Goal: Task Accomplishment & Management: Complete application form

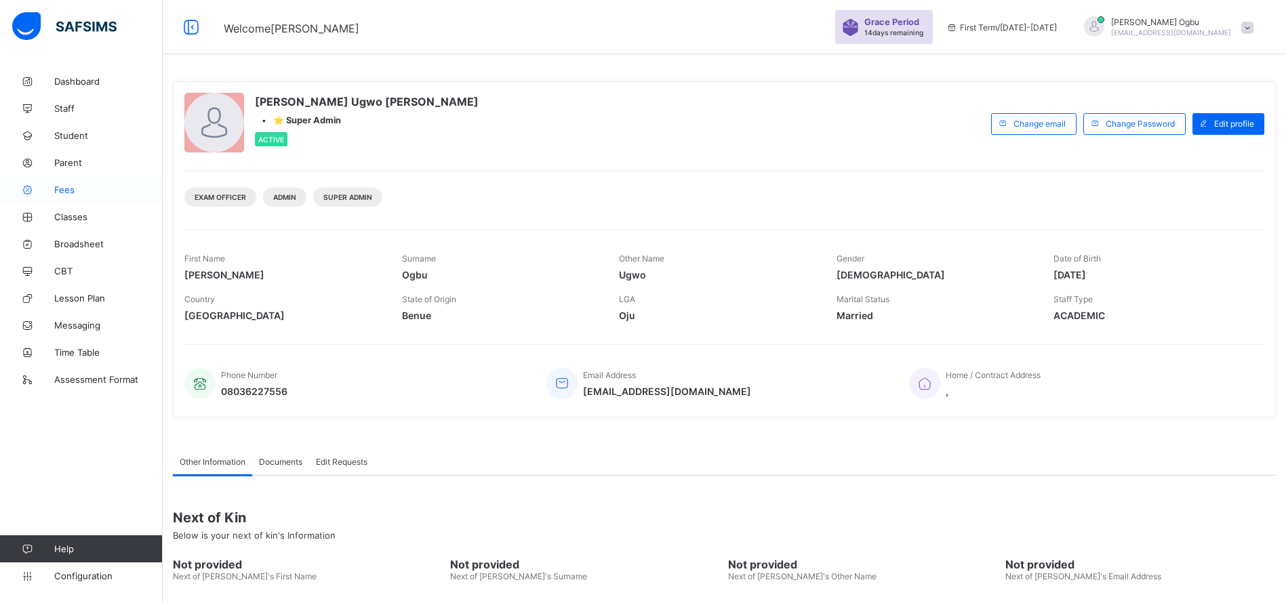
click at [60, 186] on span "Fees" at bounding box center [108, 189] width 108 height 11
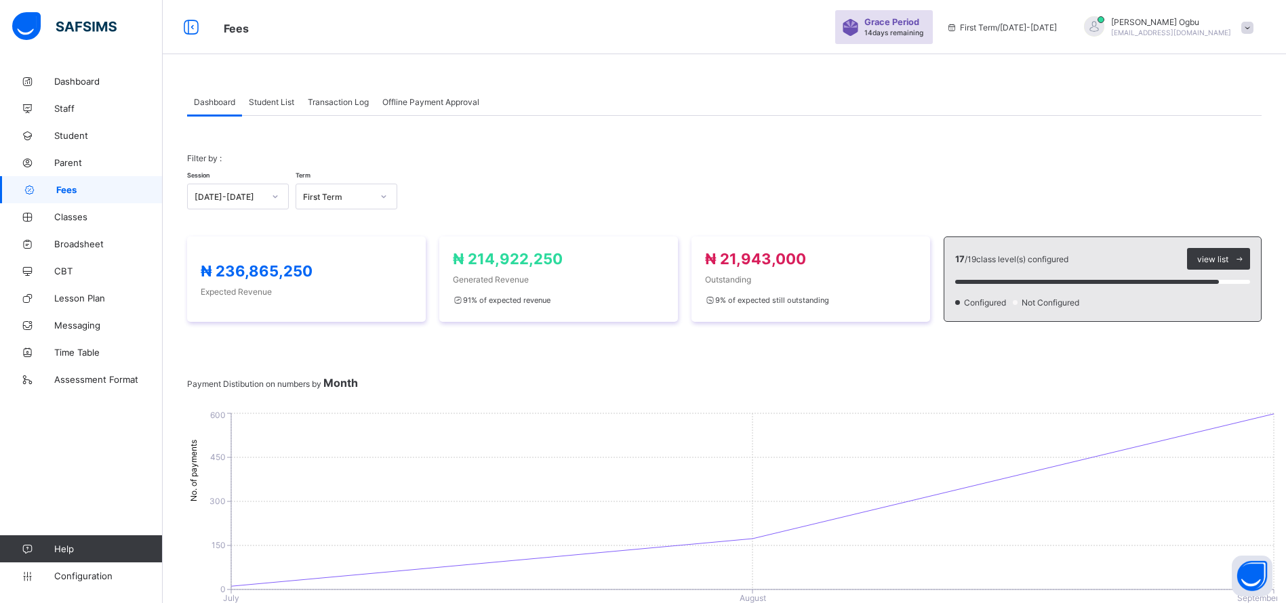
click at [333, 108] on div "Transaction Log" at bounding box center [338, 101] width 75 height 27
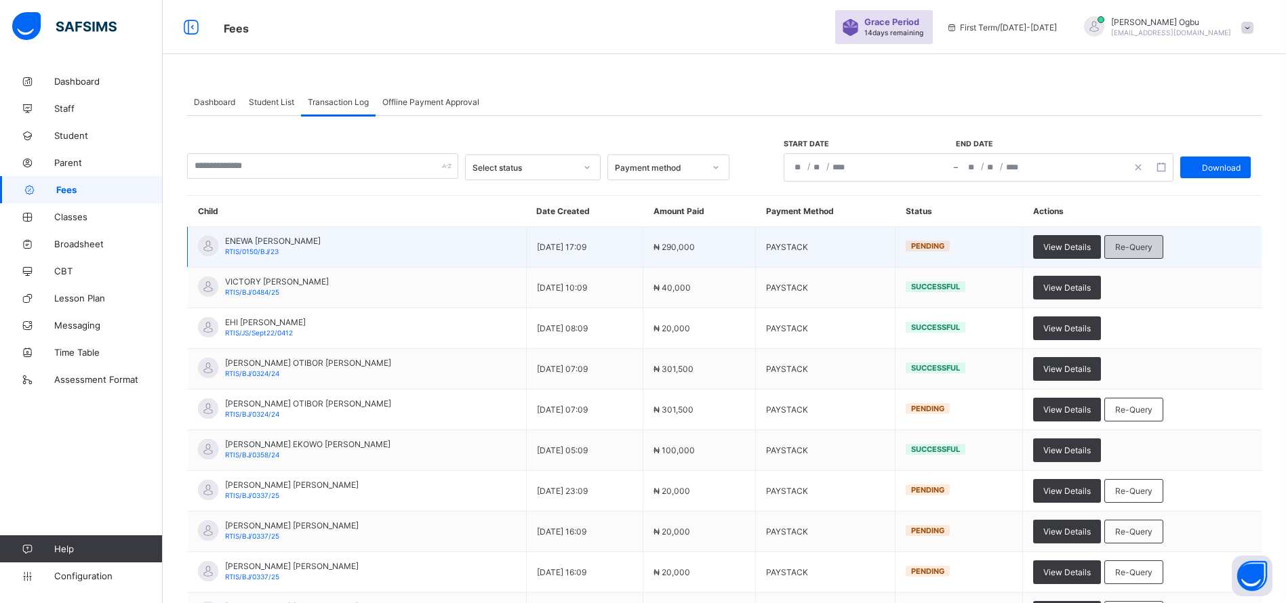
click at [1149, 241] on div "Re-Query" at bounding box center [1133, 247] width 59 height 24
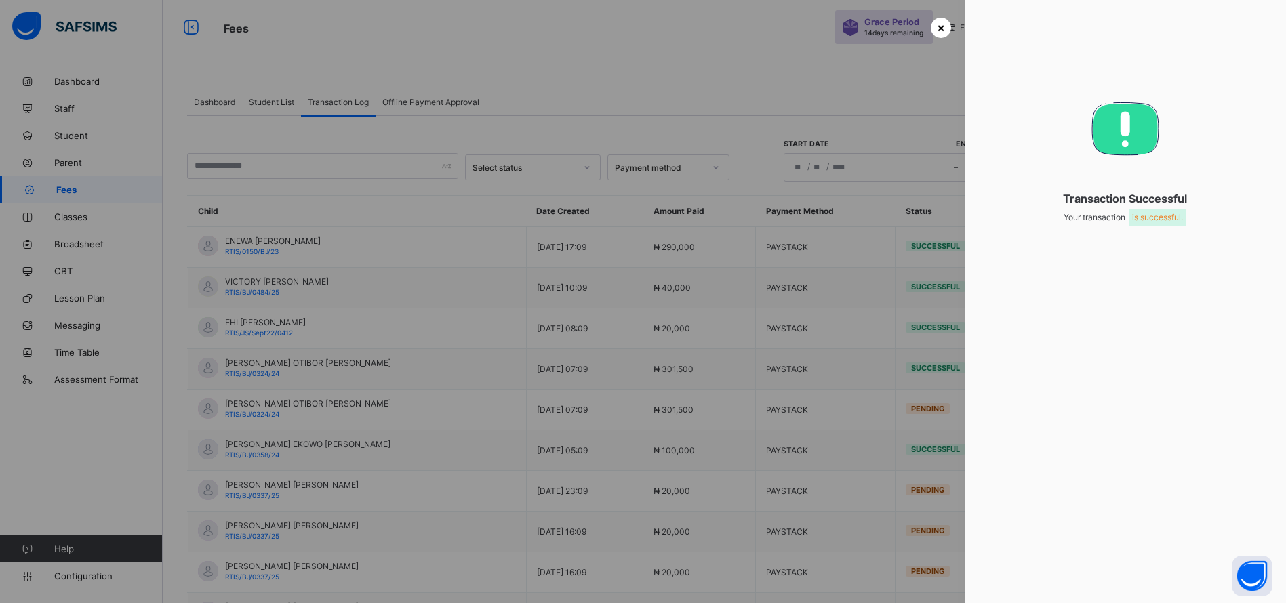
click at [937, 25] on span "×" at bounding box center [941, 27] width 8 height 14
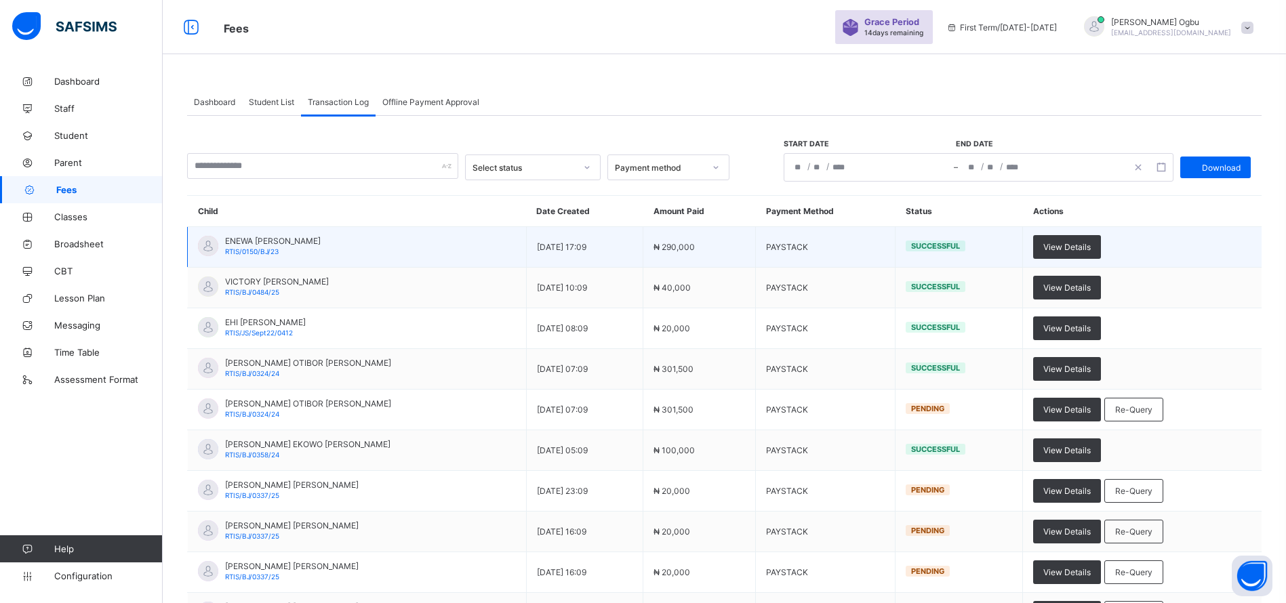
click at [239, 254] on span "RTIS/0150/BJ/23" at bounding box center [252, 251] width 54 height 8
click at [1074, 249] on span "View Details" at bounding box center [1066, 247] width 47 height 10
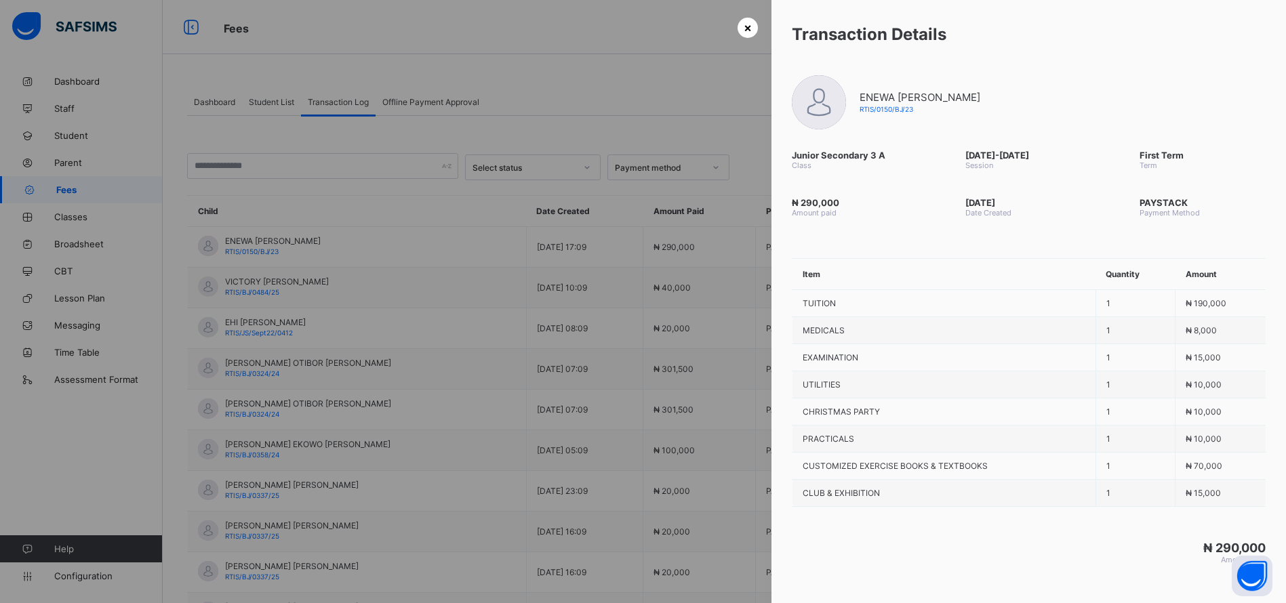
click at [744, 28] on span "×" at bounding box center [748, 27] width 8 height 14
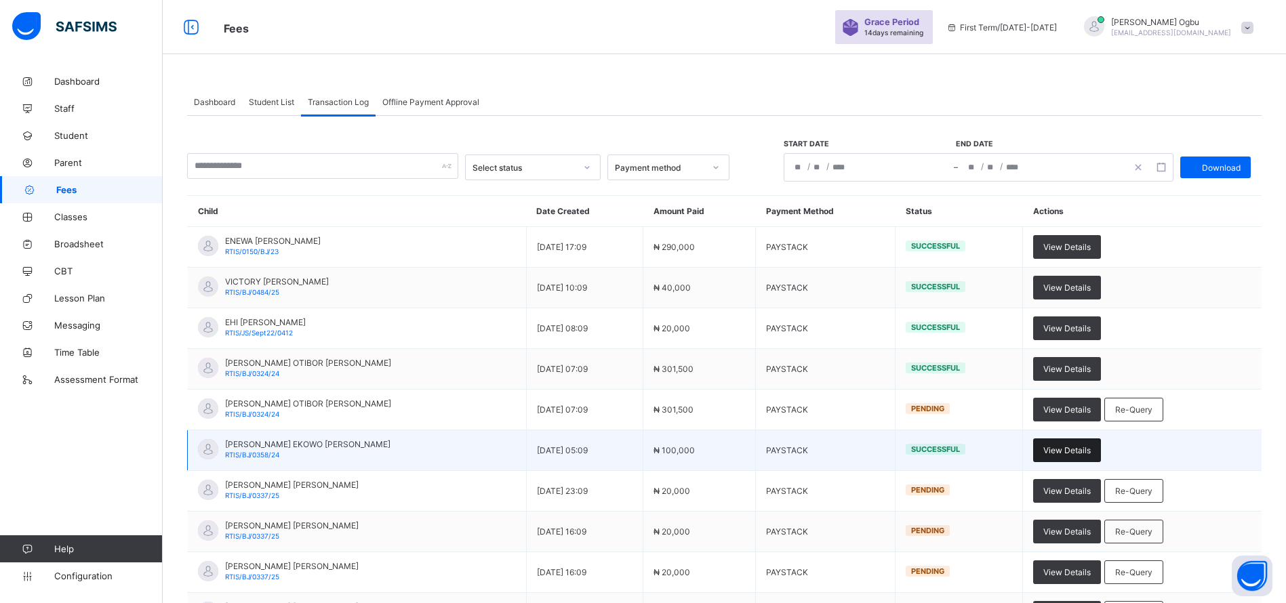
click at [1083, 448] on span "View Details" at bounding box center [1066, 450] width 47 height 10
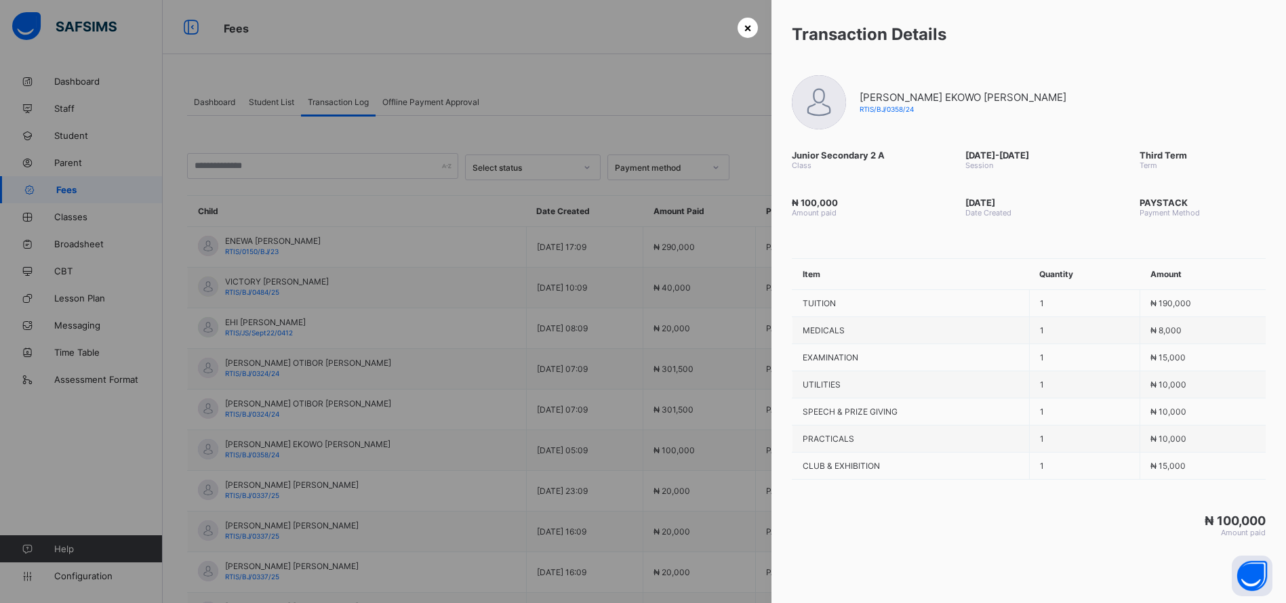
click at [744, 26] on span "×" at bounding box center [748, 27] width 8 height 14
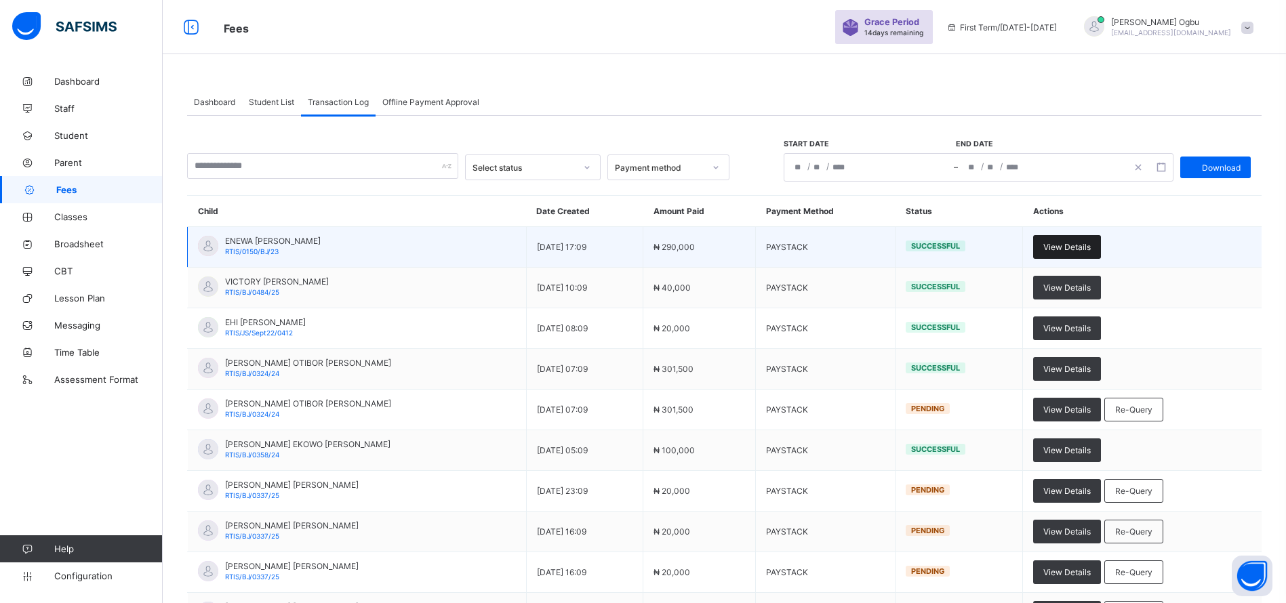
click at [1084, 256] on div "View Details" at bounding box center [1067, 247] width 68 height 24
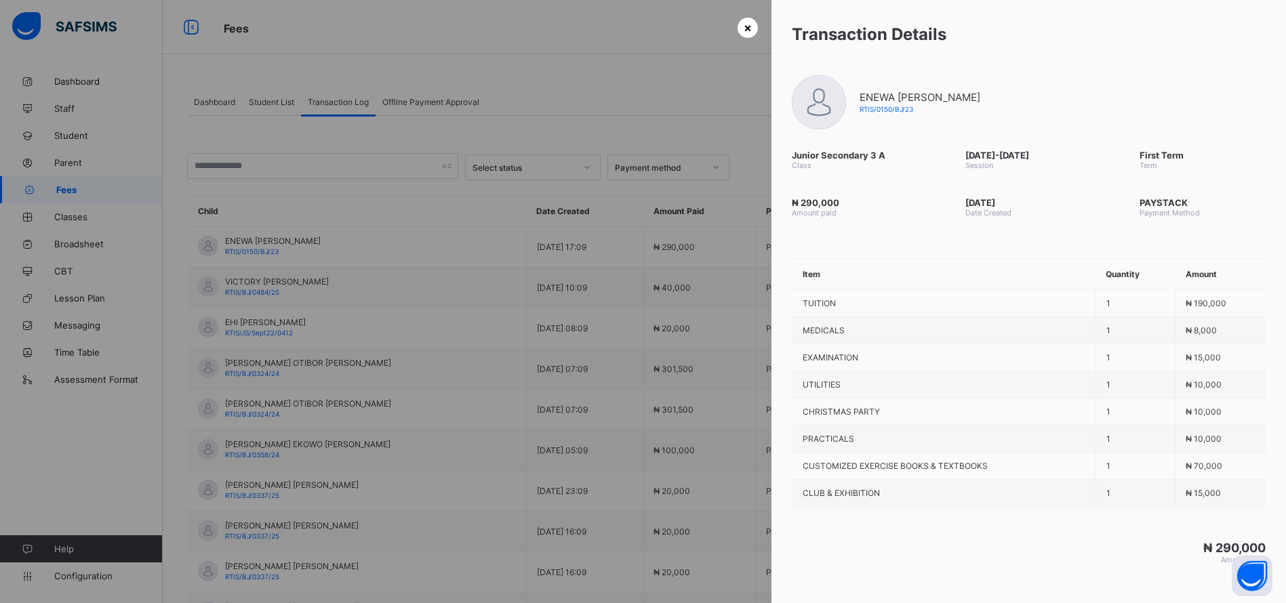
click at [747, 21] on div "×" at bounding box center [747, 28] width 20 height 20
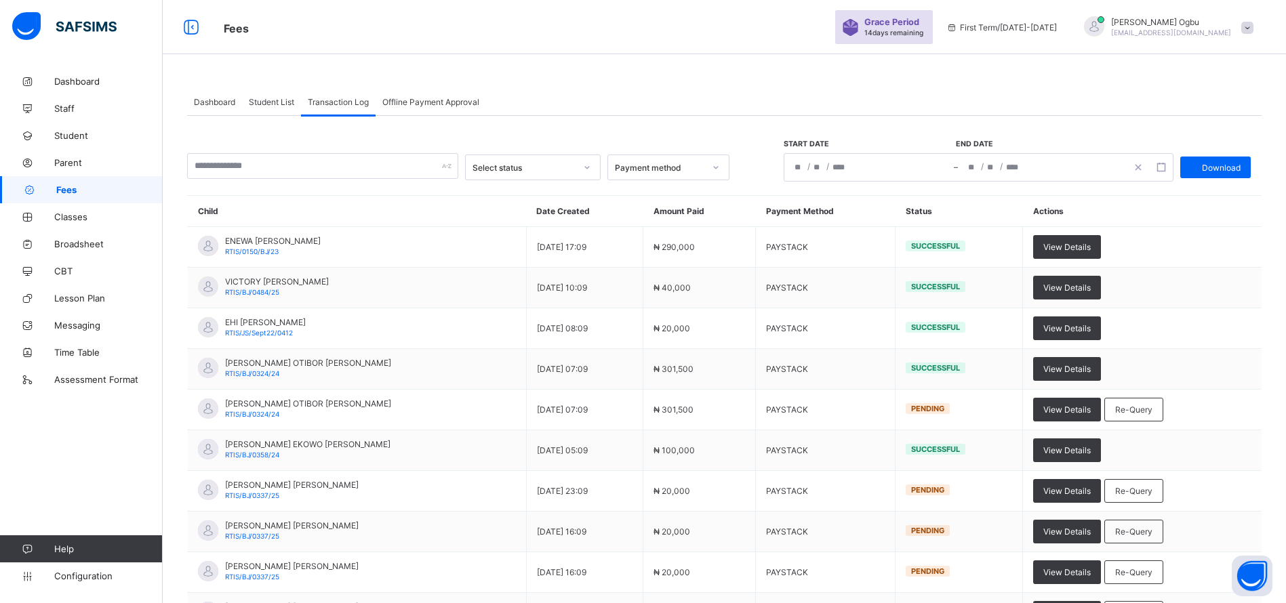
click at [270, 100] on span "Student List" at bounding box center [271, 102] width 45 height 10
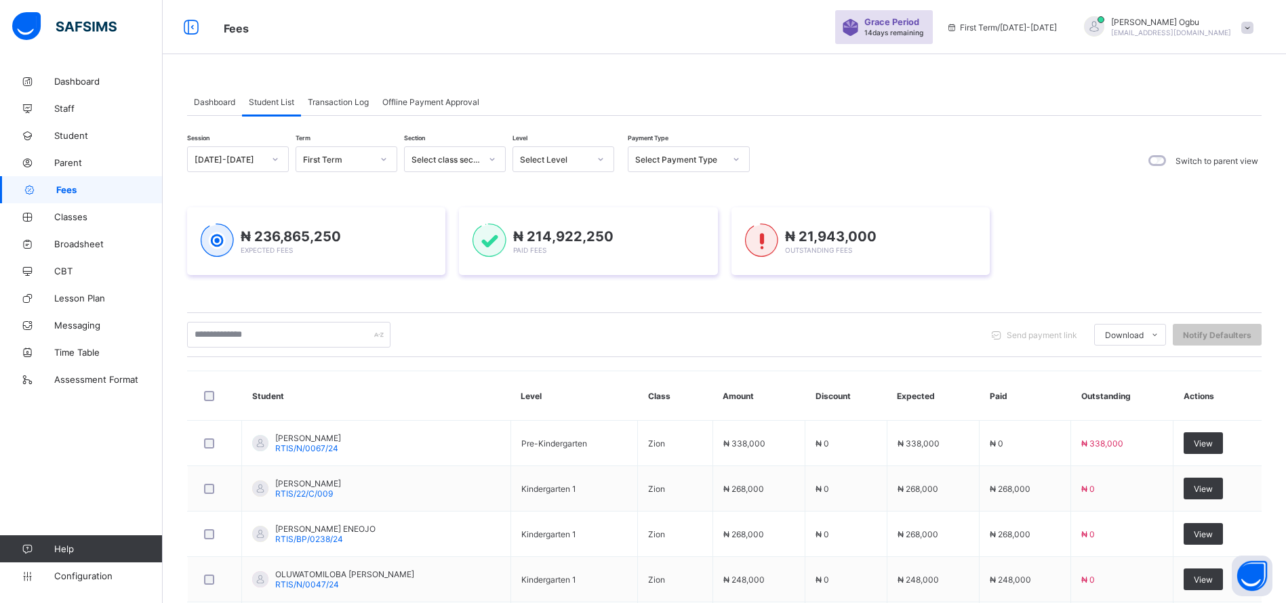
click at [207, 88] on div "Dashboard" at bounding box center [214, 101] width 55 height 27
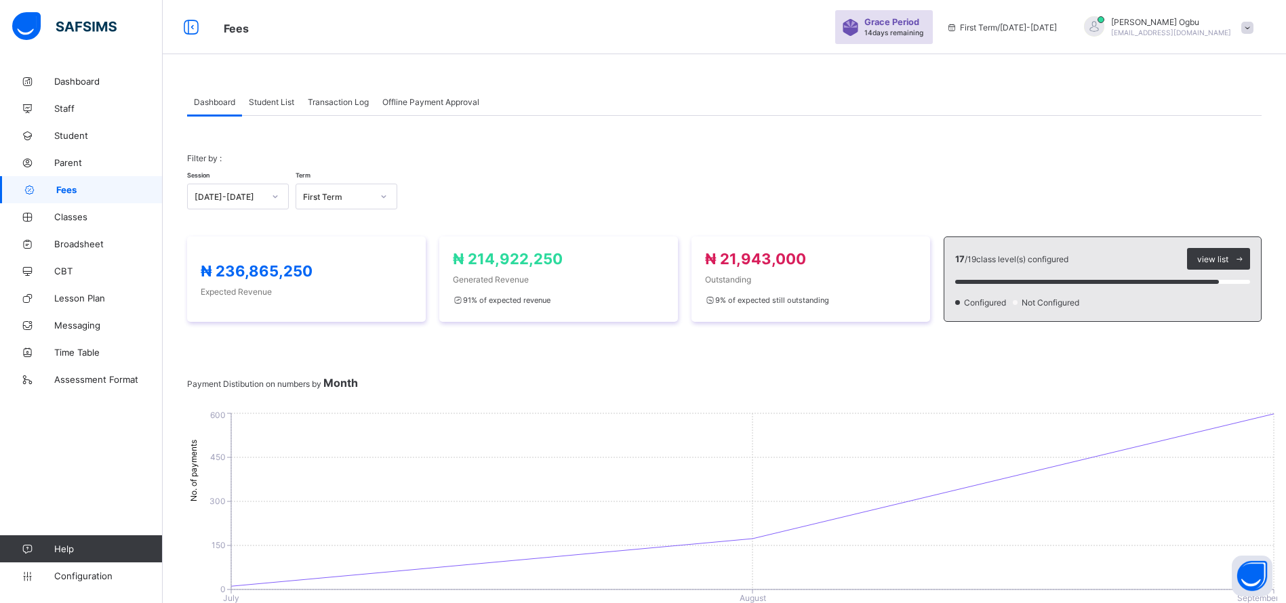
click at [280, 108] on div "Student List" at bounding box center [271, 101] width 59 height 27
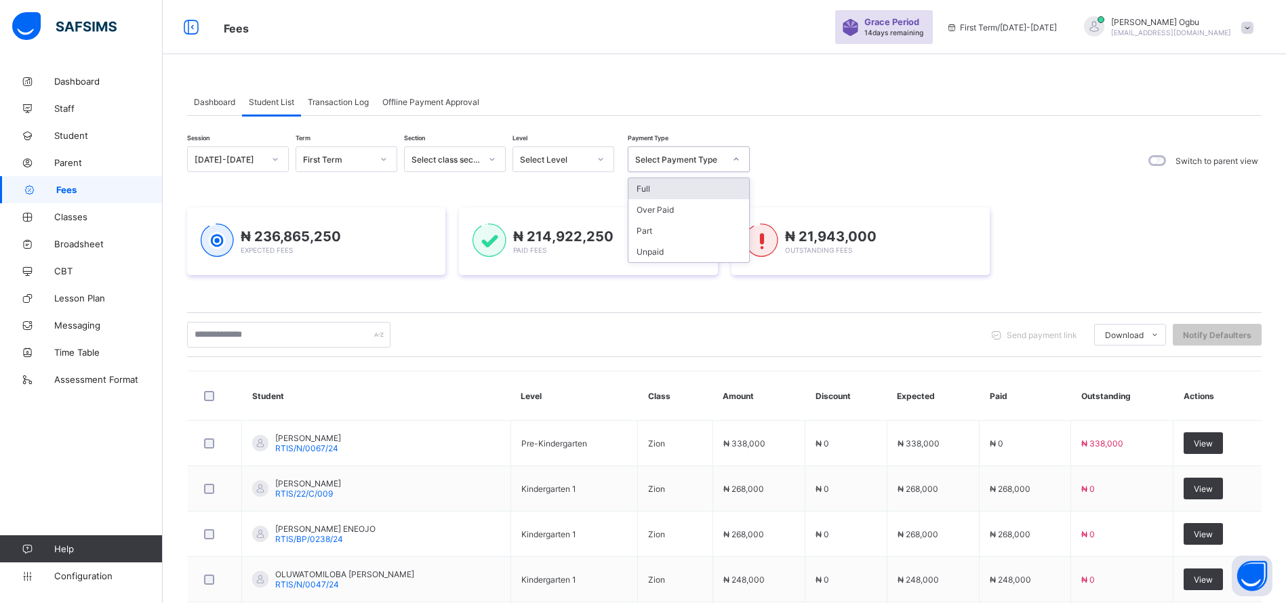
click at [665, 162] on div "Select Payment Type" at bounding box center [679, 160] width 89 height 10
click at [656, 189] on div "Full" at bounding box center [688, 188] width 121 height 21
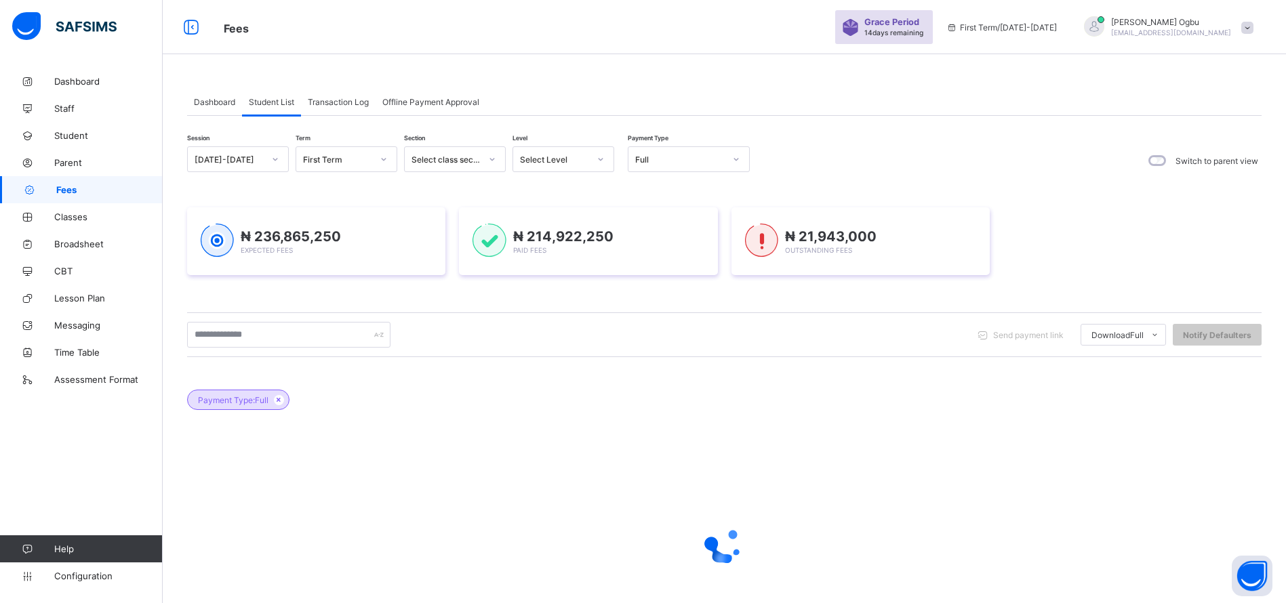
click at [656, 189] on div "₦ 236,865,250 Expected Fees ₦ 214,922,250 Paid Fees ₦ 21,943,000 Outstanding Fe…" at bounding box center [724, 241] width 1074 height 108
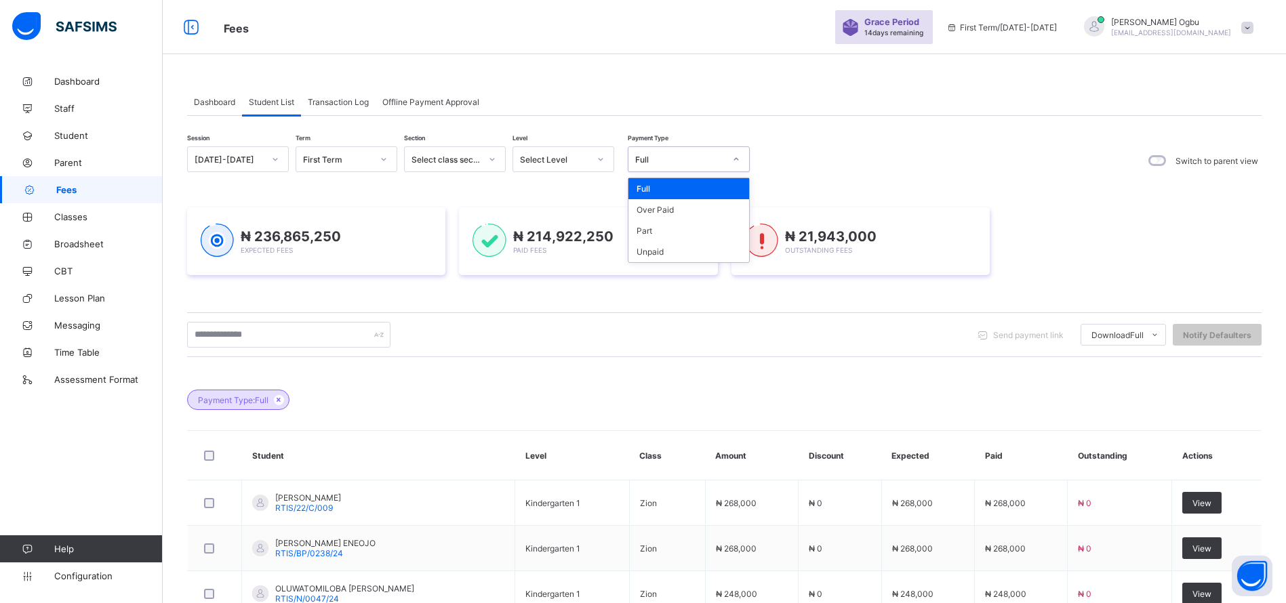
click at [683, 152] on div "Full" at bounding box center [675, 159] width 95 height 19
click at [650, 228] on div "Part" at bounding box center [688, 230] width 121 height 21
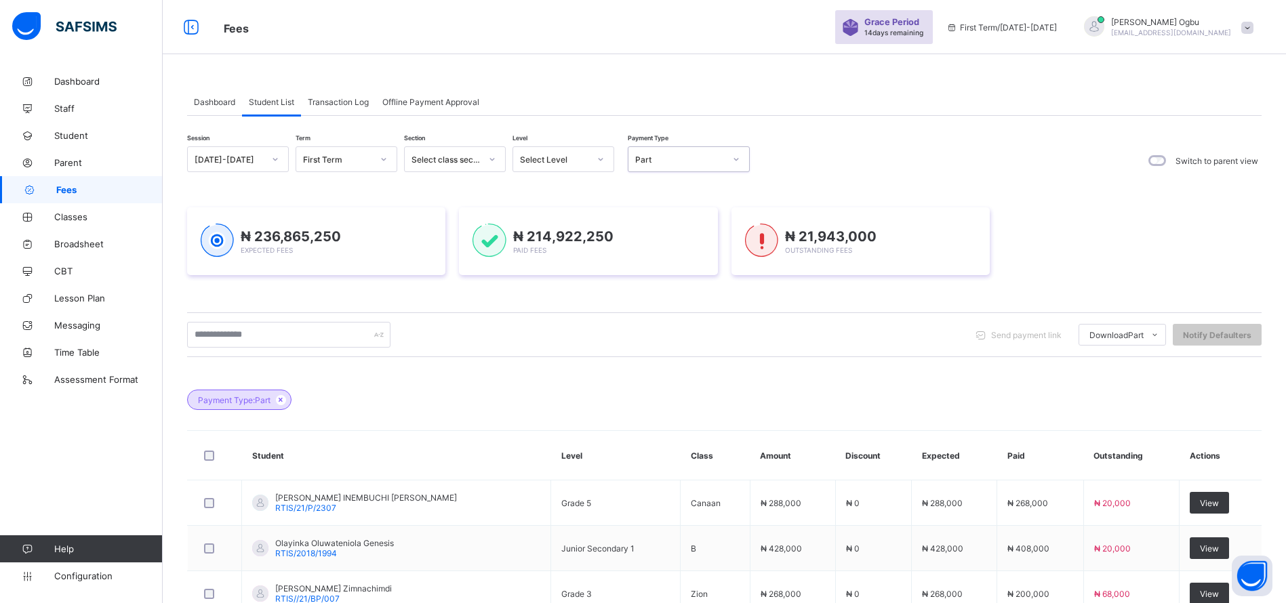
scroll to position [413, 0]
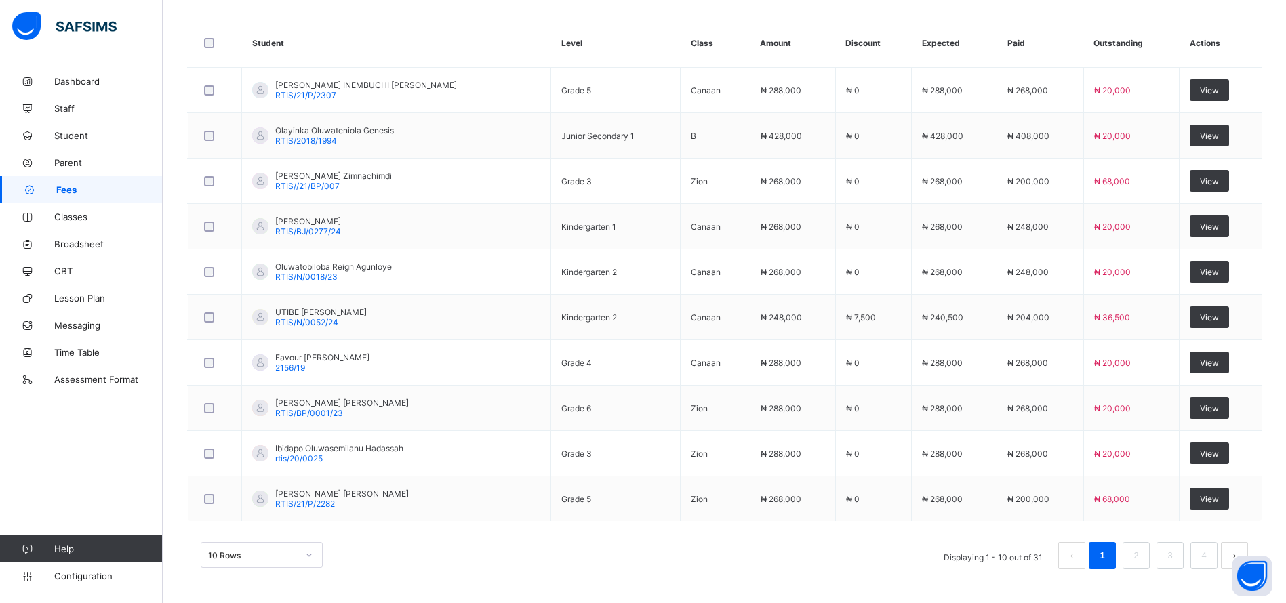
click at [717, 519] on div "10 Rows Displaying 1 - 10 out of 31 1 2 3 4" at bounding box center [724, 549] width 1074 height 68
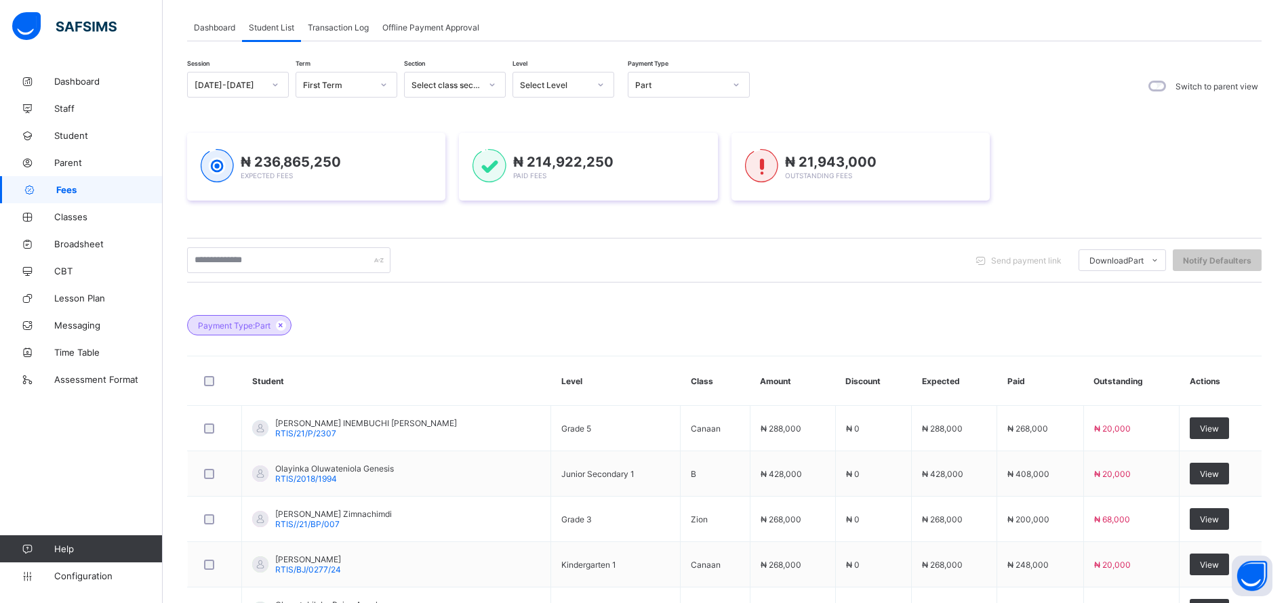
scroll to position [66, 0]
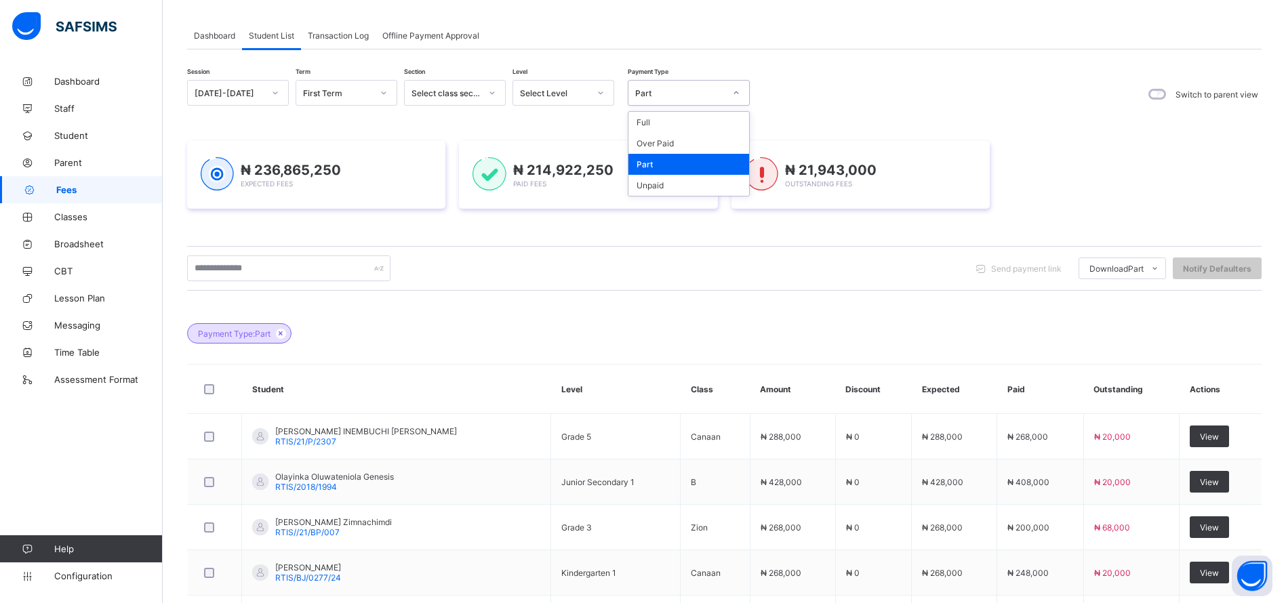
click at [657, 93] on div "Part" at bounding box center [679, 93] width 89 height 10
click at [645, 186] on div "Unpaid" at bounding box center [688, 185] width 121 height 21
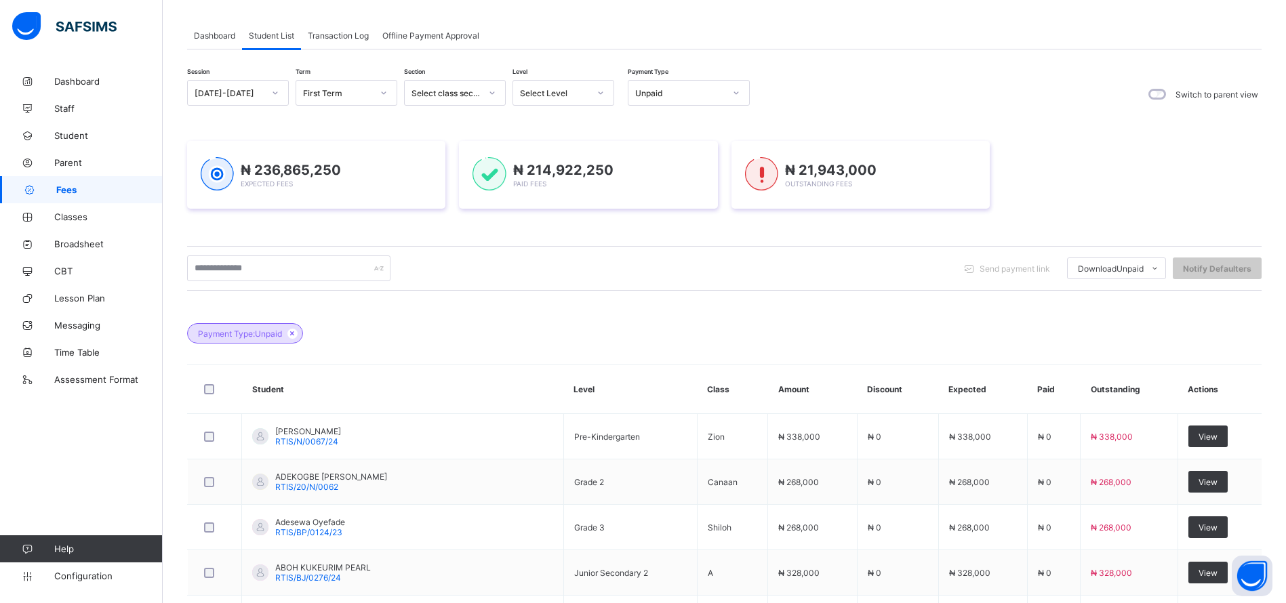
click at [1114, 154] on div "₦ 236,865,250 Expected Fees ₦ 214,922,250 Paid Fees ₦ 21,943,000 Outstanding Fe…" at bounding box center [724, 175] width 1074 height 68
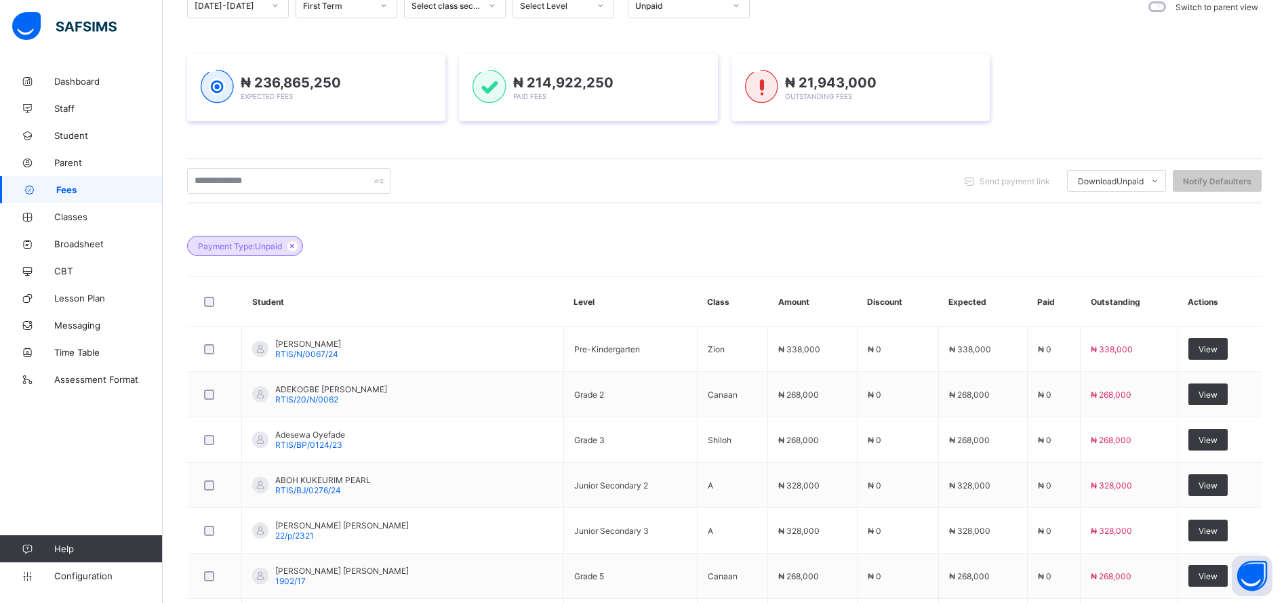
scroll to position [0, 0]
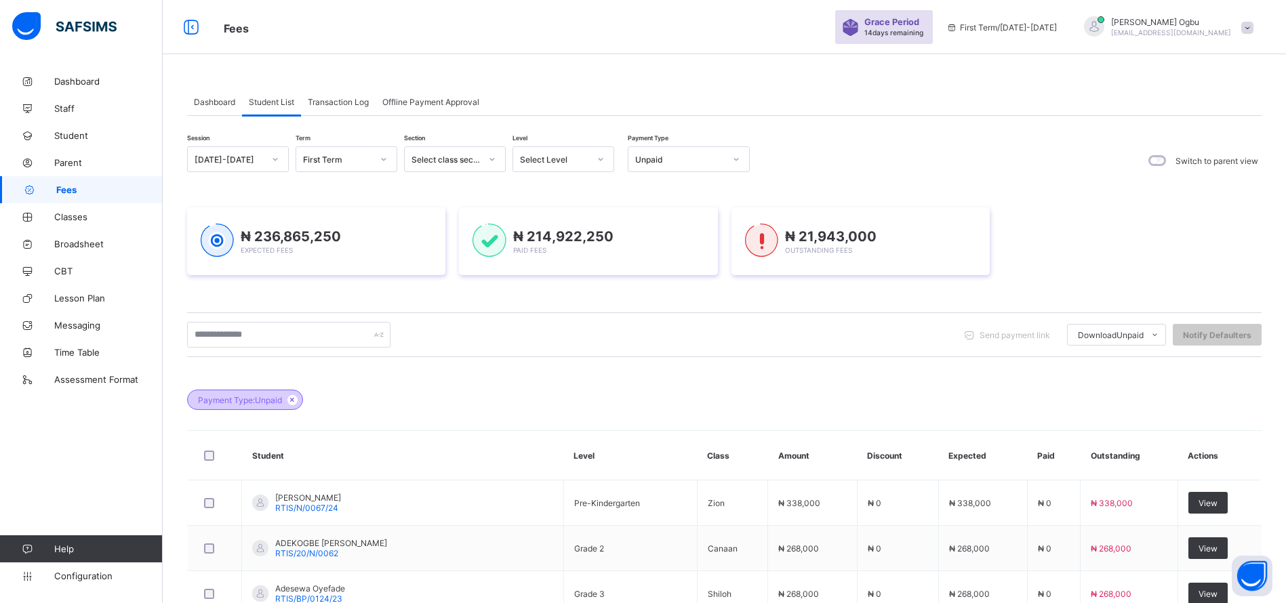
click at [293, 406] on div "Payment Type: Unpaid" at bounding box center [245, 400] width 116 height 20
click at [293, 400] on icon at bounding box center [293, 400] width 12 height 8
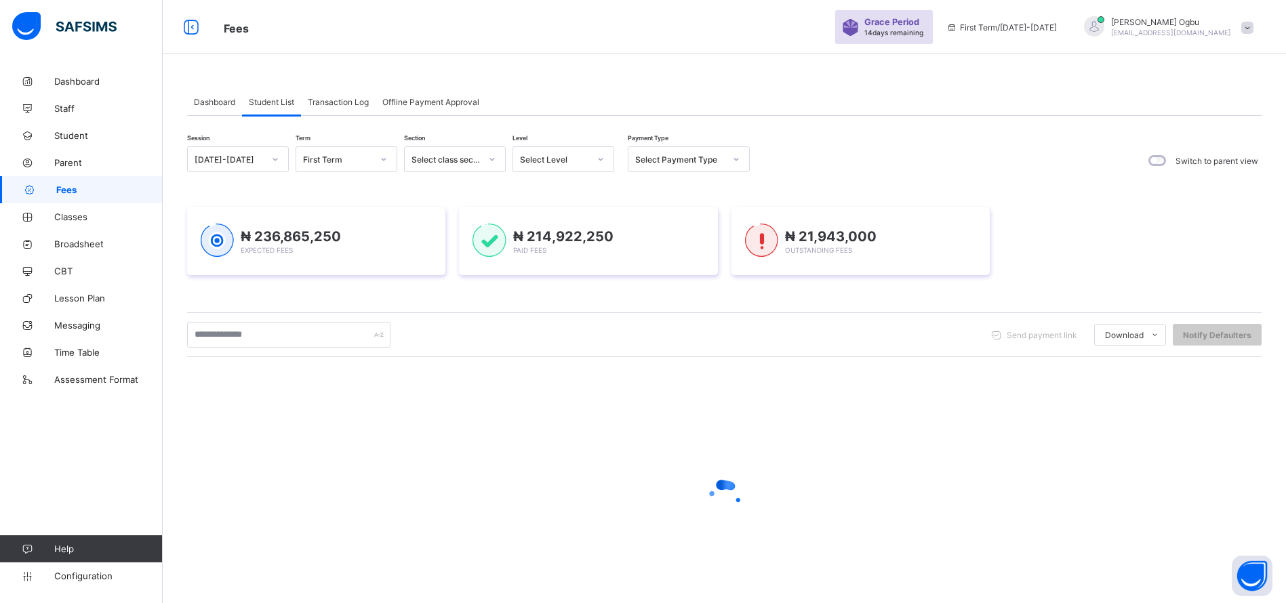
click at [293, 400] on div at bounding box center [724, 498] width 1074 height 258
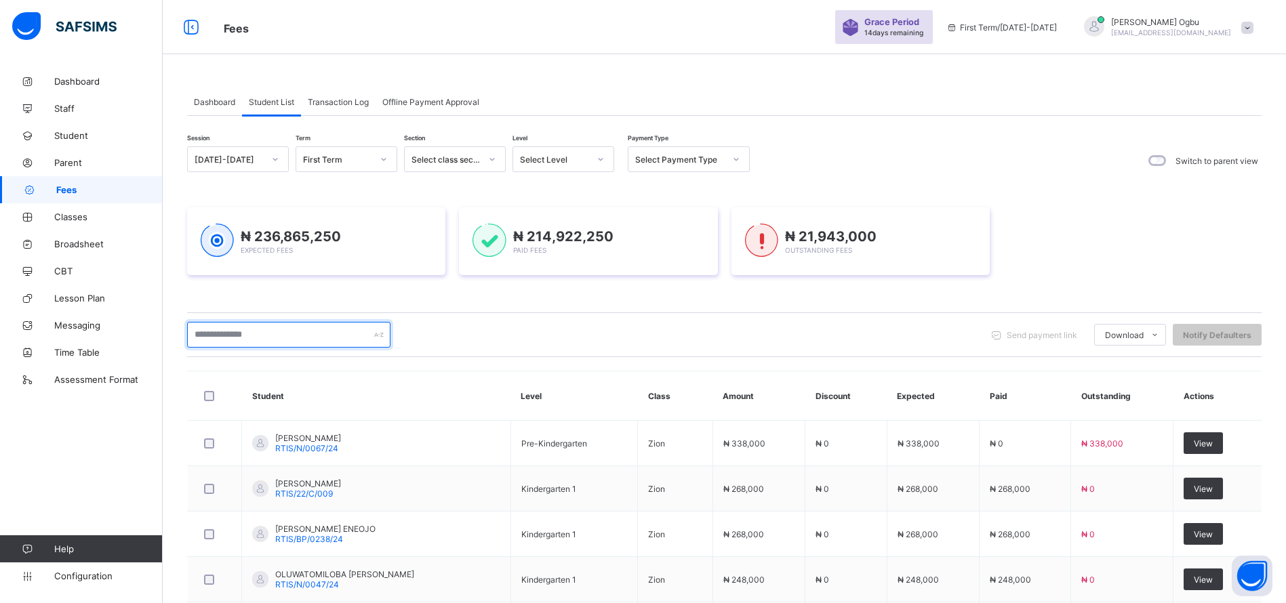
click at [245, 328] on input "text" at bounding box center [288, 335] width 203 height 26
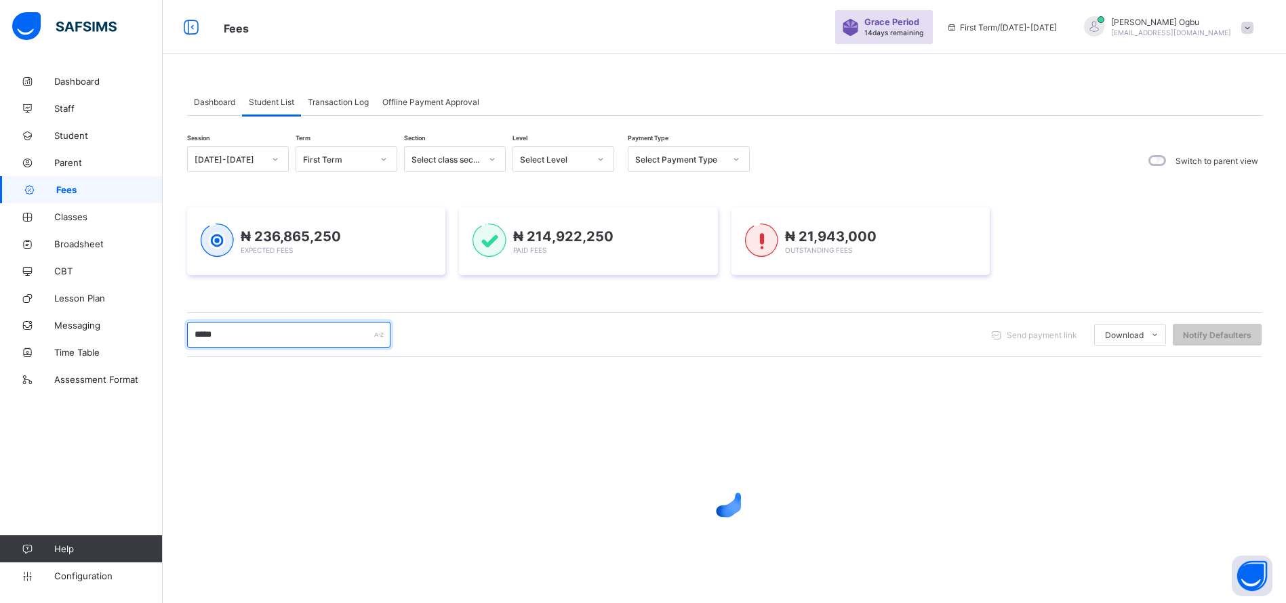
type input "*****"
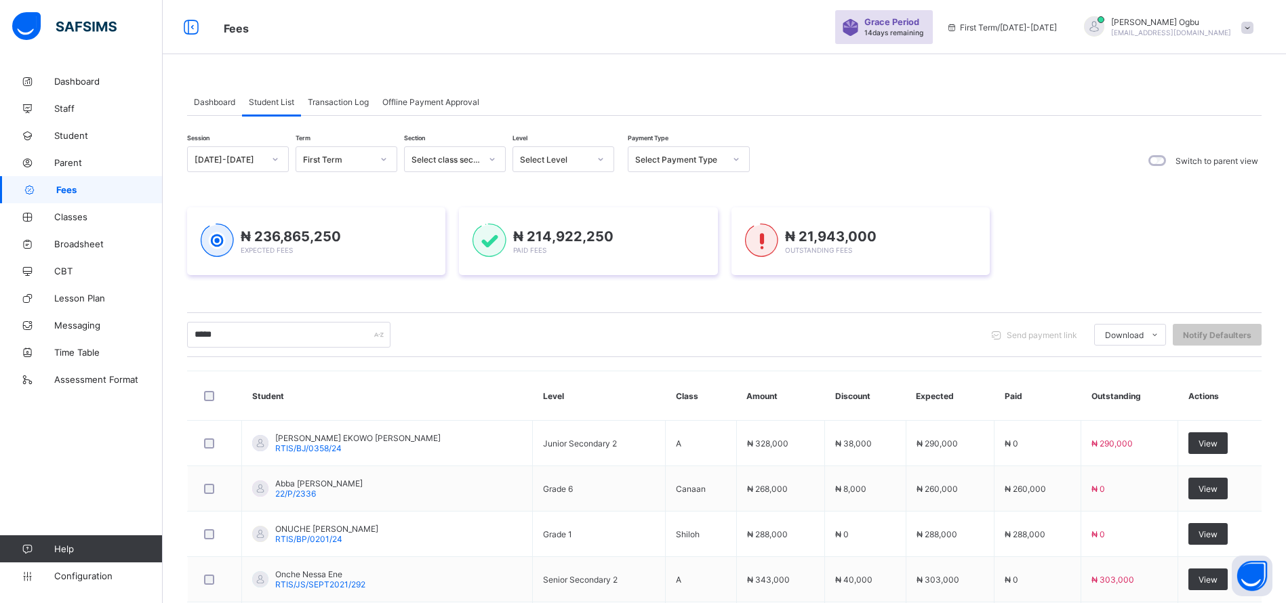
click at [327, 100] on span "Transaction Log" at bounding box center [338, 102] width 61 height 10
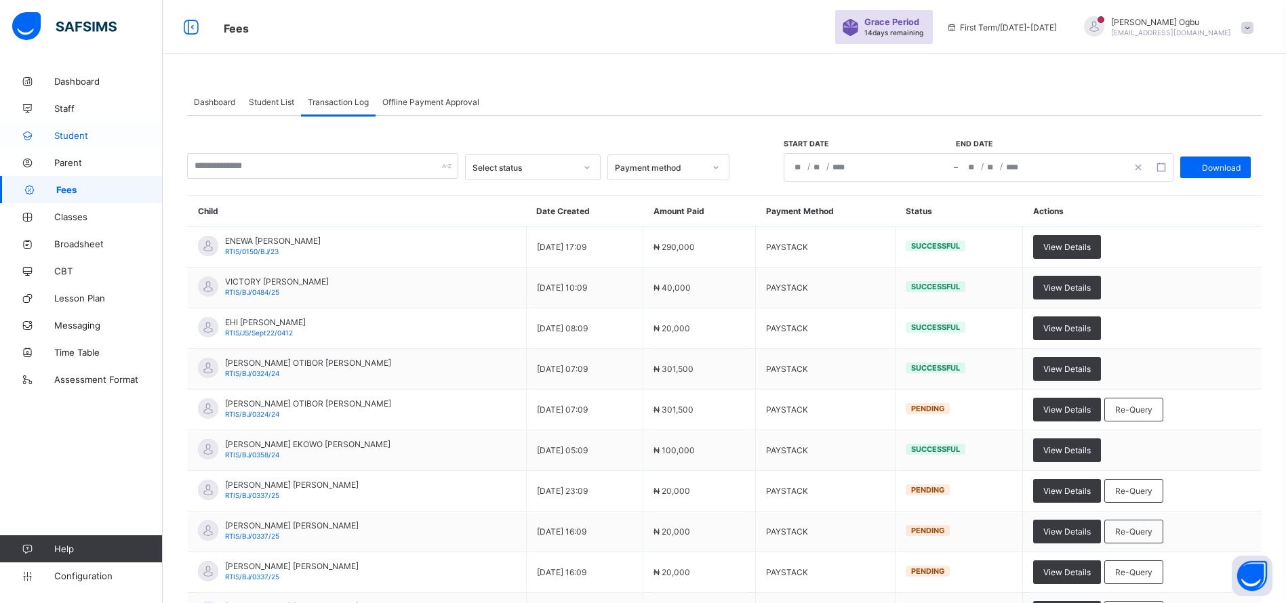
click at [69, 144] on link "Student" at bounding box center [81, 135] width 163 height 27
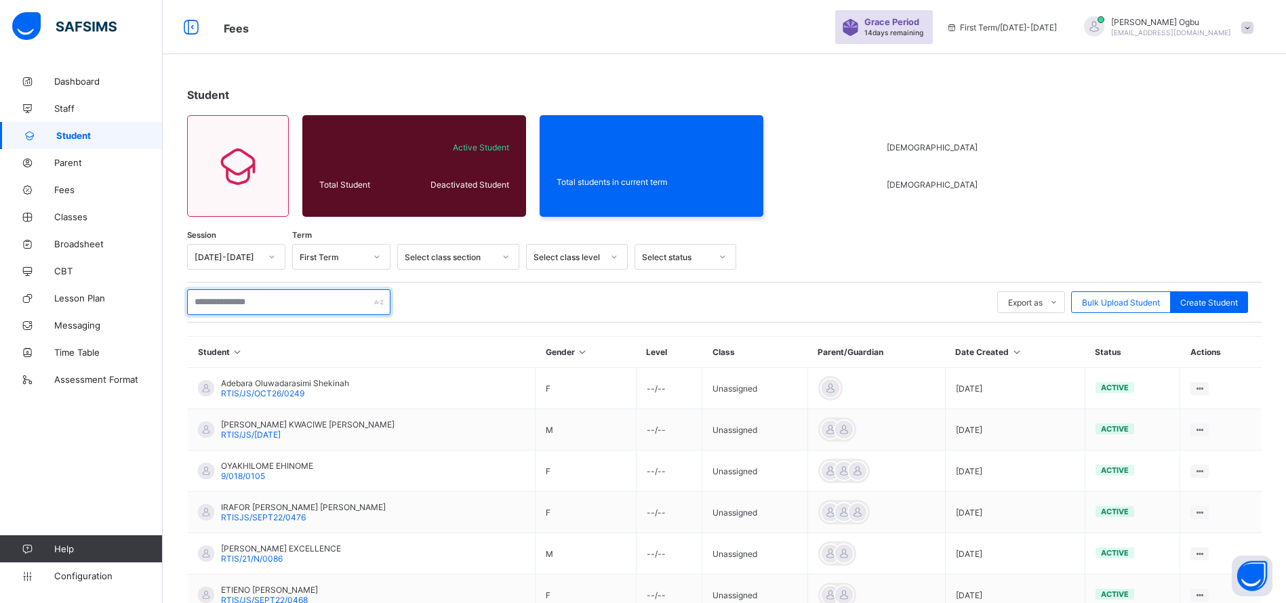
click at [220, 304] on input "text" at bounding box center [288, 302] width 203 height 26
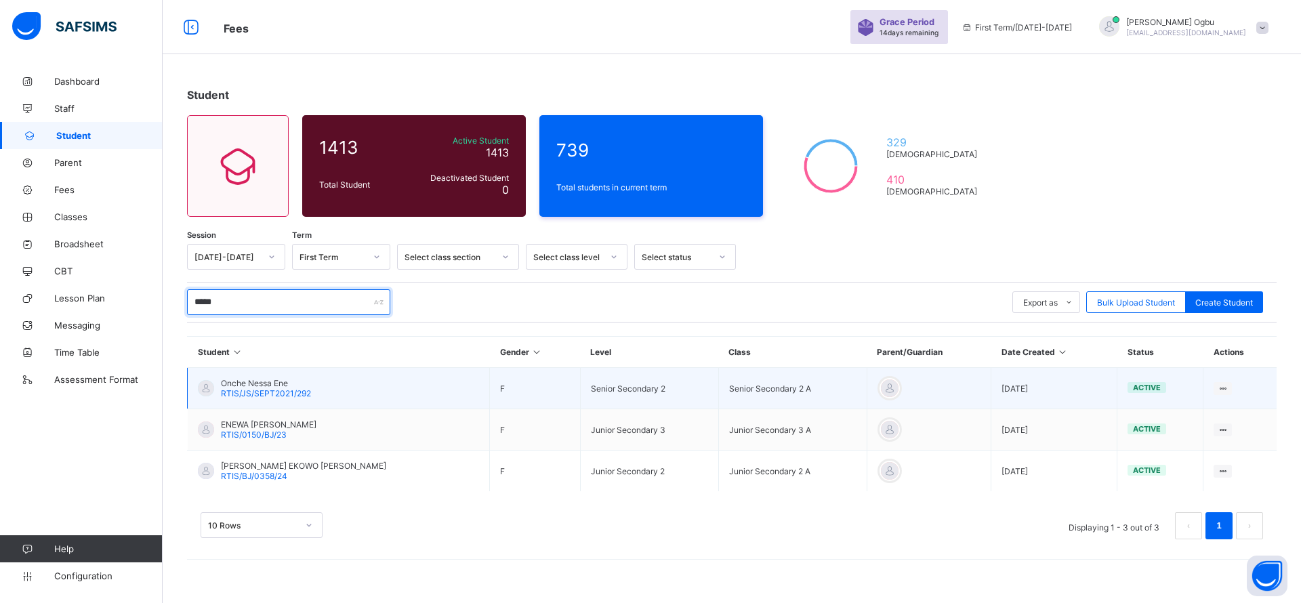
type input "*****"
click at [257, 385] on span "Onche Nessa Ene" at bounding box center [266, 383] width 90 height 10
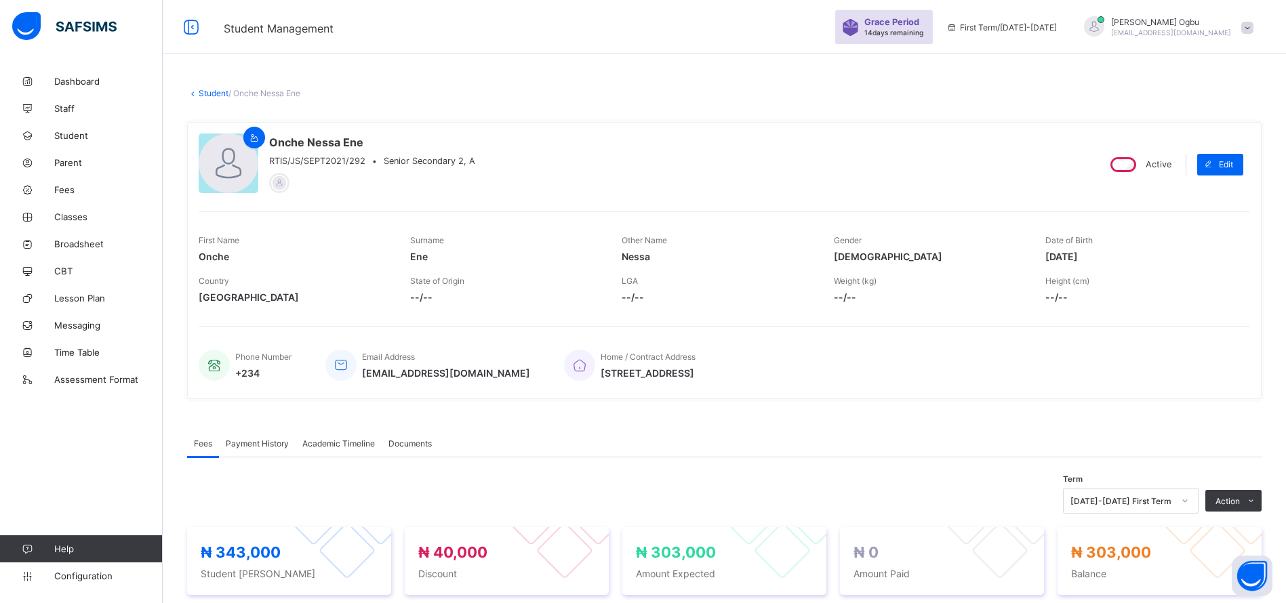
click at [227, 98] on link "Student" at bounding box center [214, 93] width 30 height 10
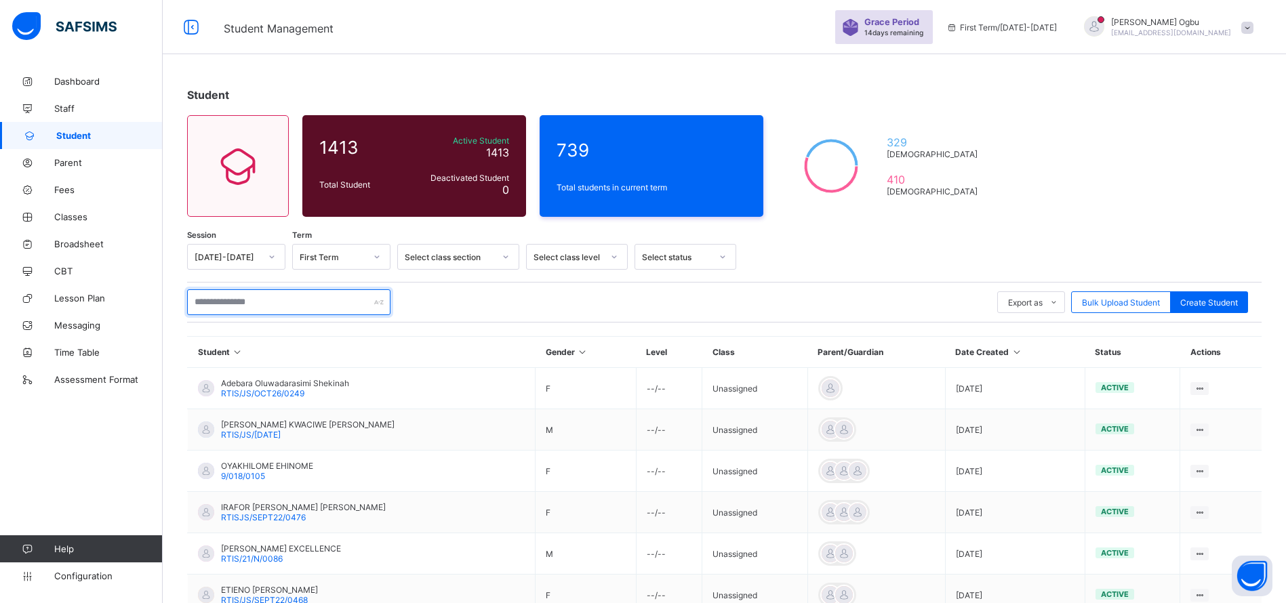
click at [268, 293] on input "text" at bounding box center [288, 302] width 203 height 26
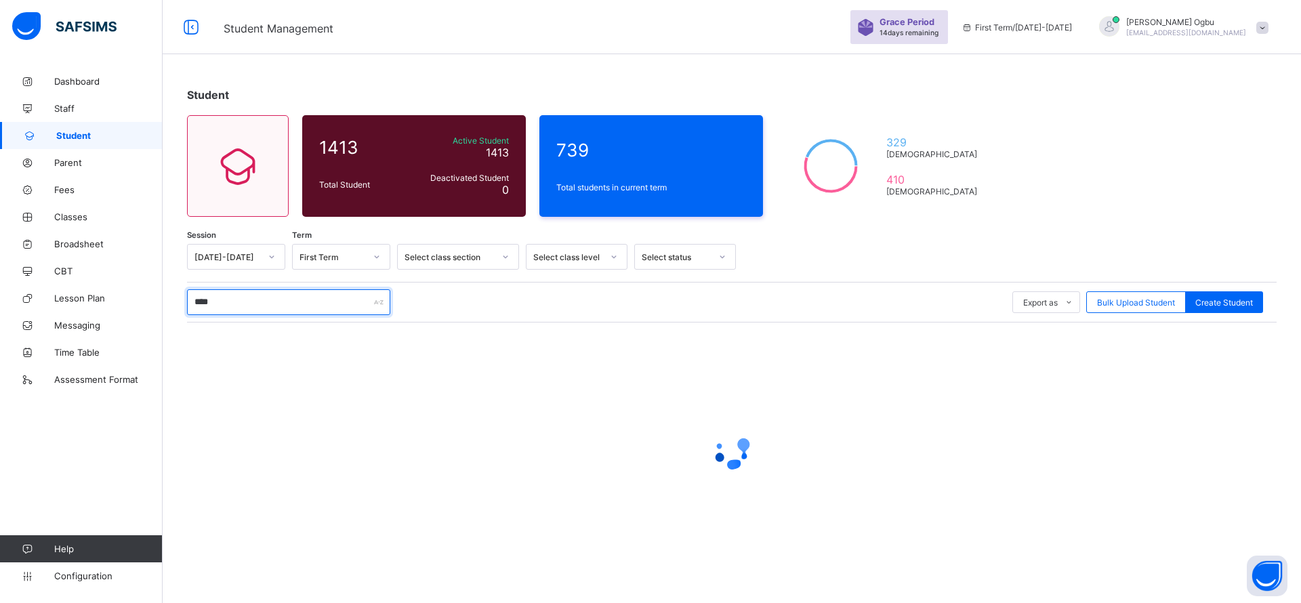
type input "*****"
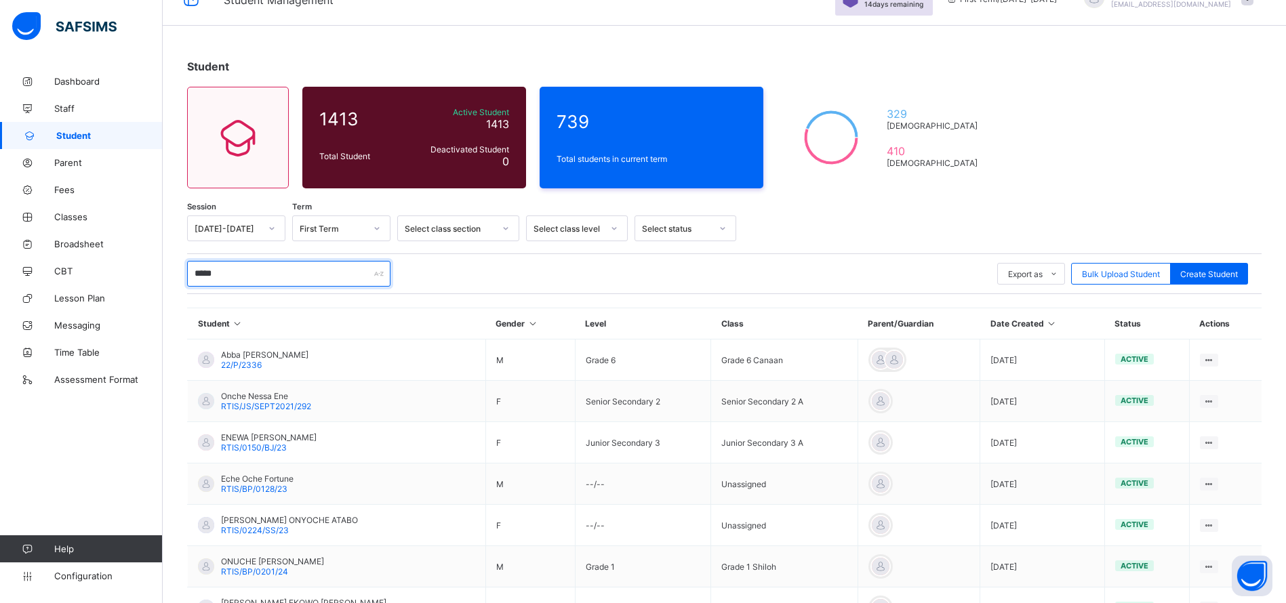
scroll to position [108, 0]
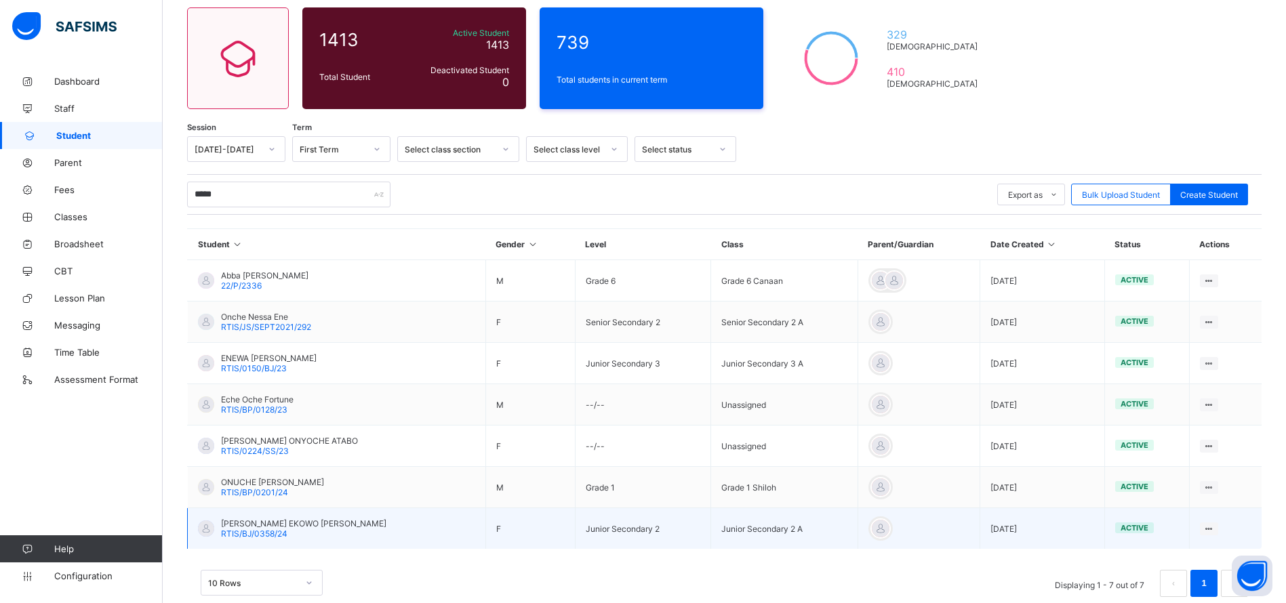
click at [237, 535] on span "RTIS/BJ/0358/24" at bounding box center [254, 534] width 66 height 10
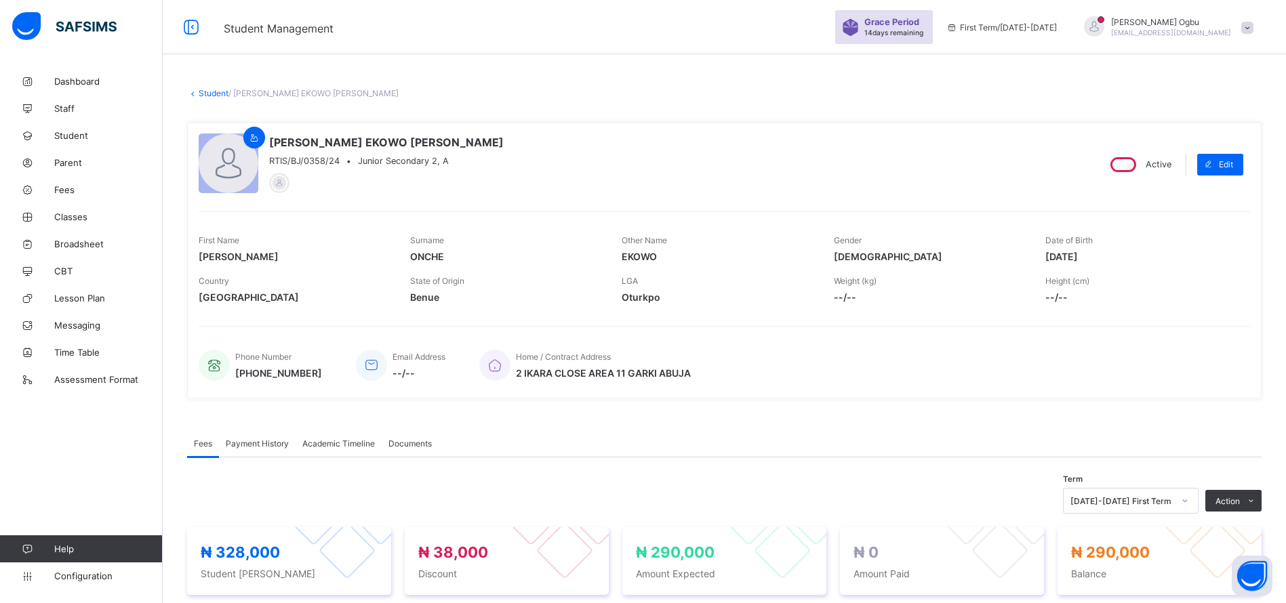
click at [201, 94] on link "Student" at bounding box center [214, 93] width 30 height 10
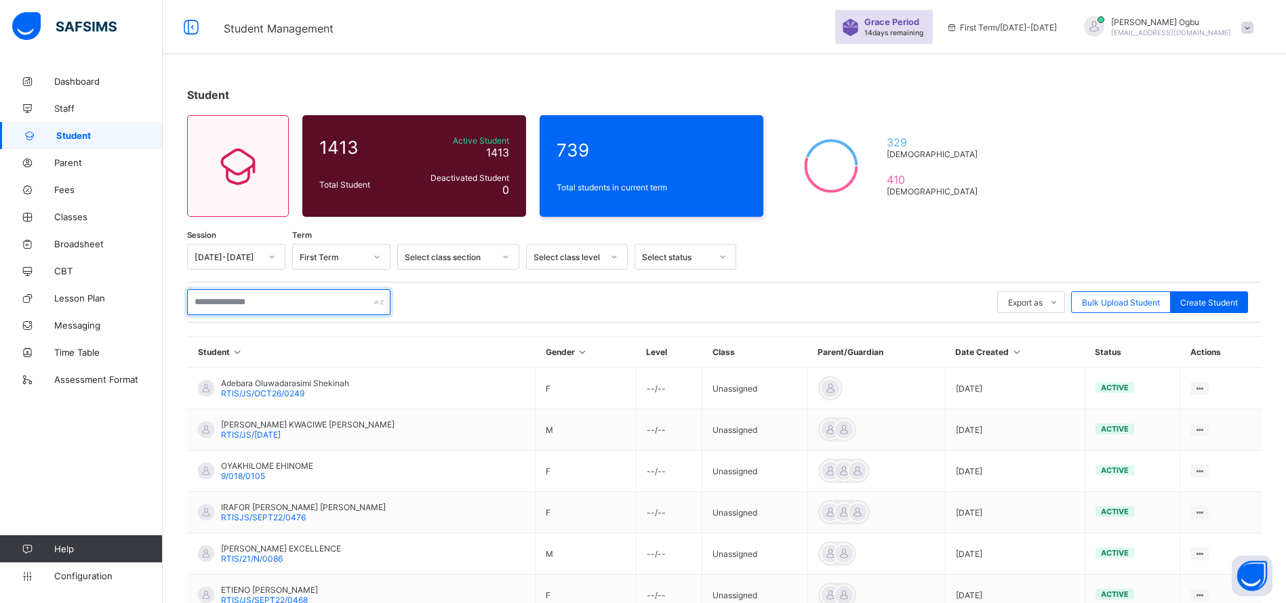
click at [363, 297] on input "text" at bounding box center [288, 302] width 203 height 26
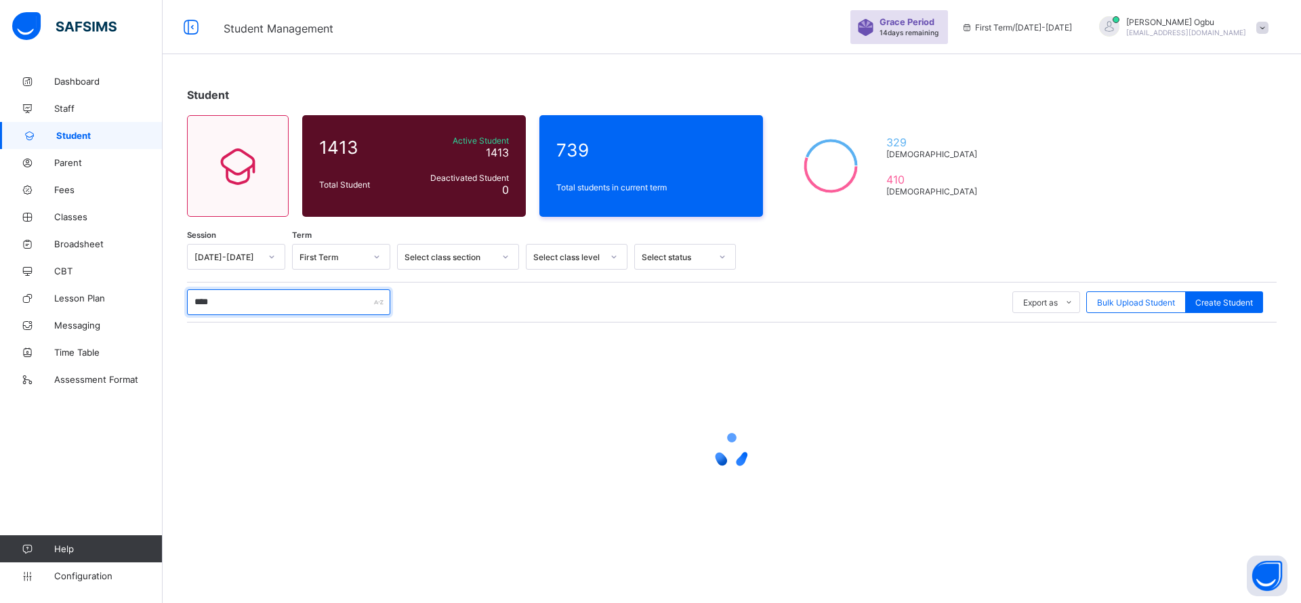
type input "*****"
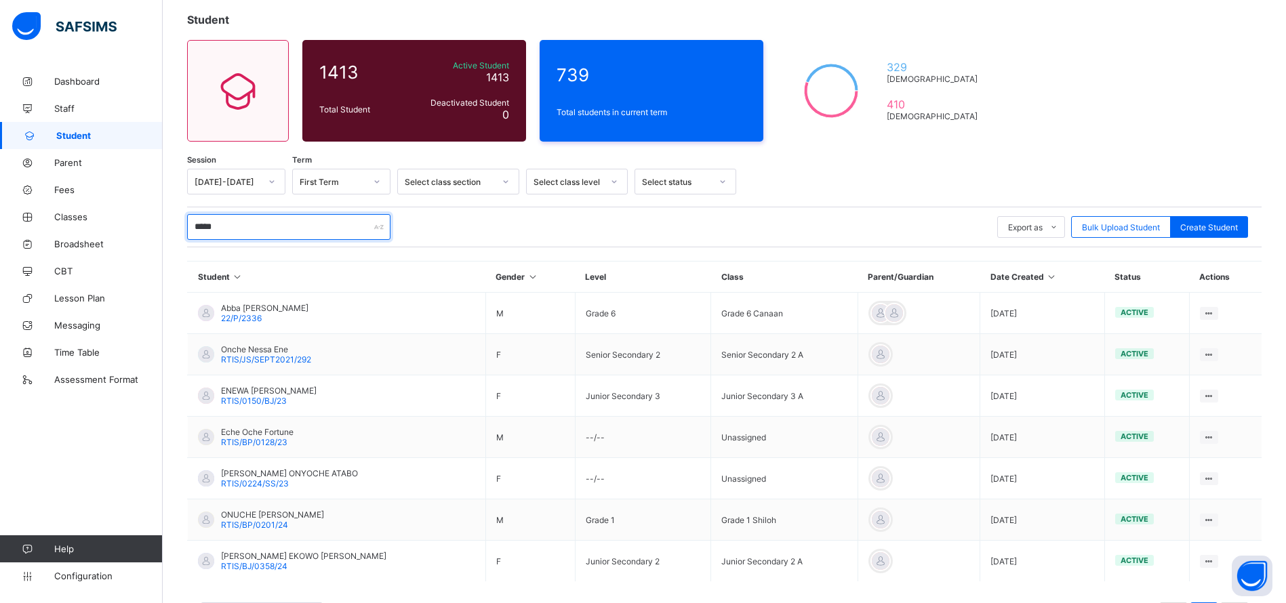
scroll to position [136, 0]
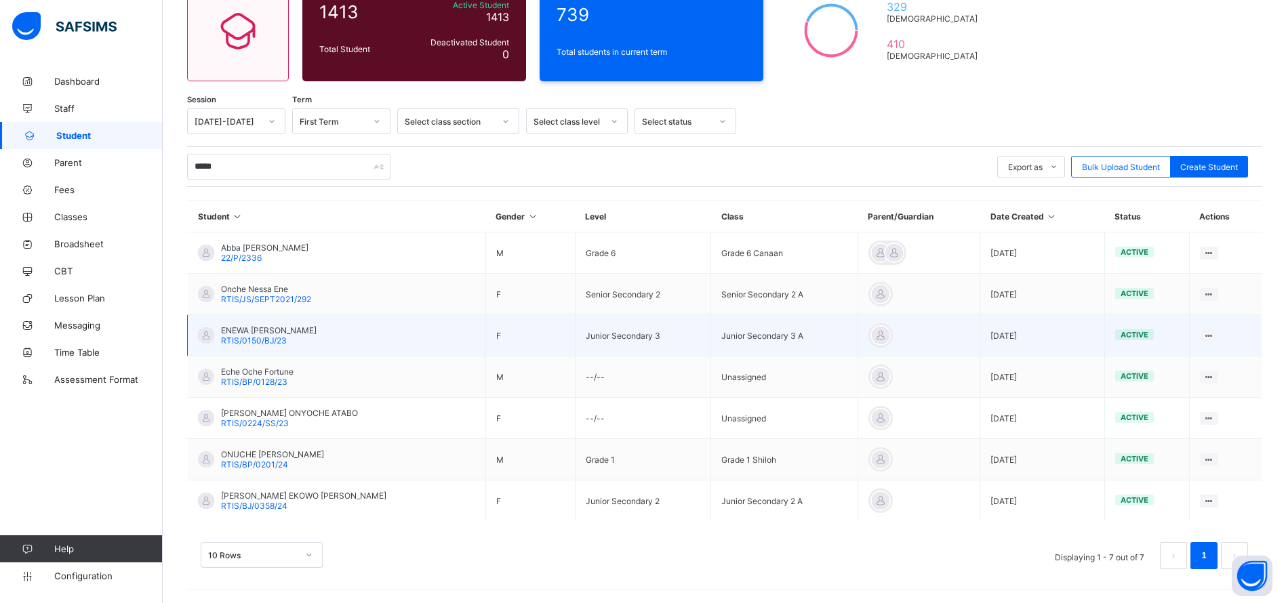
click at [264, 331] on span "ENEWA [PERSON_NAME]" at bounding box center [269, 330] width 96 height 10
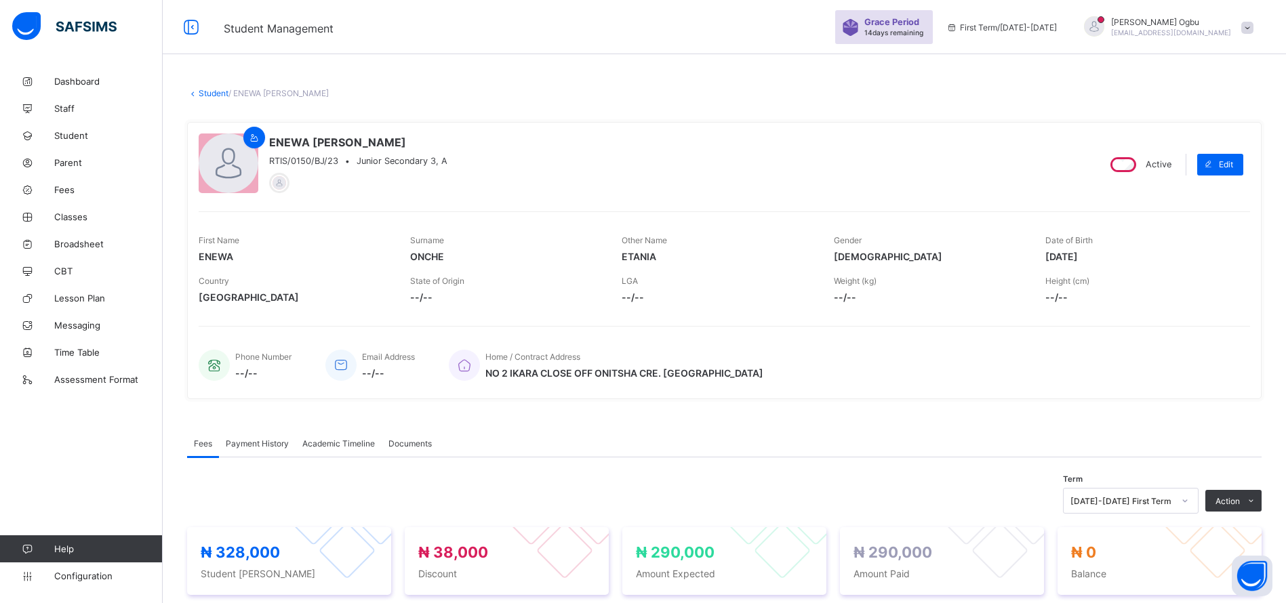
scroll to position [467, 0]
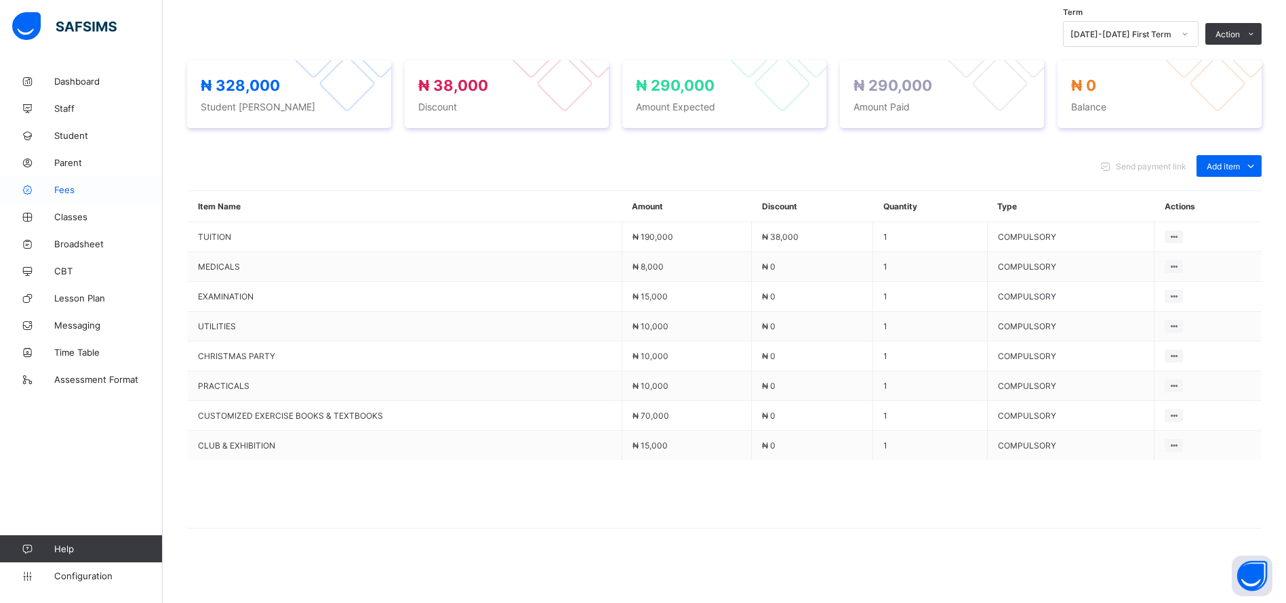
click at [71, 190] on span "Fees" at bounding box center [108, 189] width 108 height 11
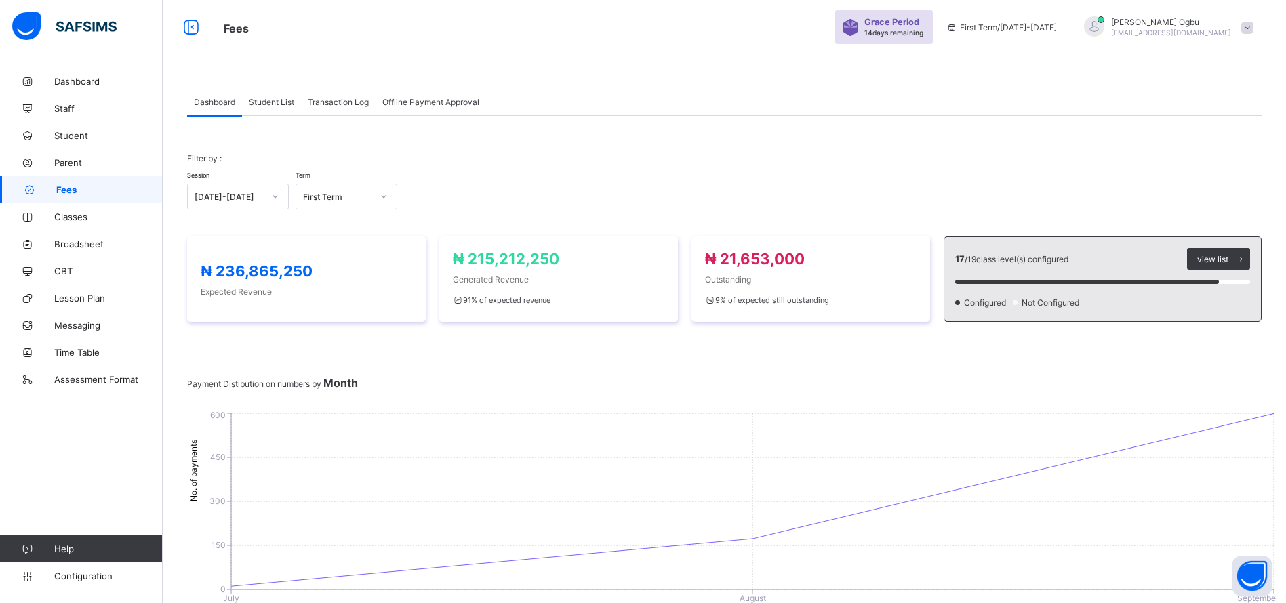
click at [281, 104] on span "Student List" at bounding box center [271, 102] width 45 height 10
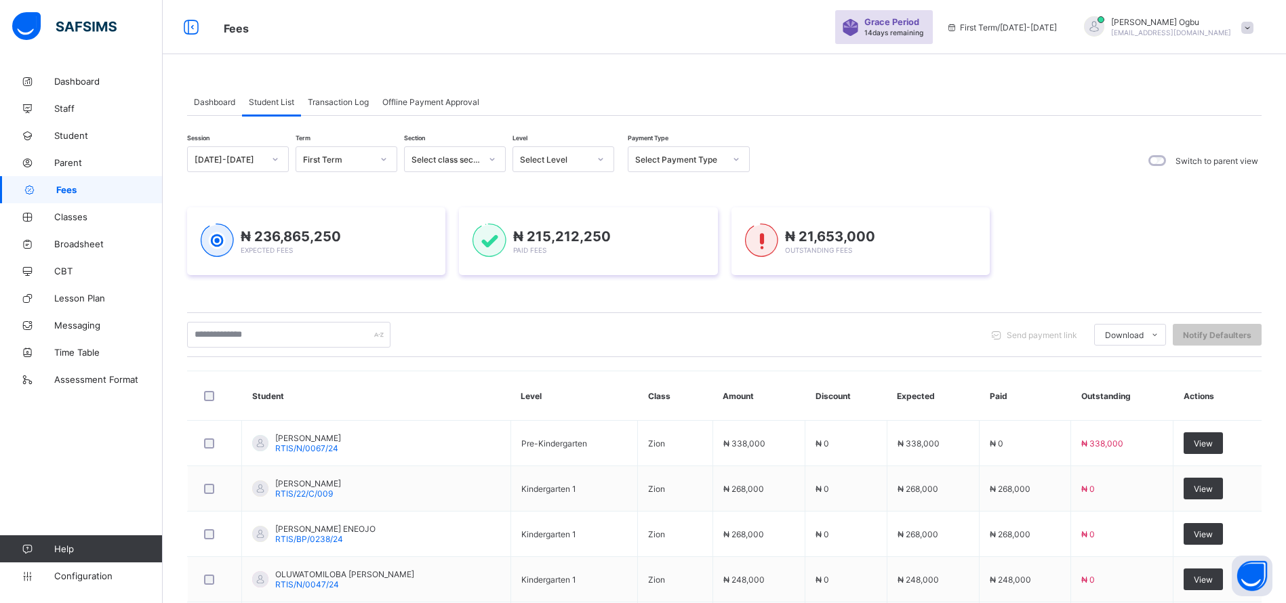
click at [348, 100] on span "Transaction Log" at bounding box center [338, 102] width 61 height 10
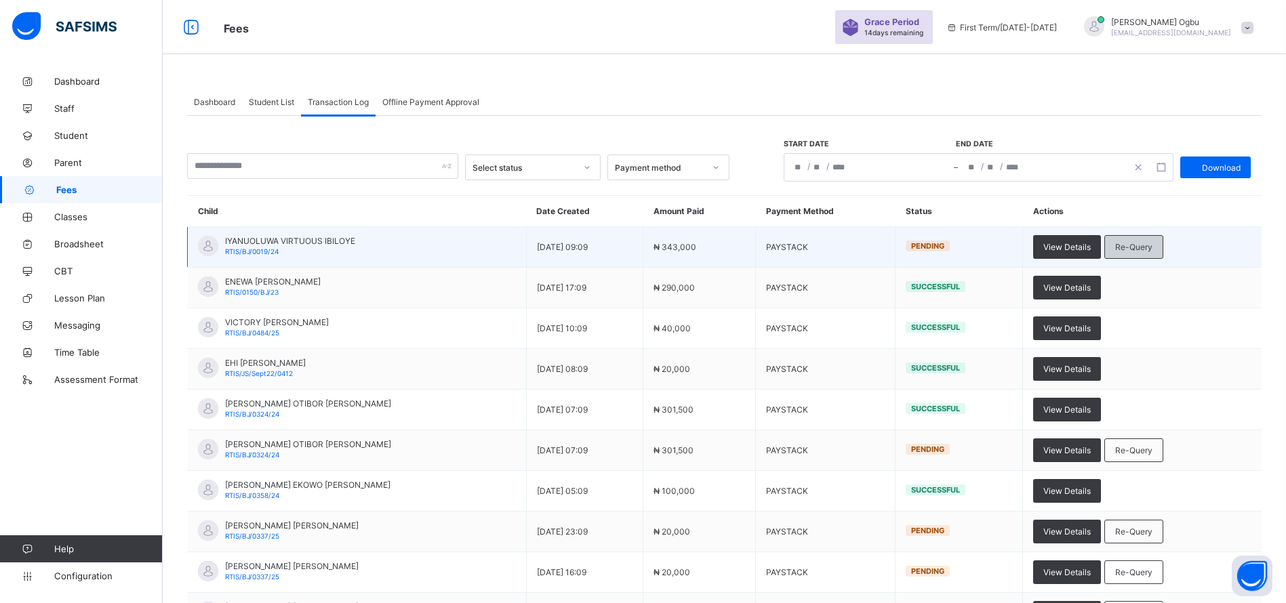
click at [1150, 244] on span "Re-Query" at bounding box center [1133, 247] width 37 height 10
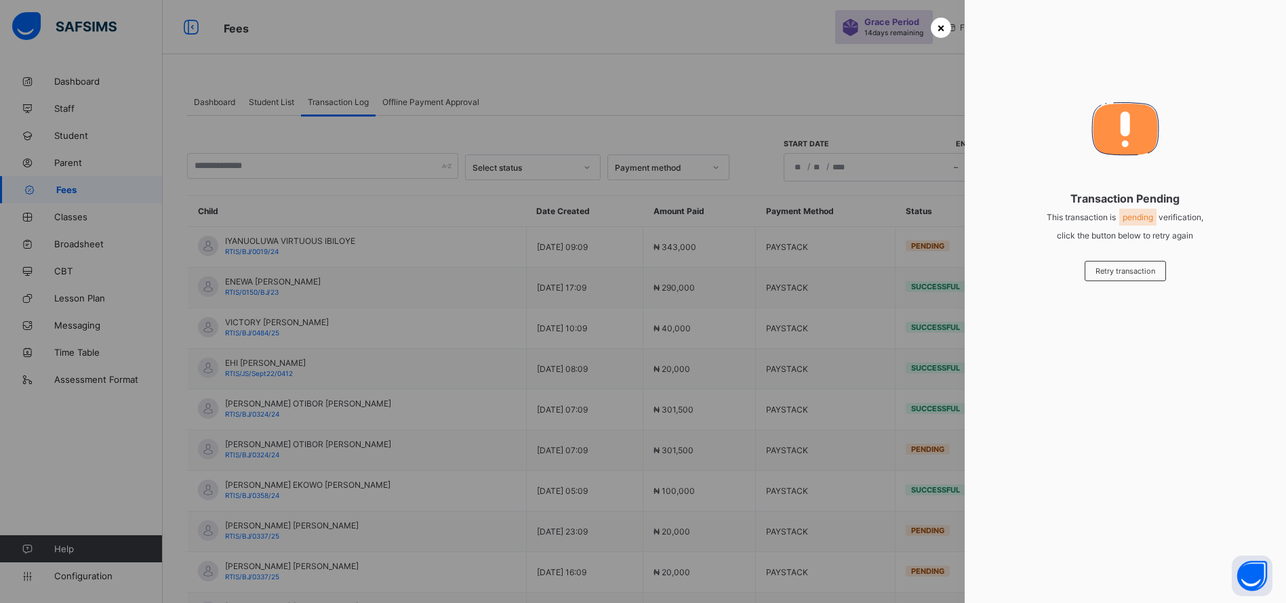
click at [941, 22] on span "×" at bounding box center [941, 27] width 8 height 14
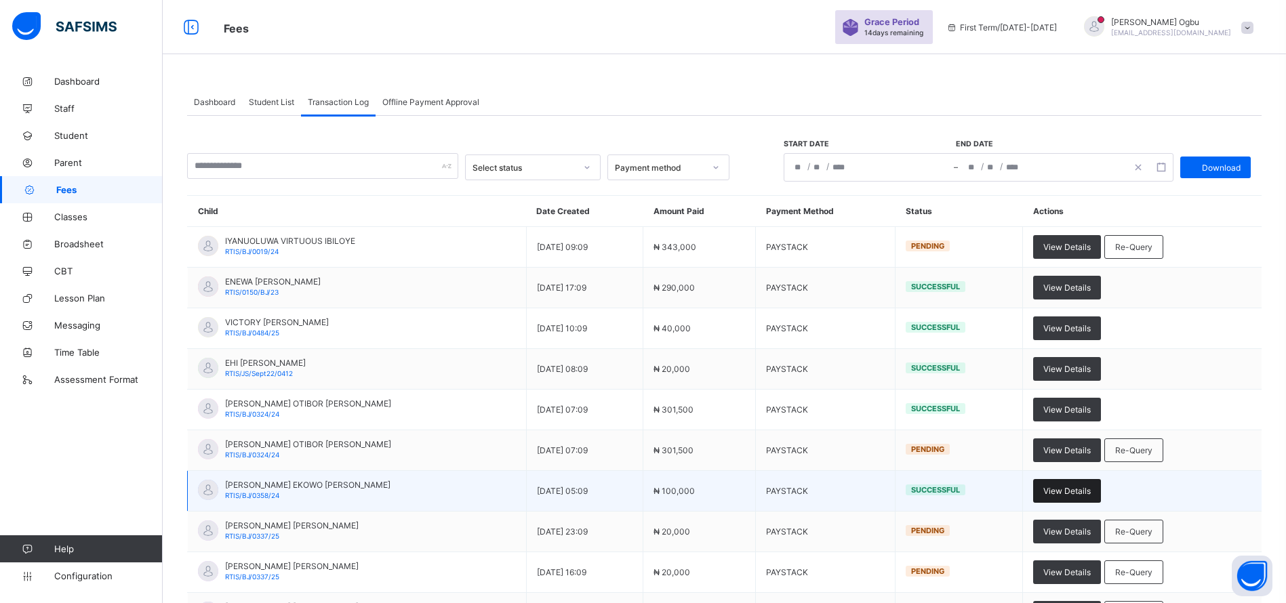
click at [1091, 490] on span "View Details" at bounding box center [1066, 491] width 47 height 10
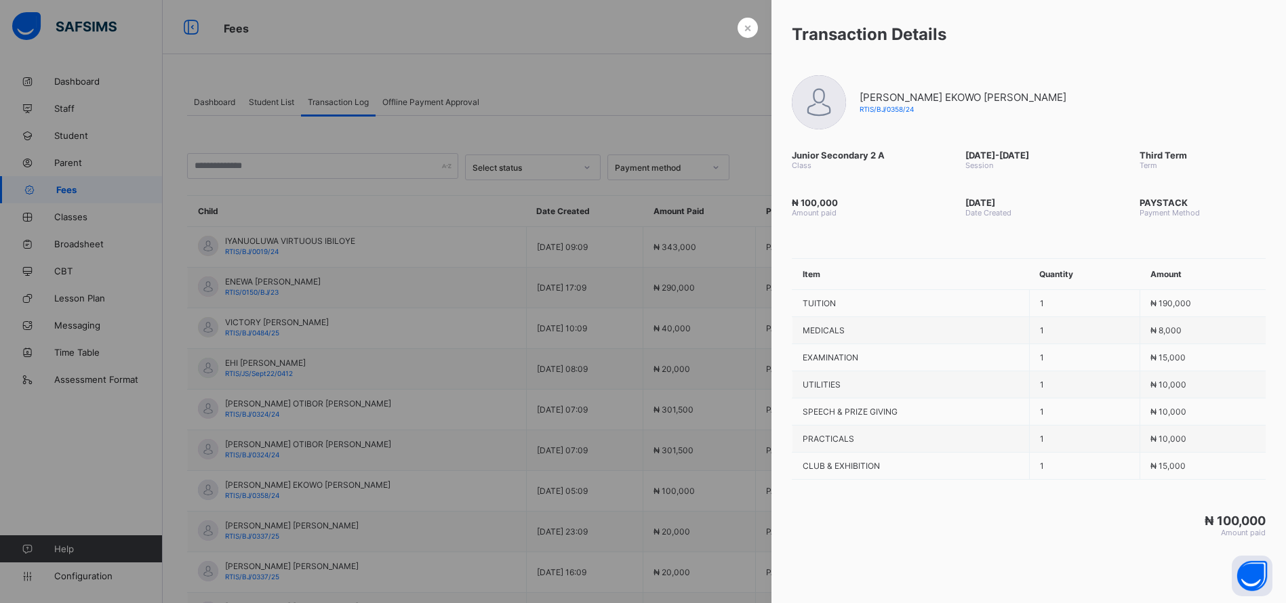
click at [783, 515] on div "₦ 100,000 Amount paid" at bounding box center [1028, 525] width 514 height 37
click at [744, 26] on span "×" at bounding box center [748, 27] width 8 height 14
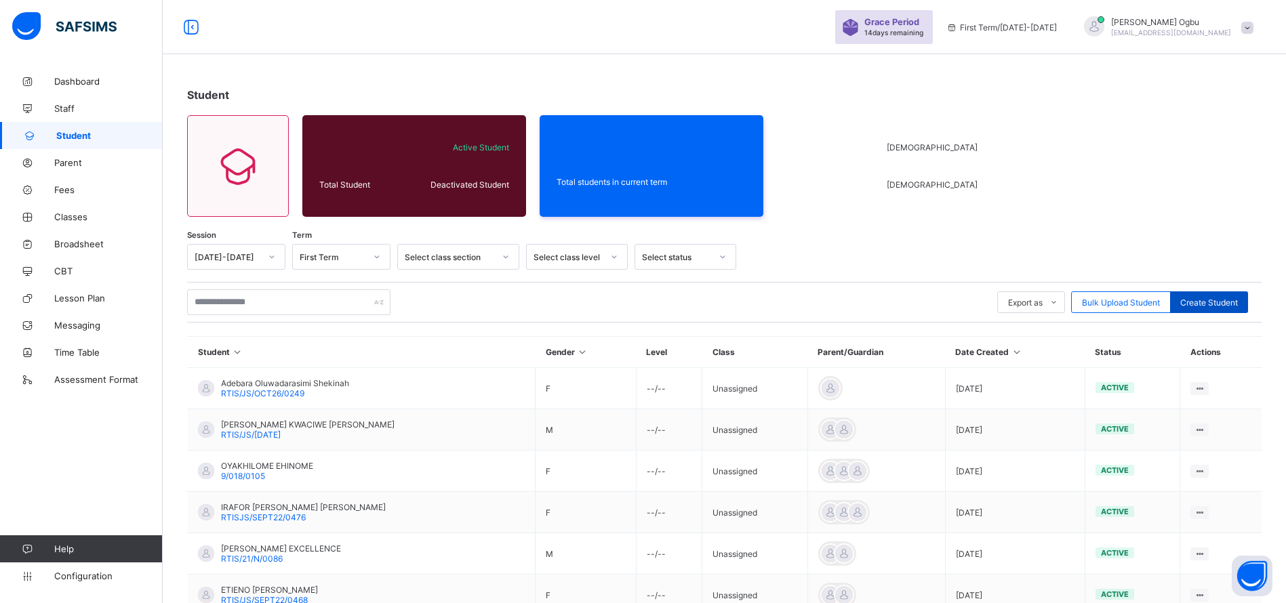
click at [1218, 300] on span "Create Student" at bounding box center [1209, 303] width 58 height 10
select select "**"
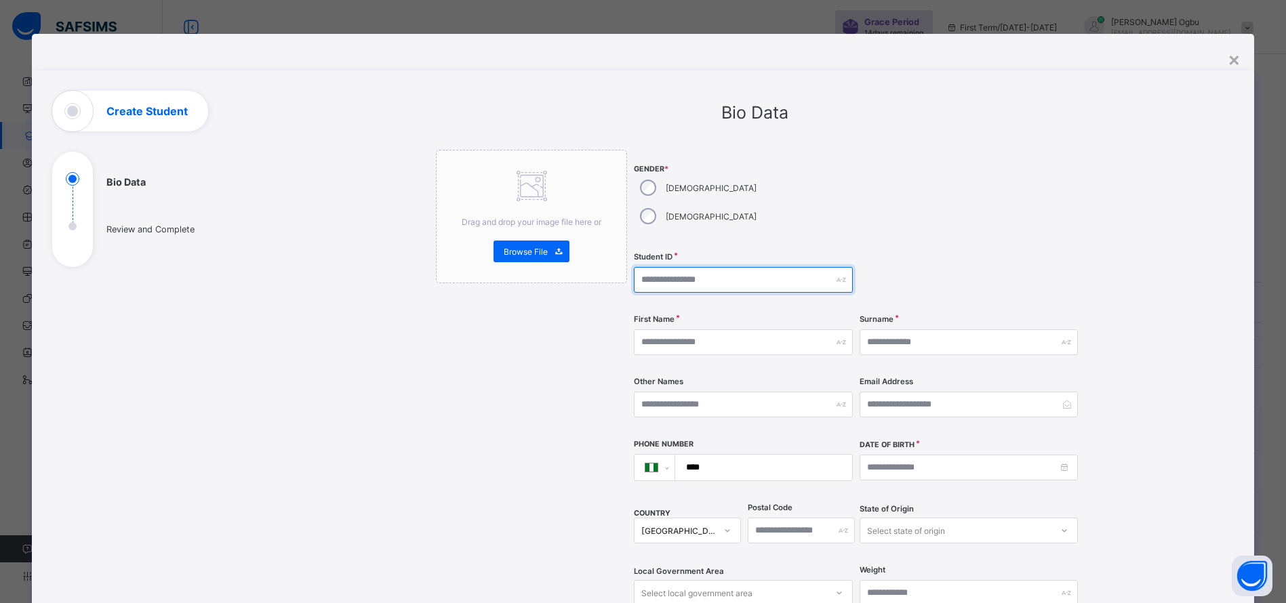
click at [678, 267] on input "text" at bounding box center [743, 280] width 218 height 26
type input "*"
type input "**********"
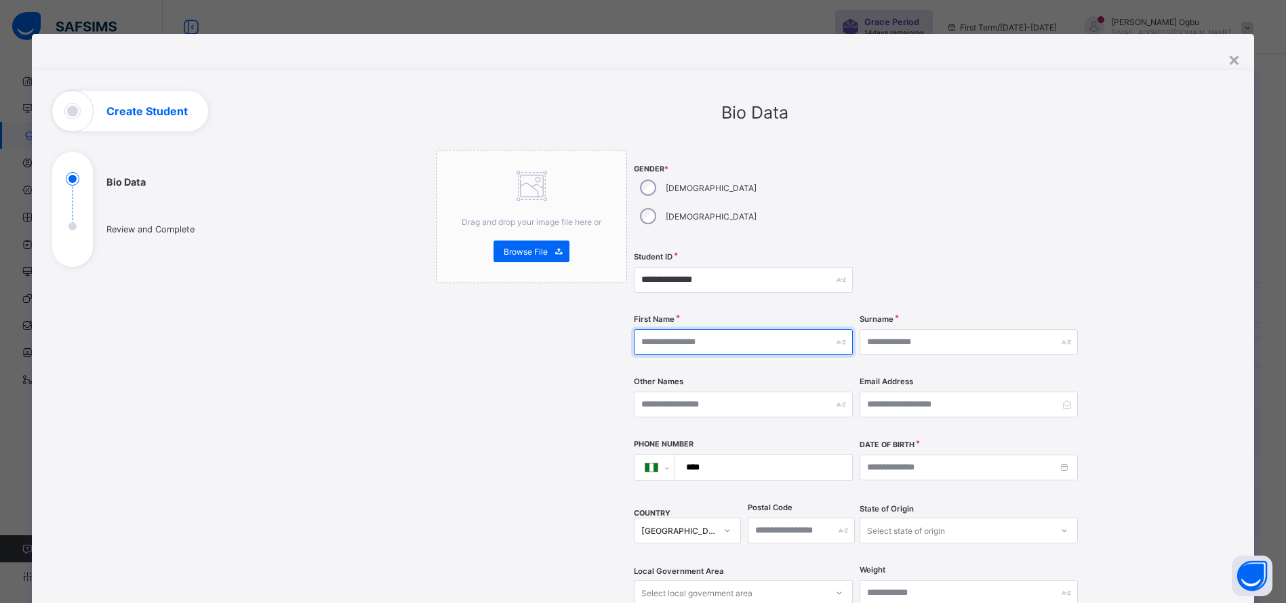
click at [678, 329] on input "text" at bounding box center [743, 342] width 218 height 26
type input "*******"
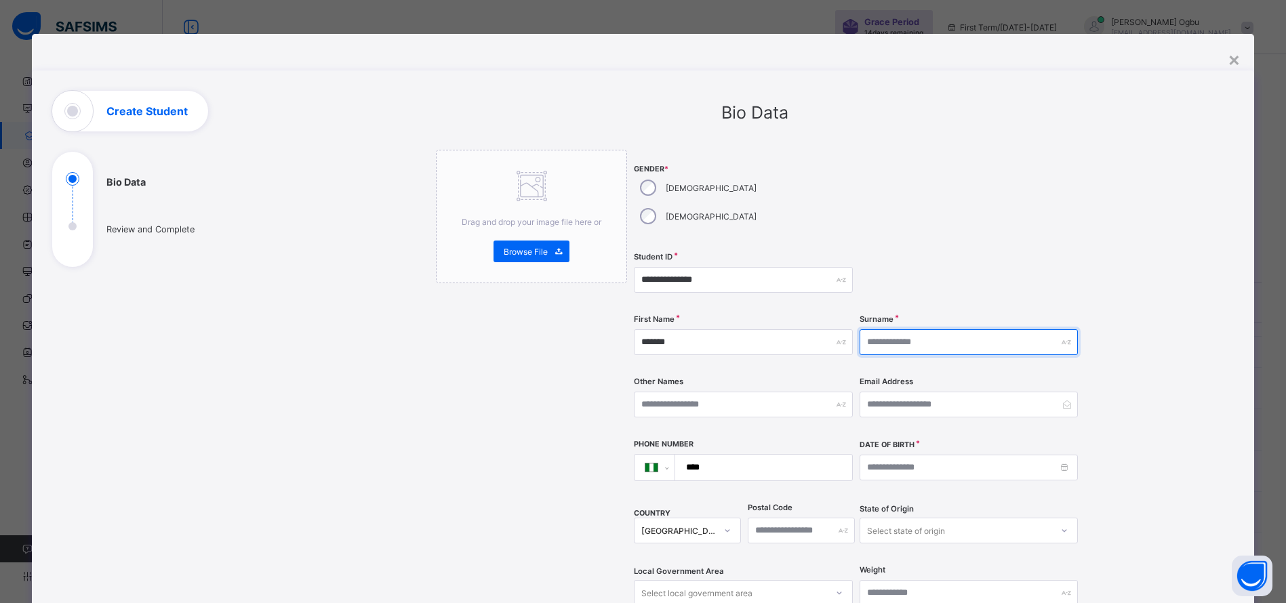
click at [914, 329] on input "text" at bounding box center [968, 342] width 218 height 26
type input "********"
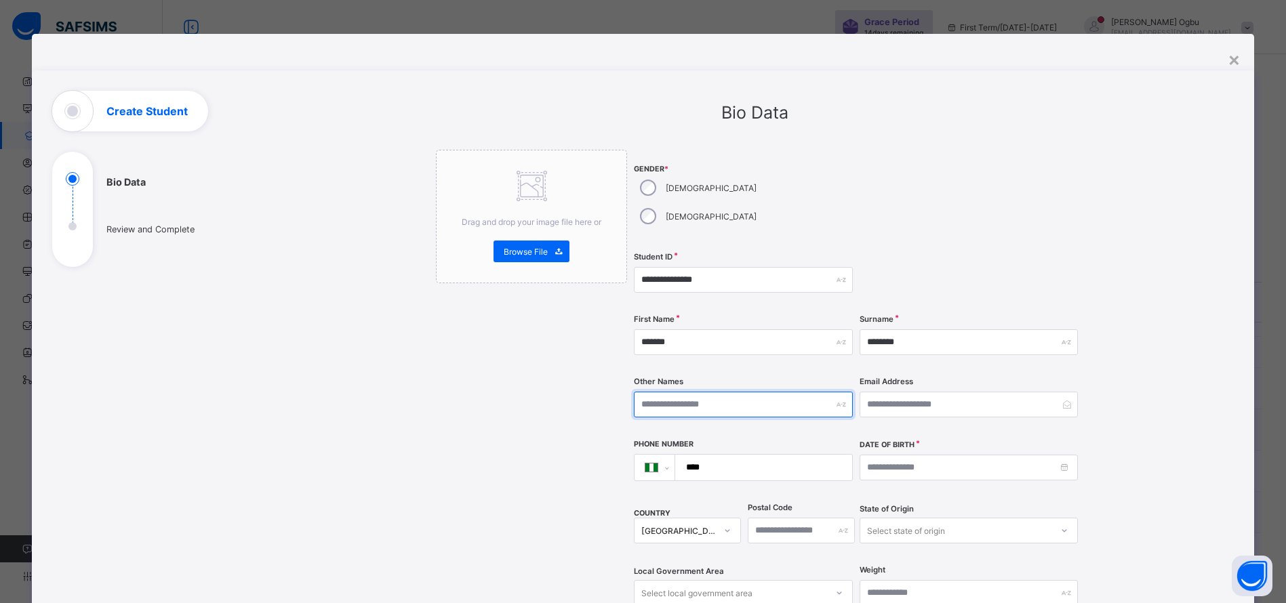
click at [730, 392] on input "text" at bounding box center [743, 405] width 218 height 26
type input "*******"
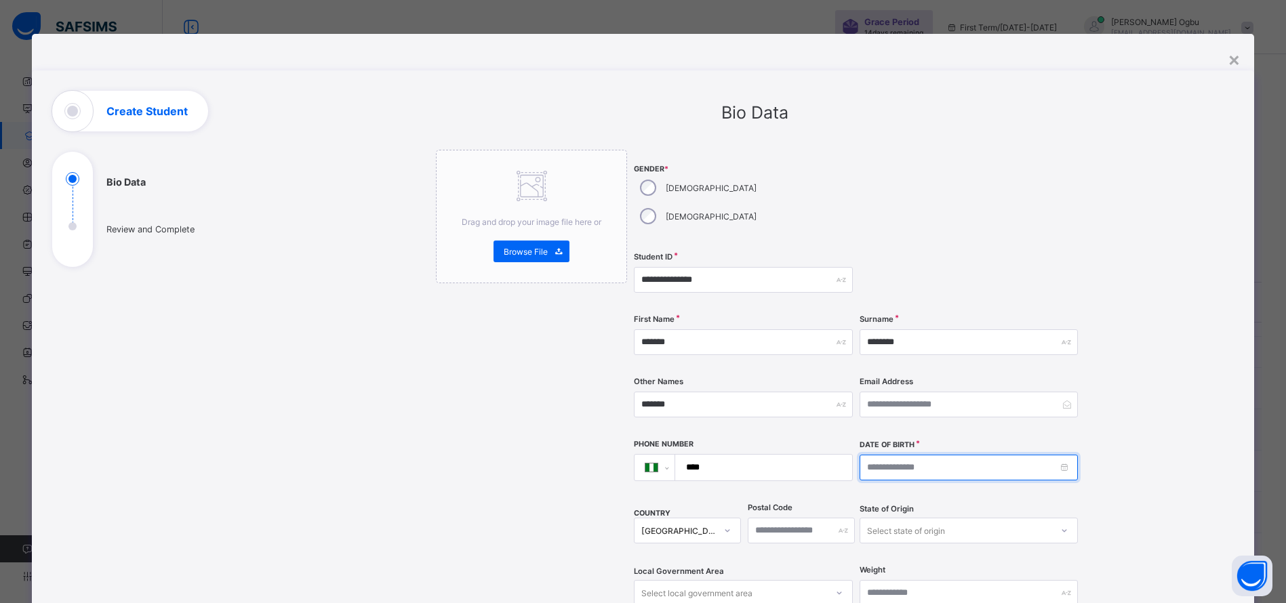
click at [879, 455] on input at bounding box center [968, 468] width 218 height 26
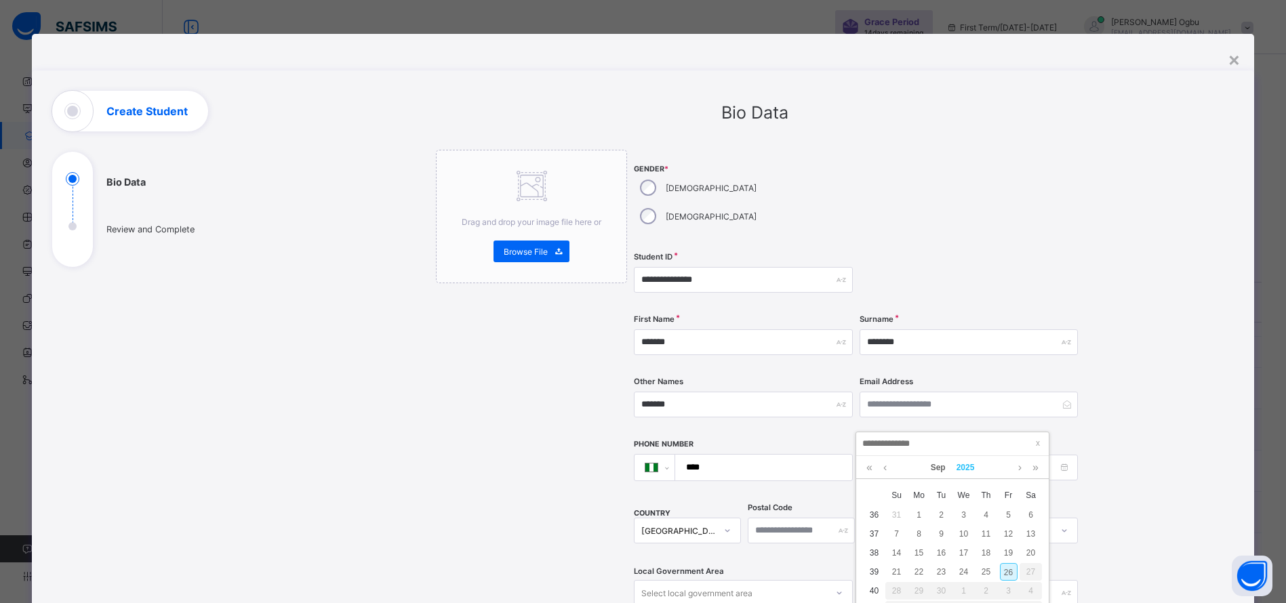
click at [956, 469] on link "2025" at bounding box center [965, 467] width 29 height 23
click at [872, 468] on link at bounding box center [866, 469] width 20 height 26
click at [888, 550] on link "2012" at bounding box center [892, 545] width 31 height 24
click at [1005, 537] on div "7" at bounding box center [1009, 534] width 18 height 18
type input "**********"
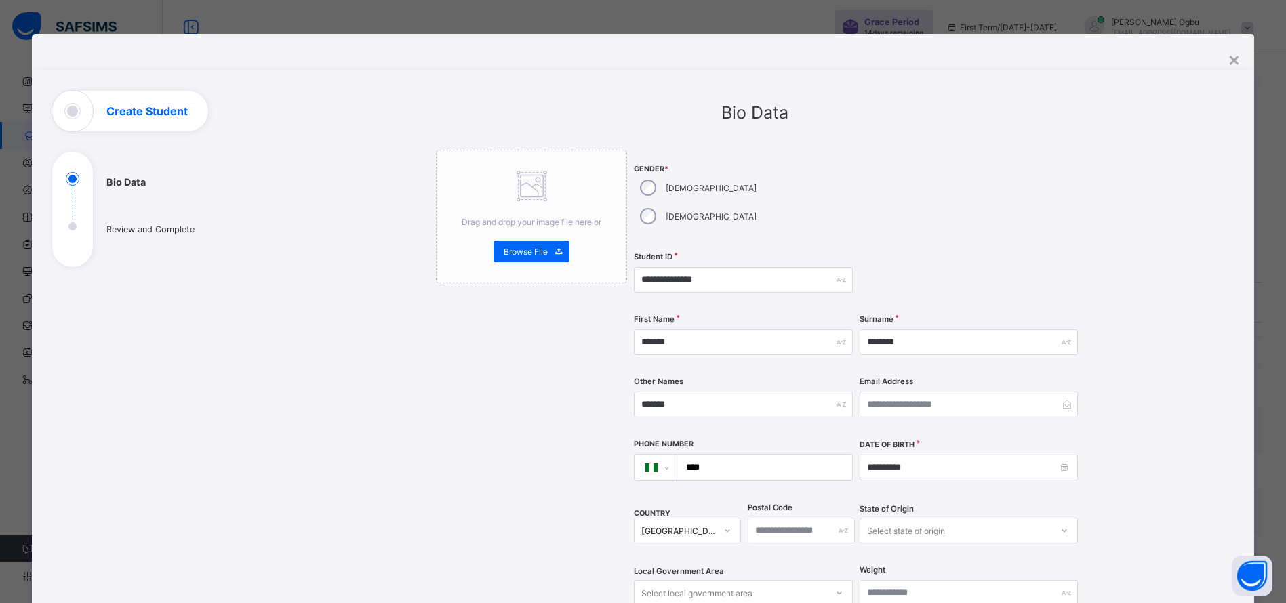
scroll to position [128, 0]
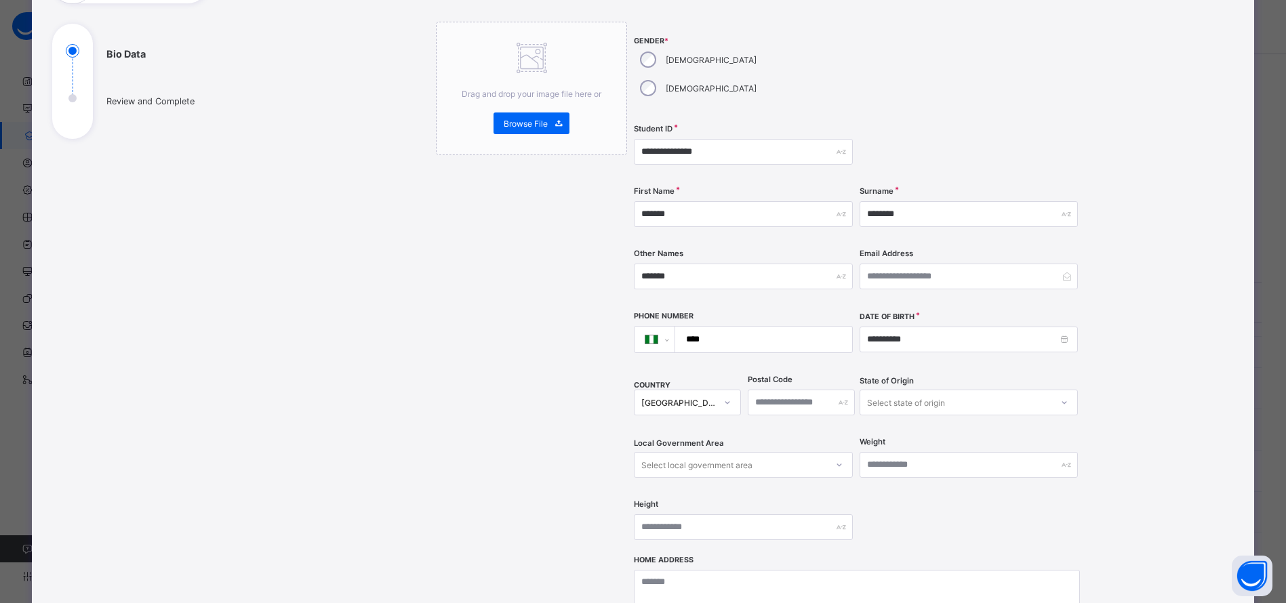
click at [967, 415] on div "Select state of origin" at bounding box center [968, 403] width 218 height 26
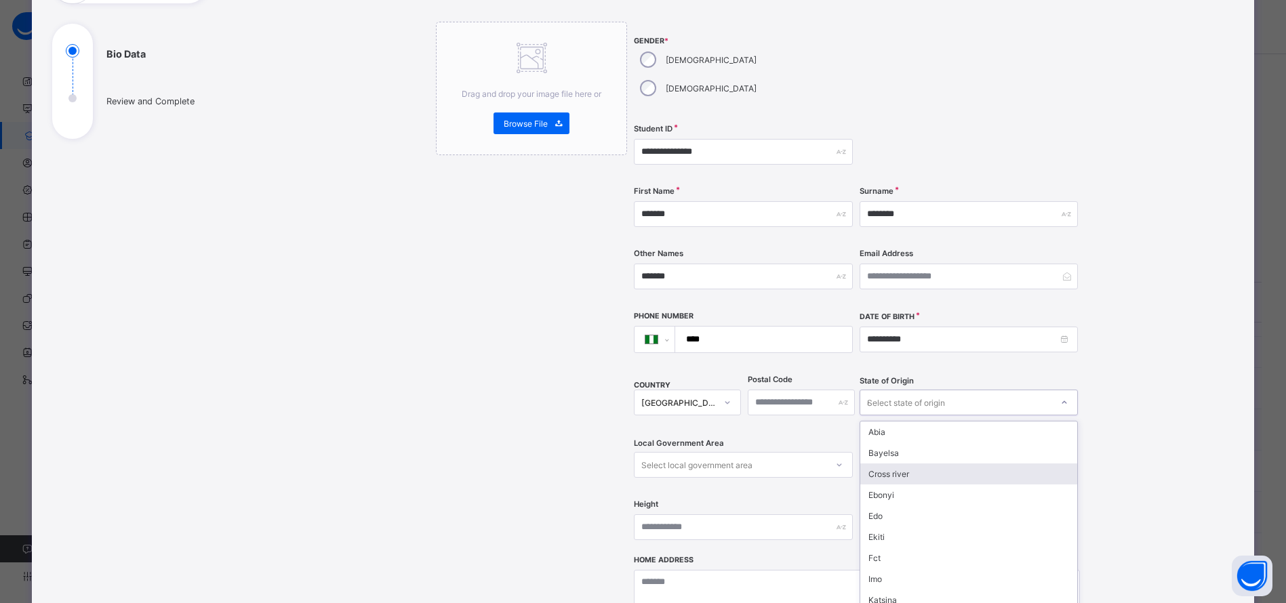
type input "**"
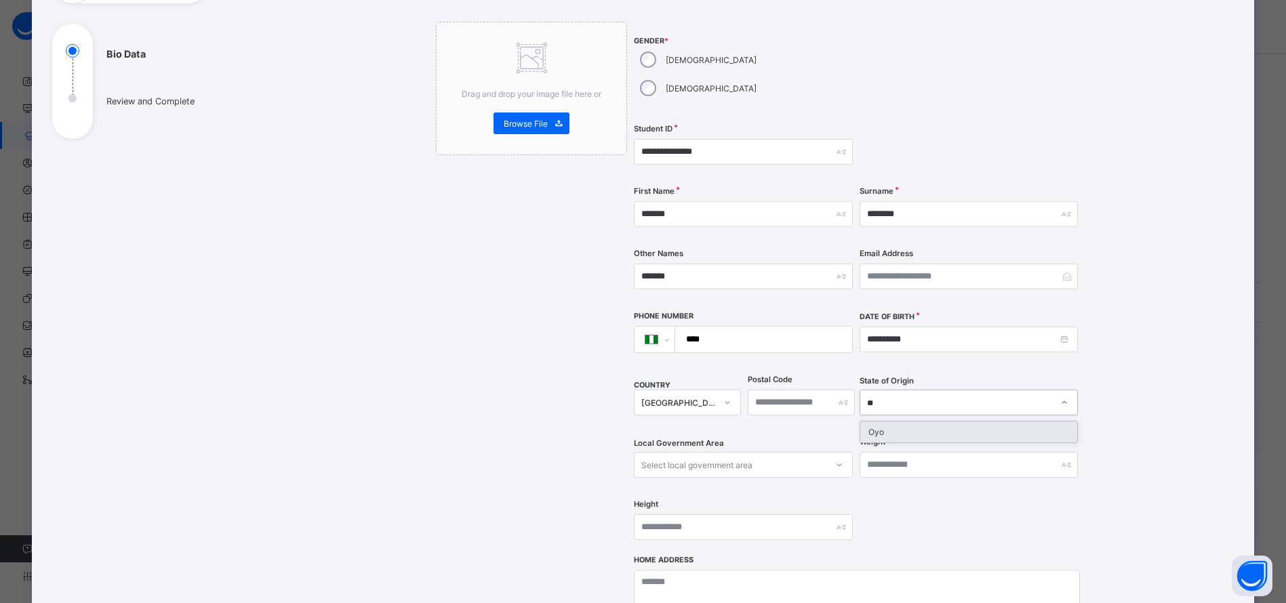
click at [981, 422] on div "Oyo" at bounding box center [968, 432] width 217 height 21
click at [775, 452] on div "Select local government area" at bounding box center [743, 465] width 218 height 26
click at [767, 455] on div "Select local government area" at bounding box center [729, 464] width 191 height 19
type input "**"
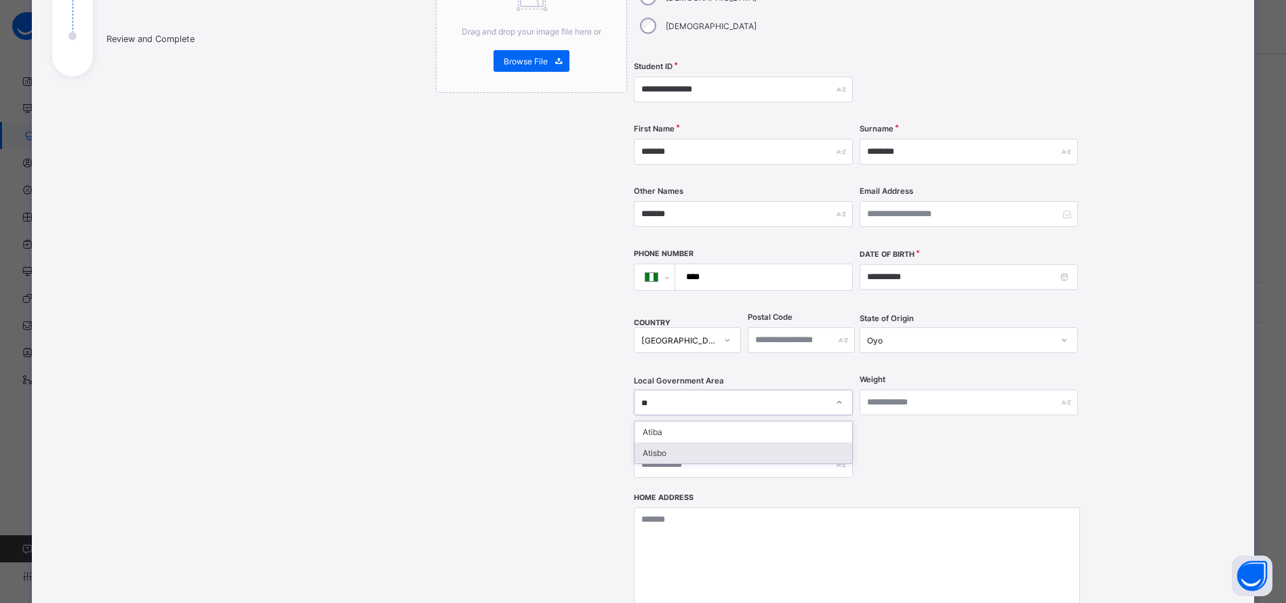
click at [657, 443] on div "Atisbo" at bounding box center [742, 453] width 217 height 21
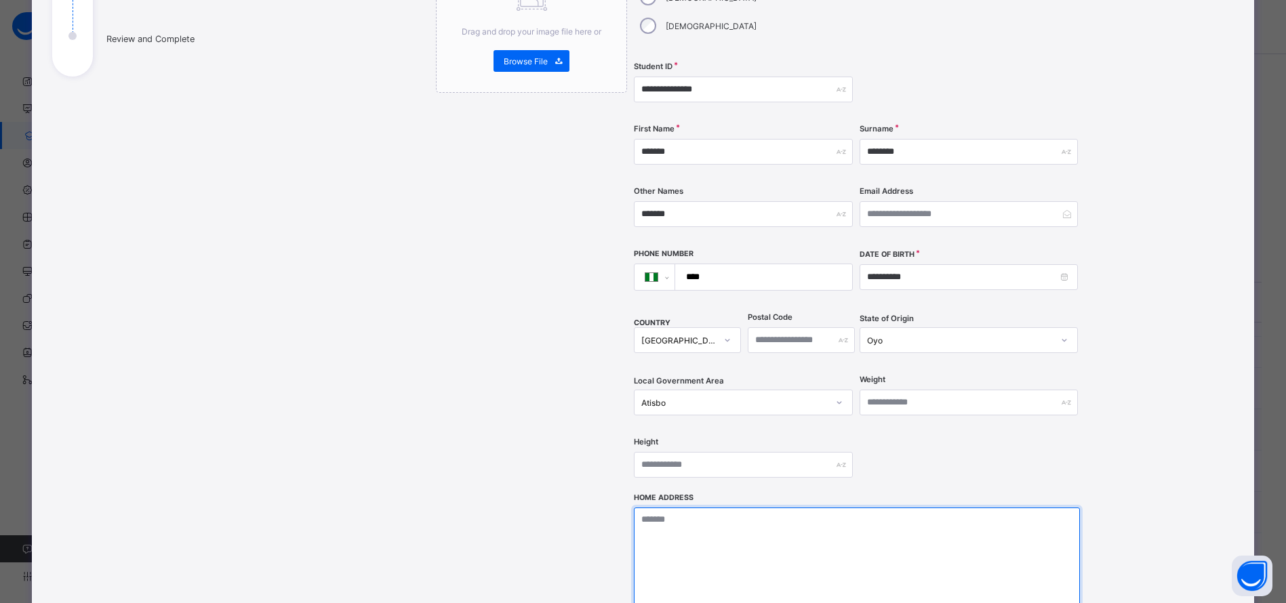
click at [653, 508] on textarea at bounding box center [857, 576] width 446 height 136
type textarea "*"
type textarea "**********"
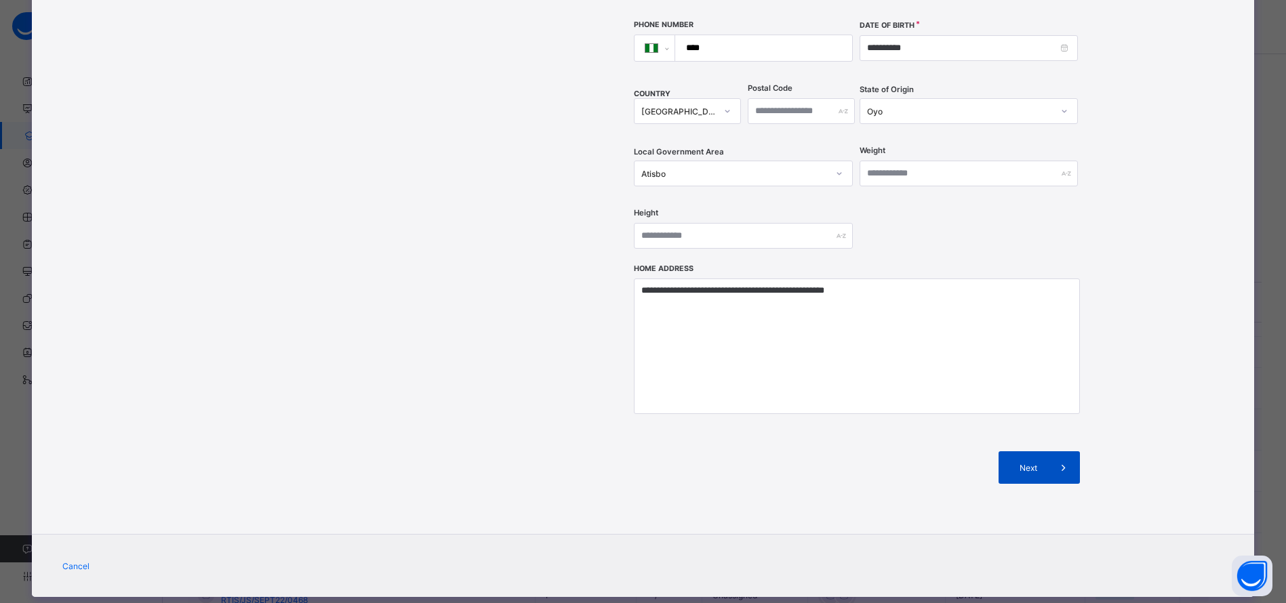
click at [1029, 451] on div "Next" at bounding box center [1038, 467] width 81 height 33
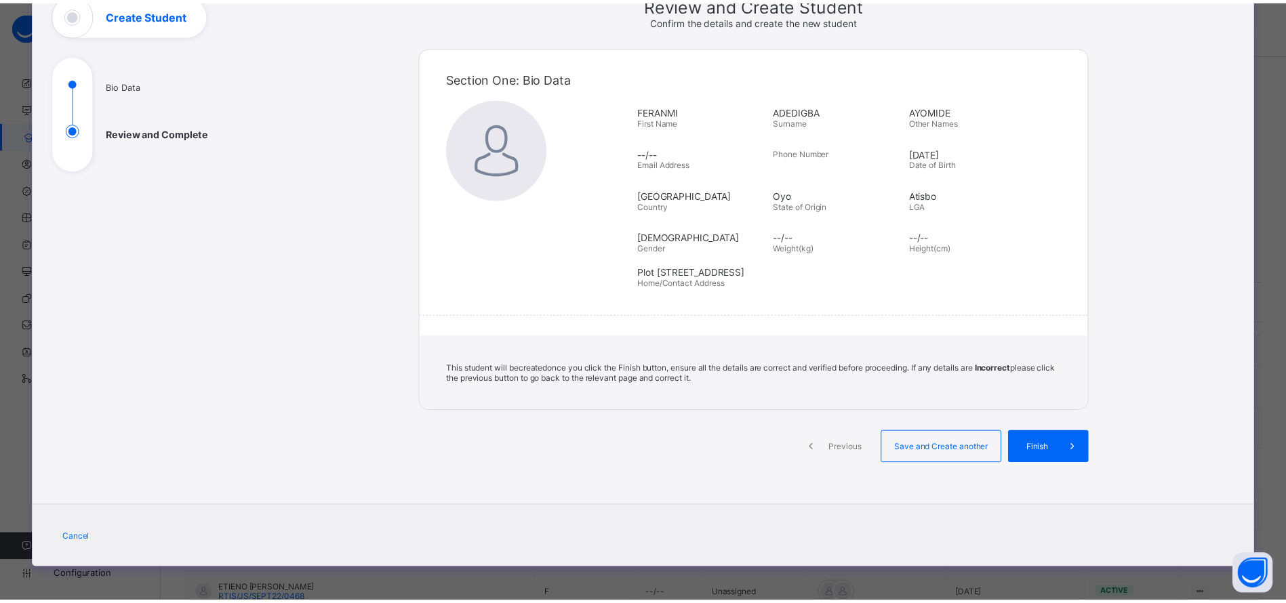
scroll to position [97, 0]
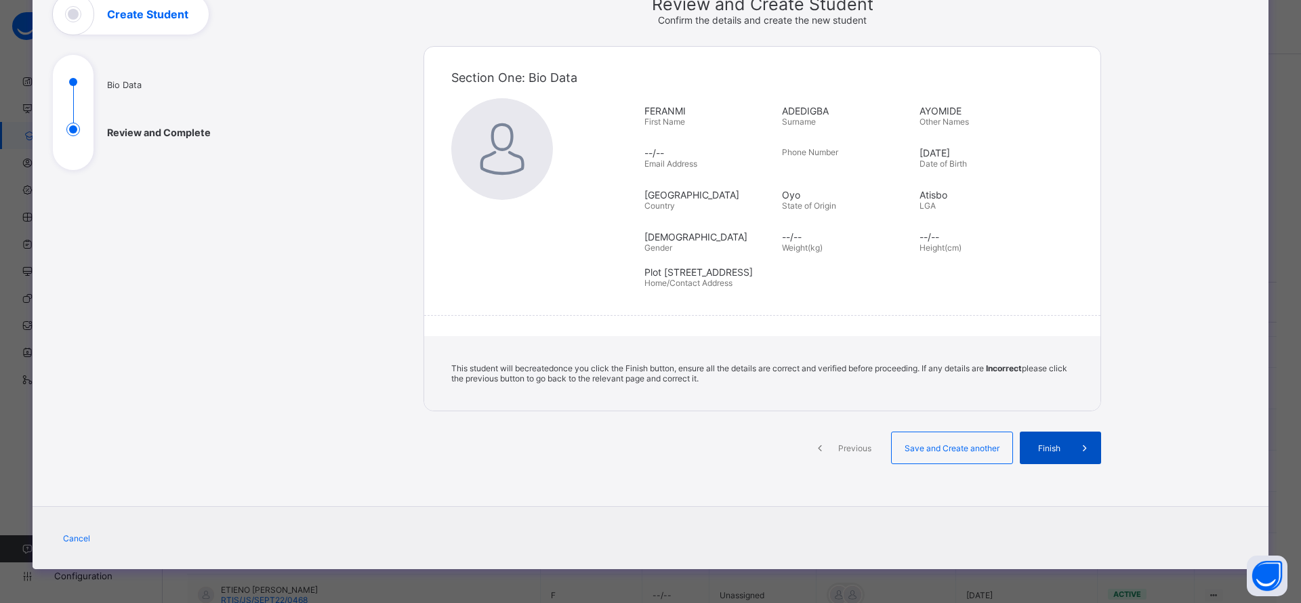
click at [1061, 458] on div "Finish" at bounding box center [1060, 448] width 81 height 33
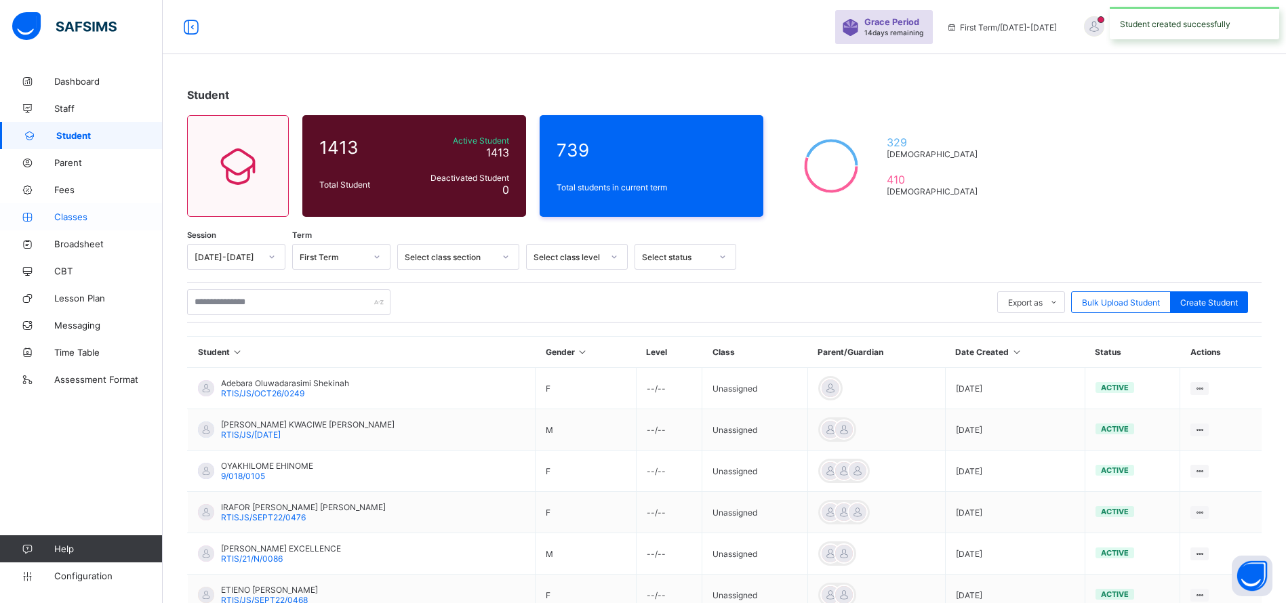
click at [66, 213] on span "Classes" at bounding box center [108, 216] width 108 height 11
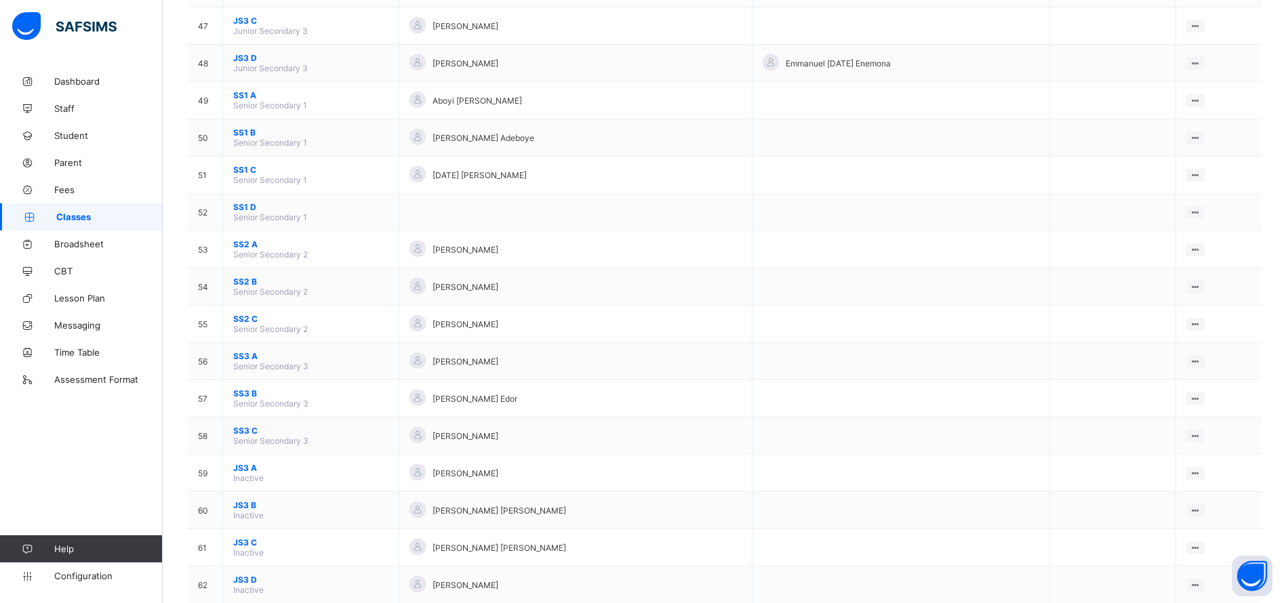
scroll to position [1865, 0]
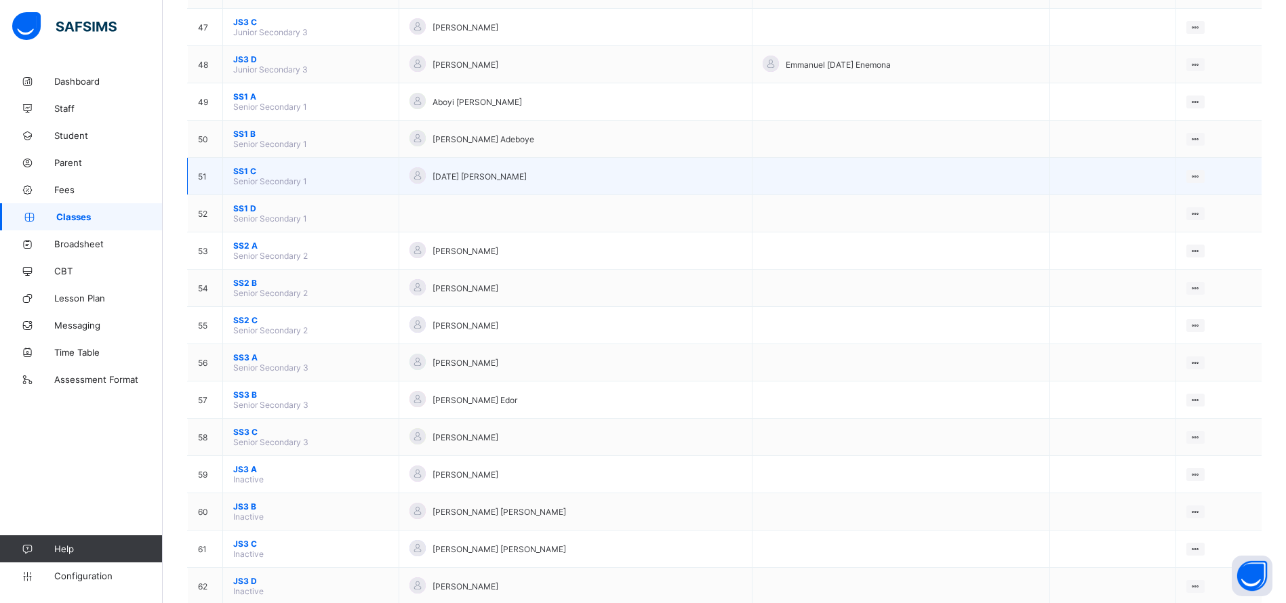
click at [252, 171] on span "SS1 C" at bounding box center [310, 171] width 155 height 10
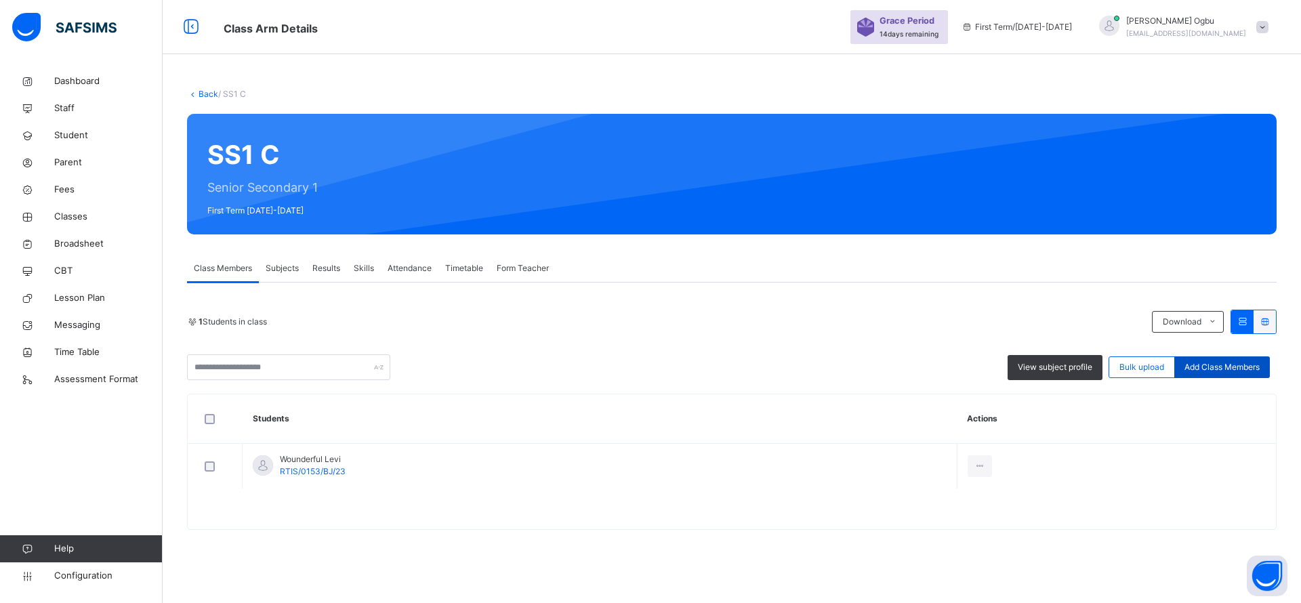
click at [1220, 362] on span "Add Class Members" at bounding box center [1222, 367] width 75 height 12
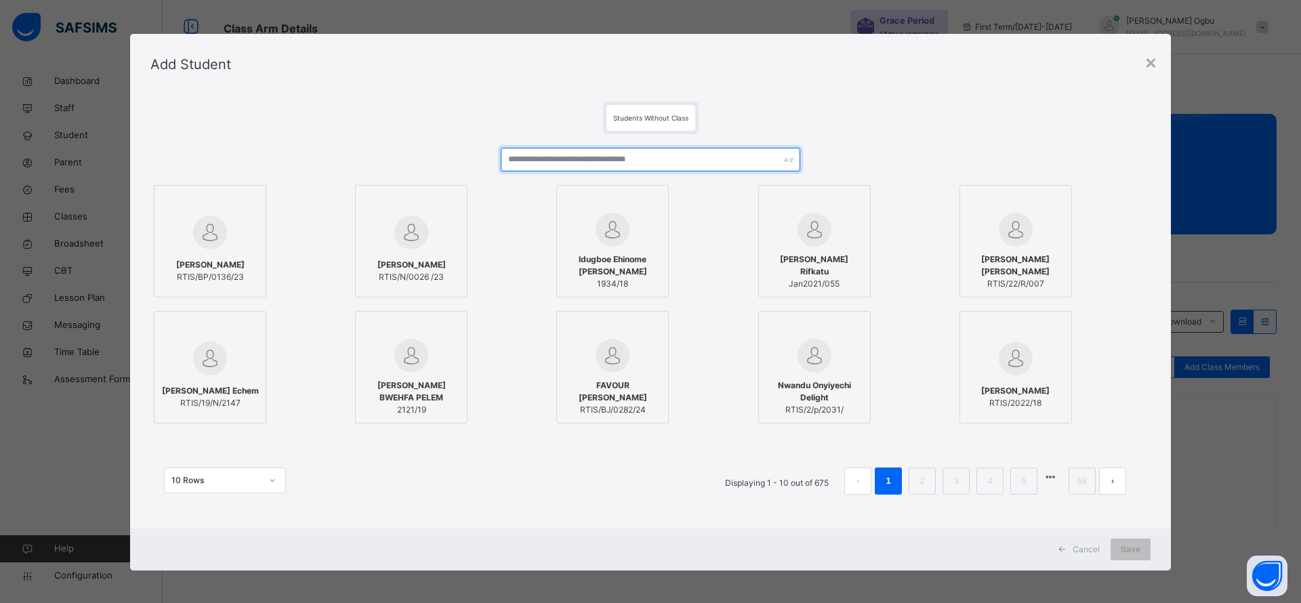
click at [699, 162] on input "text" at bounding box center [651, 160] width 300 height 24
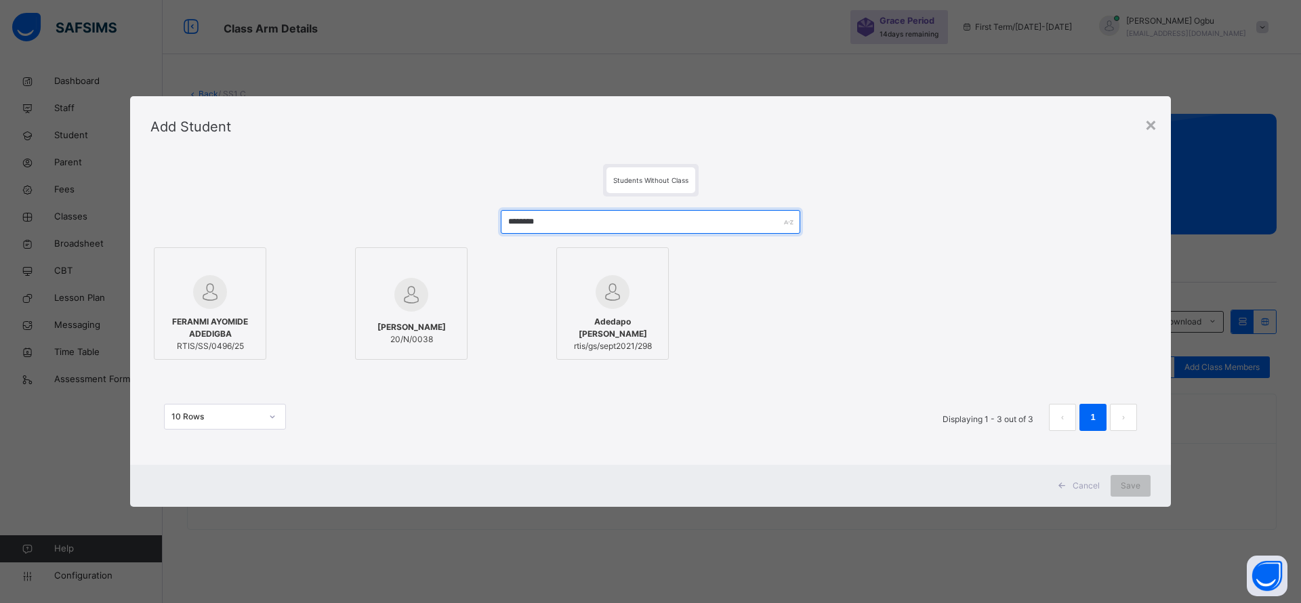
type input "********"
click at [226, 339] on span "FERANMI AYOMIDE ADEDIGBA" at bounding box center [210, 328] width 98 height 24
click at [1132, 487] on span "Save" at bounding box center [1131, 486] width 20 height 12
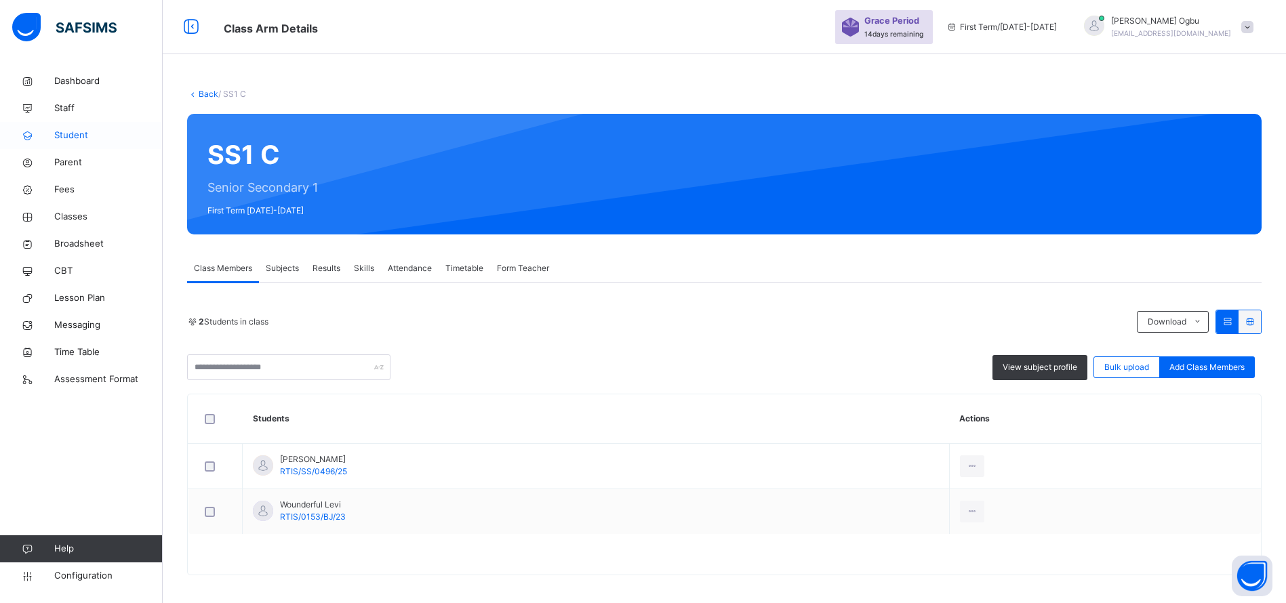
click at [79, 142] on link "Student" at bounding box center [81, 135] width 163 height 27
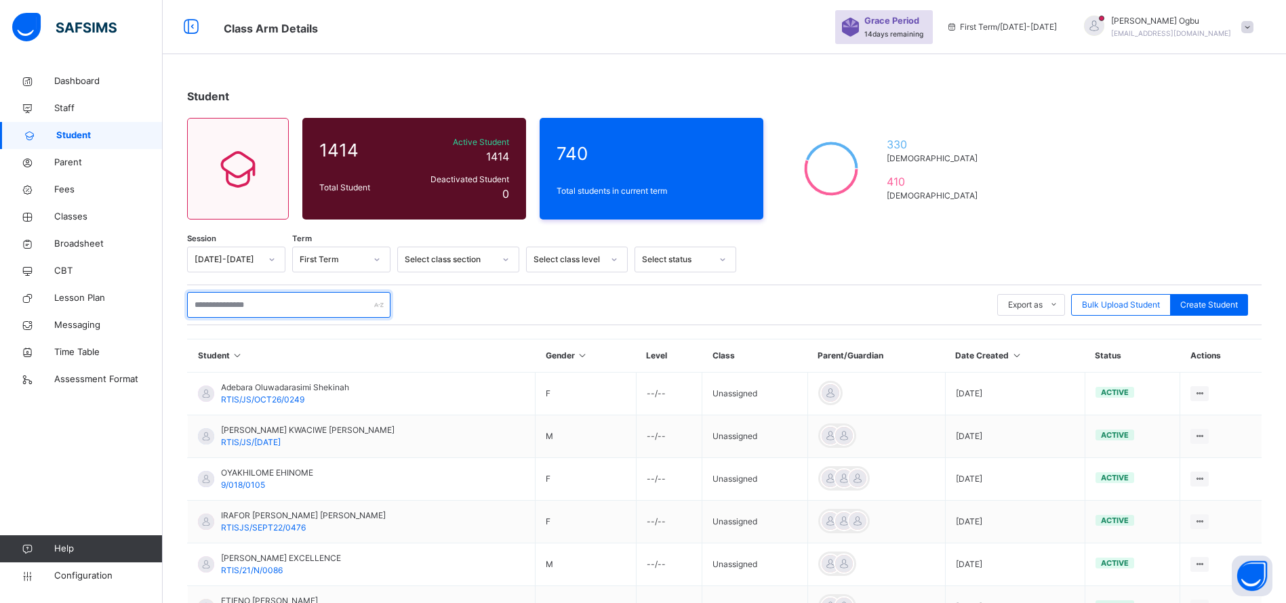
click at [295, 302] on input "text" at bounding box center [288, 305] width 203 height 26
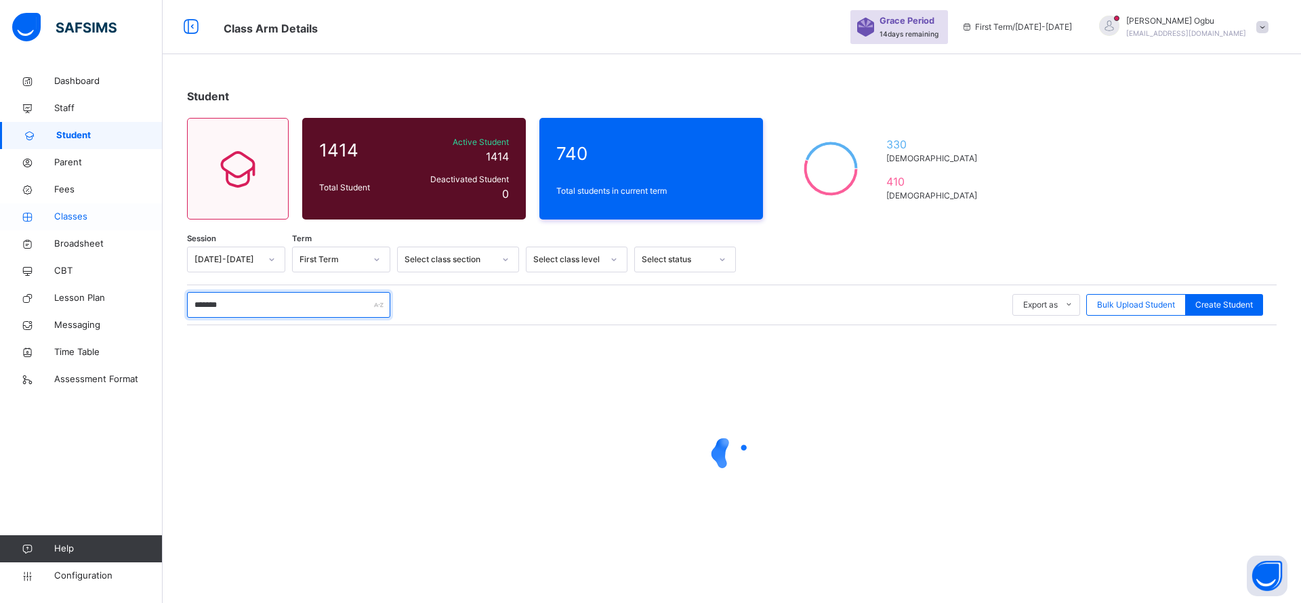
type input "********"
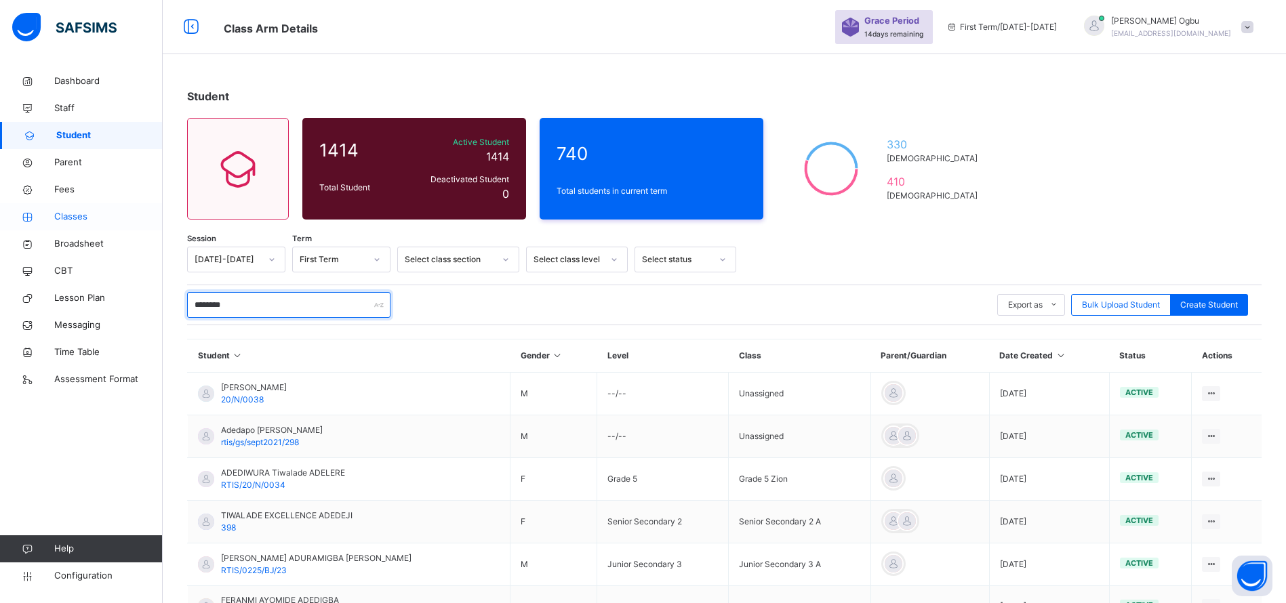
scroll to position [106, 0]
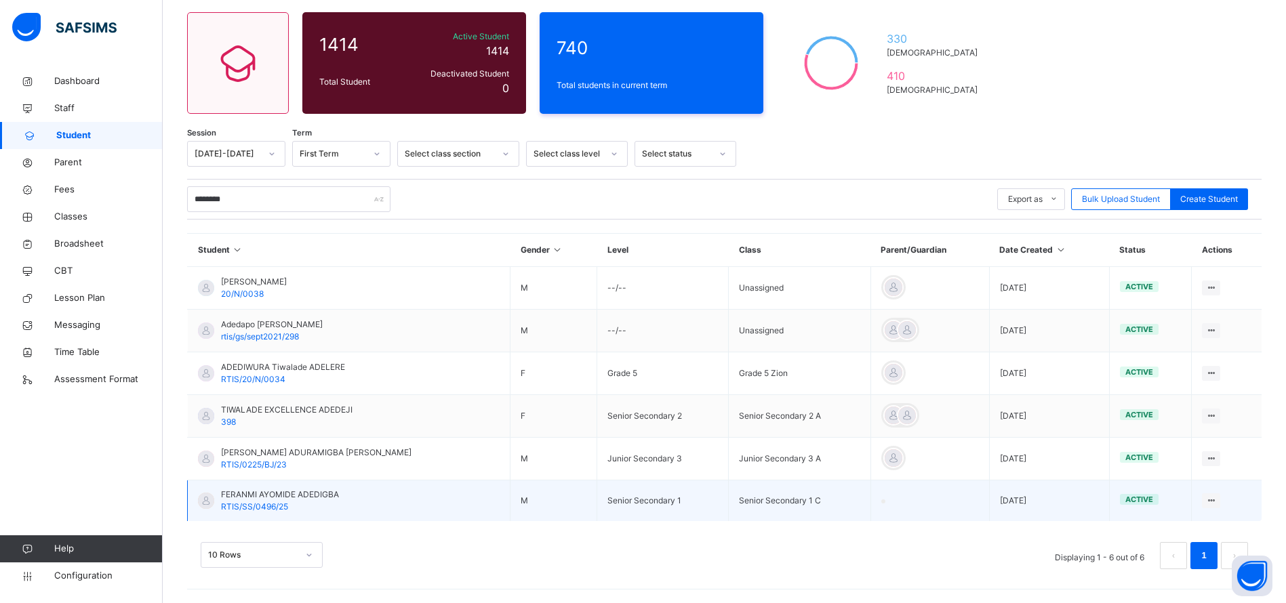
click at [295, 504] on div "FERANMI AYOMIDE ADEDIGBA RTIS/SS/0496/25" at bounding box center [280, 501] width 118 height 24
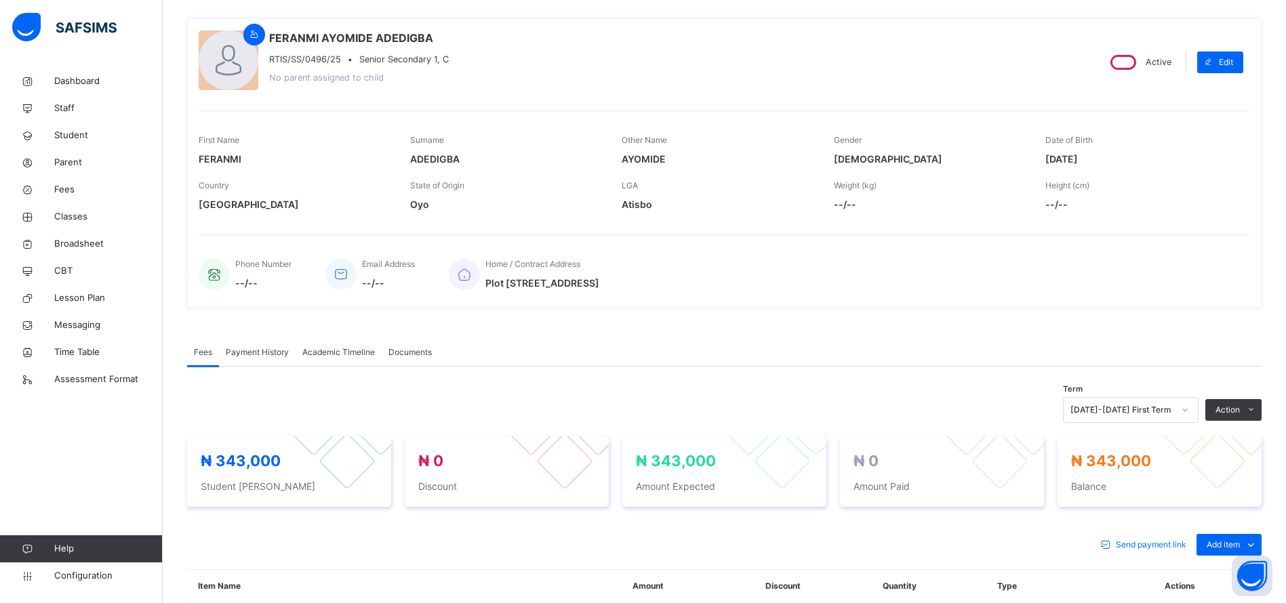
click at [996, 264] on div "Home / Contract Address [STREET_ADDRESS]" at bounding box center [843, 273] width 788 height 45
click at [1201, 574] on icon at bounding box center [1191, 576] width 20 height 14
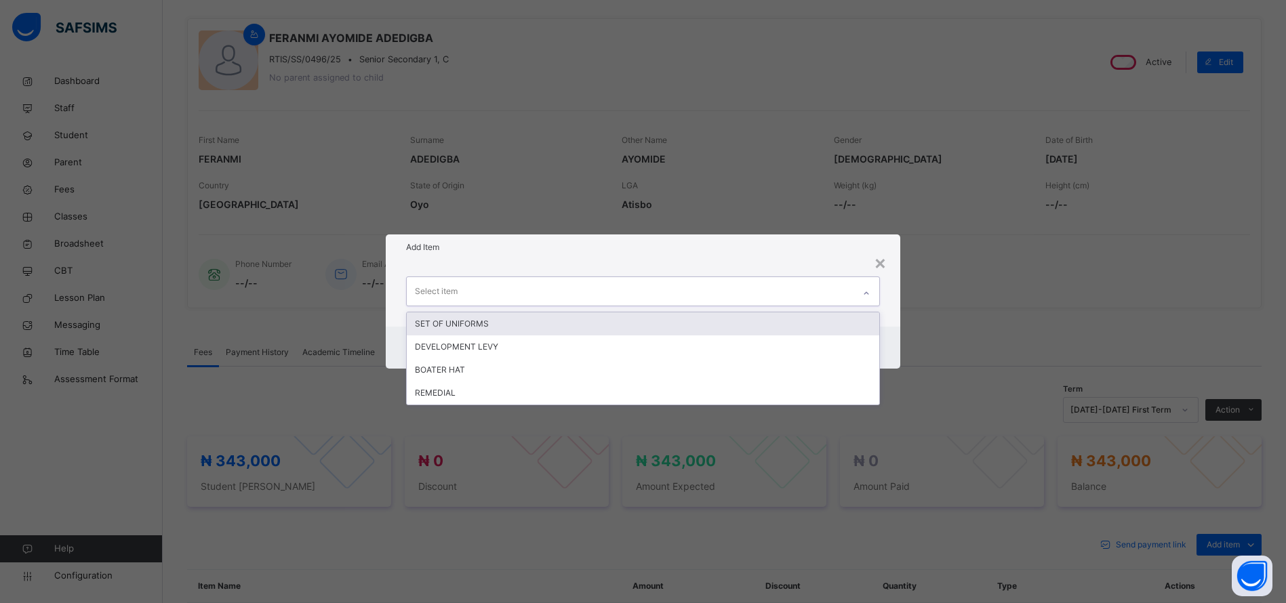
click at [687, 302] on div "Select item" at bounding box center [630, 291] width 447 height 28
click at [666, 321] on div "SET OF UNIFORMS" at bounding box center [643, 323] width 472 height 23
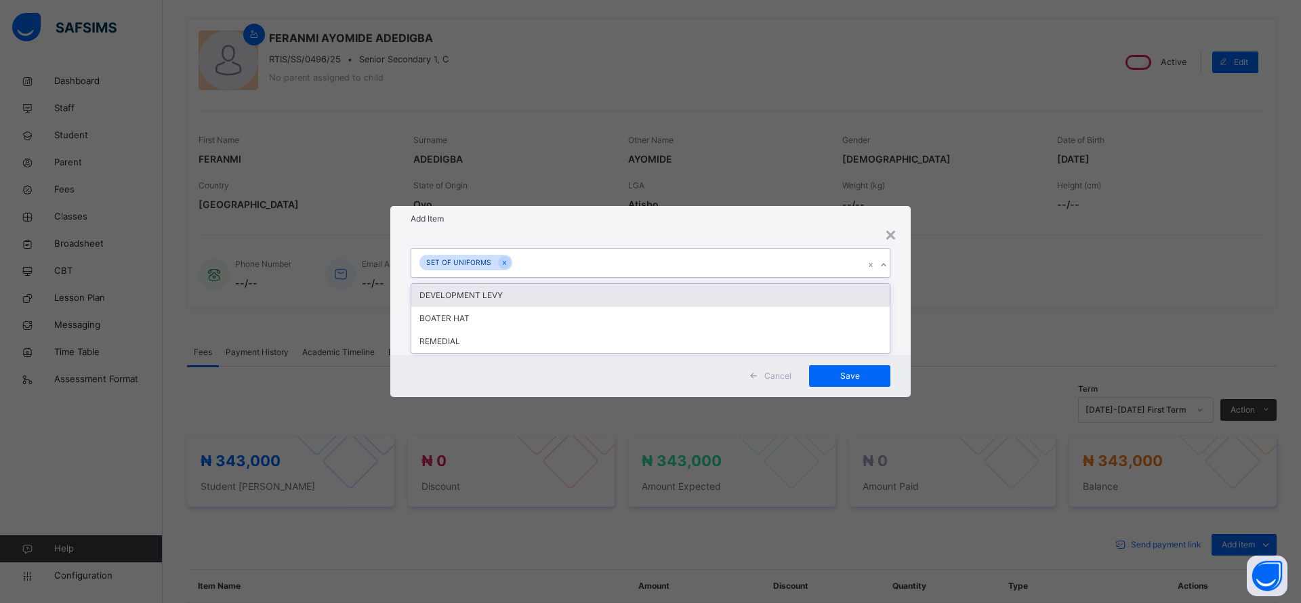
click at [668, 273] on div "SET OF UNIFORMS" at bounding box center [637, 263] width 453 height 28
click at [653, 300] on div "DEVELOPMENT LEVY" at bounding box center [643, 295] width 472 height 23
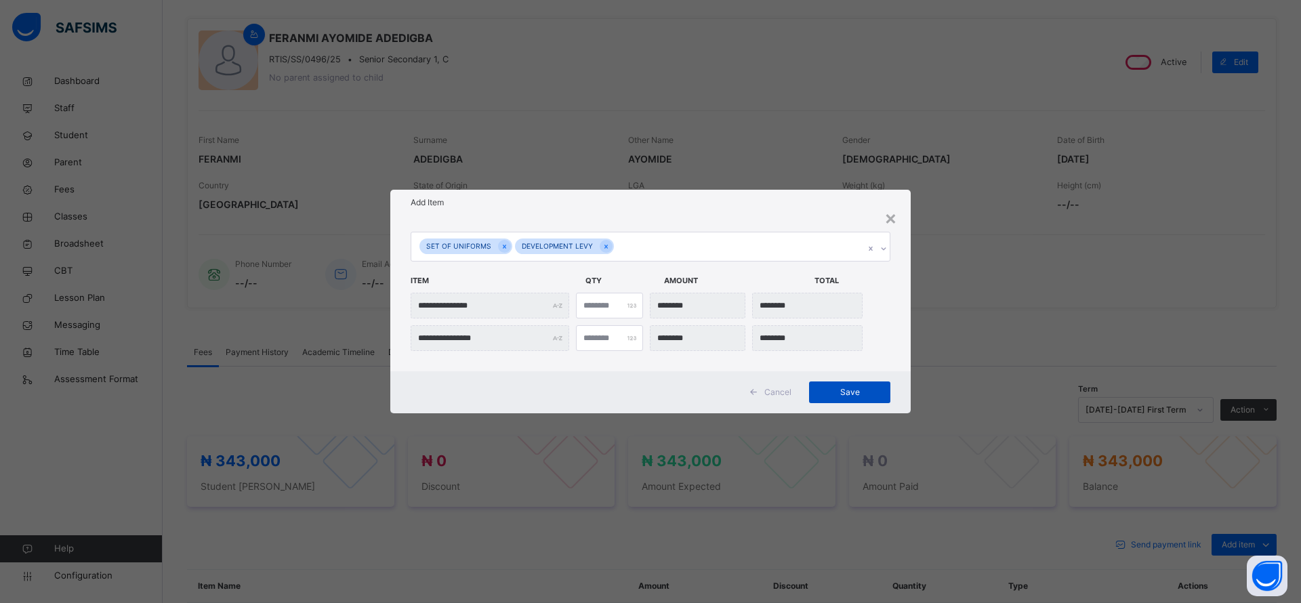
click at [849, 392] on span "Save" at bounding box center [849, 392] width 61 height 12
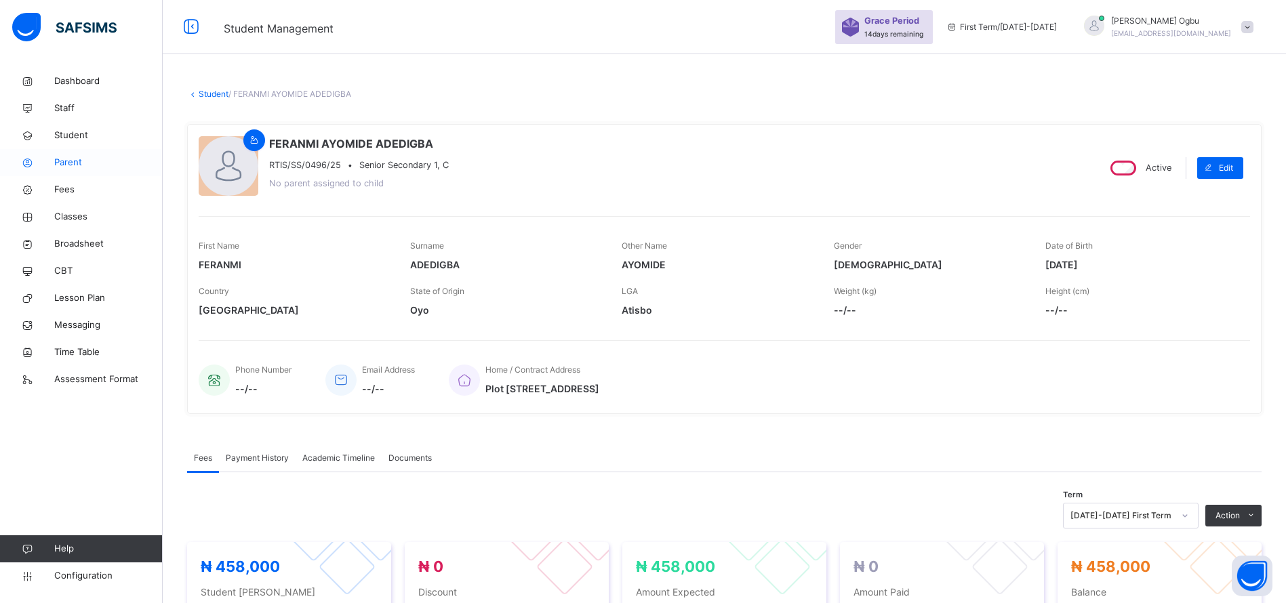
click at [65, 166] on span "Parent" at bounding box center [108, 163] width 108 height 14
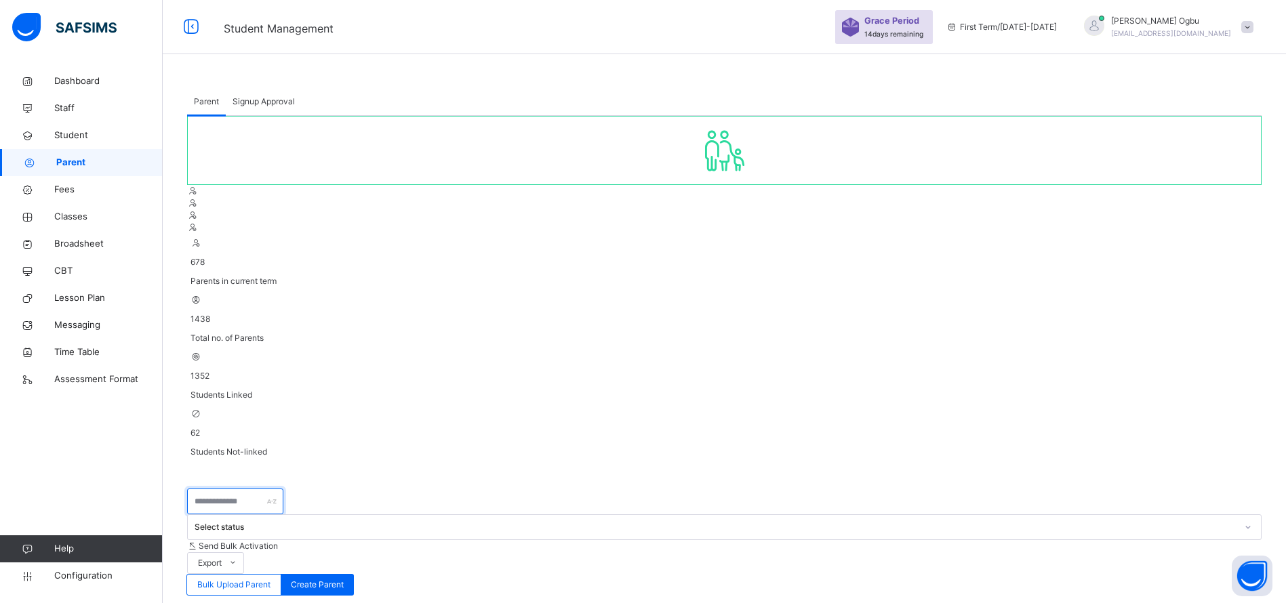
click at [237, 489] on input "text" at bounding box center [235, 502] width 96 height 26
type input "********"
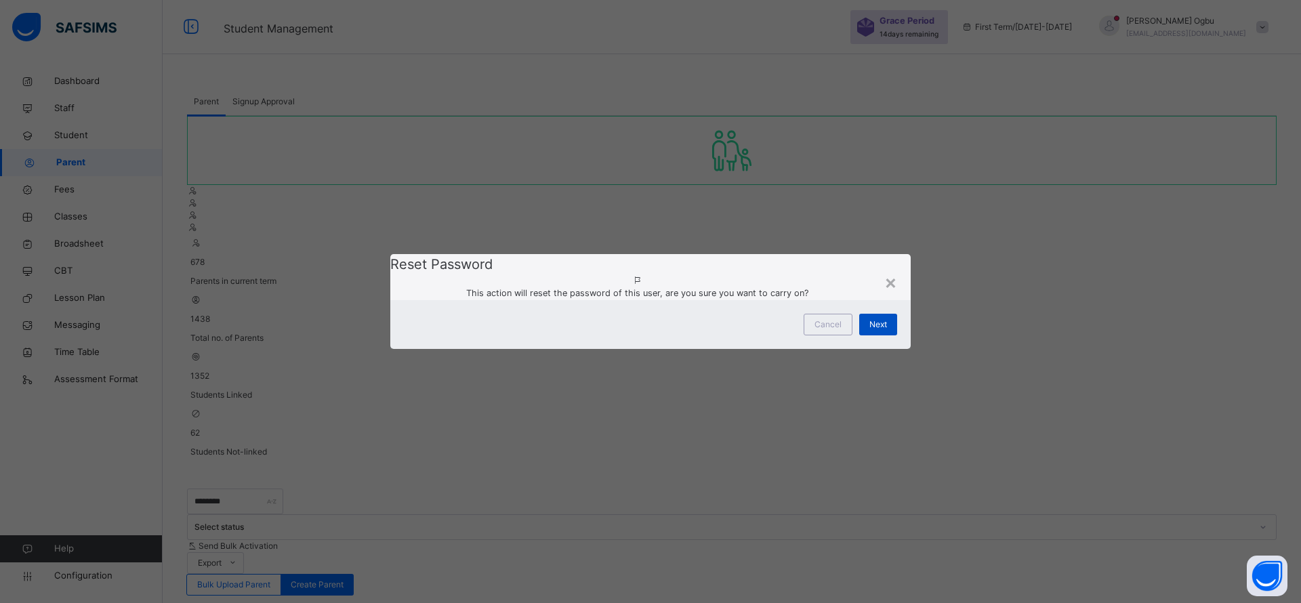
click at [873, 336] on div "Next" at bounding box center [878, 325] width 38 height 22
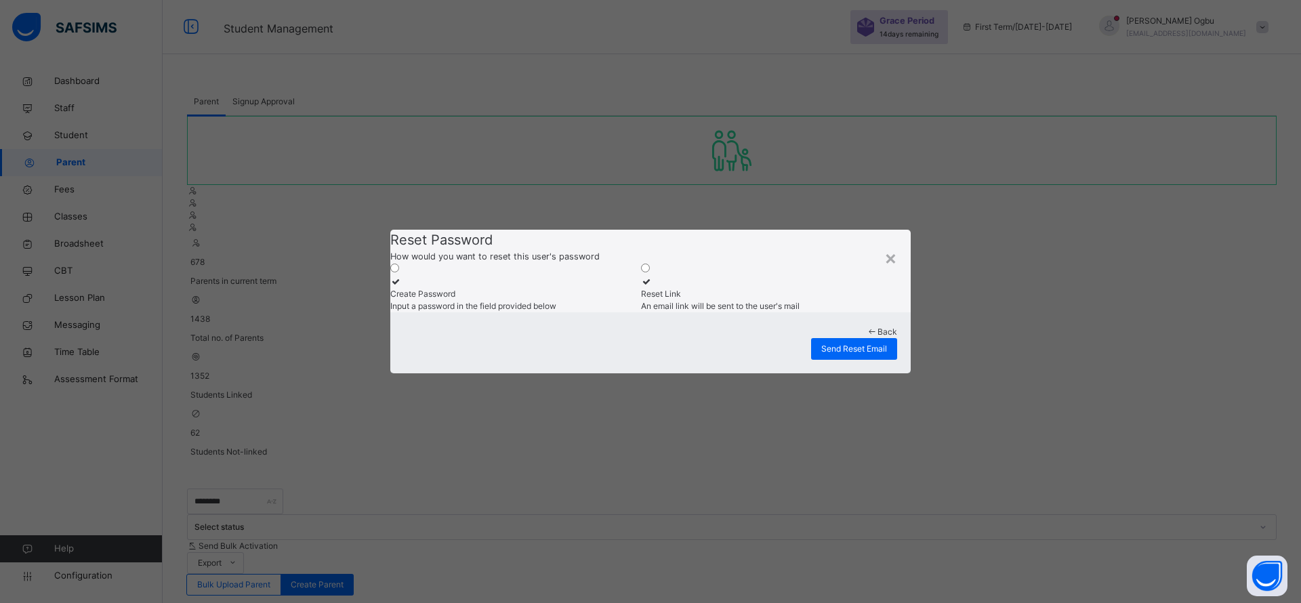
click at [540, 301] on span "Input a password in the field provided below" at bounding box center [473, 306] width 166 height 10
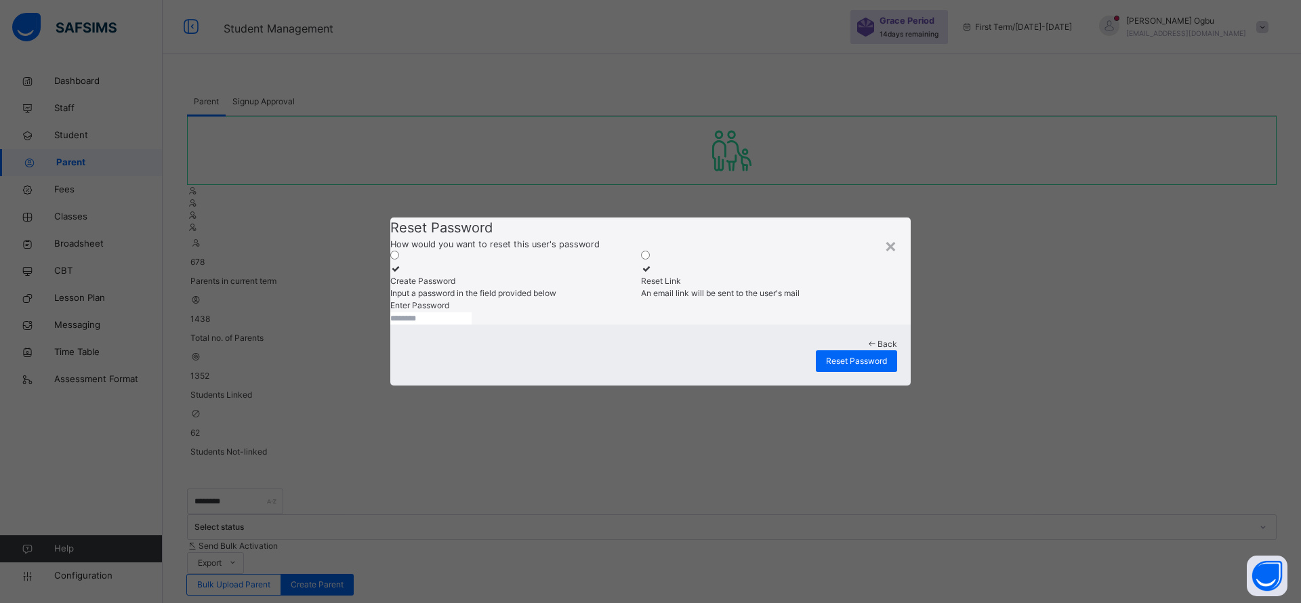
click at [472, 325] on input "text" at bounding box center [430, 318] width 81 height 12
type input "**********"
click at [857, 367] on span "Reset Password" at bounding box center [856, 361] width 61 height 12
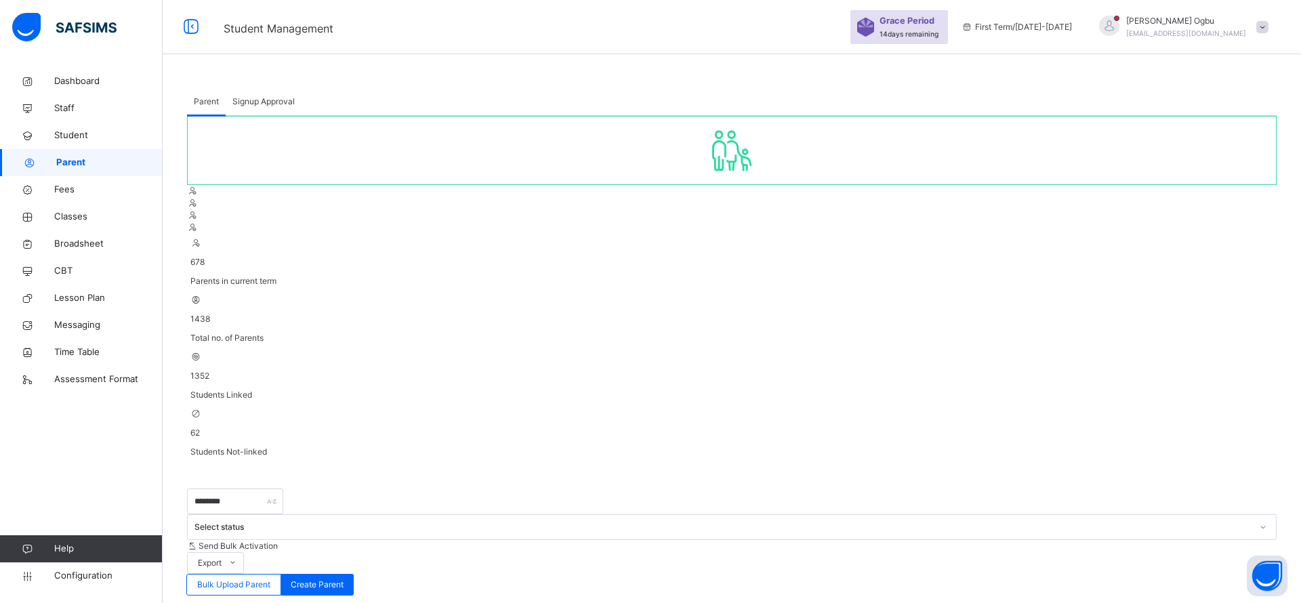
drag, startPoint x: 533, startPoint y: 363, endPoint x: 416, endPoint y: 375, distance: 117.3
copy td "[EMAIL_ADDRESS][DOMAIN_NAME]"
click at [77, 253] on link "Broadsheet" at bounding box center [81, 243] width 163 height 27
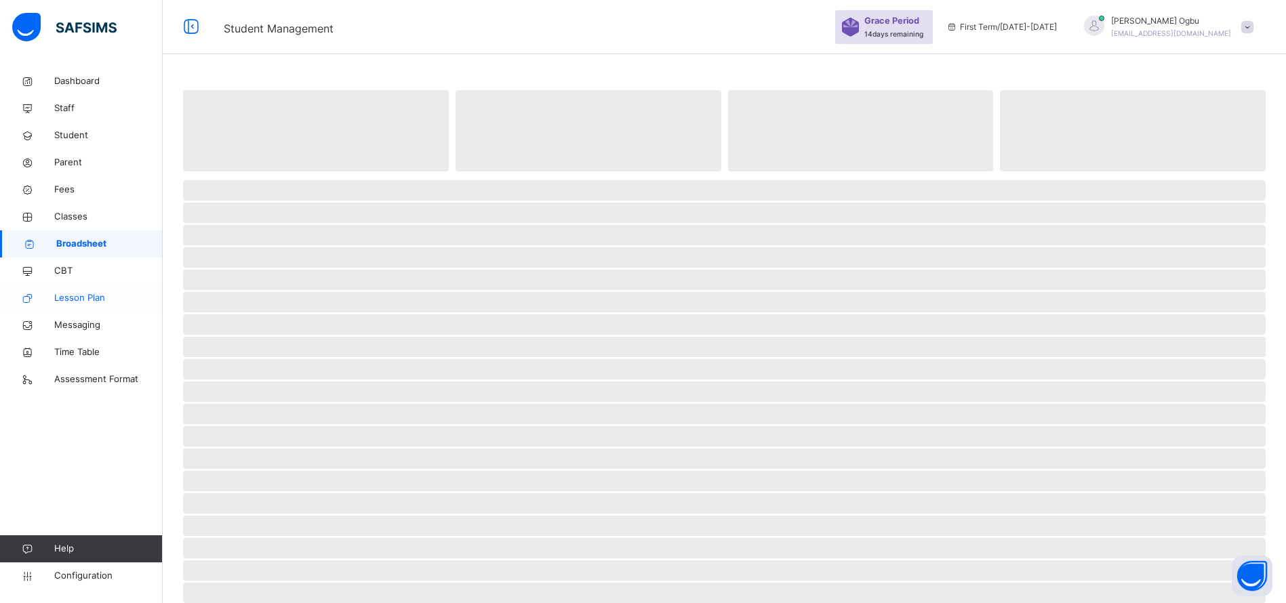
click at [84, 297] on span "Lesson Plan" at bounding box center [108, 298] width 108 height 14
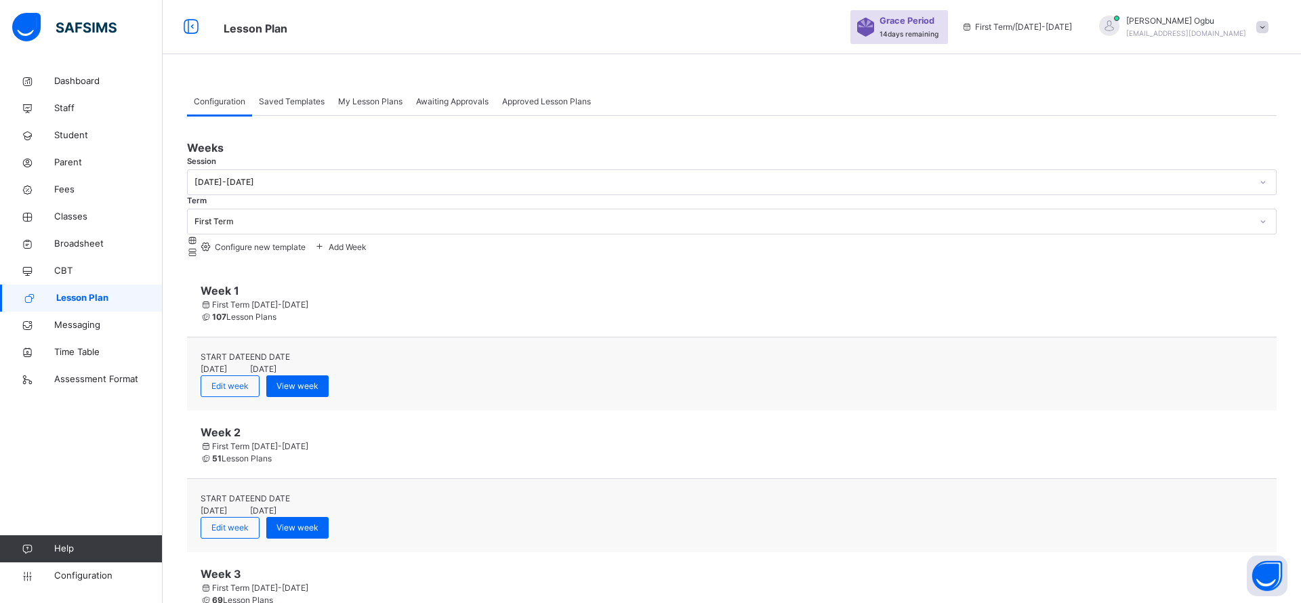
click at [367, 242] on span "Add Week" at bounding box center [347, 247] width 40 height 10
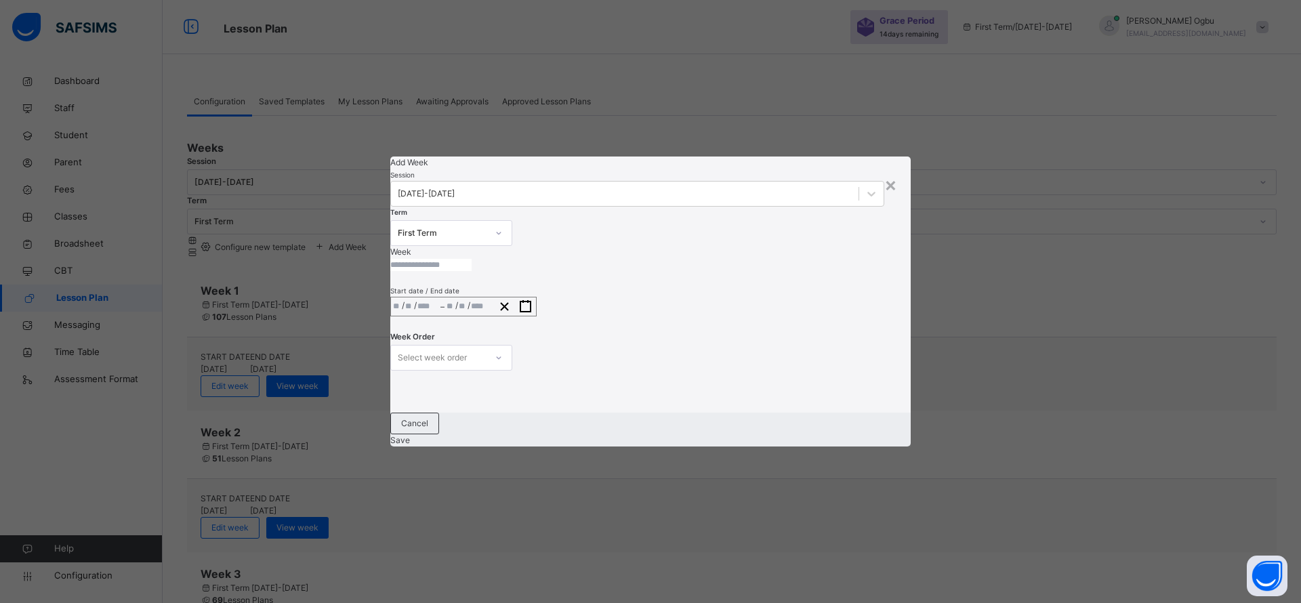
click at [472, 259] on input "text" at bounding box center [430, 265] width 81 height 12
click at [441, 298] on div "/ /" at bounding box center [415, 307] width 49 height 18
click at [469, 259] on input "******" at bounding box center [430, 265] width 81 height 12
type input "**********"
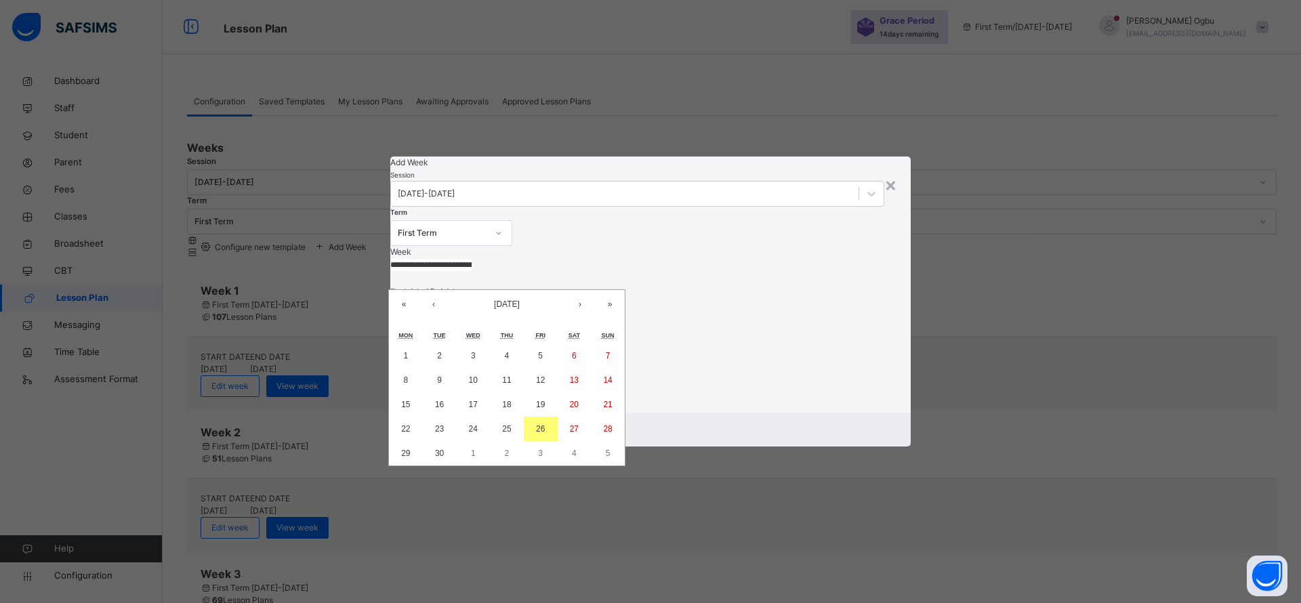
click at [464, 297] on div "/ / – / / « ‹ [DATE] › » Mon Tue Wed Thu Fri Sat Sun 1 2 3 4 5 6 7 8 9 10 11 12…" at bounding box center [463, 307] width 146 height 20
click at [545, 432] on abbr "26" at bounding box center [540, 428] width 9 height 9
type input "**********"
type input "**"
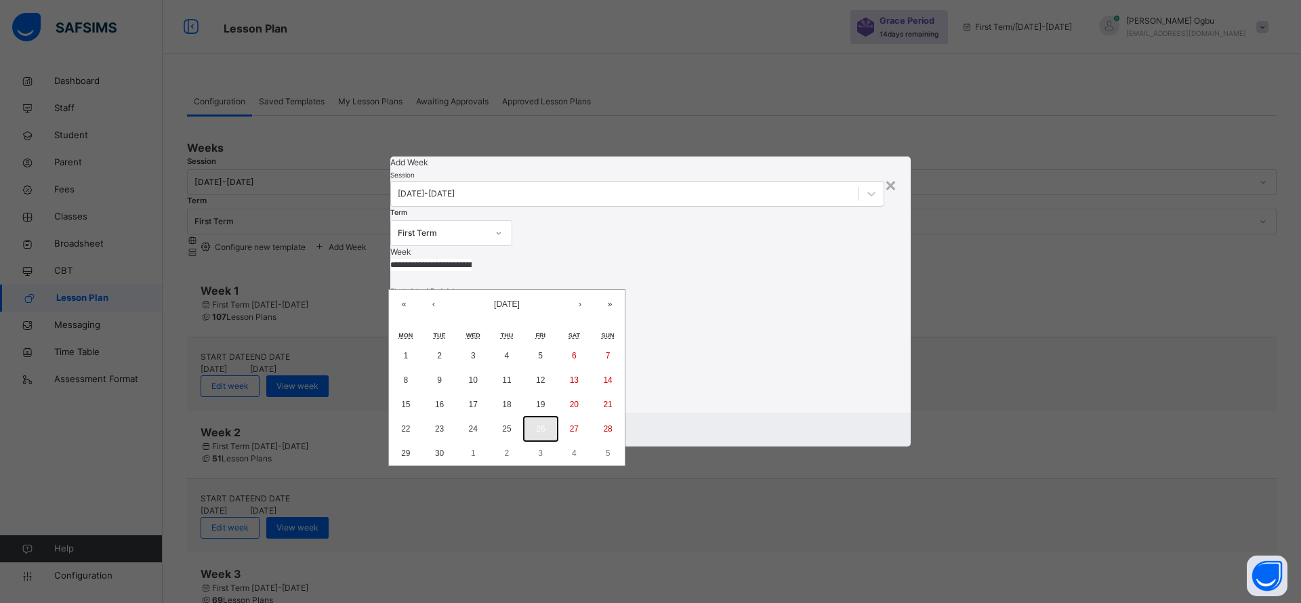
type input "*"
type input "****"
type input "**********"
type input "**"
type input "*"
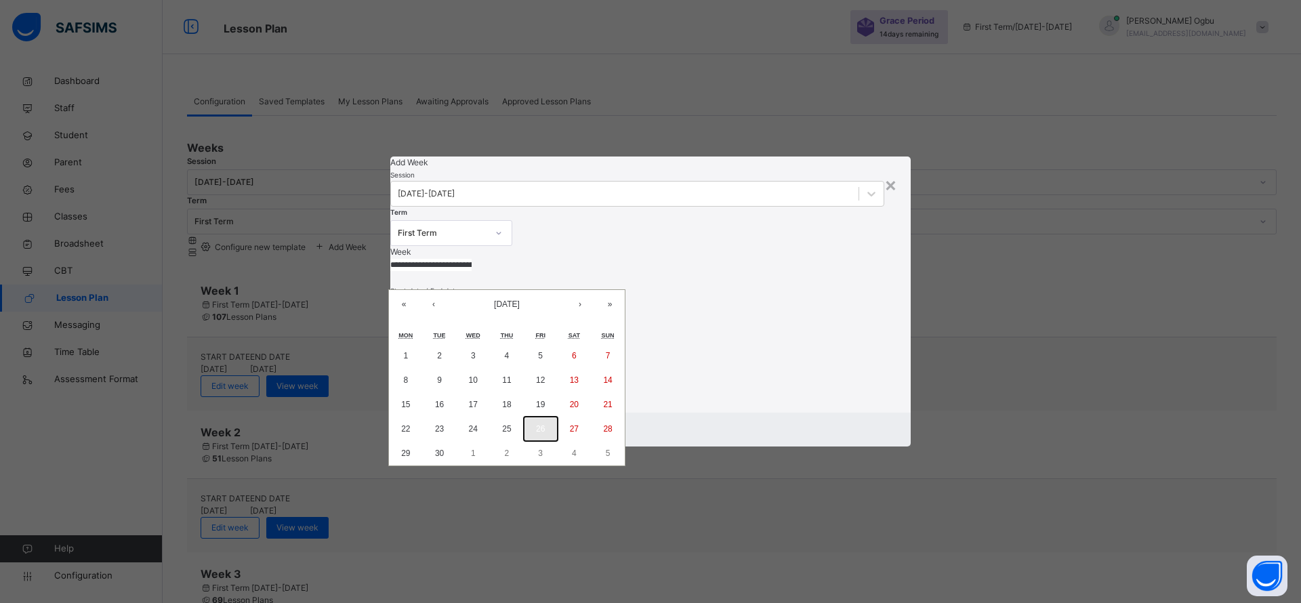
type input "****"
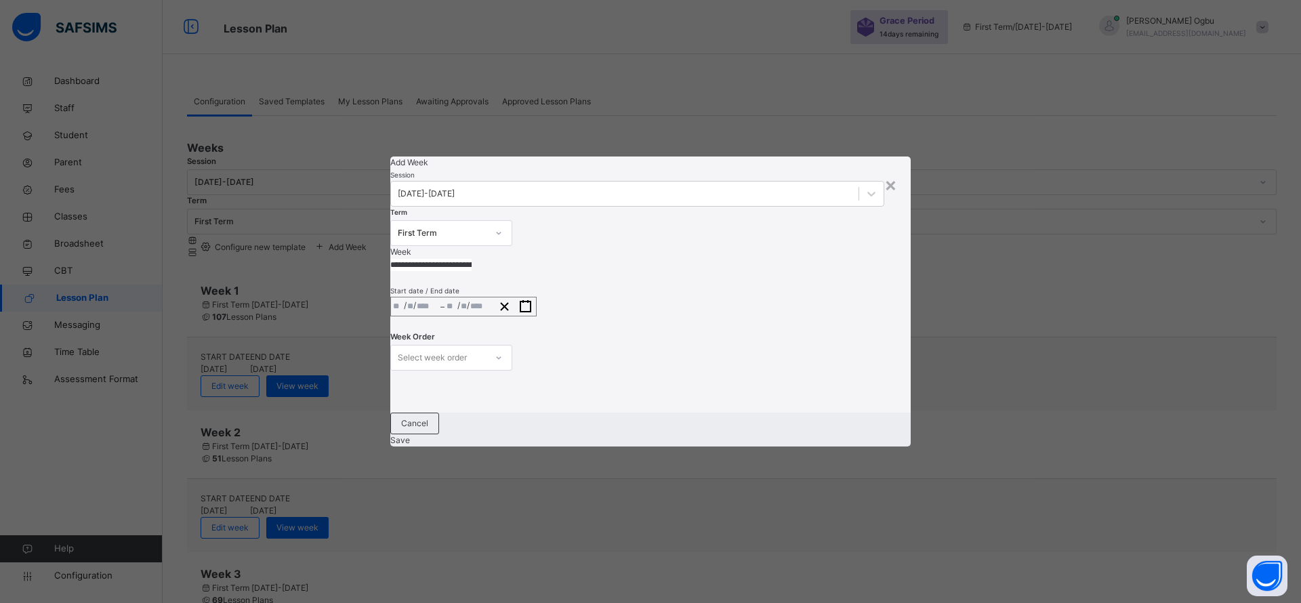
click at [551, 386] on div "**********" at bounding box center [650, 271] width 521 height 229
click at [481, 330] on div "Week Order Select week order" at bounding box center [650, 358] width 521 height 56
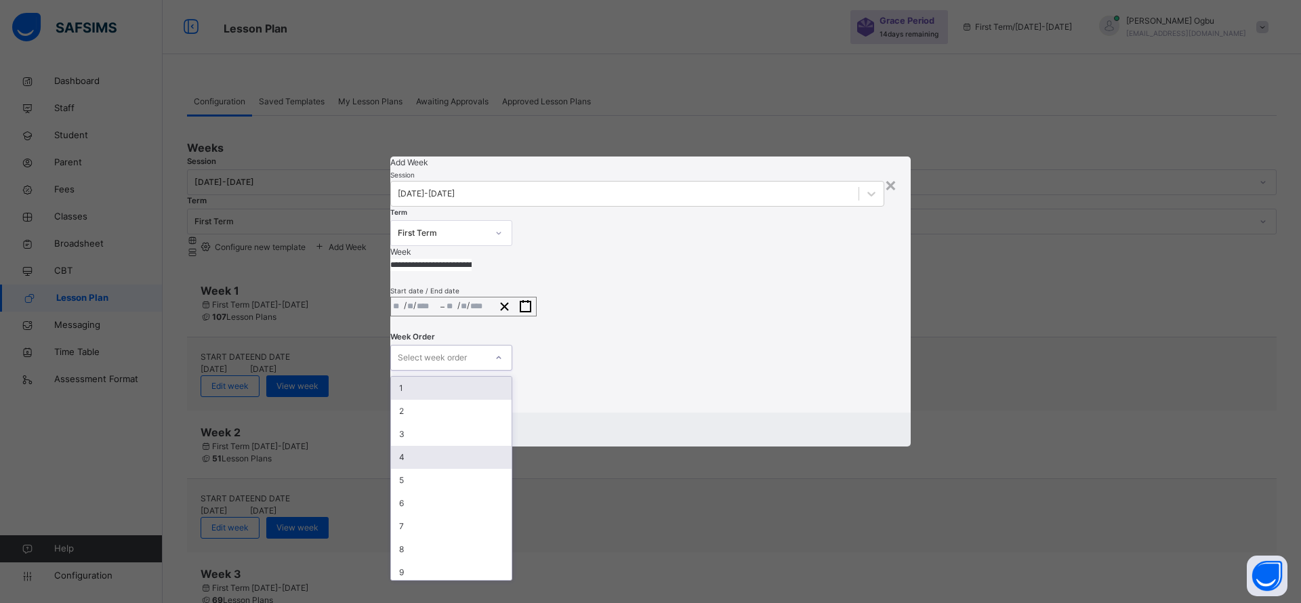
click at [439, 451] on div "4" at bounding box center [451, 457] width 121 height 23
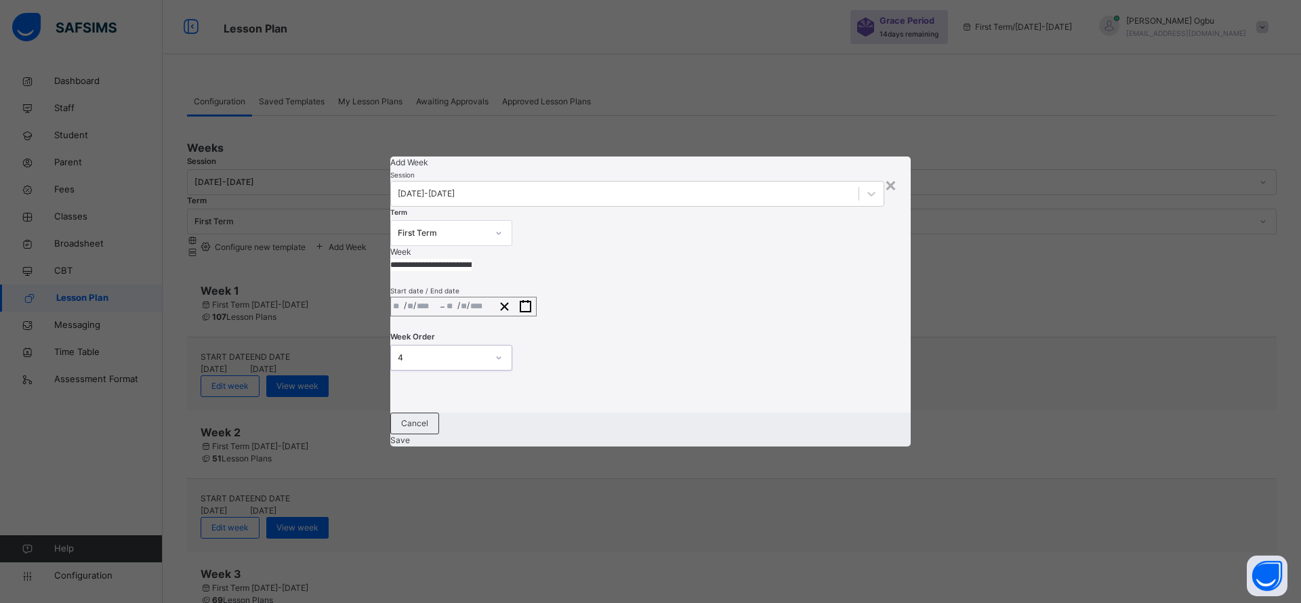
click at [410, 445] on span "Save" at bounding box center [400, 440] width 20 height 10
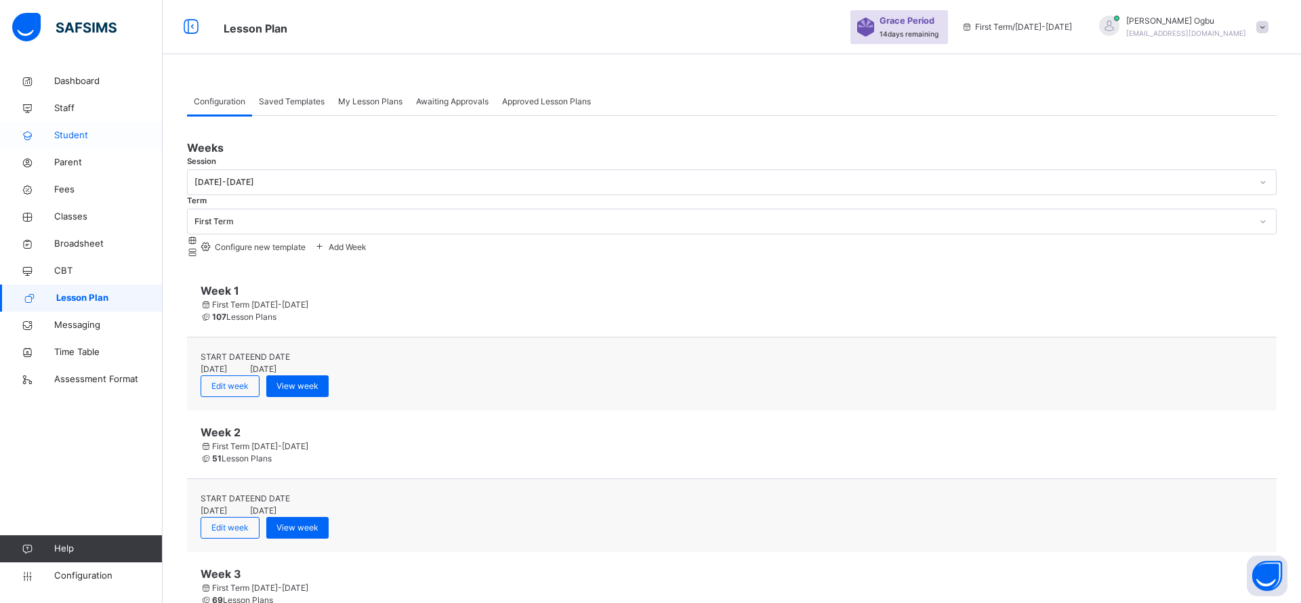
click at [83, 123] on link "Student" at bounding box center [81, 135] width 163 height 27
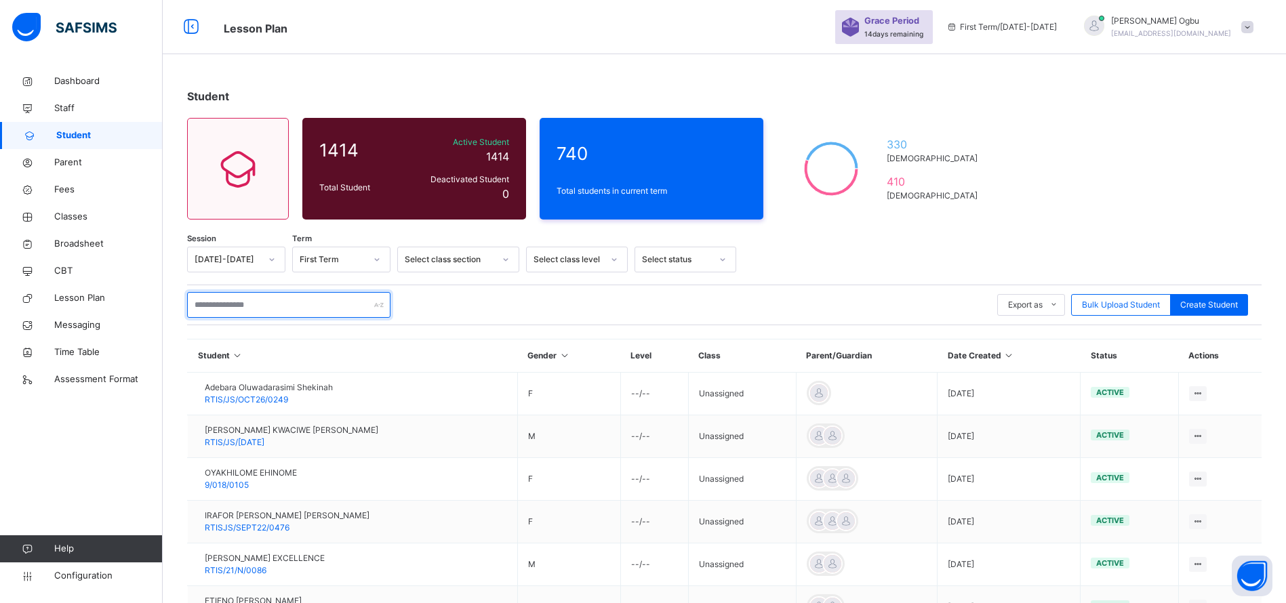
click at [302, 305] on input "text" at bounding box center [288, 305] width 203 height 26
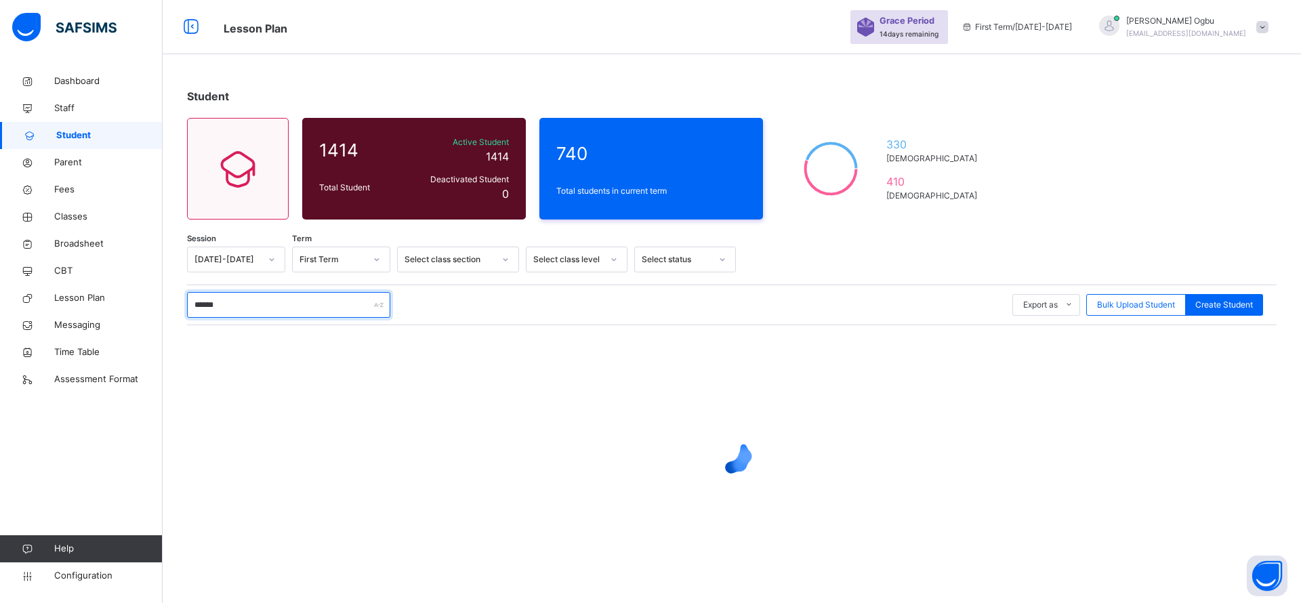
type input "*******"
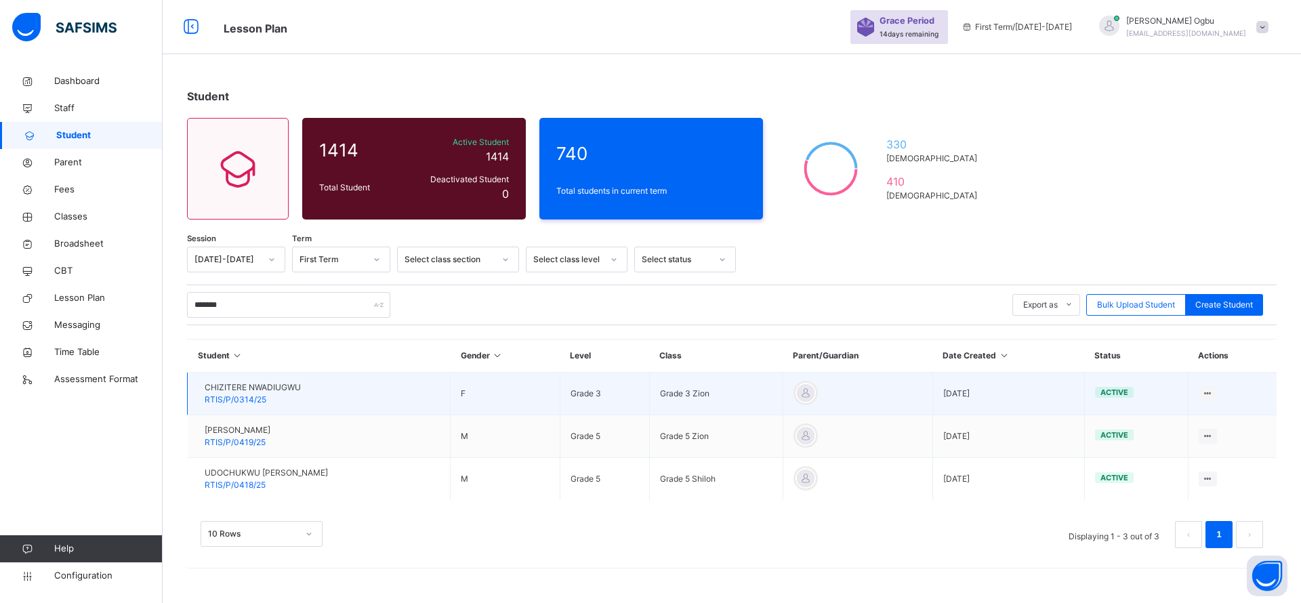
click at [256, 394] on span "RTIS/P/0314/25" at bounding box center [236, 399] width 62 height 10
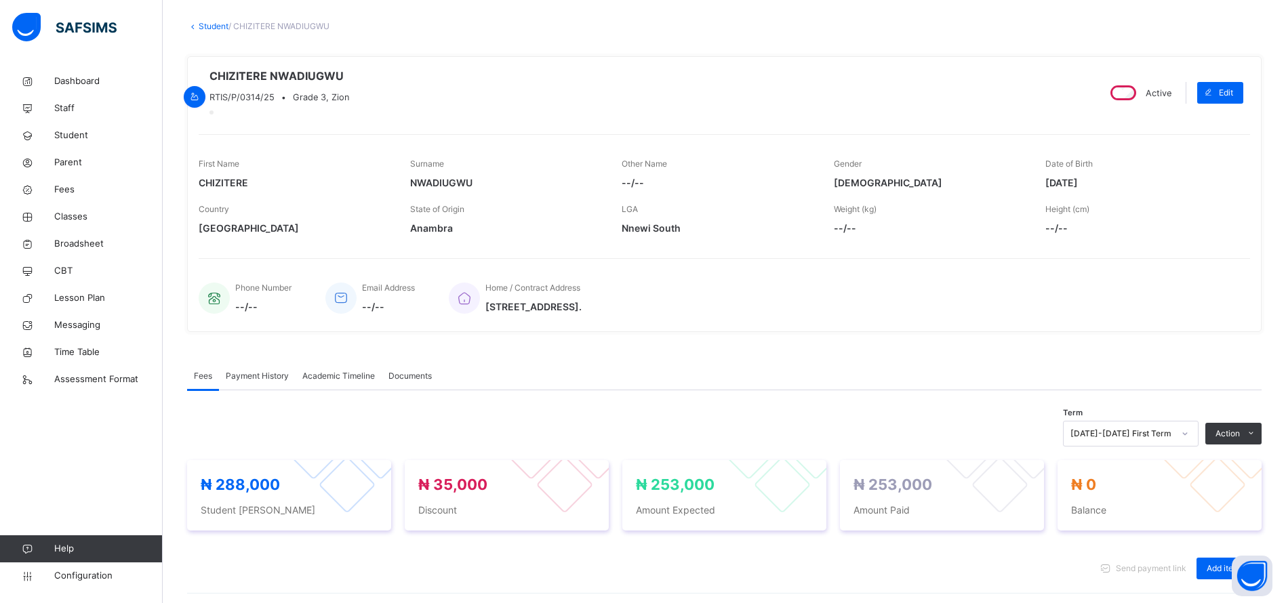
click at [285, 382] on span "Payment History" at bounding box center [257, 376] width 63 height 12
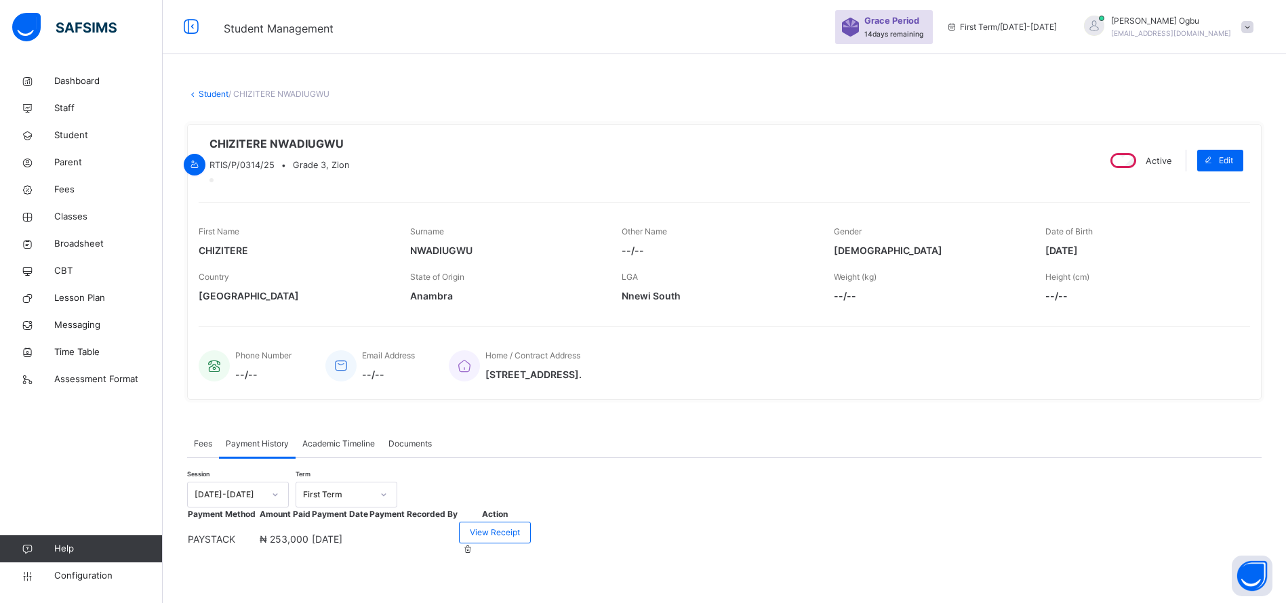
scroll to position [58, 0]
click at [520, 527] on span "View Receipt" at bounding box center [495, 533] width 50 height 12
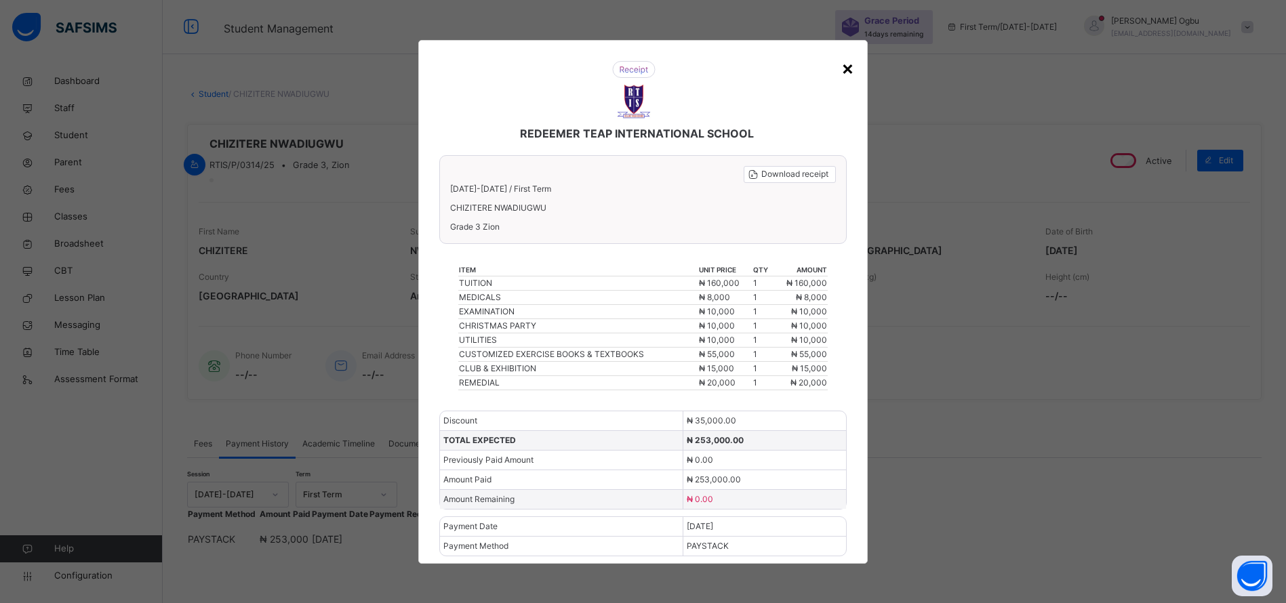
click at [853, 64] on div "×" at bounding box center [847, 68] width 13 height 28
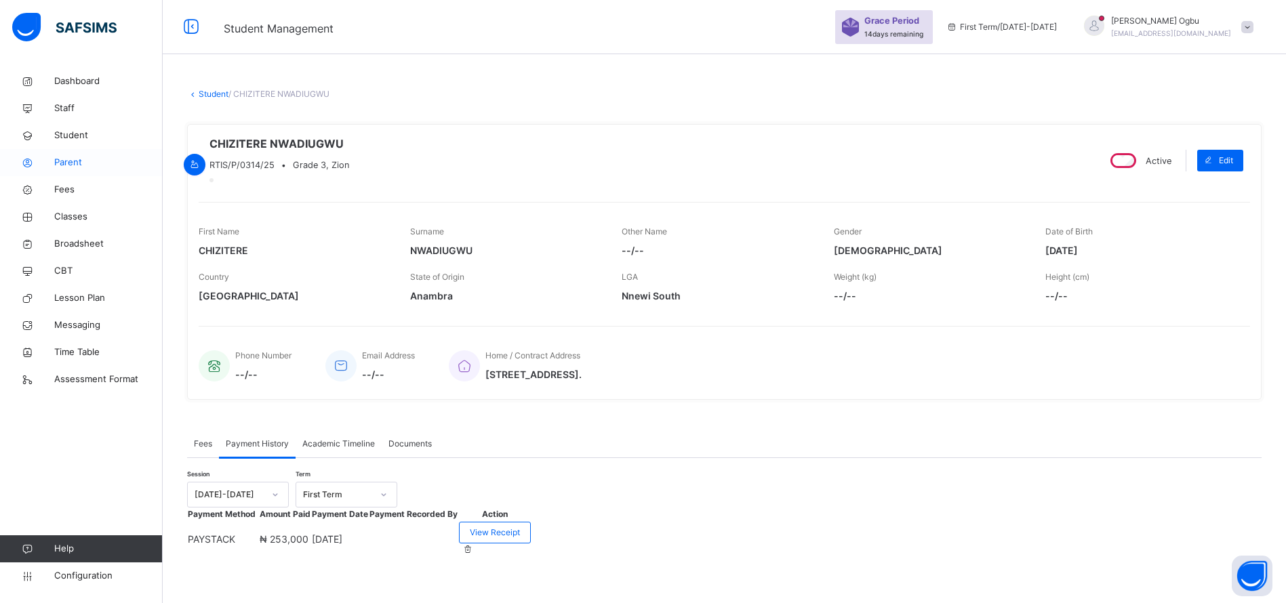
click at [85, 167] on span "Parent" at bounding box center [108, 163] width 108 height 14
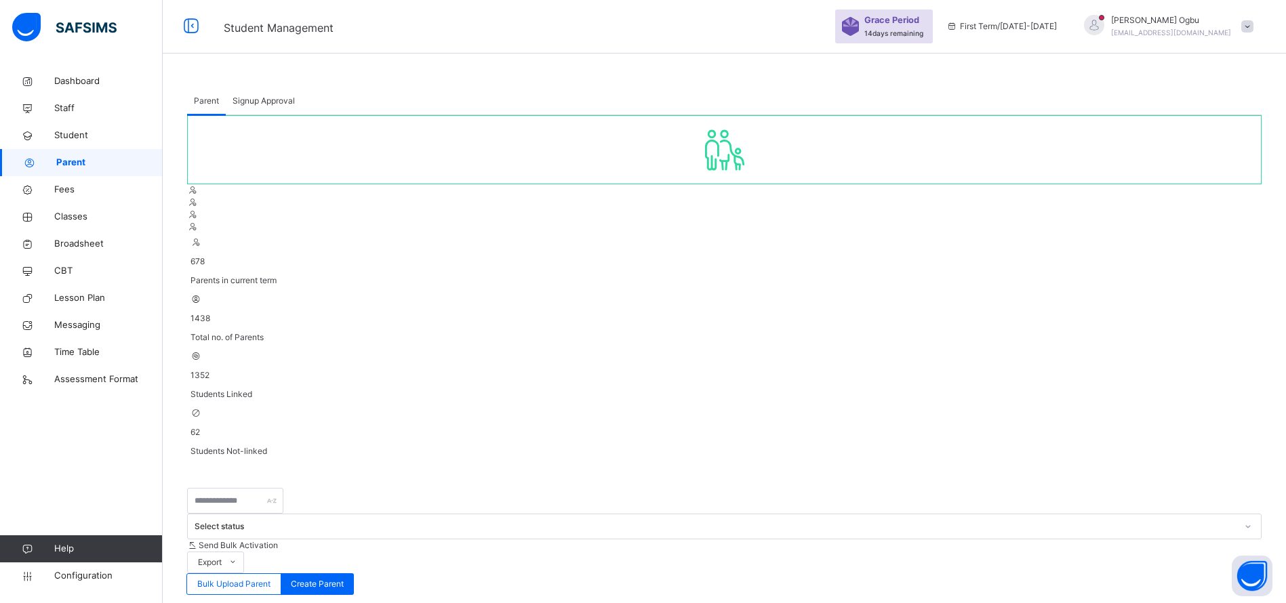
click at [247, 104] on span "Signup Approval" at bounding box center [263, 101] width 62 height 12
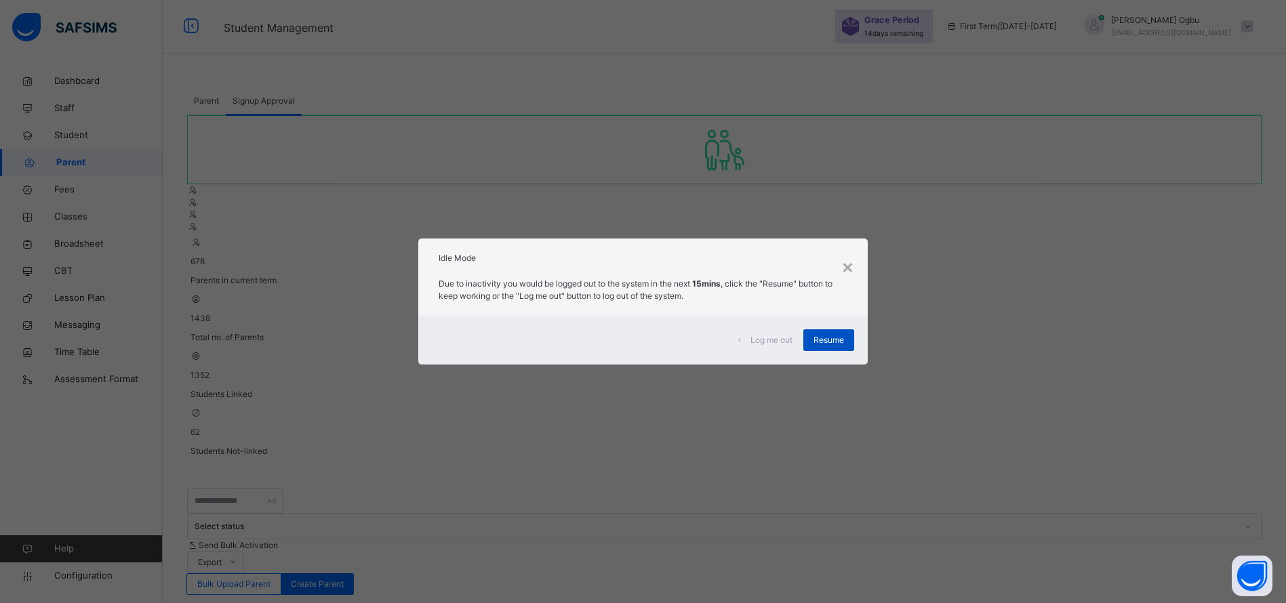
click at [826, 340] on span "Resume" at bounding box center [828, 340] width 31 height 12
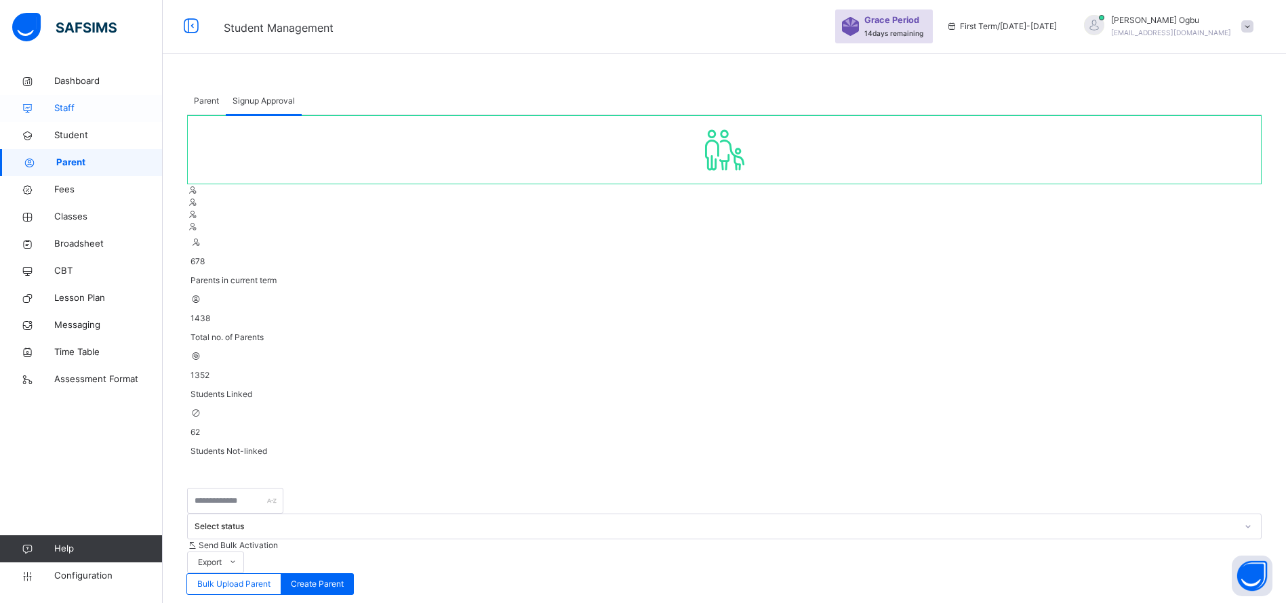
click at [62, 103] on span "Staff" at bounding box center [108, 109] width 108 height 14
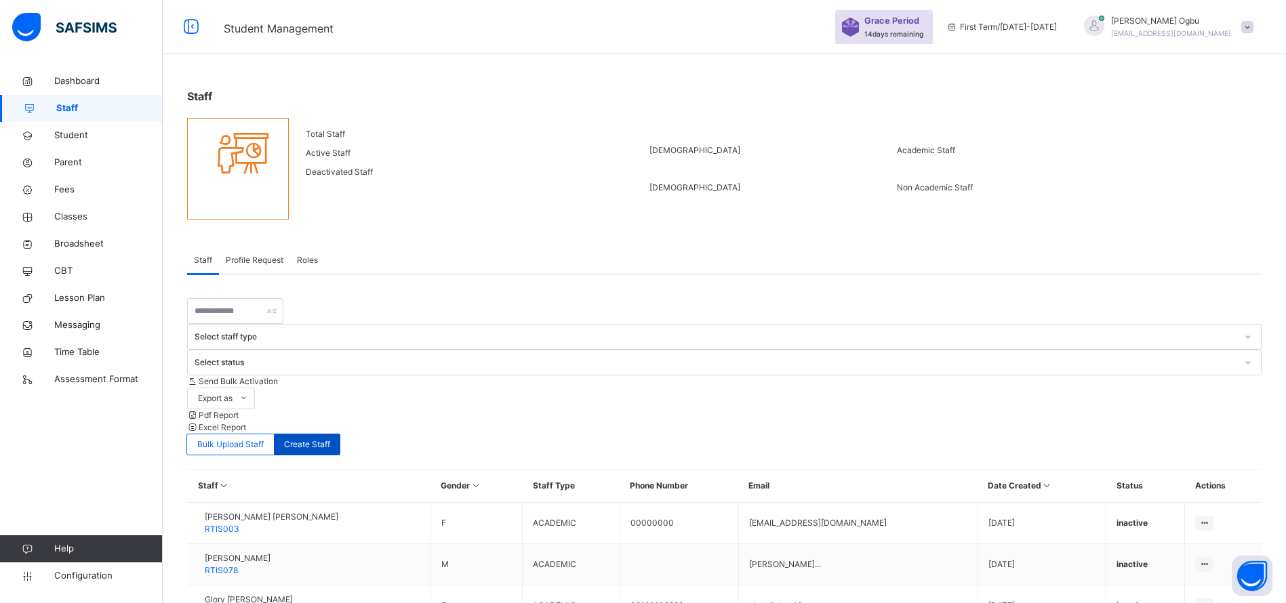
click at [330, 439] on span "Create Staff" at bounding box center [307, 445] width 46 height 12
drag, startPoint x: 1282, startPoint y: 384, endPoint x: 1301, endPoint y: 640, distance: 256.9
click at [1286, 603] on html "Student Management Grace Period 14 days remaining First Term / [DATE]-[DATE] [P…" at bounding box center [643, 499] width 1286 height 998
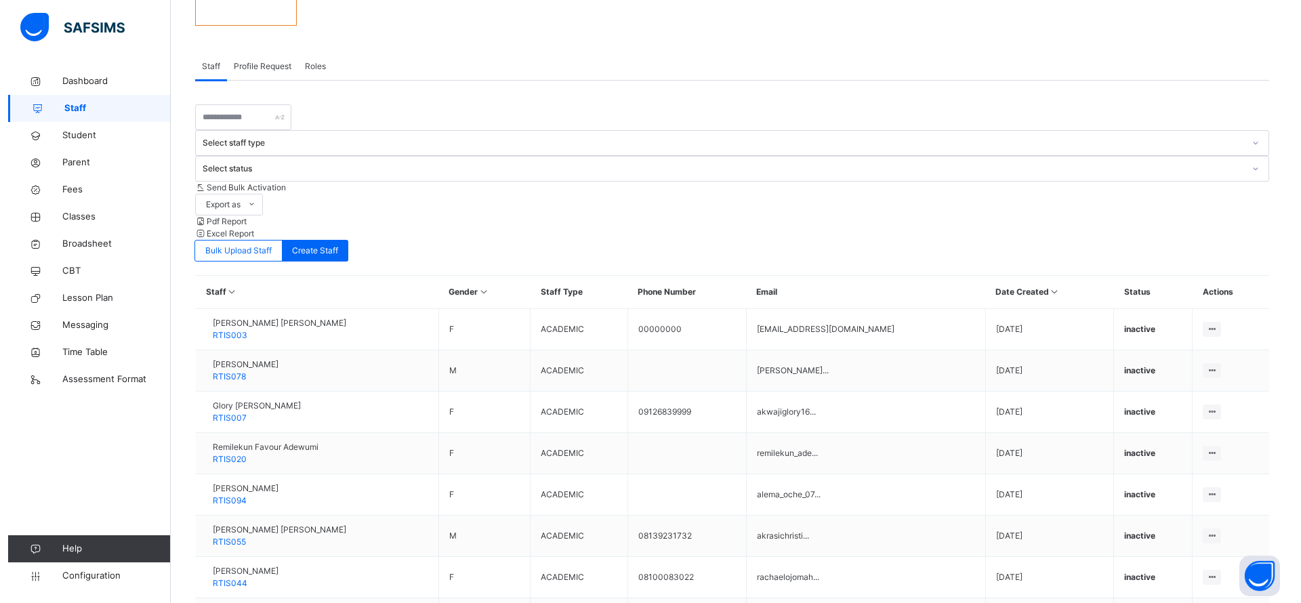
scroll to position [263, 0]
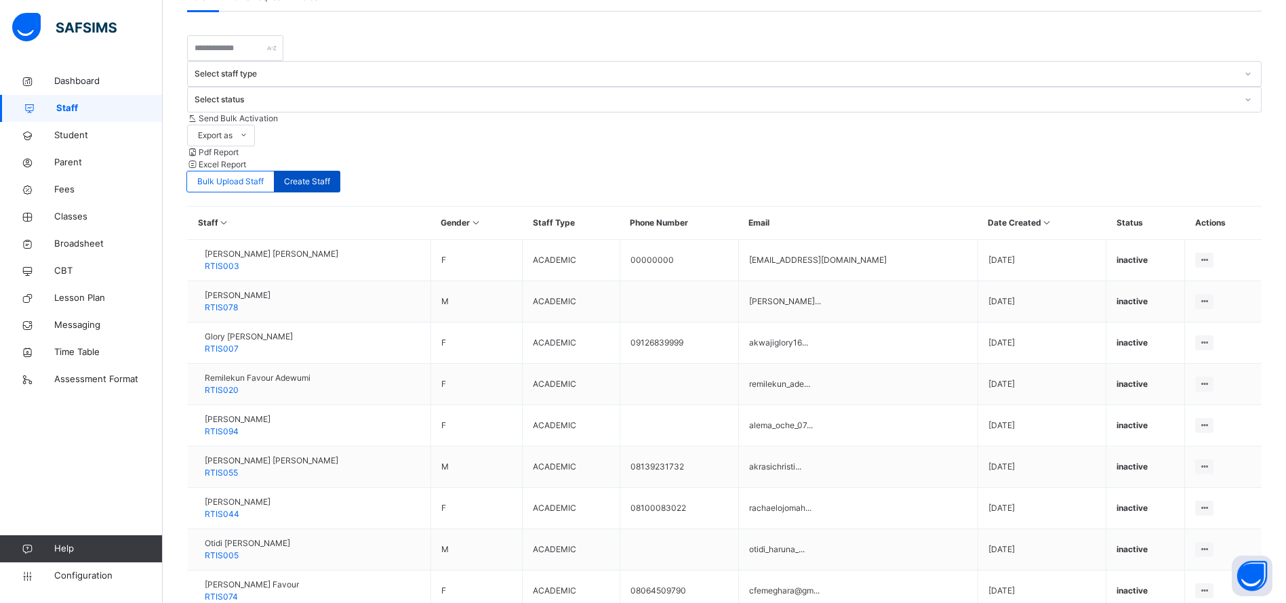
click at [330, 176] on span "Create Staff" at bounding box center [307, 182] width 46 height 12
select select "**"
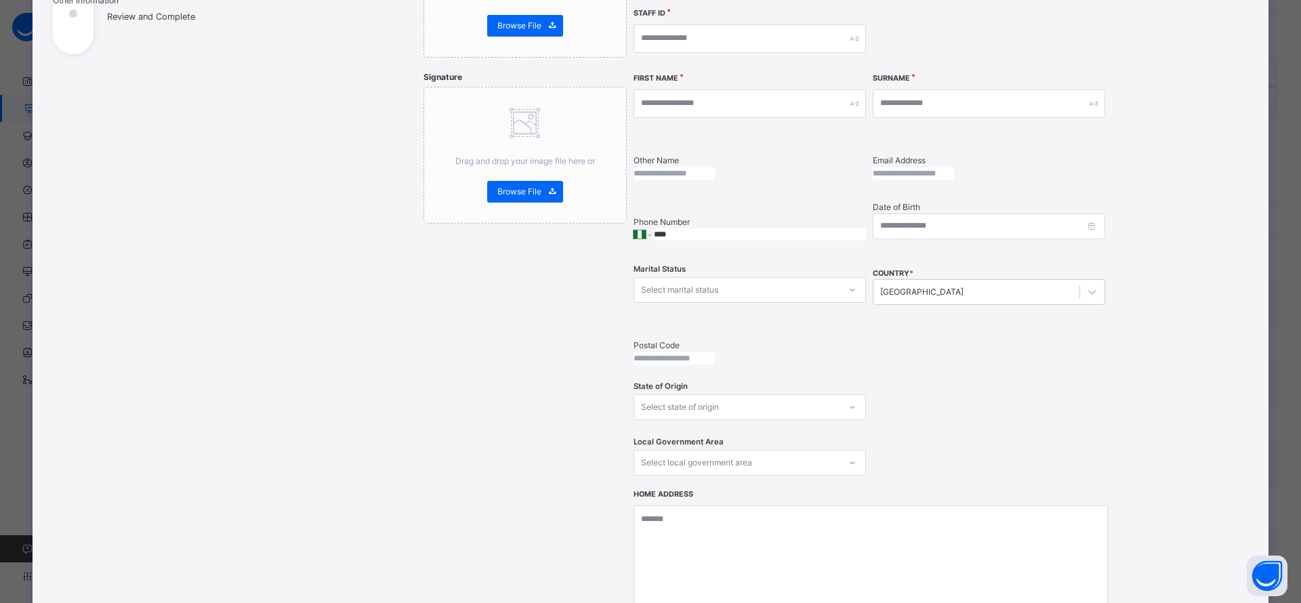
scroll to position [361, 0]
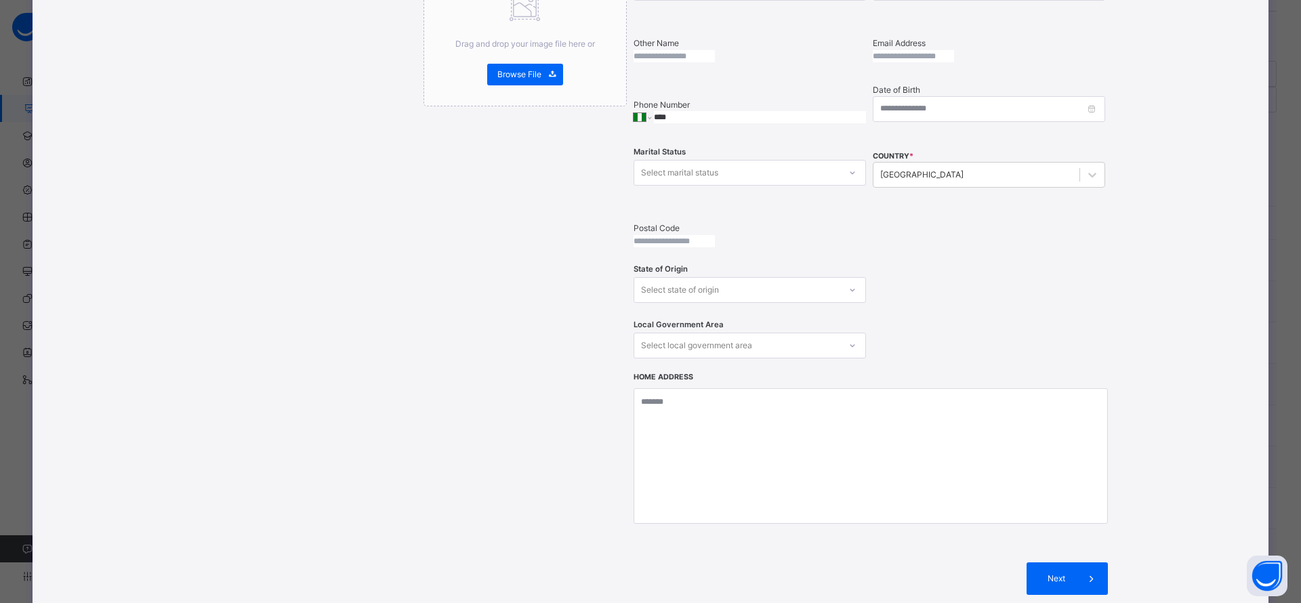
click at [1221, 45] on div "**********" at bounding box center [763, 175] width 972 height 880
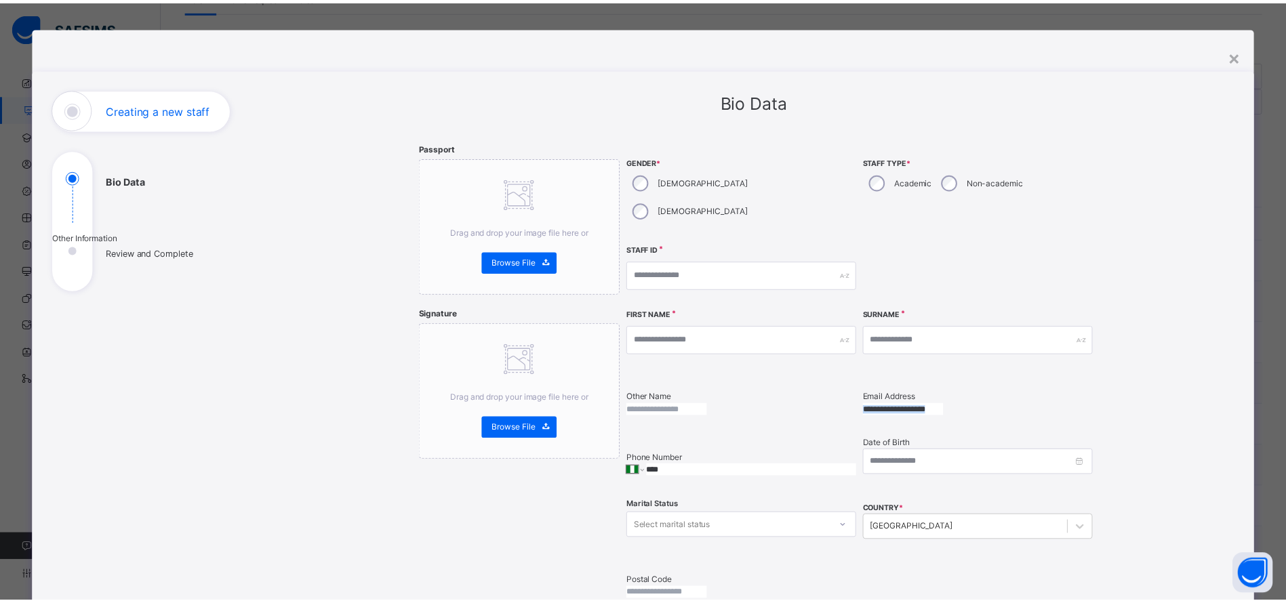
scroll to position [0, 0]
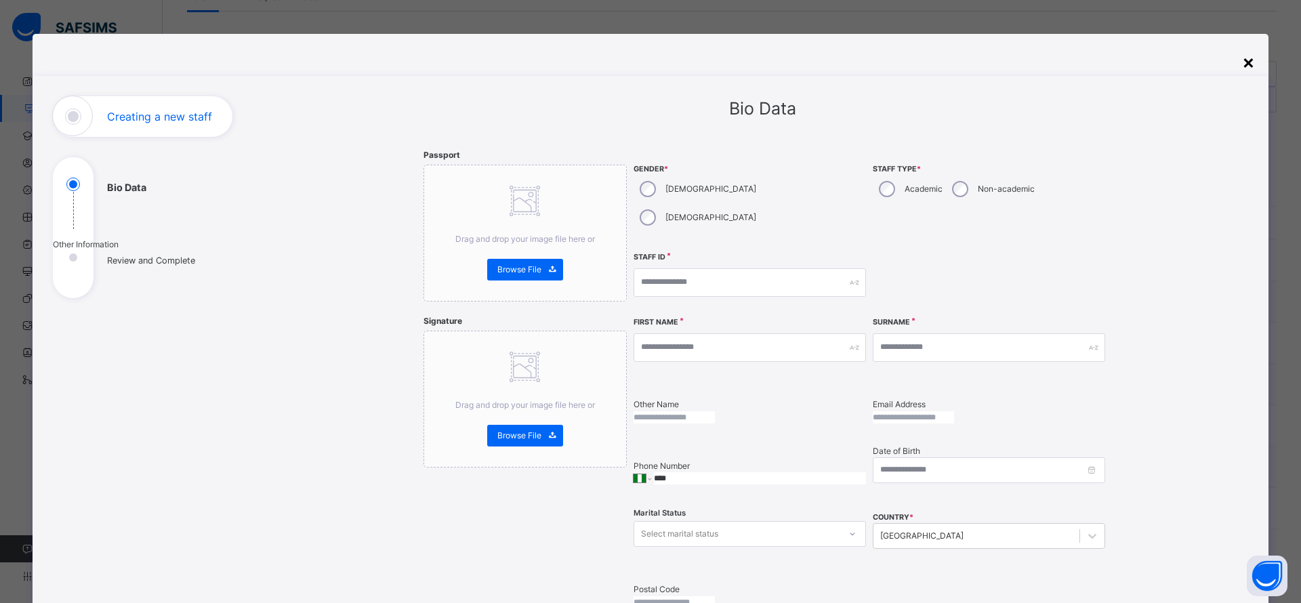
click at [1246, 62] on div "×" at bounding box center [1248, 61] width 13 height 28
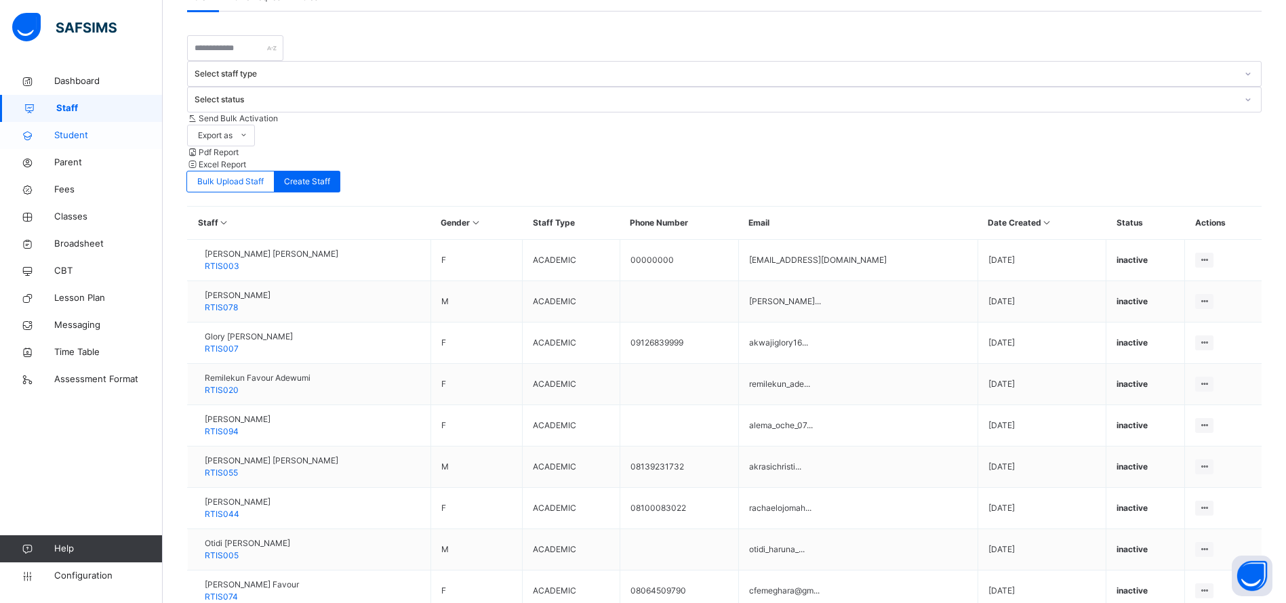
click at [77, 136] on span "Student" at bounding box center [108, 136] width 108 height 14
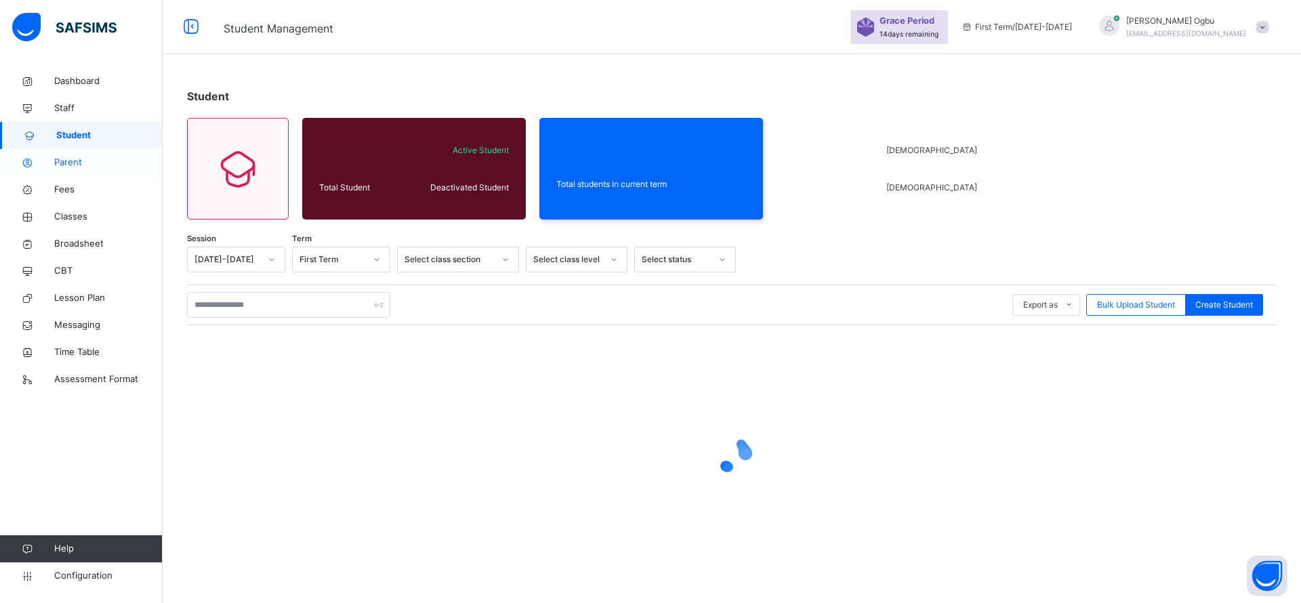
click at [64, 161] on span "Parent" at bounding box center [108, 163] width 108 height 14
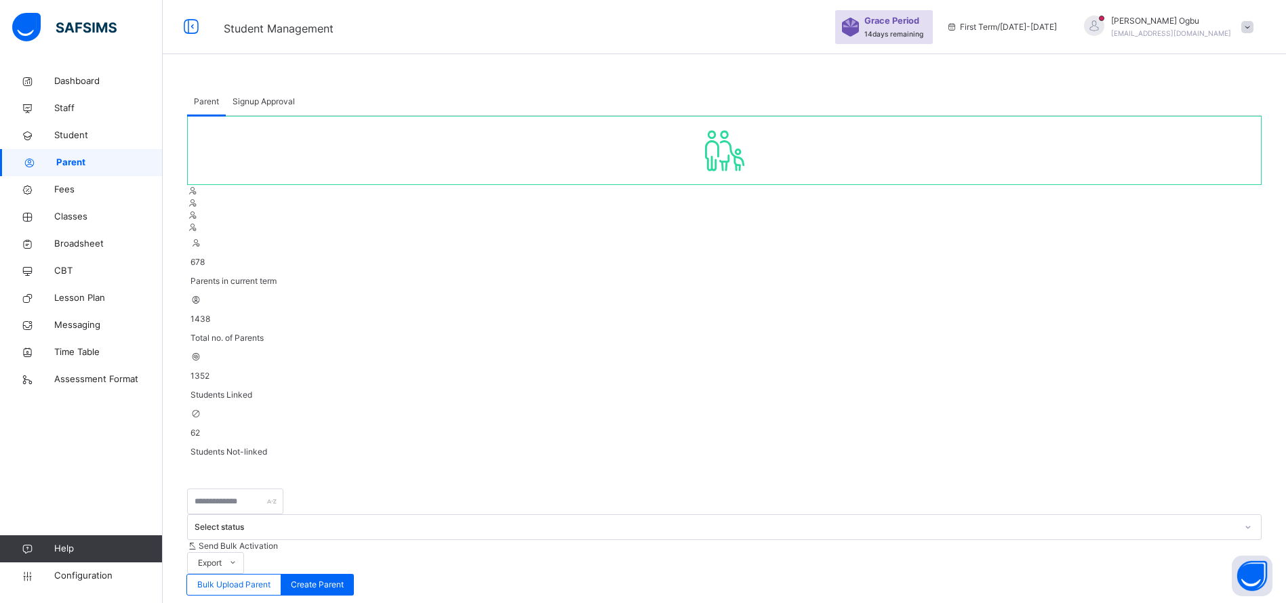
click at [64, 161] on span "Parent" at bounding box center [109, 163] width 106 height 14
click at [209, 489] on input "text" at bounding box center [235, 502] width 96 height 26
click at [251, 98] on span "Signup Approval" at bounding box center [263, 102] width 62 height 12
click at [65, 197] on link "Fees" at bounding box center [81, 189] width 163 height 27
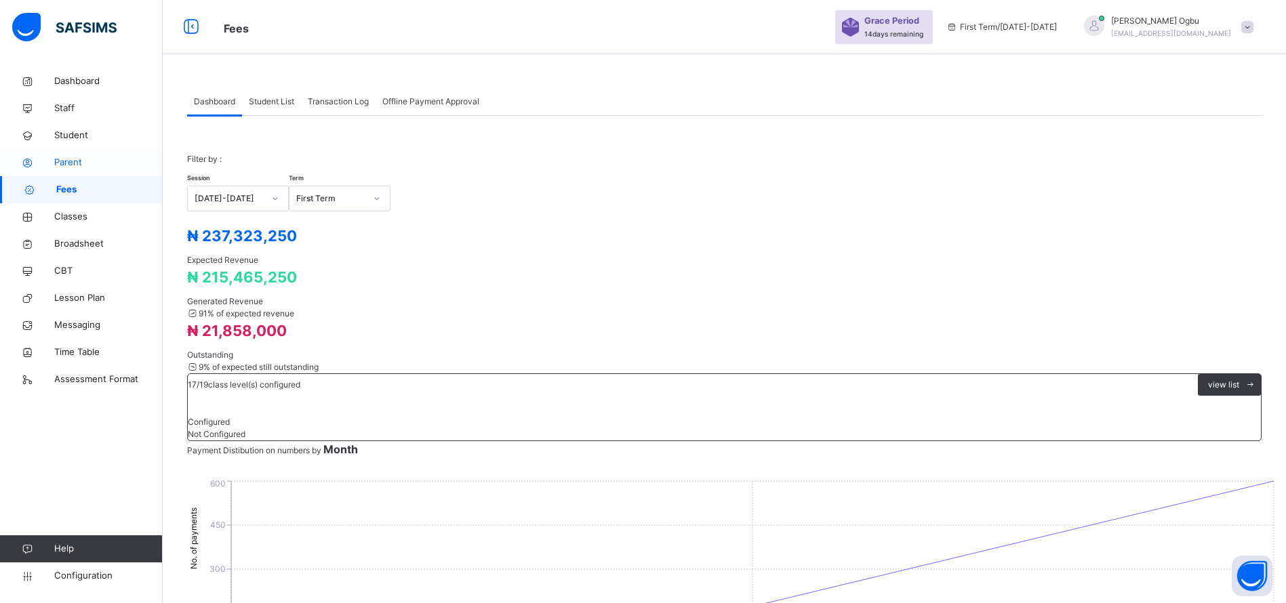
click at [66, 167] on span "Parent" at bounding box center [108, 163] width 108 height 14
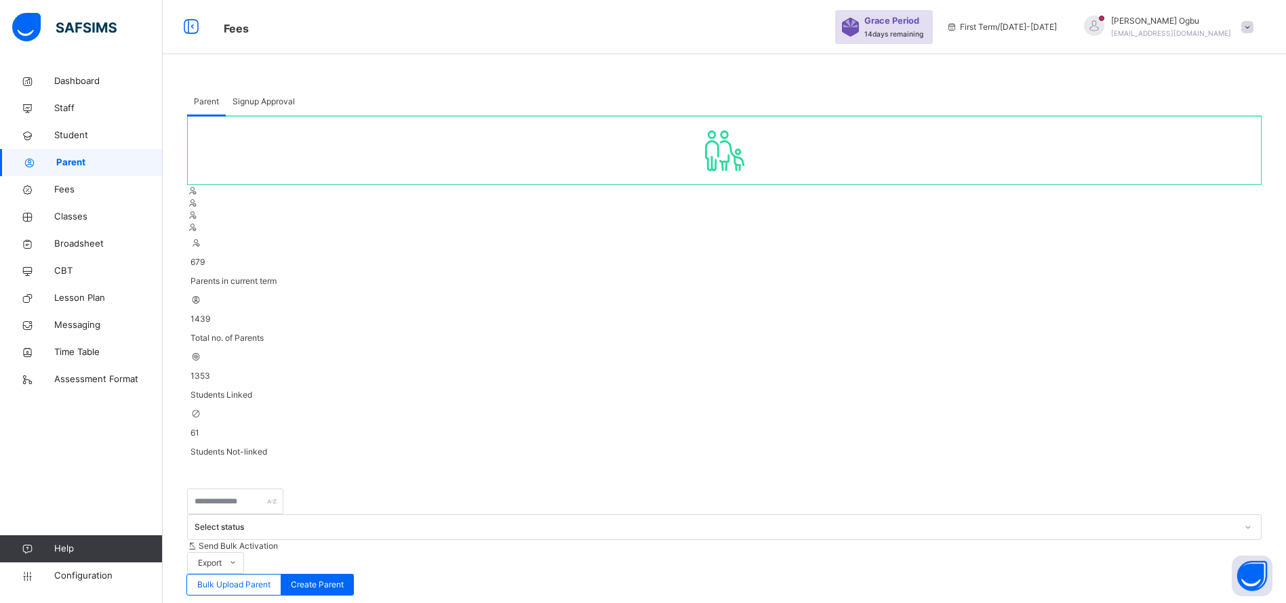
click at [256, 99] on span "Signup Approval" at bounding box center [263, 102] width 62 height 12
drag, startPoint x: 491, startPoint y: 415, endPoint x: 362, endPoint y: 424, distance: 129.1
copy tr "[EMAIL_ADDRESS][DOMAIN_NAME]"
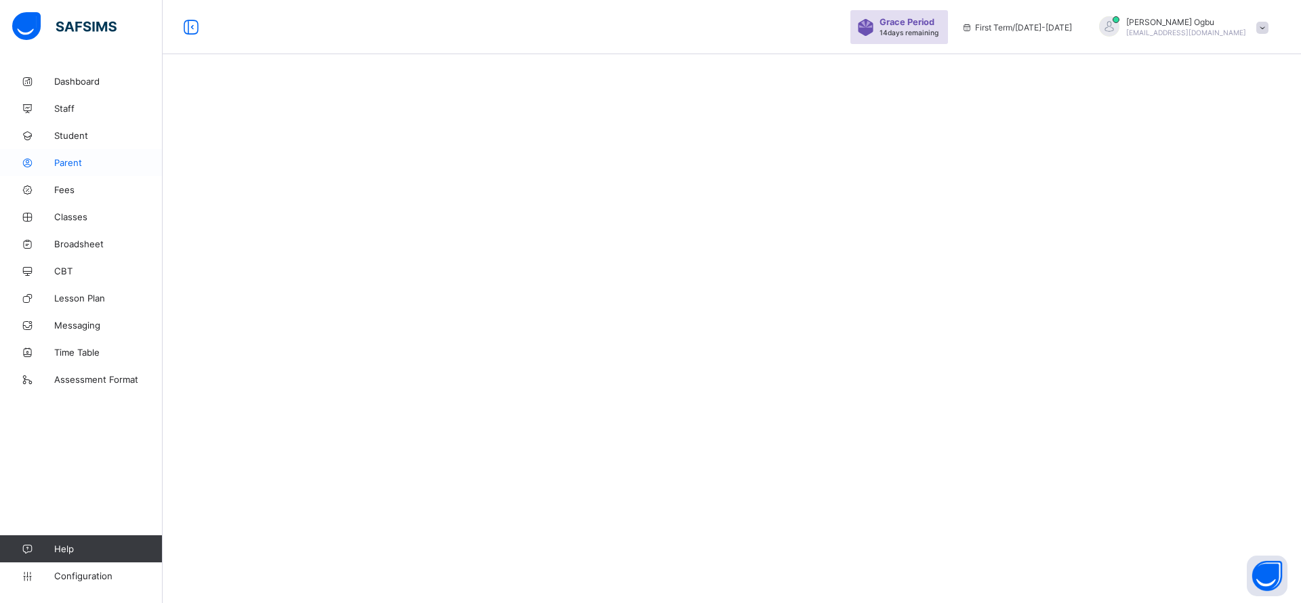
click at [70, 169] on link "Parent" at bounding box center [81, 162] width 163 height 27
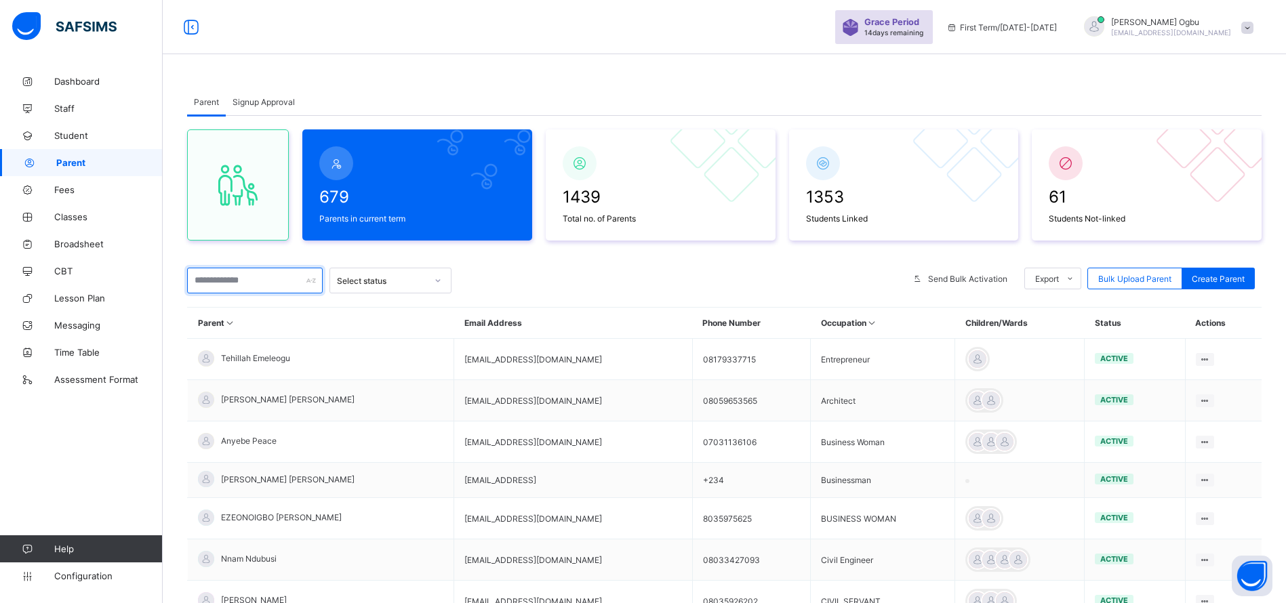
click at [249, 275] on input "text" at bounding box center [255, 281] width 136 height 26
paste input "**********"
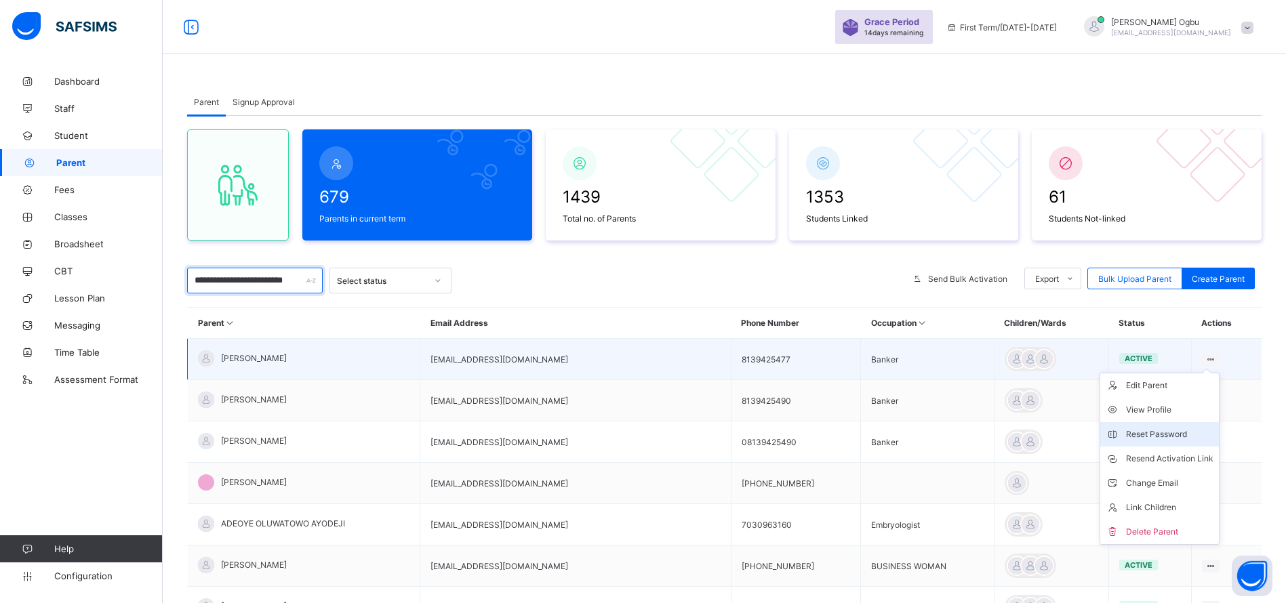
type input "**********"
click at [1158, 437] on div "Reset Password" at bounding box center [1169, 435] width 87 height 14
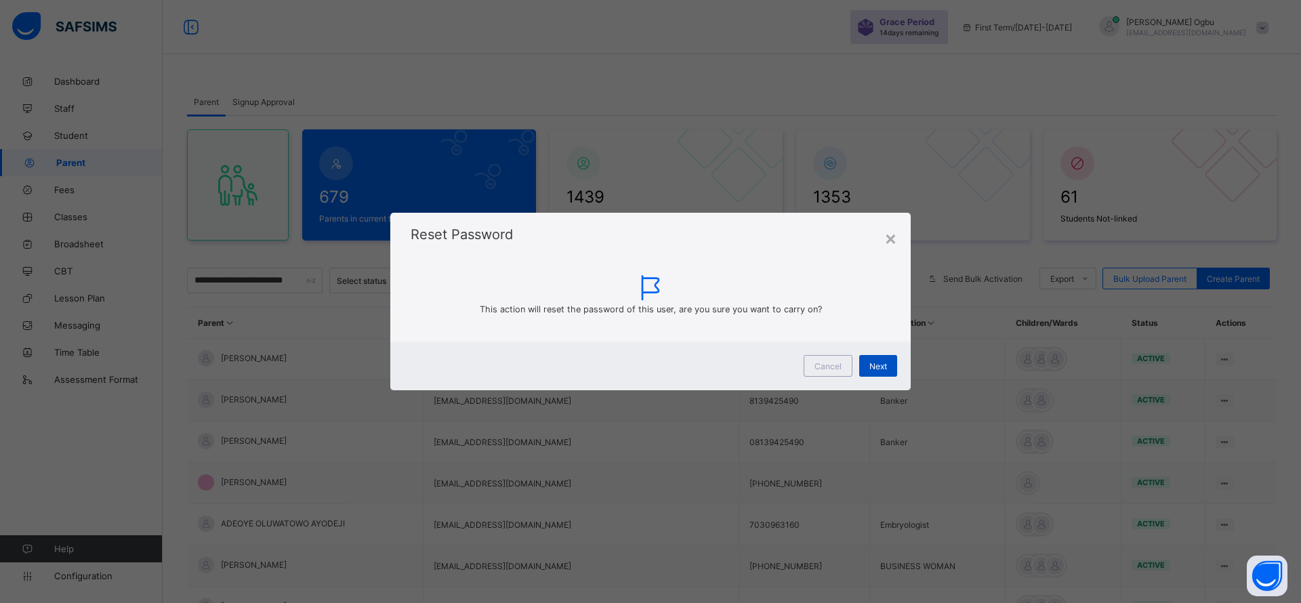
click at [880, 357] on div "Next" at bounding box center [878, 366] width 38 height 22
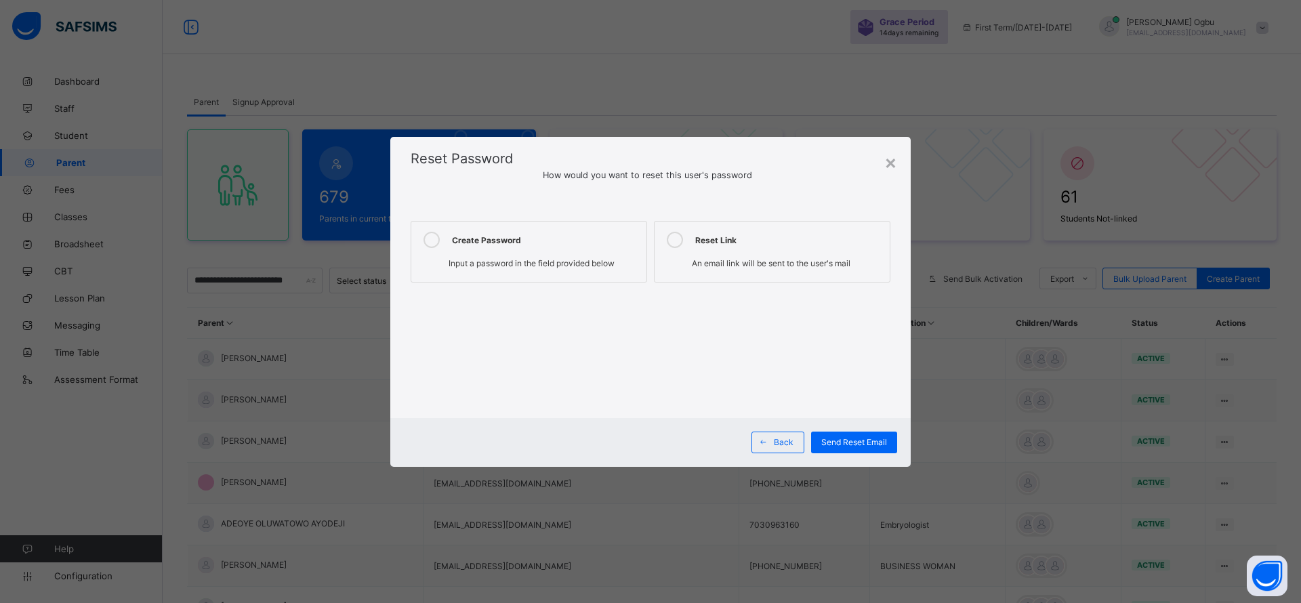
click at [507, 270] on div "Input a password in the field provided below" at bounding box center [529, 265] width 222 height 14
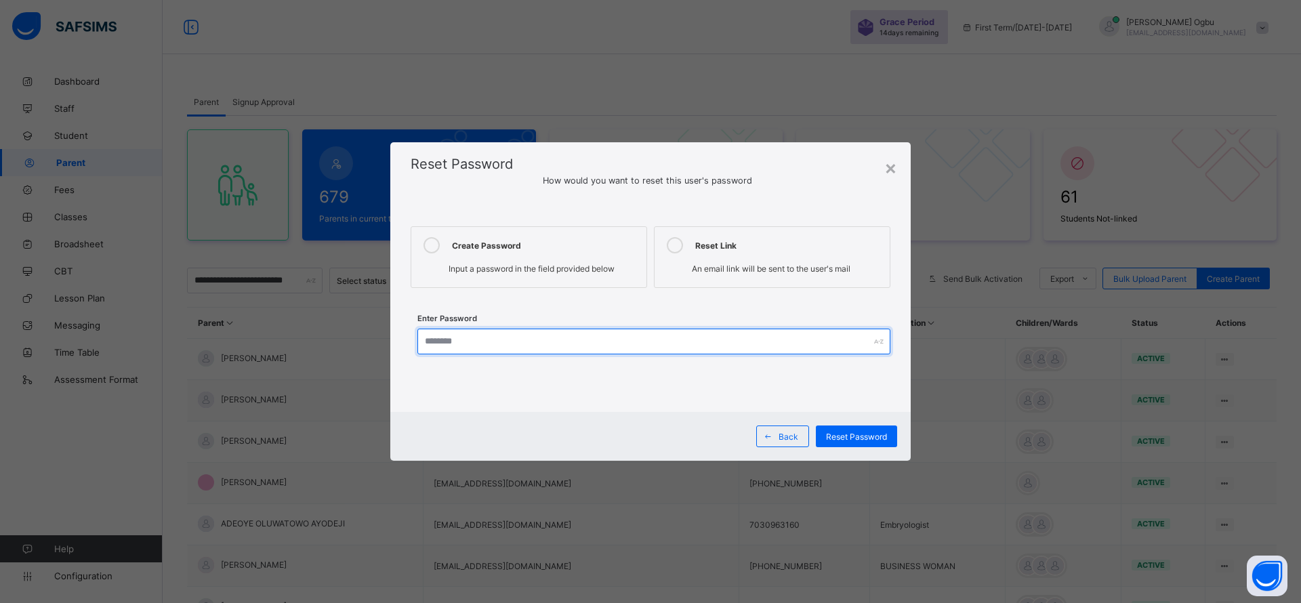
click at [510, 333] on input "text" at bounding box center [654, 342] width 473 height 26
drag, startPoint x: 499, startPoint y: 337, endPoint x: 397, endPoint y: 329, distance: 102.6
click at [397, 329] on div "**********" at bounding box center [650, 305] width 521 height 213
type input "**********"
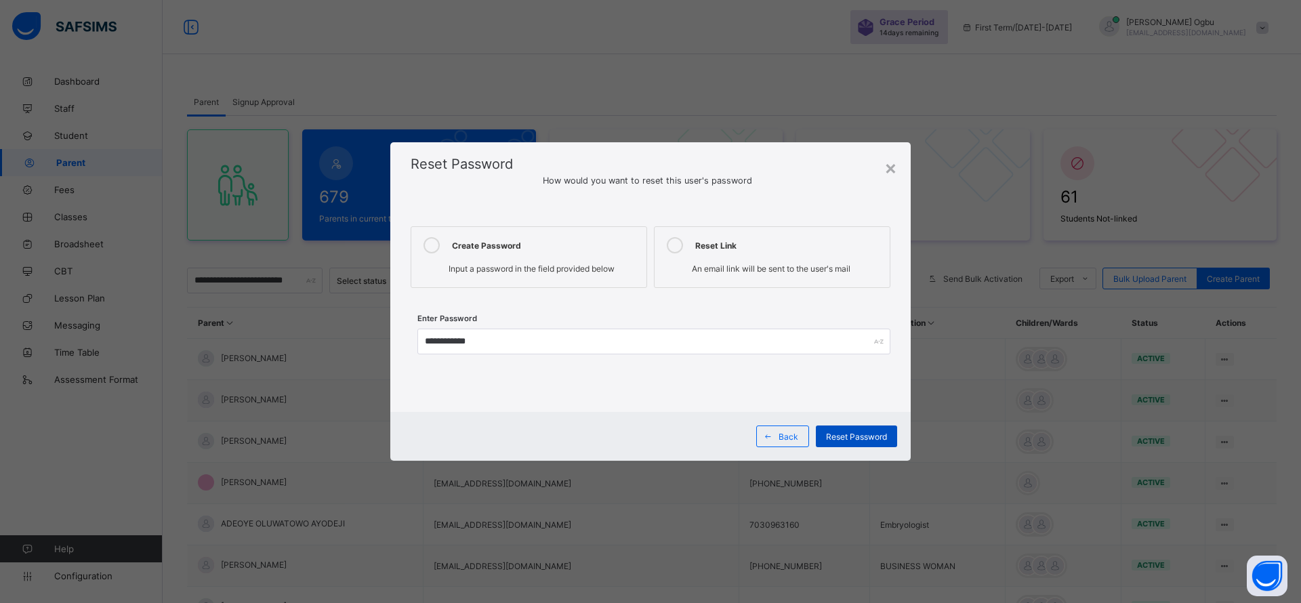
click at [868, 432] on span "Reset Password" at bounding box center [856, 437] width 61 height 10
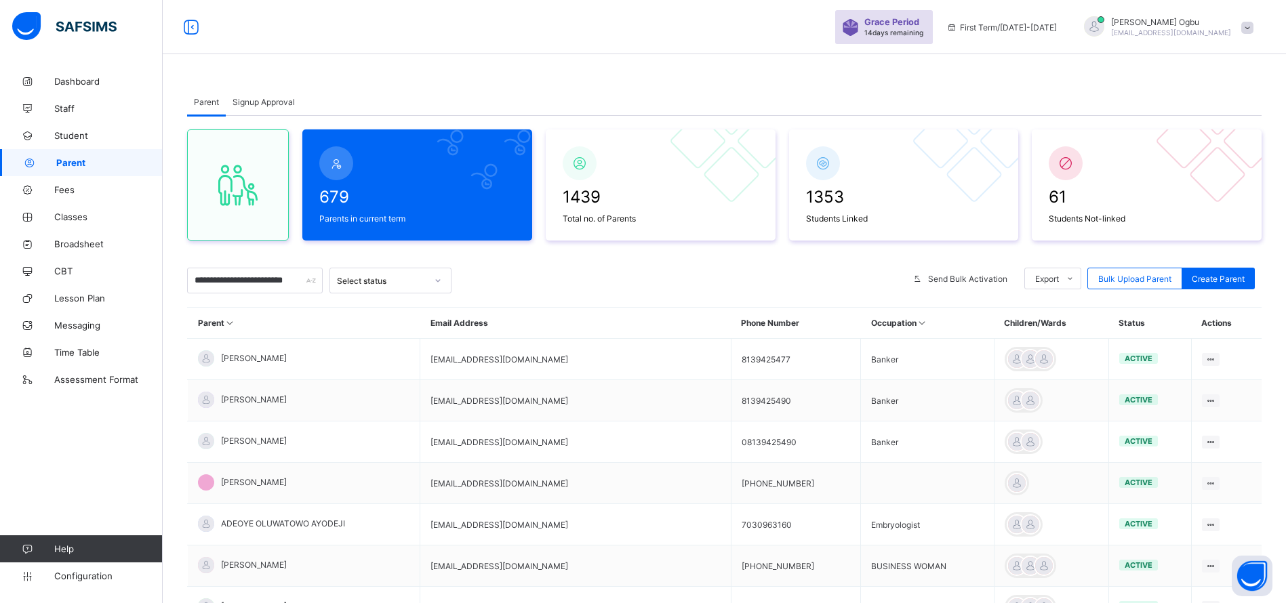
click at [845, 100] on div "Parent Signup Approval" at bounding box center [724, 102] width 1074 height 28
click at [84, 139] on span "Student" at bounding box center [108, 135] width 108 height 11
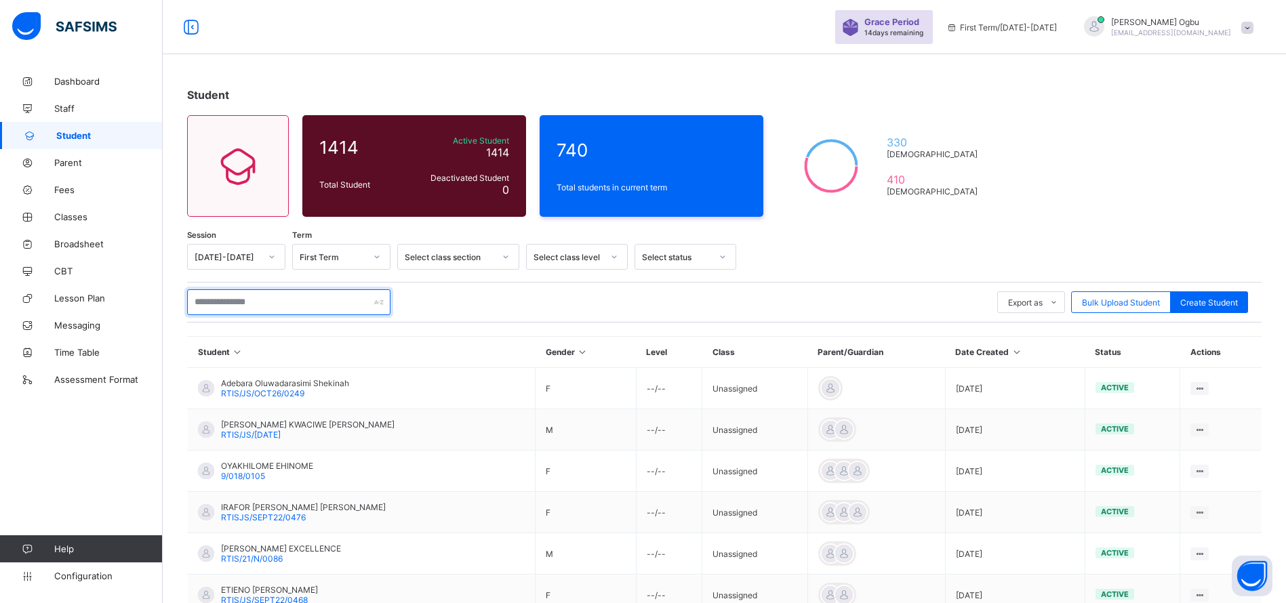
click at [310, 313] on input "text" at bounding box center [288, 302] width 203 height 26
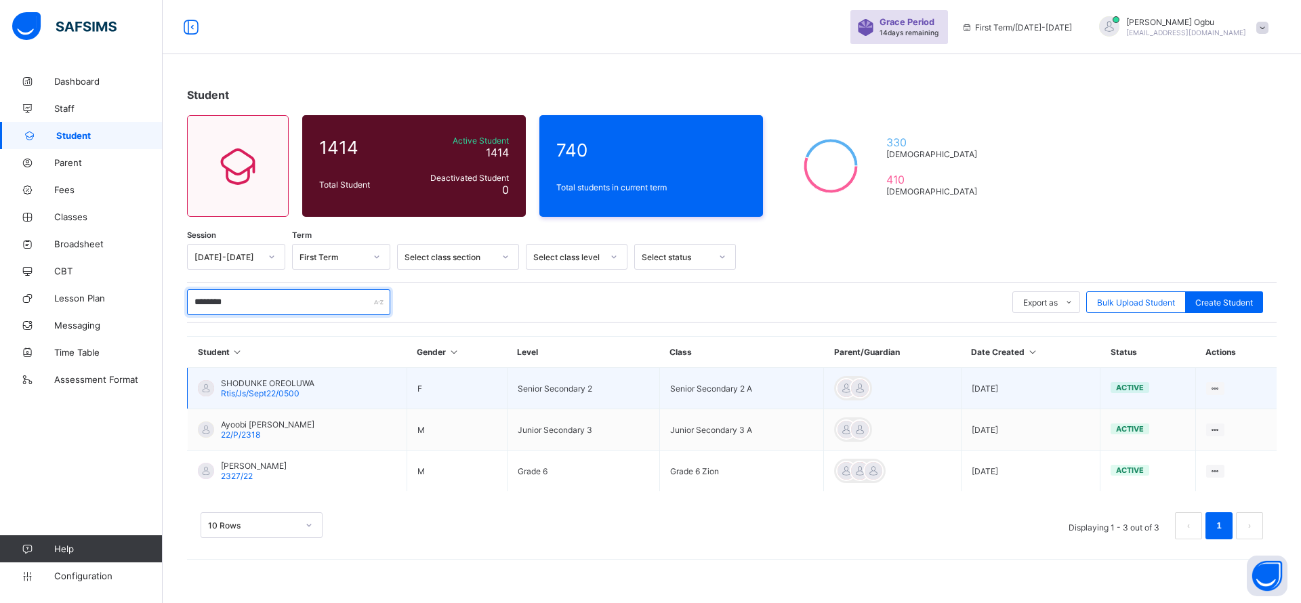
type input "********"
click at [249, 395] on span "Rtis/Js/Sept22/0500" at bounding box center [260, 393] width 79 height 10
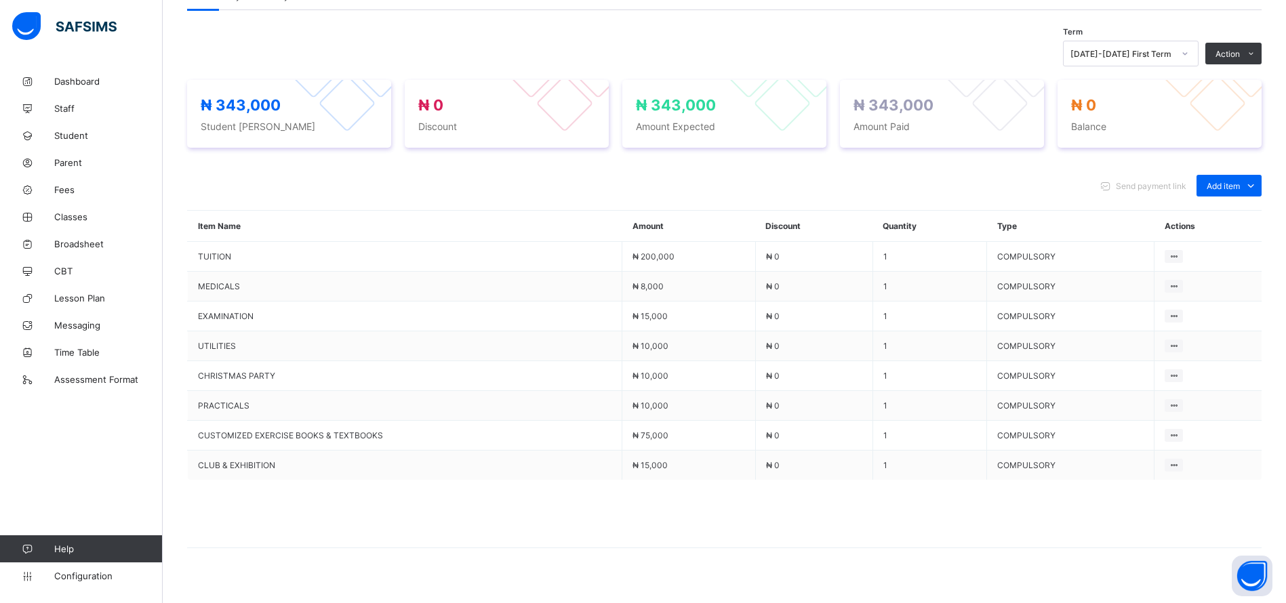
scroll to position [467, 0]
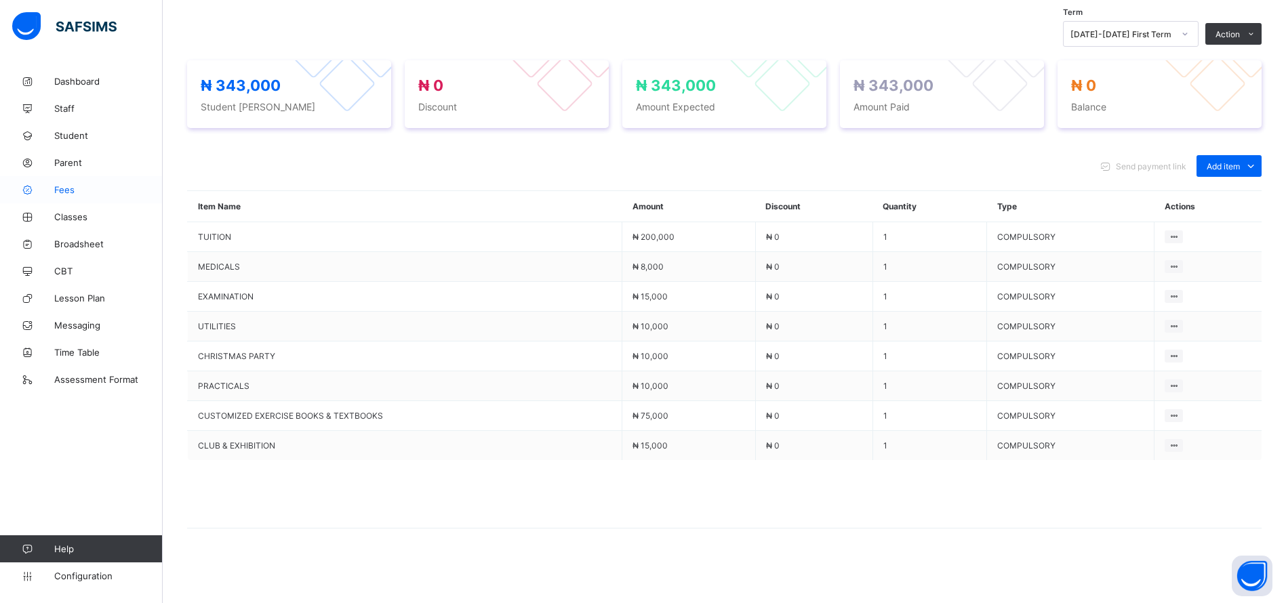
click at [67, 190] on span "Fees" at bounding box center [108, 189] width 108 height 11
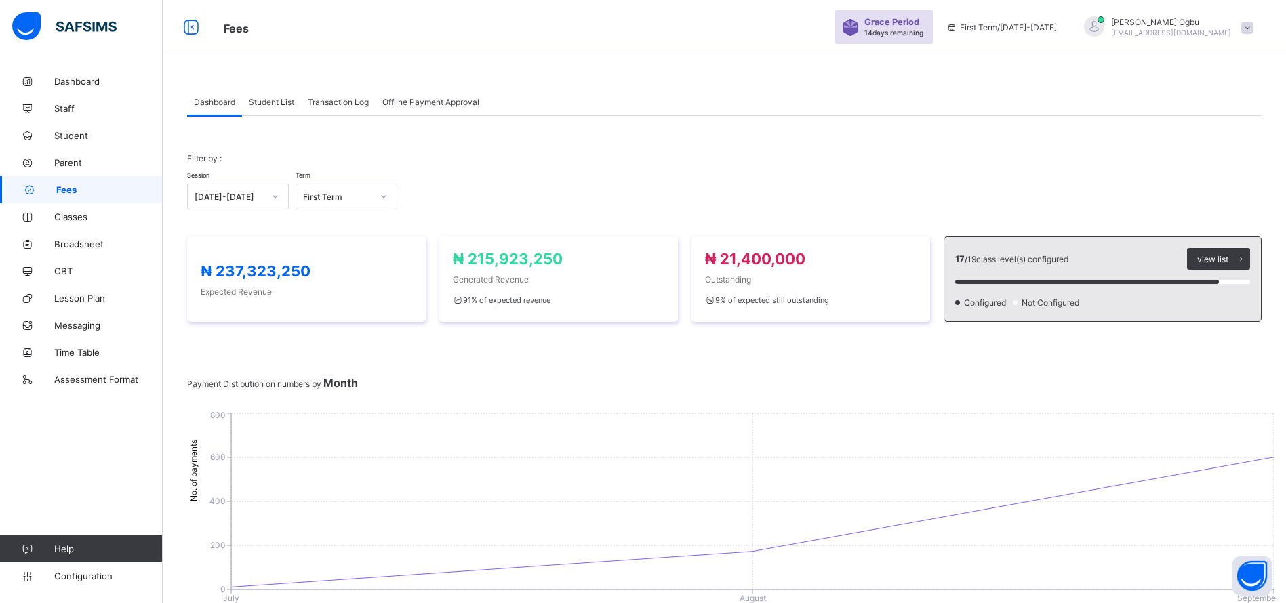
click at [319, 98] on span "Transaction Log" at bounding box center [338, 102] width 61 height 10
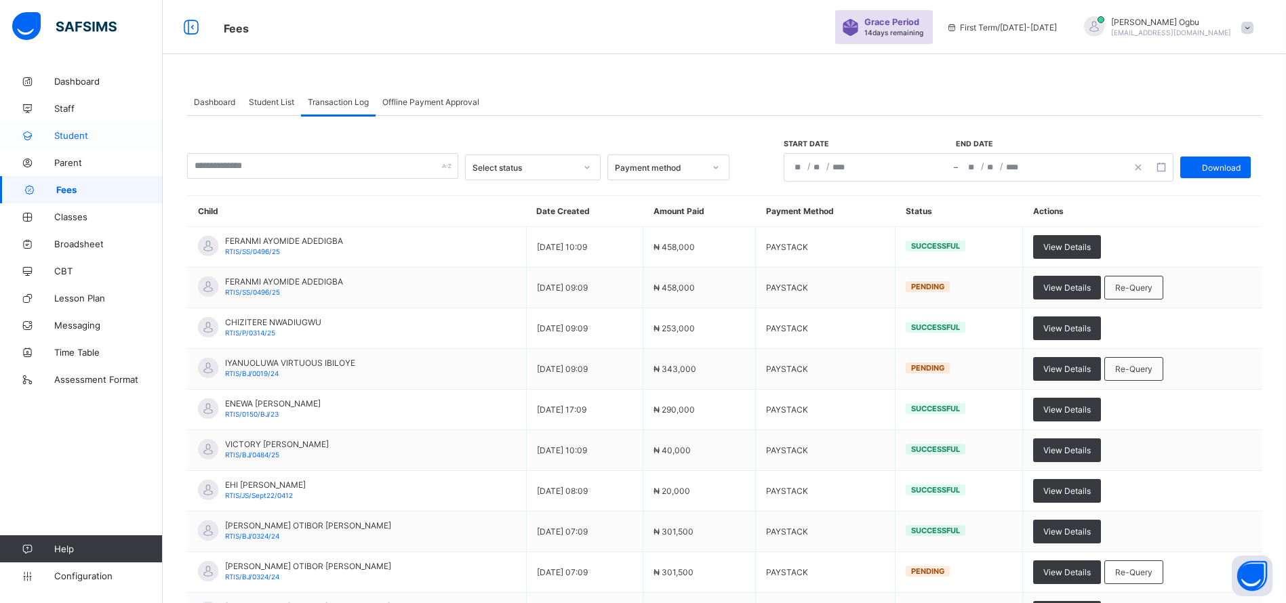
click at [51, 139] on icon at bounding box center [27, 136] width 54 height 10
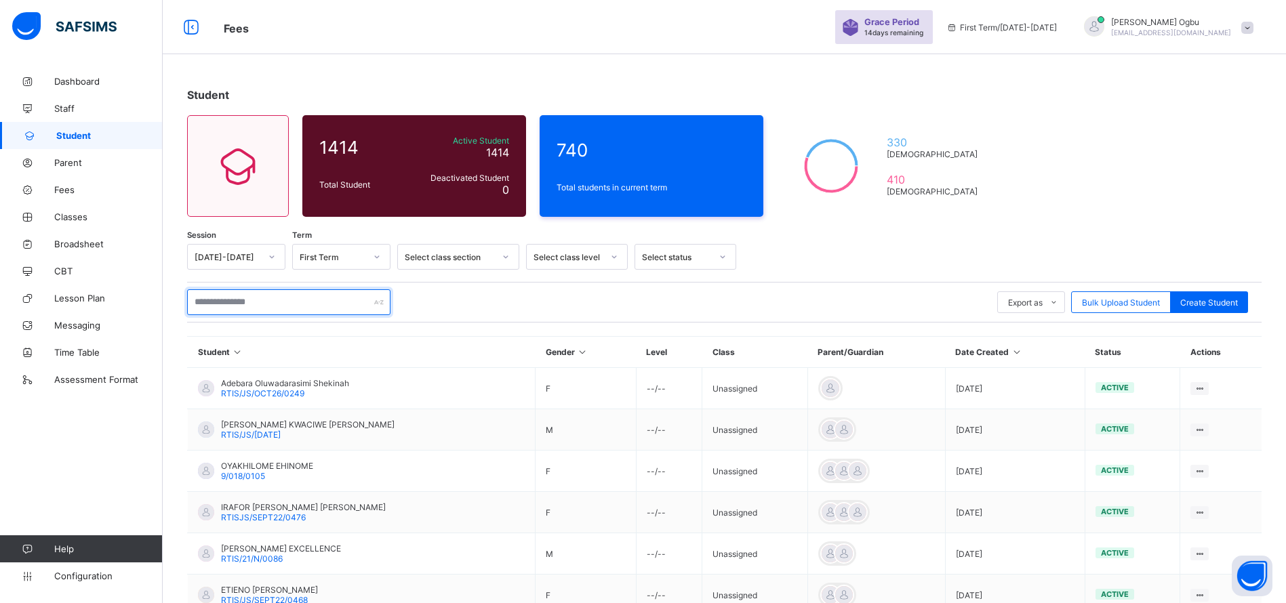
click at [241, 296] on input "text" at bounding box center [288, 302] width 203 height 26
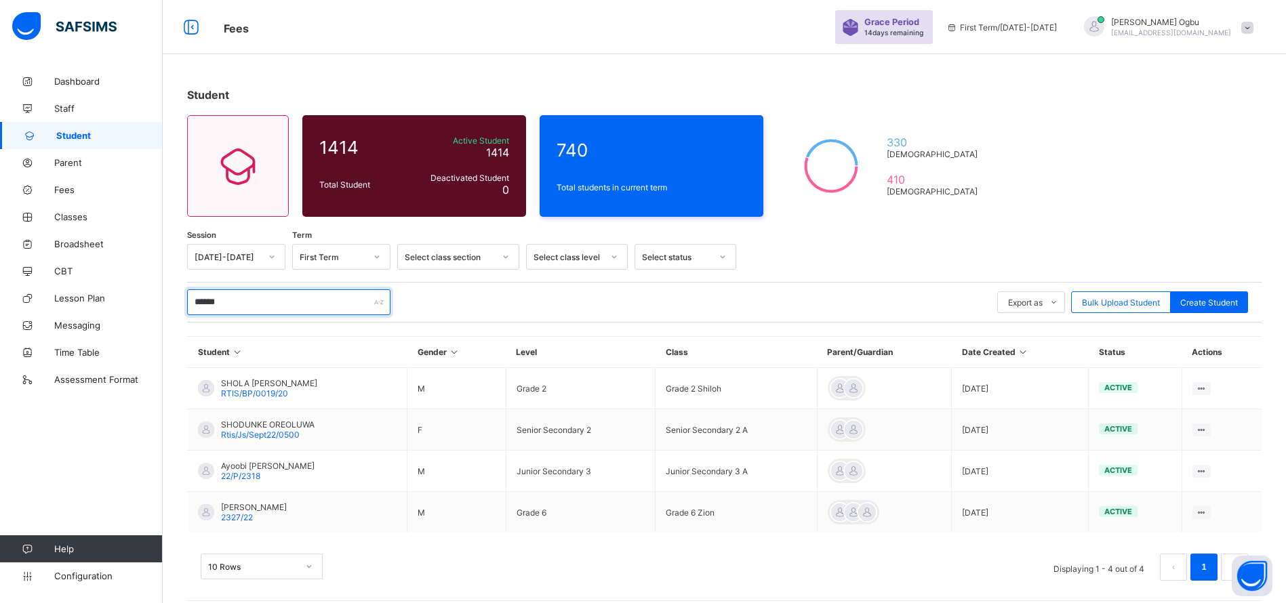
type input "********"
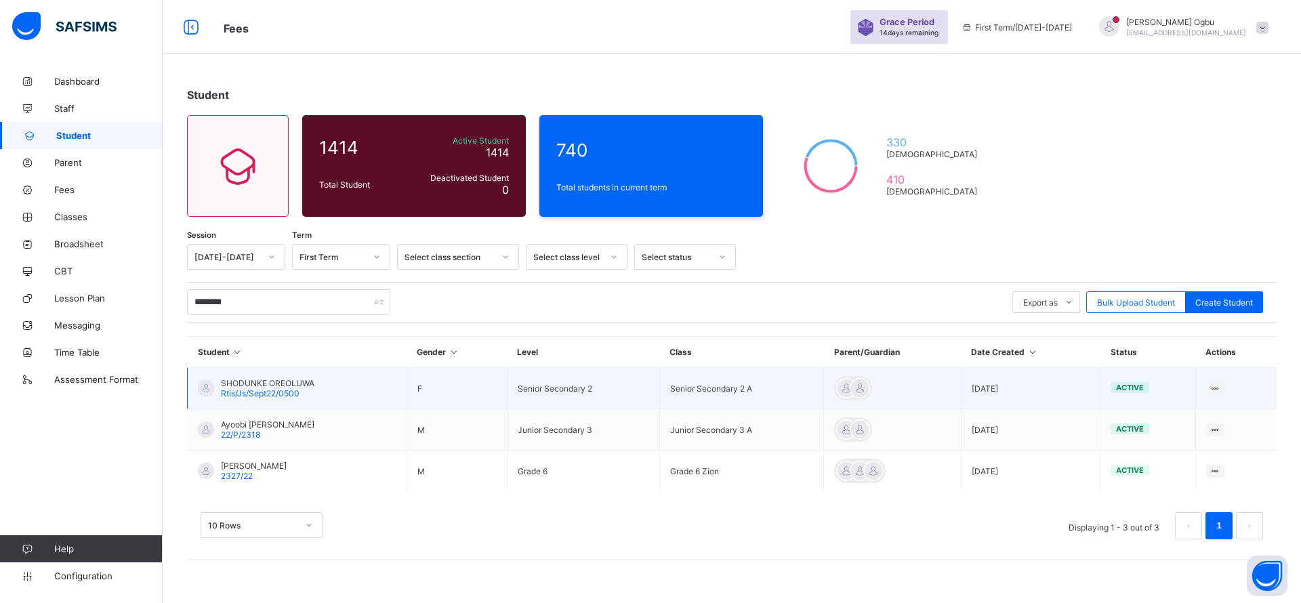
click at [283, 388] on span "Rtis/Js/Sept22/0500" at bounding box center [260, 393] width 79 height 10
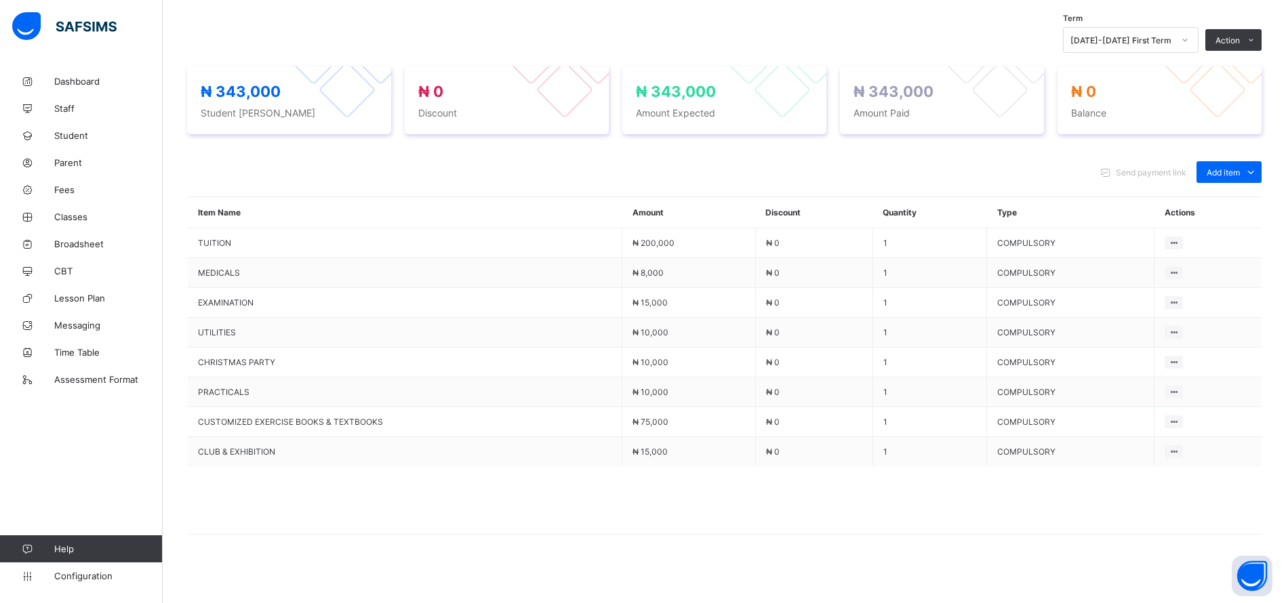
scroll to position [467, 0]
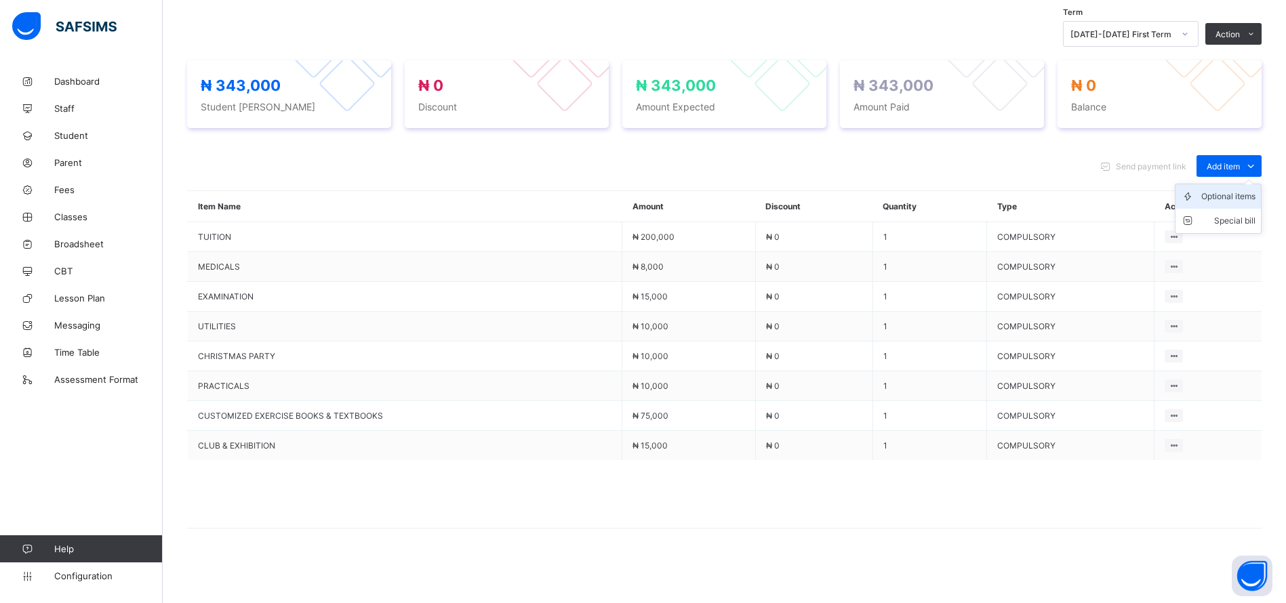
click at [1234, 195] on div "Optional items" at bounding box center [1228, 197] width 54 height 14
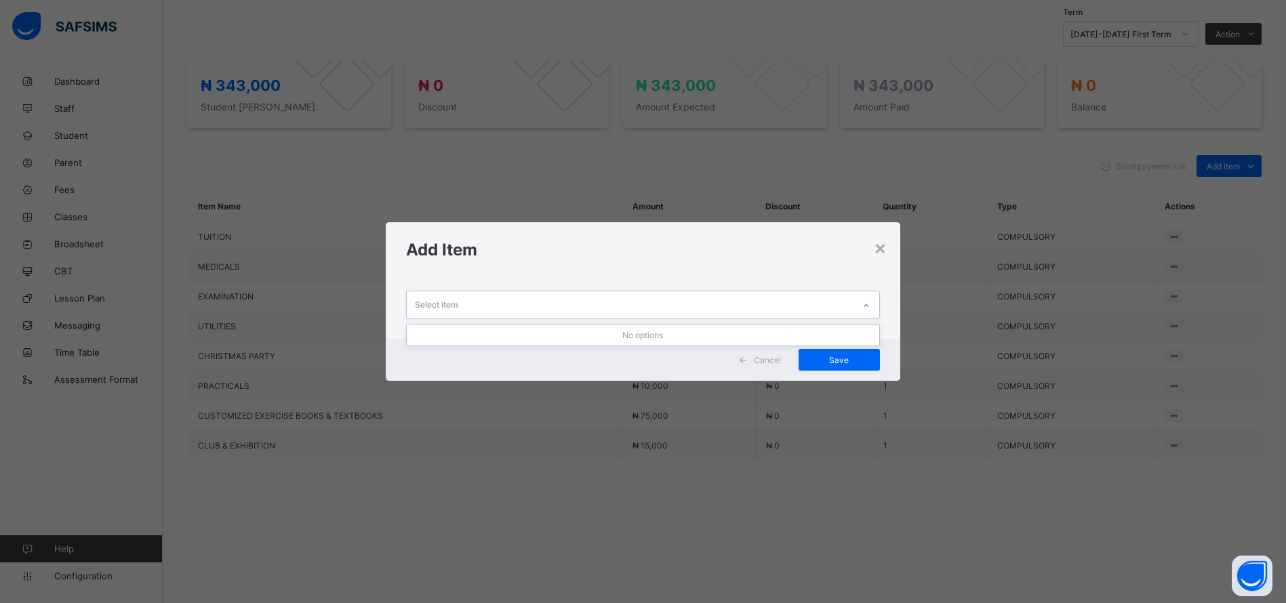
click at [783, 301] on div "Select item" at bounding box center [630, 304] width 447 height 26
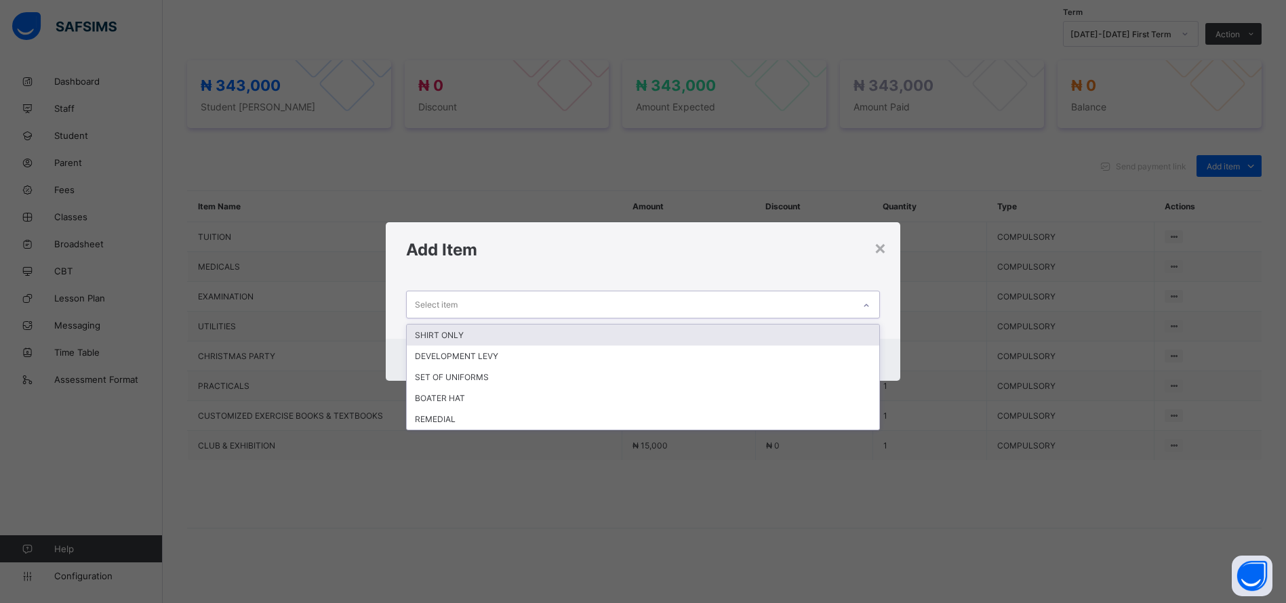
click at [874, 302] on div at bounding box center [866, 306] width 23 height 22
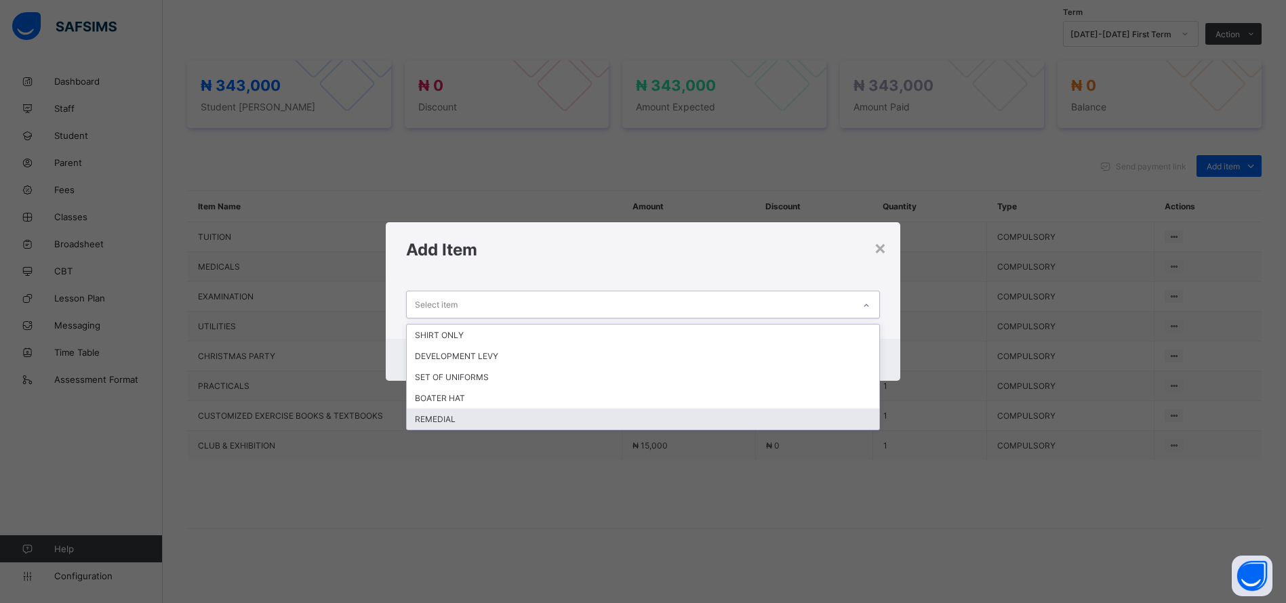
click at [590, 426] on div "REMEDIAL" at bounding box center [643, 419] width 472 height 21
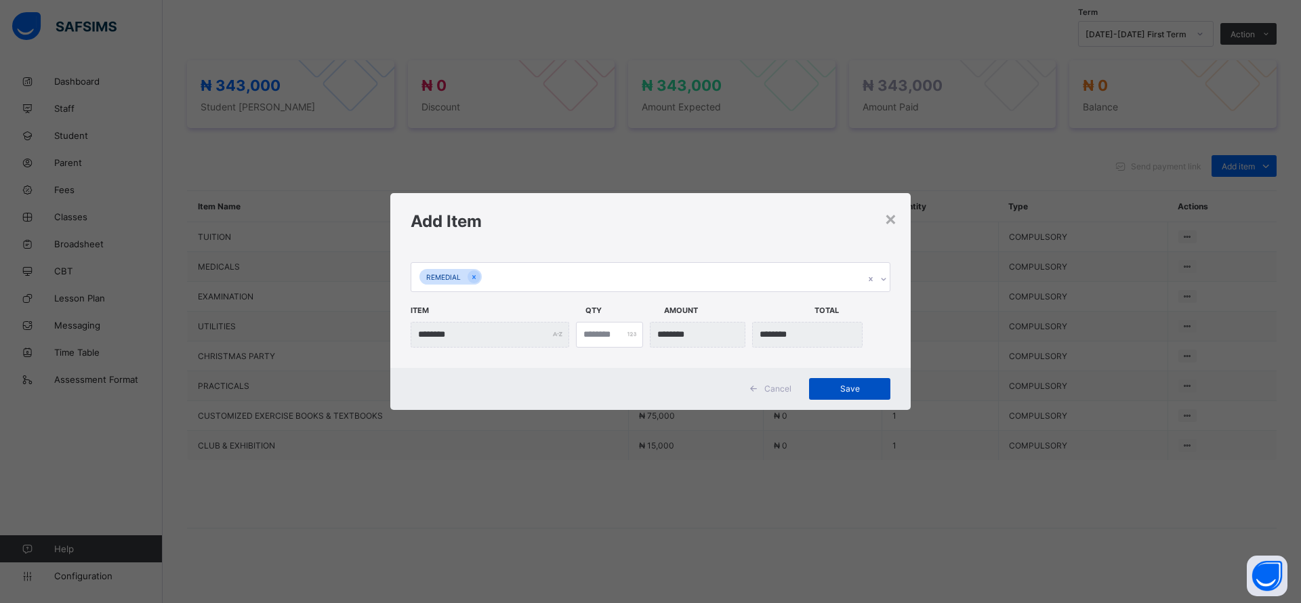
click at [846, 386] on span "Save" at bounding box center [849, 389] width 61 height 10
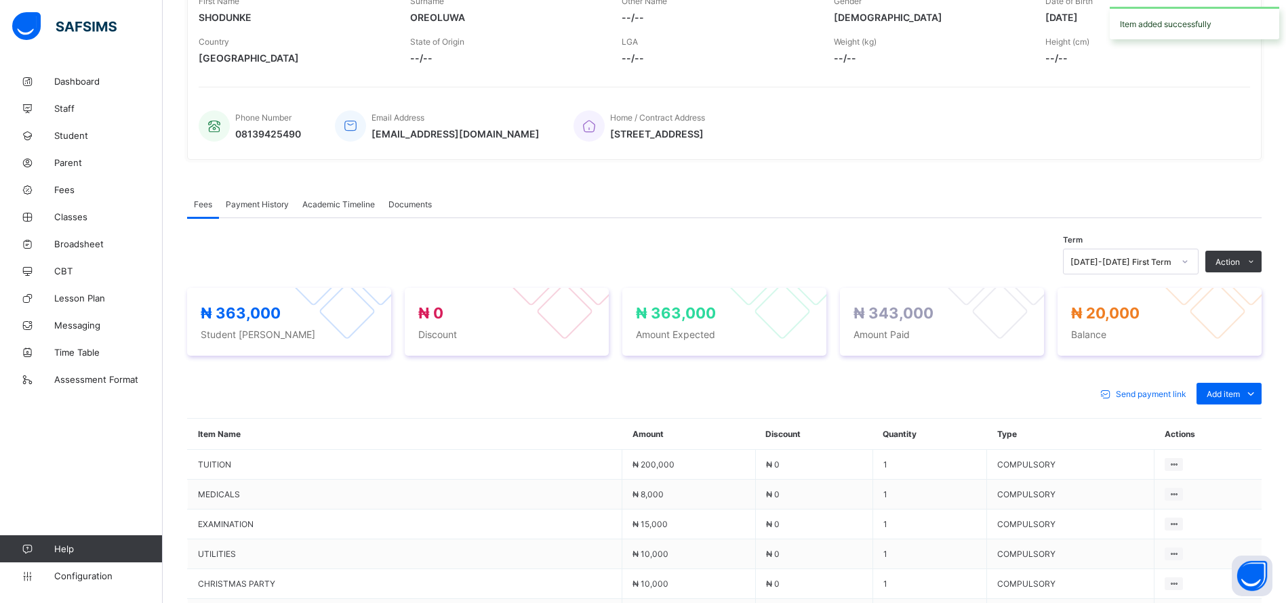
scroll to position [0, 0]
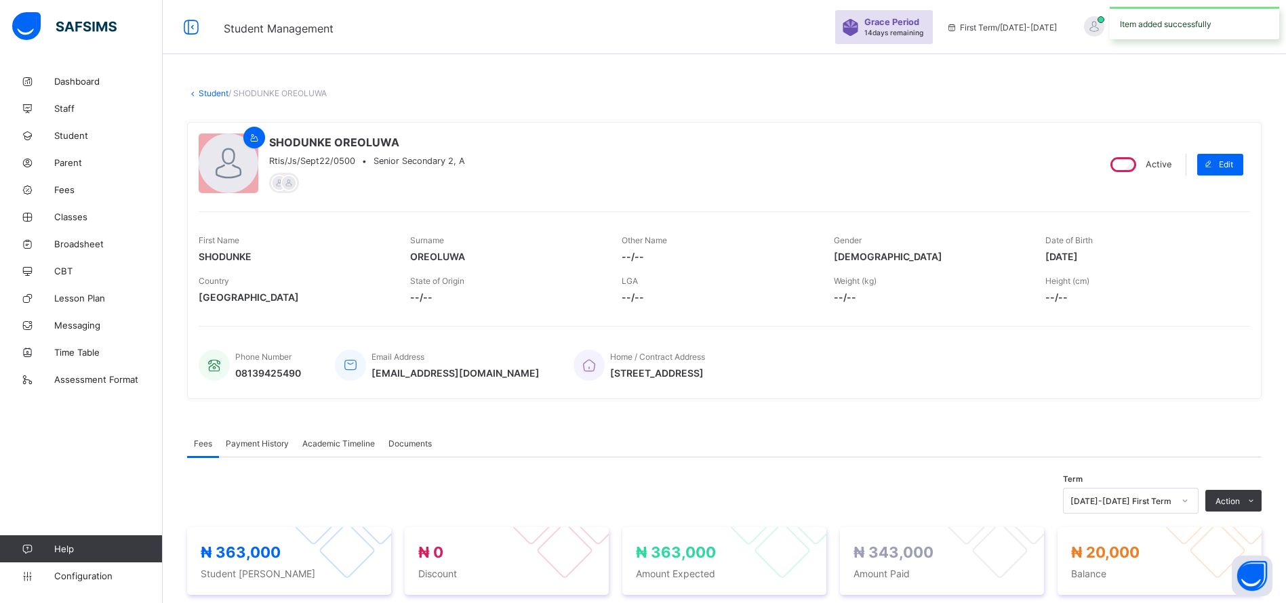
click at [208, 94] on link "Student" at bounding box center [214, 93] width 30 height 10
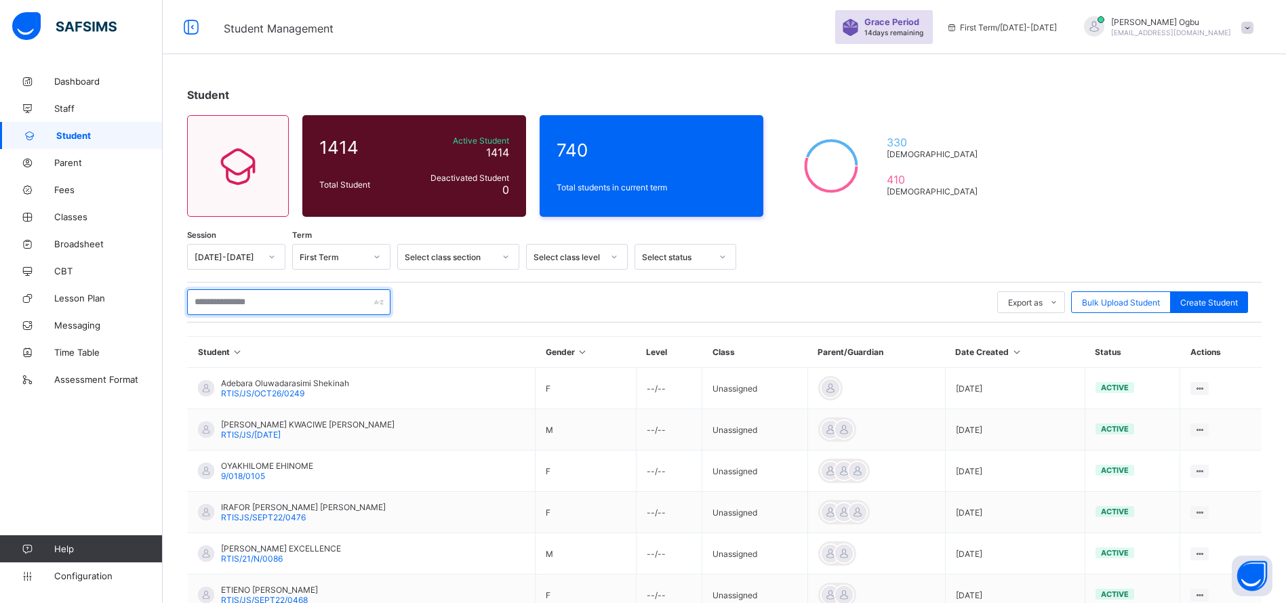
click at [346, 307] on input "text" at bounding box center [288, 302] width 203 height 26
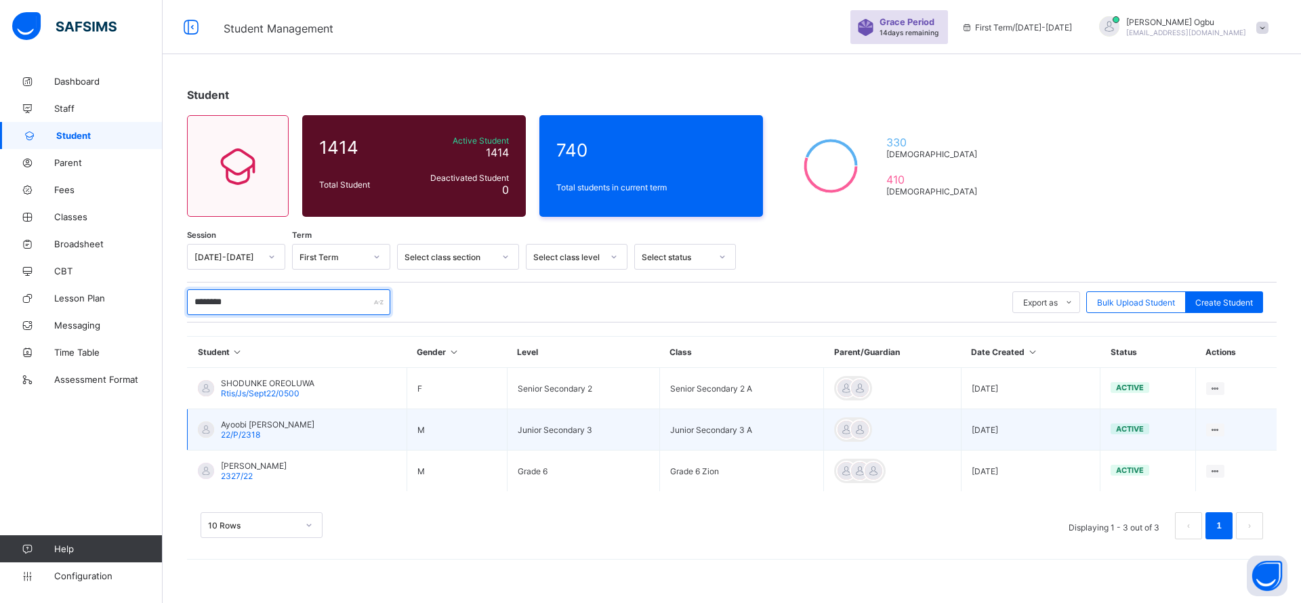
type input "********"
click at [241, 428] on span "Ayoobi David Shodunke" at bounding box center [268, 425] width 94 height 10
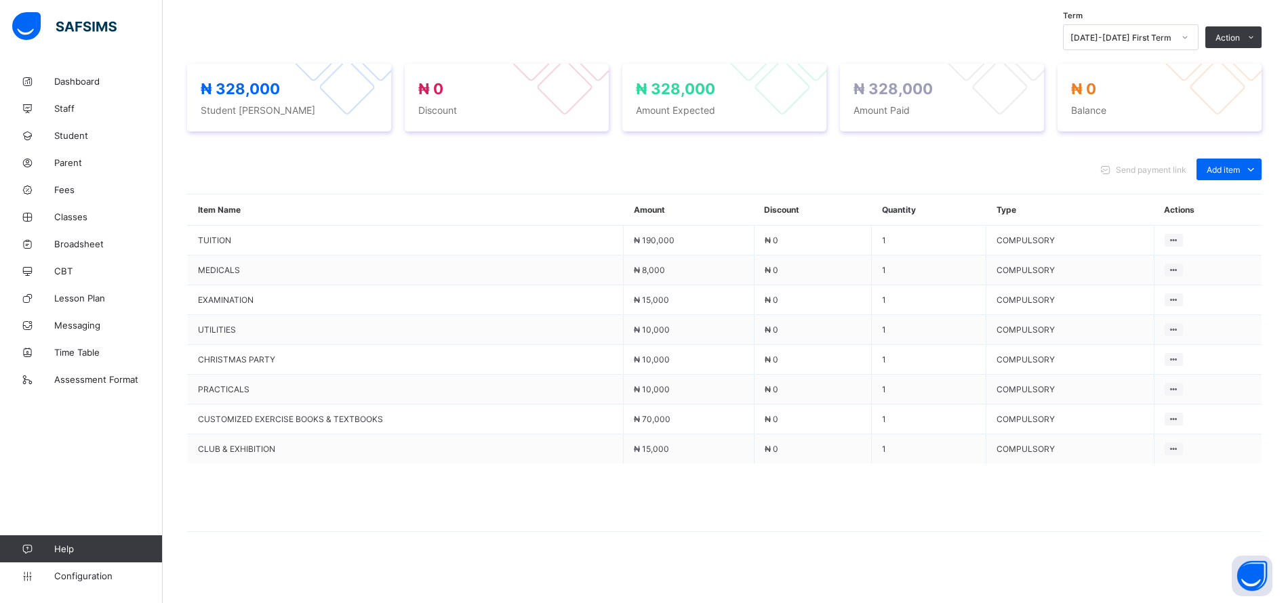
scroll to position [467, 0]
click at [1240, 160] on div "Add item" at bounding box center [1228, 166] width 65 height 22
click at [1227, 191] on div "Optional items" at bounding box center [1228, 197] width 54 height 14
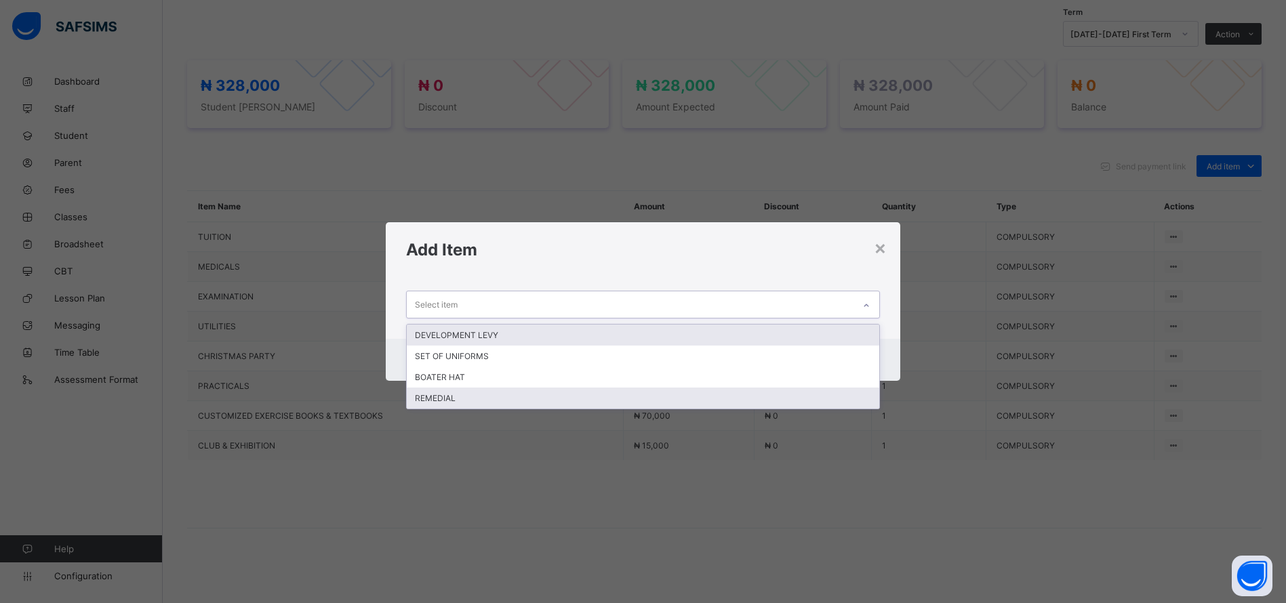
click at [432, 395] on div "REMEDIAL" at bounding box center [643, 398] width 472 height 21
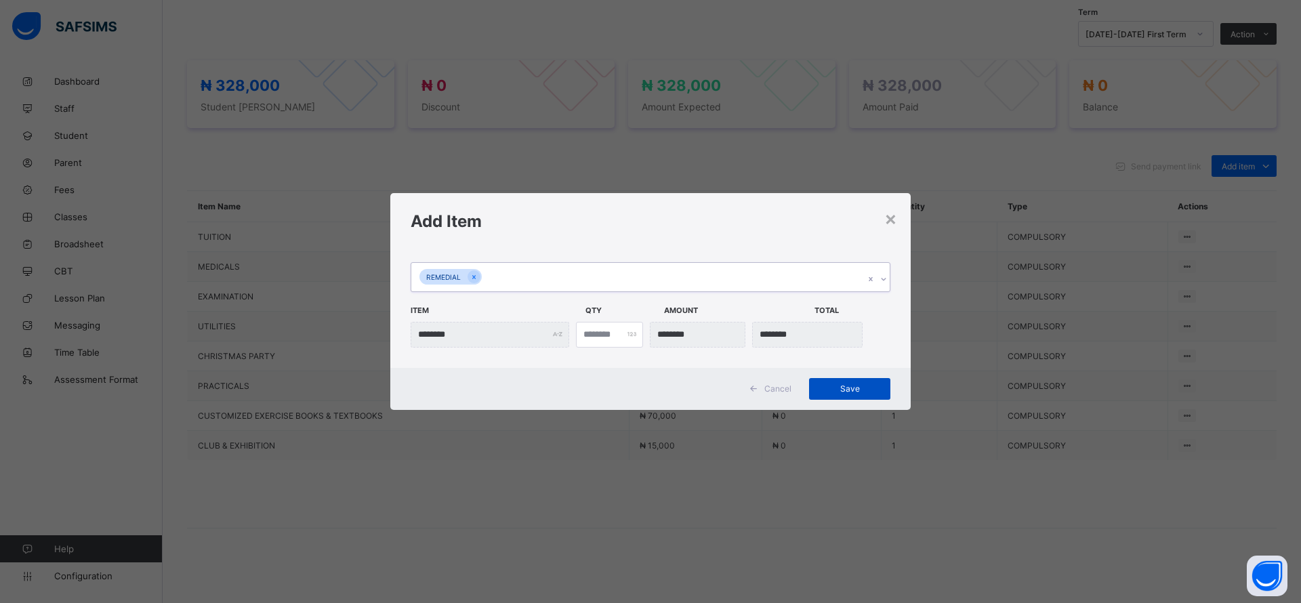
click at [832, 388] on span "Save" at bounding box center [849, 389] width 61 height 10
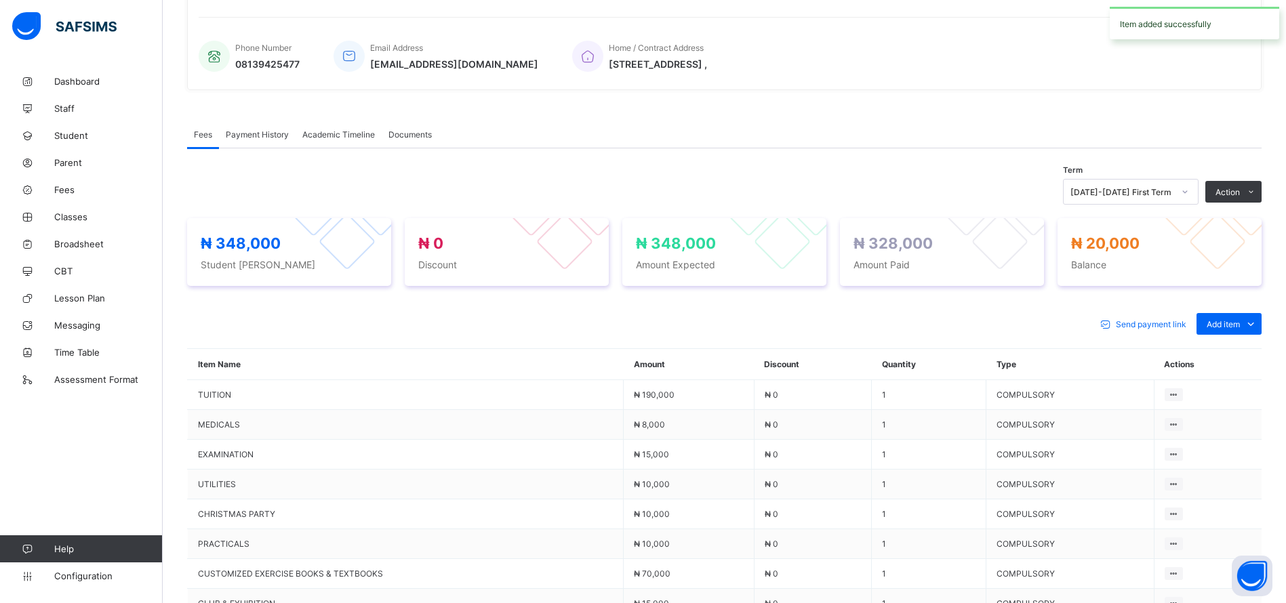
scroll to position [0, 0]
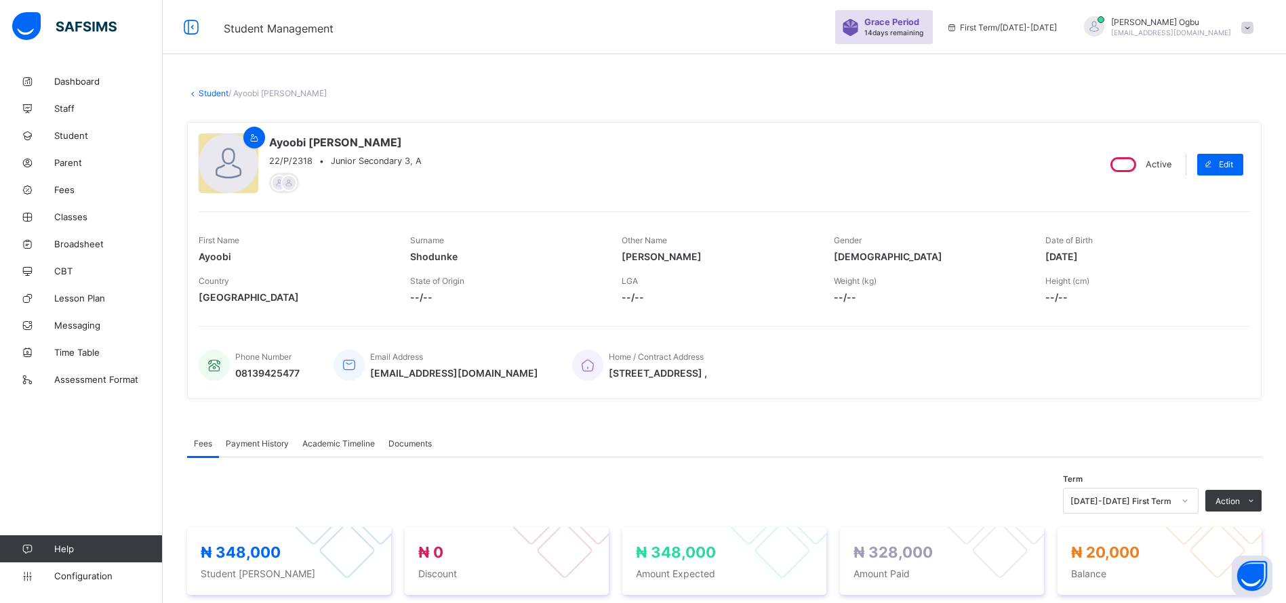
click at [219, 88] on link "Student" at bounding box center [214, 93] width 30 height 10
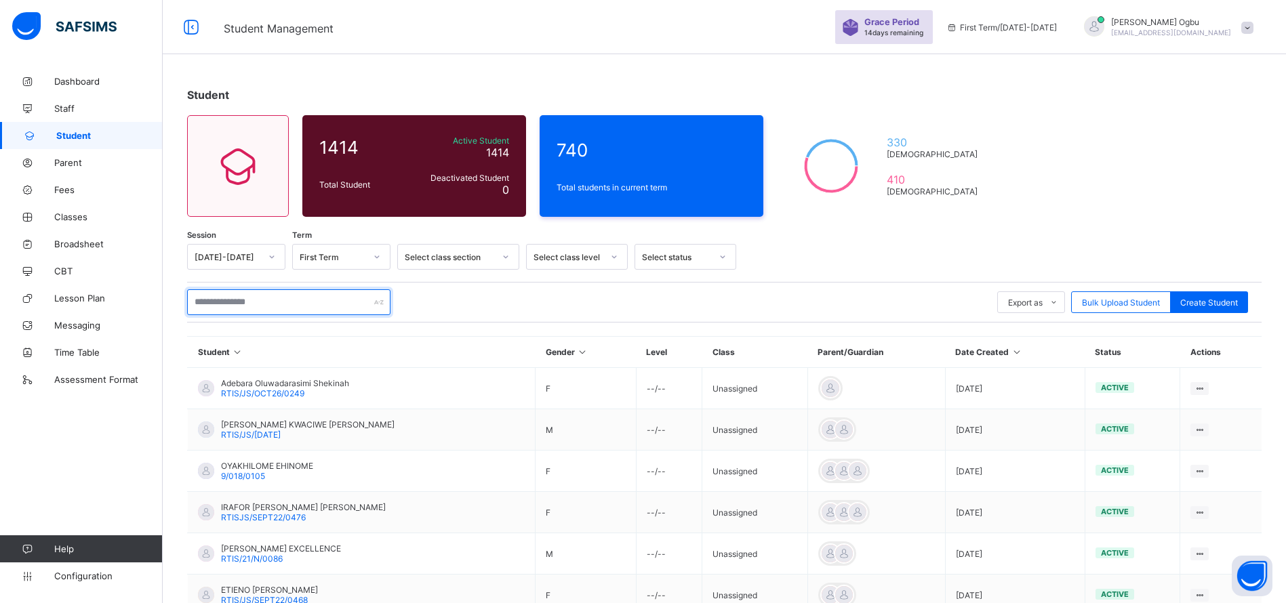
click at [281, 304] on input "text" at bounding box center [288, 302] width 203 height 26
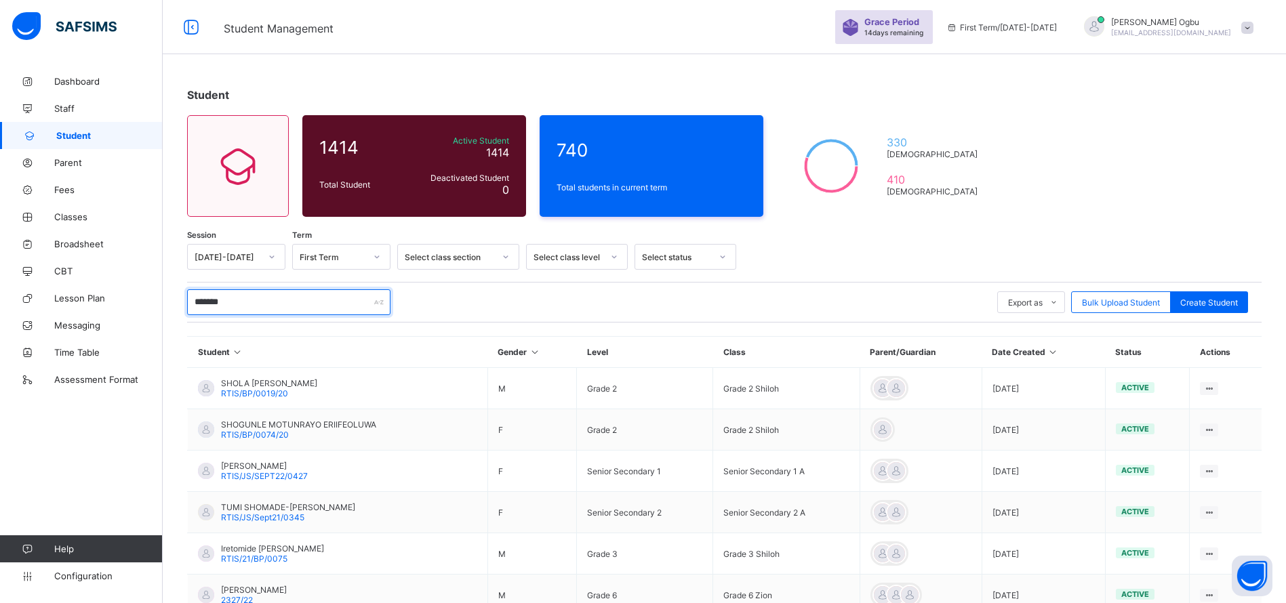
type input "********"
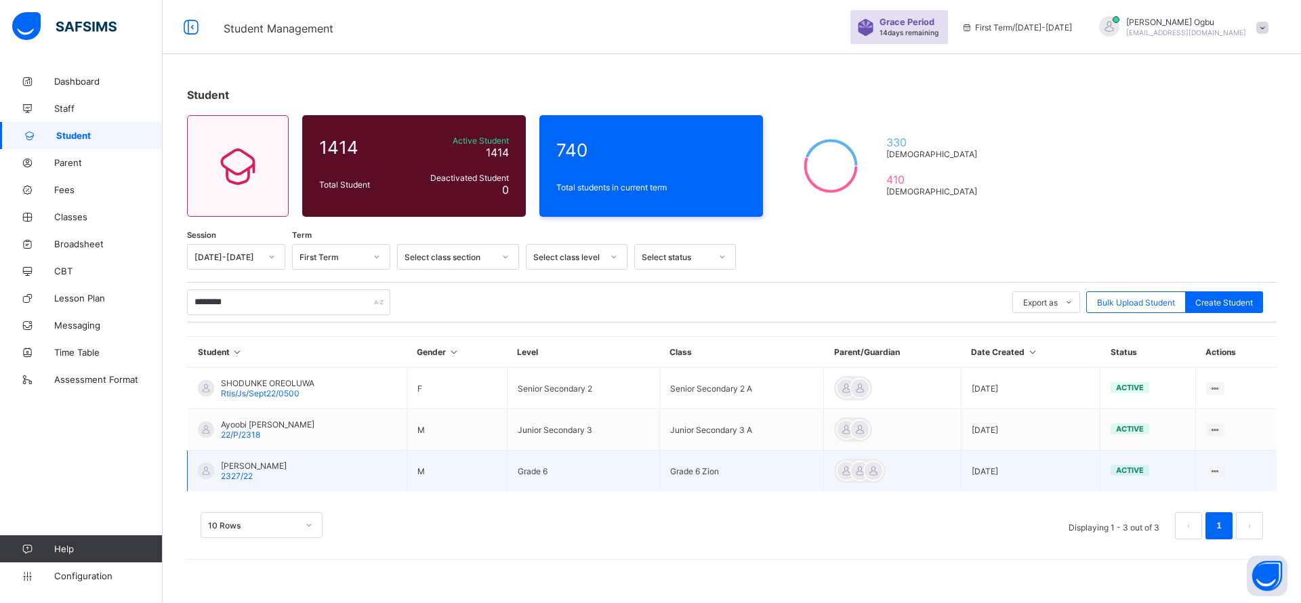
click at [248, 472] on span "2327/22" at bounding box center [237, 476] width 32 height 10
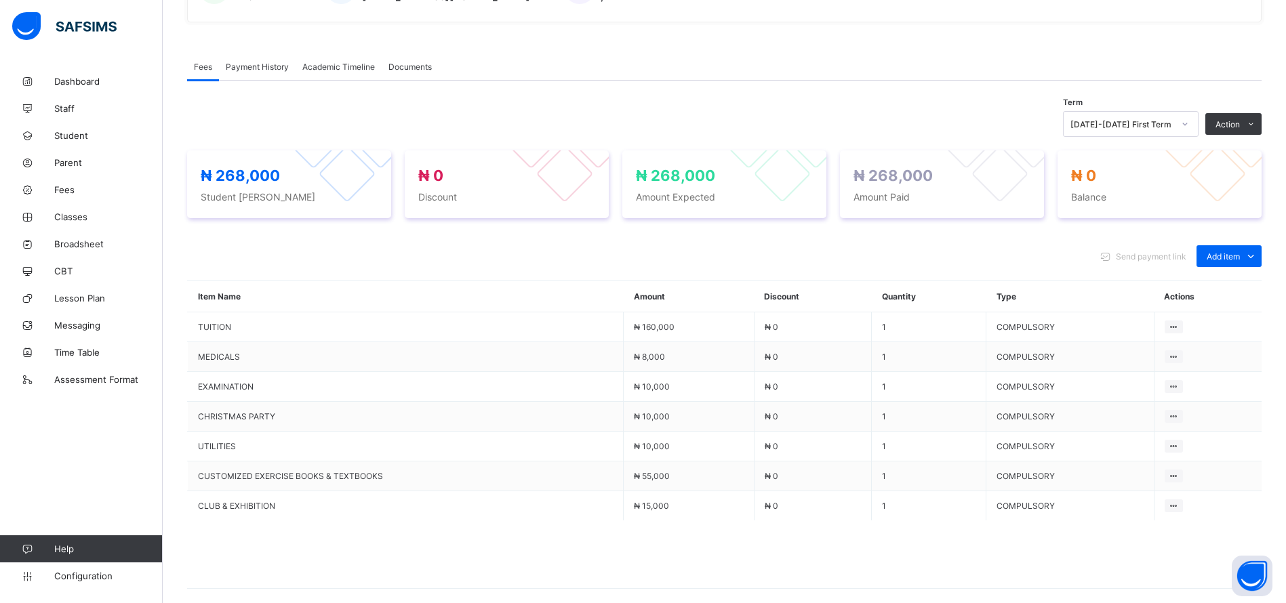
scroll to position [380, 0]
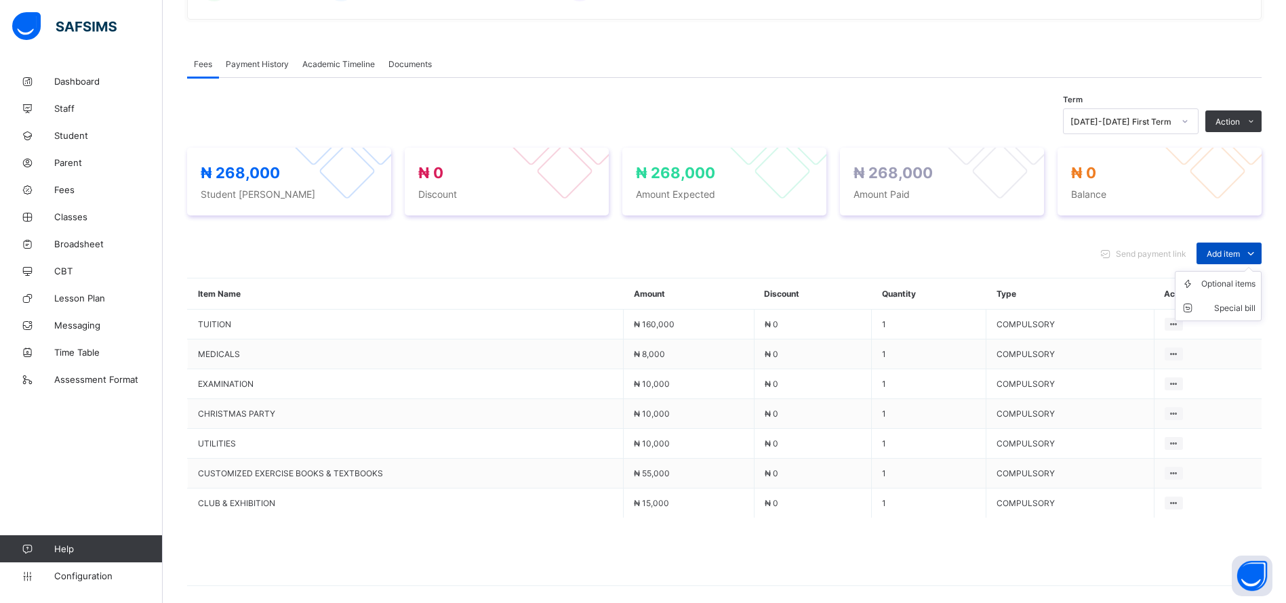
click at [1240, 253] on span "Add item" at bounding box center [1222, 254] width 33 height 10
click at [1216, 279] on div "Optional items" at bounding box center [1228, 284] width 54 height 14
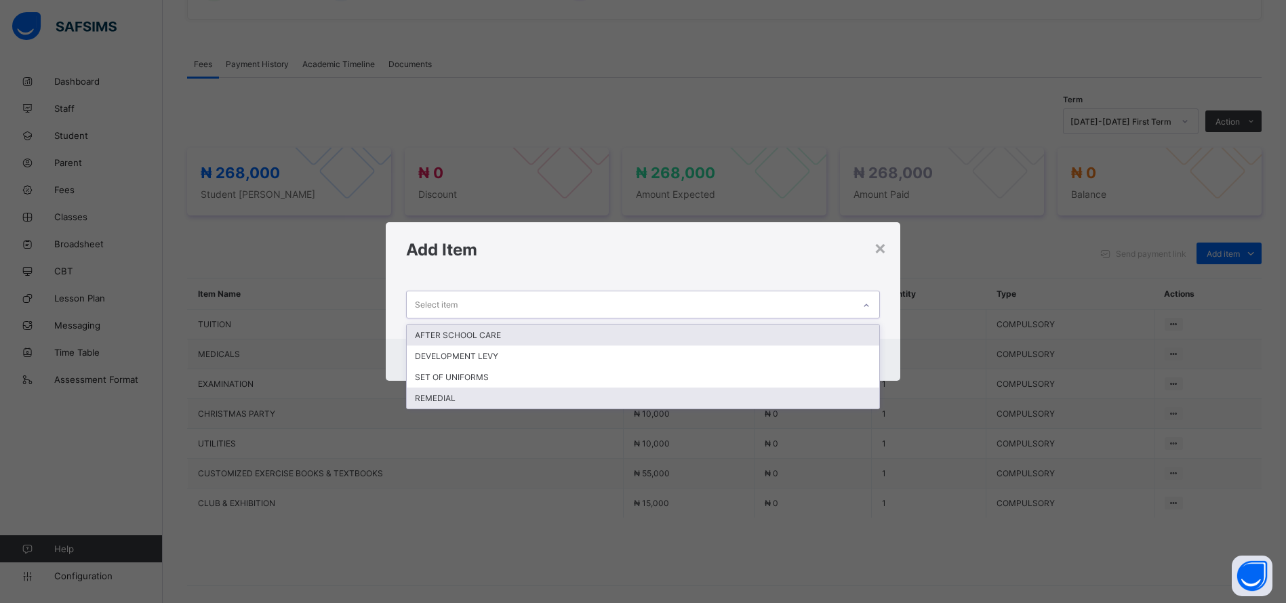
click at [534, 406] on div "REMEDIAL" at bounding box center [643, 398] width 472 height 21
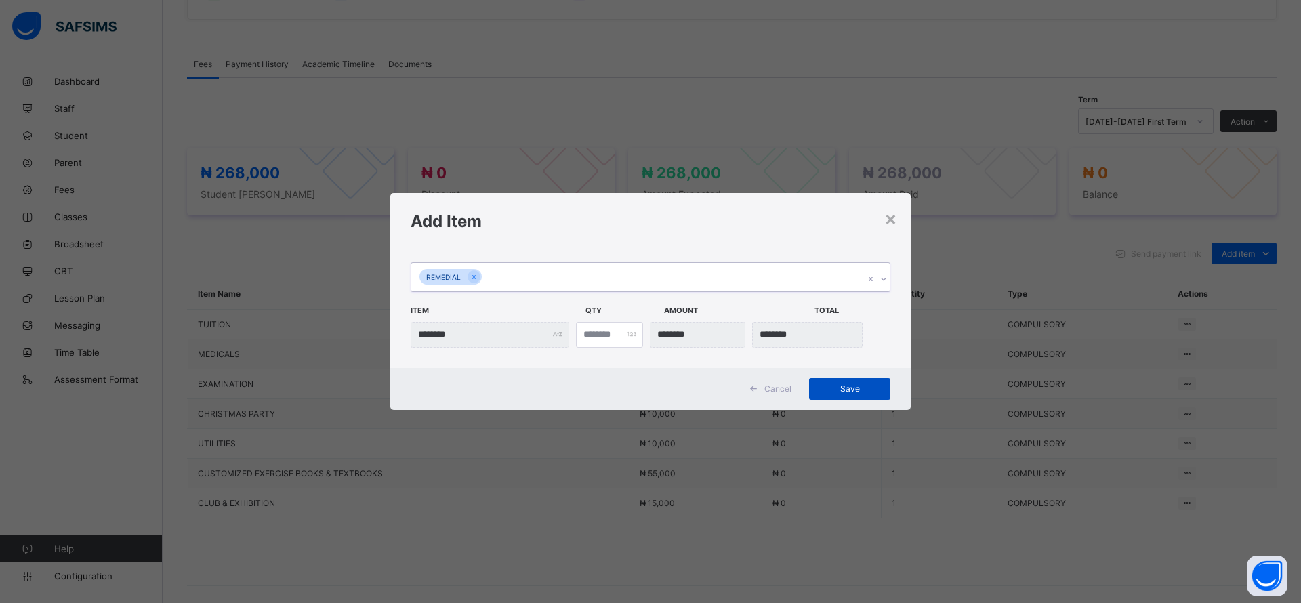
click at [848, 385] on span "Save" at bounding box center [849, 389] width 61 height 10
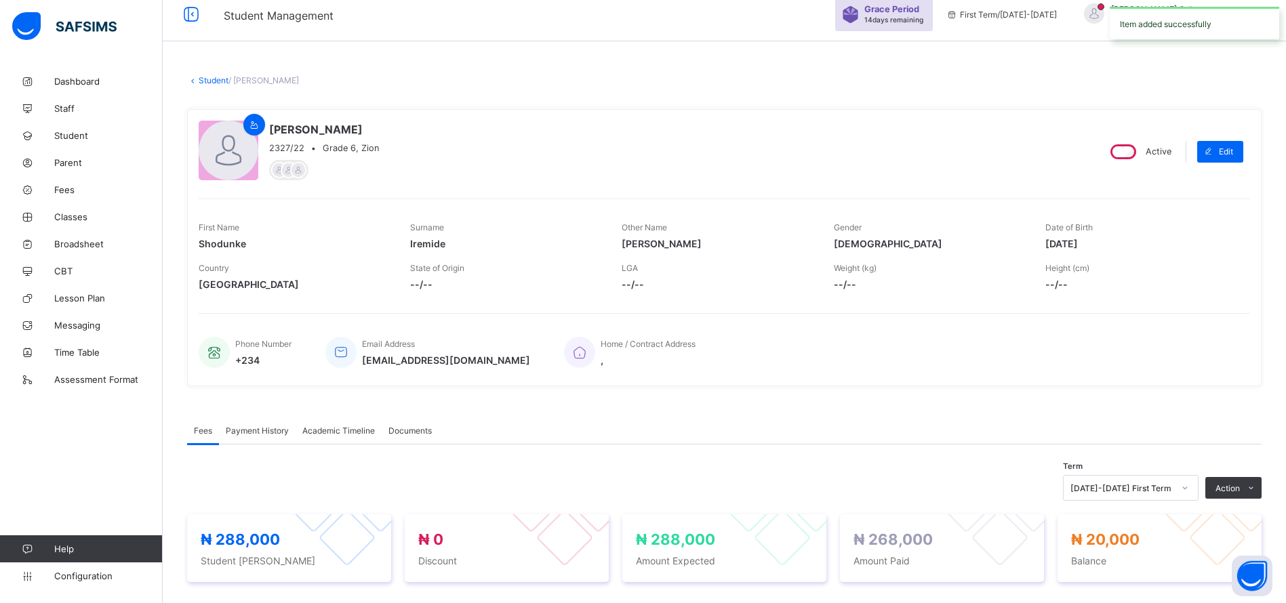
scroll to position [0, 0]
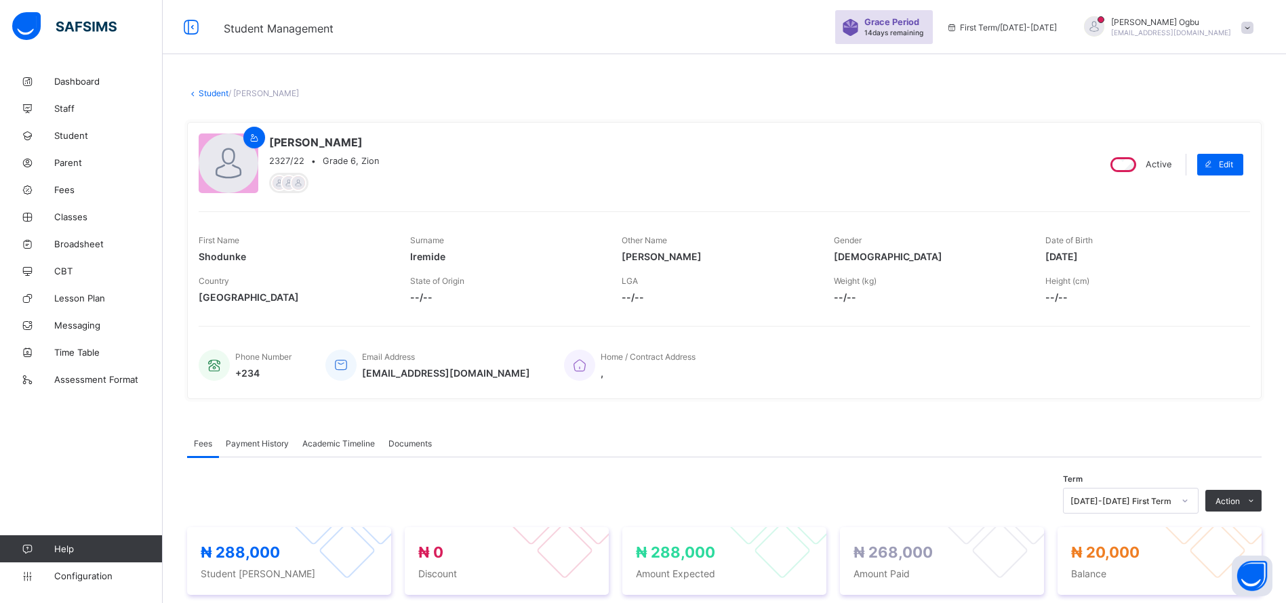
click at [1032, 336] on div "Phone Number +234 Email Address shodunke_iremide_0193@public.com Home / Contrac…" at bounding box center [724, 357] width 1051 height 62
click at [908, 155] on div "Shodunke Jeremy Iremide 2327/22 • Grade 6, Zion" at bounding box center [643, 165] width 888 height 62
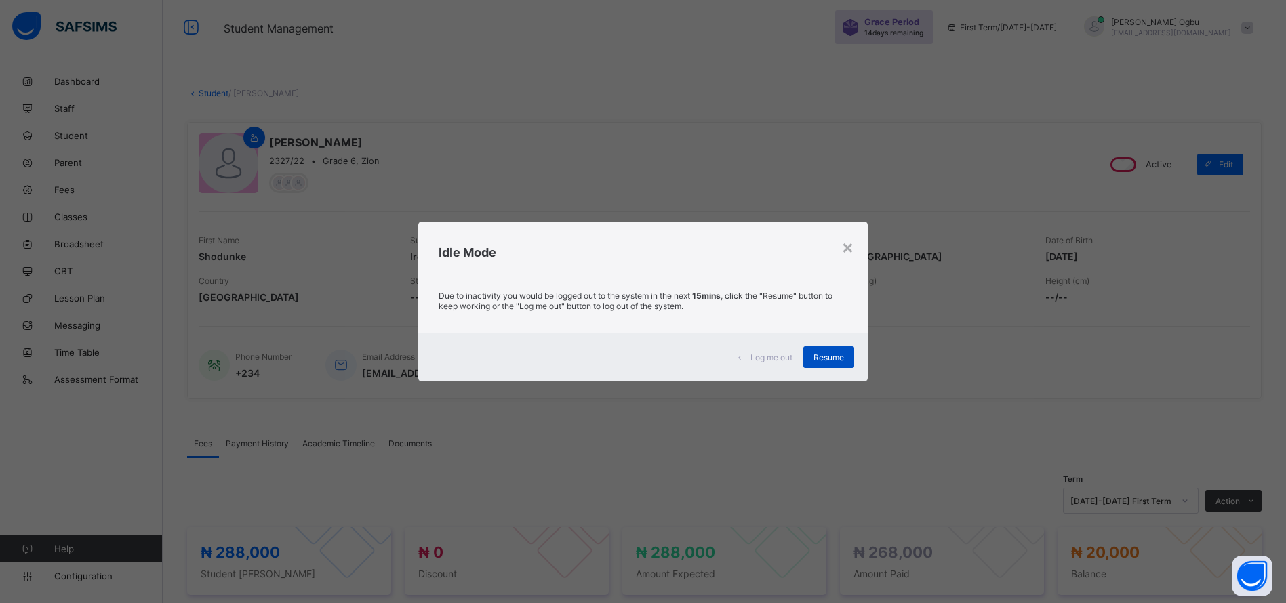
click at [830, 366] on div "Resume" at bounding box center [828, 357] width 51 height 22
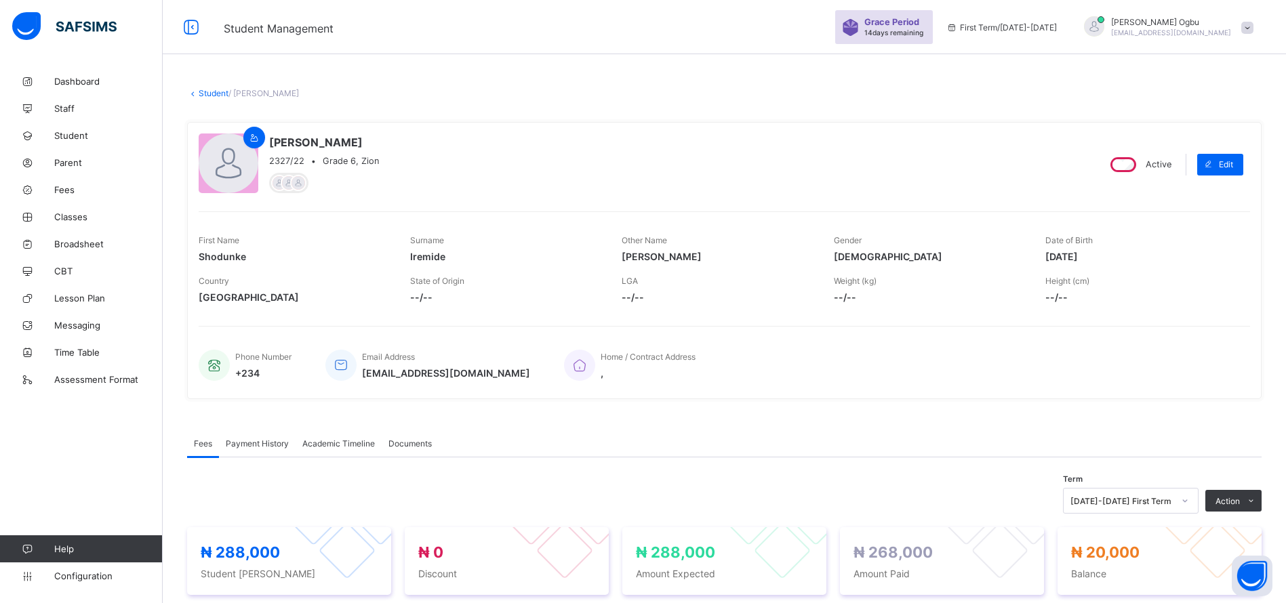
click at [1231, 33] on span "[EMAIL_ADDRESS][DOMAIN_NAME]" at bounding box center [1171, 32] width 120 height 8
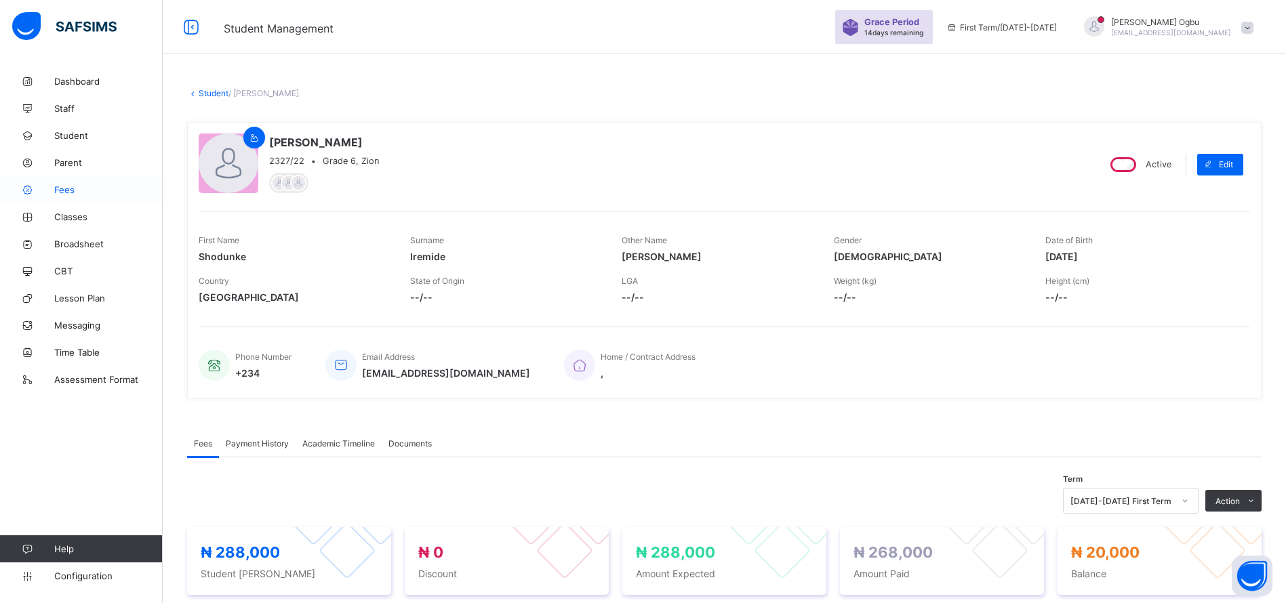
click at [53, 191] on icon at bounding box center [27, 190] width 54 height 10
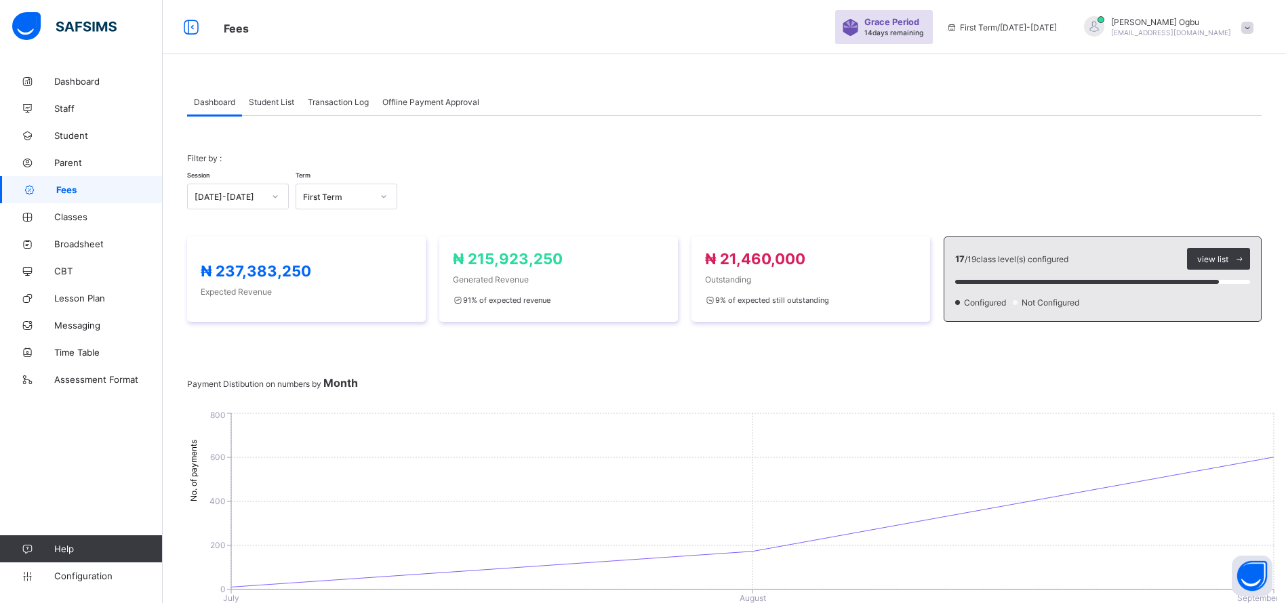
click at [331, 95] on div "Transaction Log" at bounding box center [338, 101] width 75 height 27
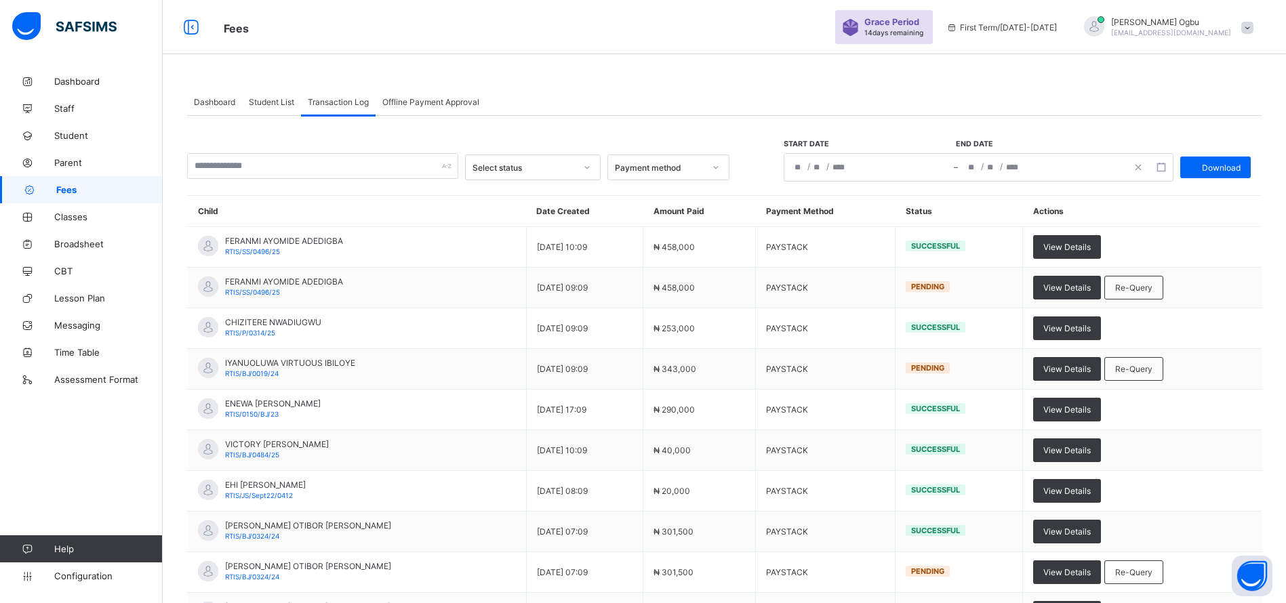
scroll to position [132, 0]
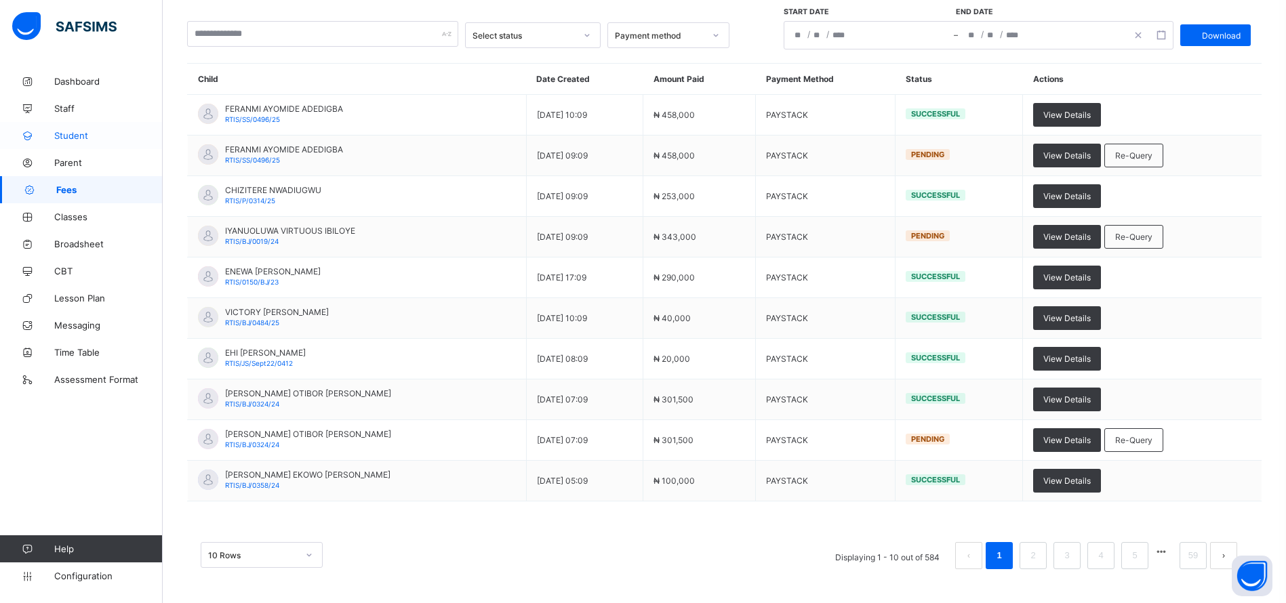
click at [78, 142] on link "Student" at bounding box center [81, 135] width 163 height 27
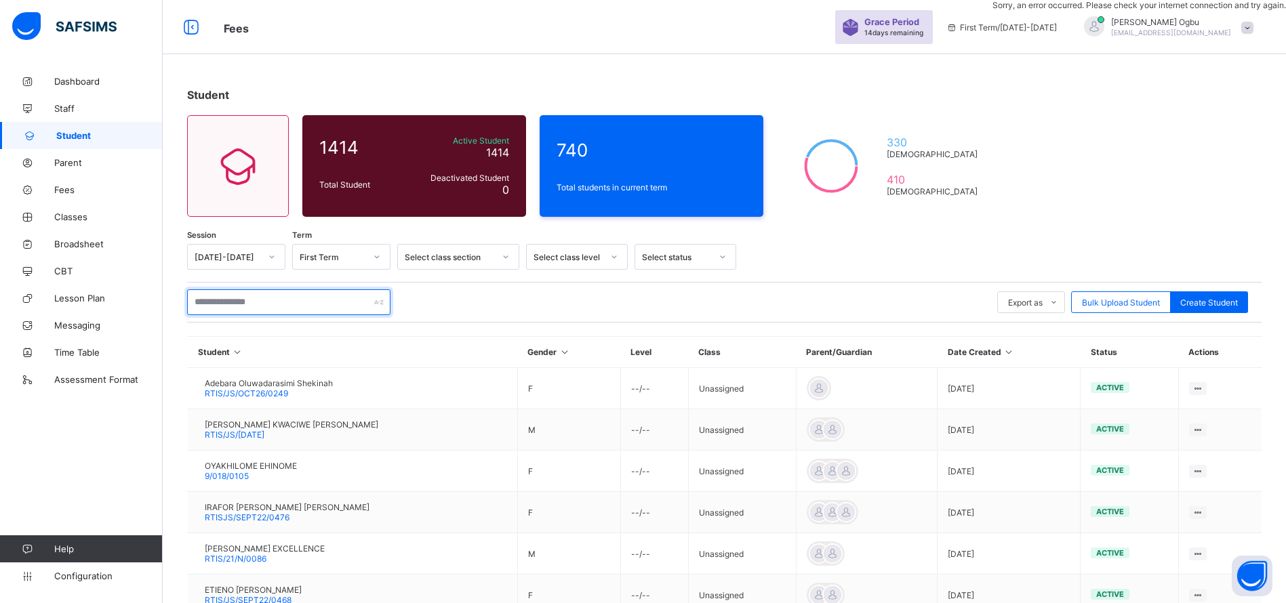
click at [224, 303] on input "text" at bounding box center [288, 302] width 203 height 26
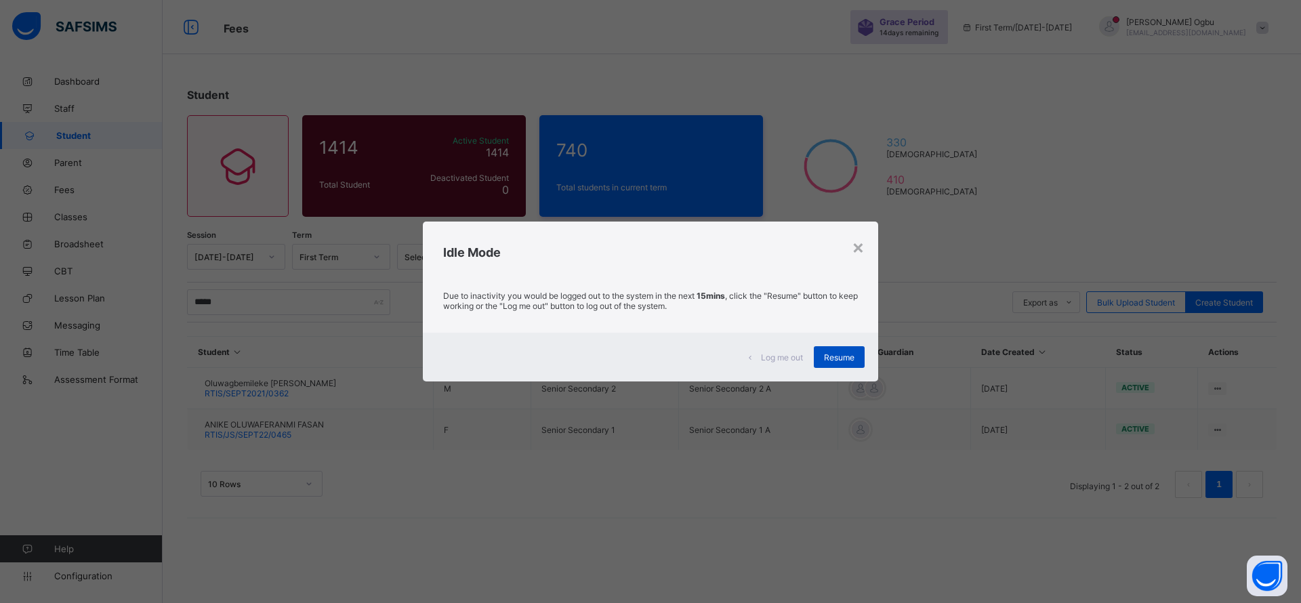
click at [839, 350] on div "Resume" at bounding box center [839, 357] width 51 height 22
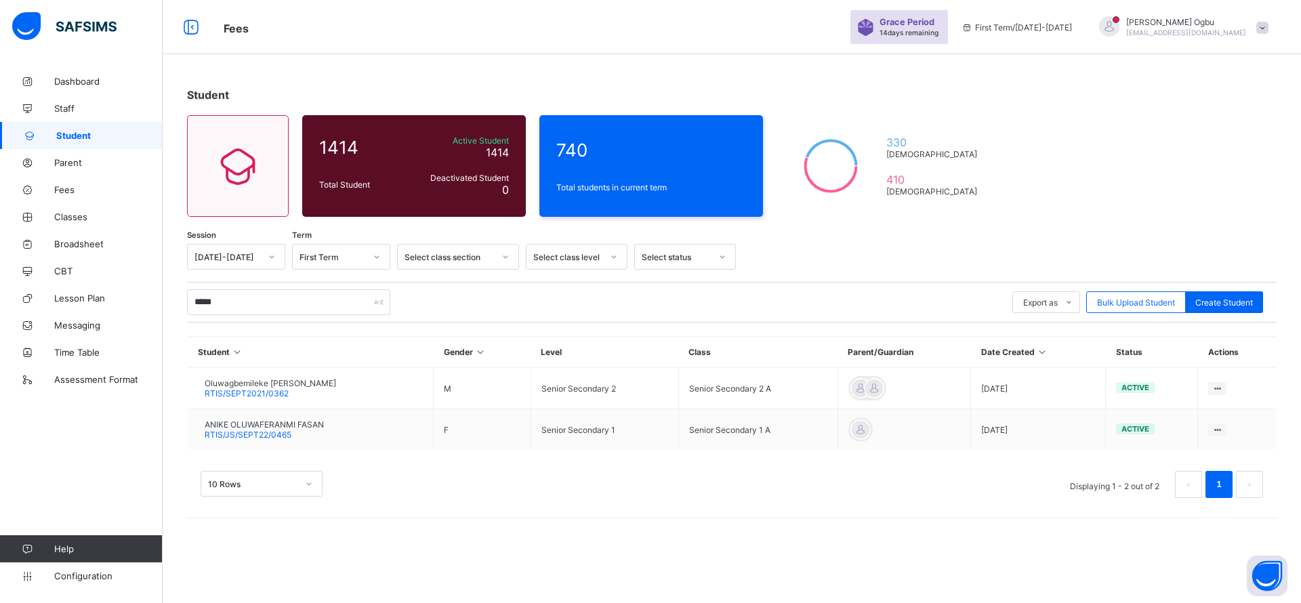
click at [72, 135] on span "Student" at bounding box center [109, 135] width 106 height 11
click at [79, 129] on link "Student" at bounding box center [81, 135] width 163 height 27
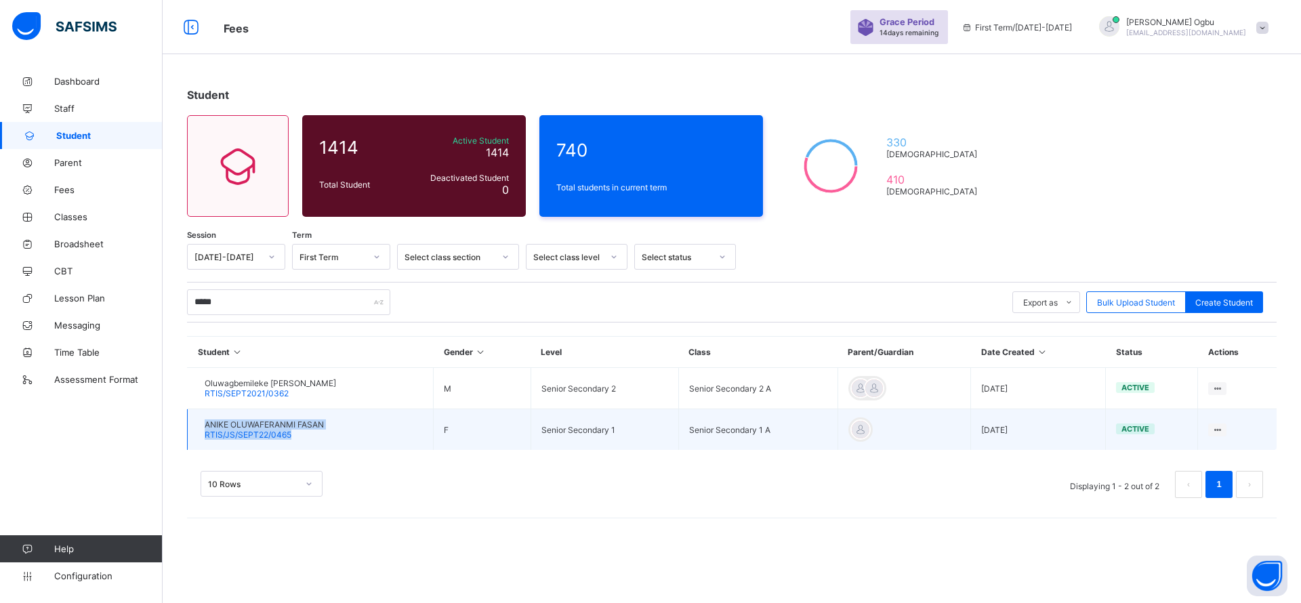
drag, startPoint x: 346, startPoint y: 418, endPoint x: 220, endPoint y: 428, distance: 126.5
click at [220, 428] on td "ANIKE OLUWAFERANMI FASAN RTIS/JS/SEPT22/0465" at bounding box center [311, 429] width 246 height 41
copy div "ANIKE OLUWAFERANMI FASAN RTIS/JS/SEPT22/0465"
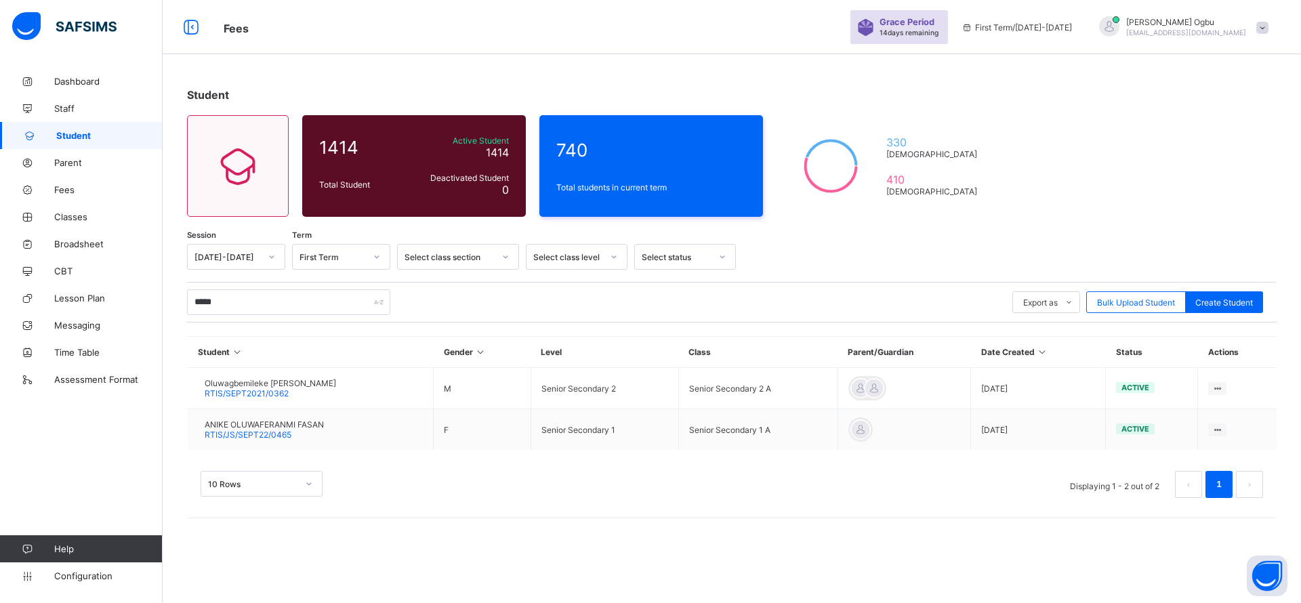
click at [305, 84] on div "Student 1414 Total Student Active Student 1414 Deactivated Student 0 740 Total …" at bounding box center [732, 300] width 1139 height 464
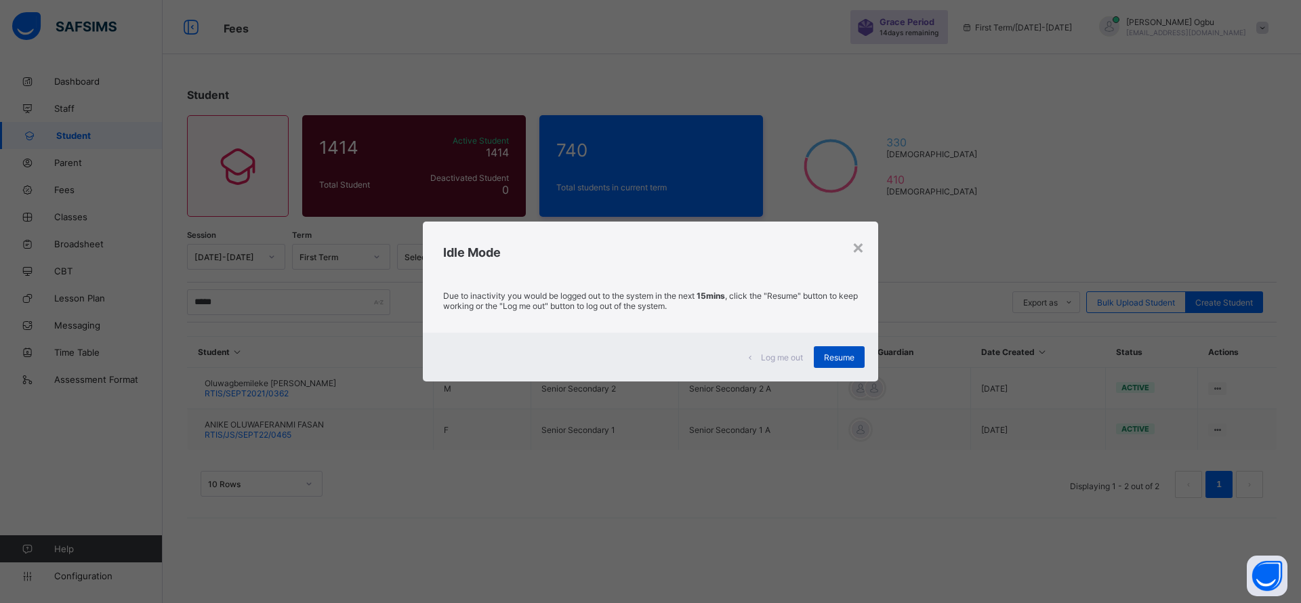
click at [828, 363] on div "Resume" at bounding box center [839, 357] width 51 height 22
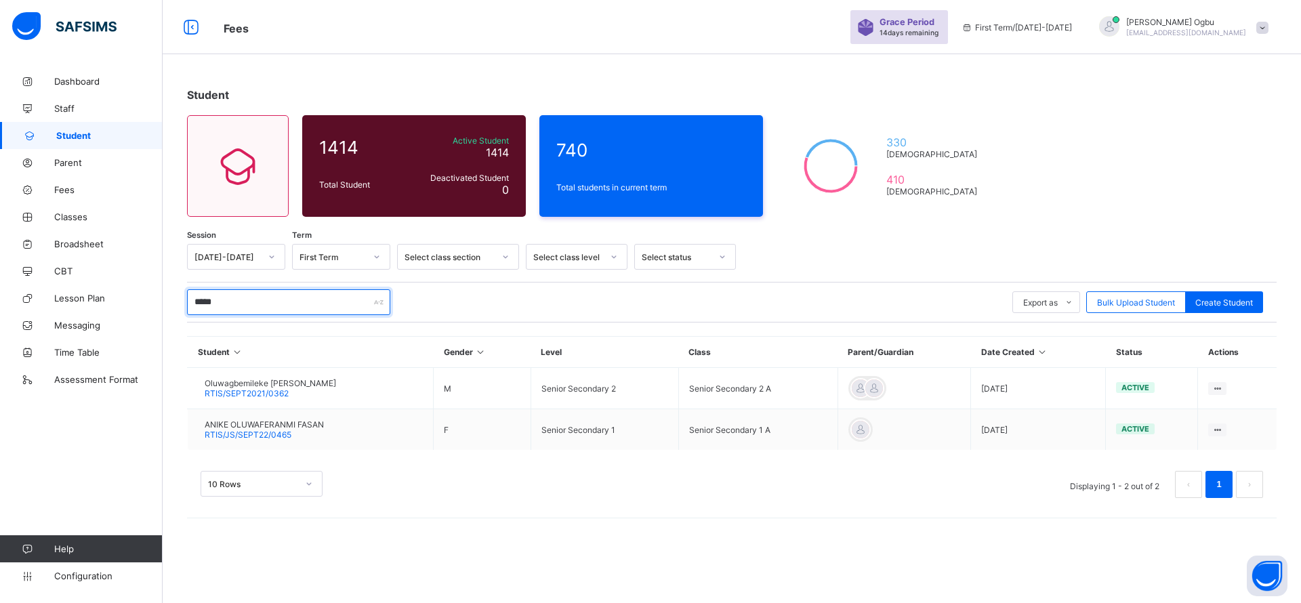
click at [260, 301] on input "*****" at bounding box center [288, 302] width 203 height 26
type input "*"
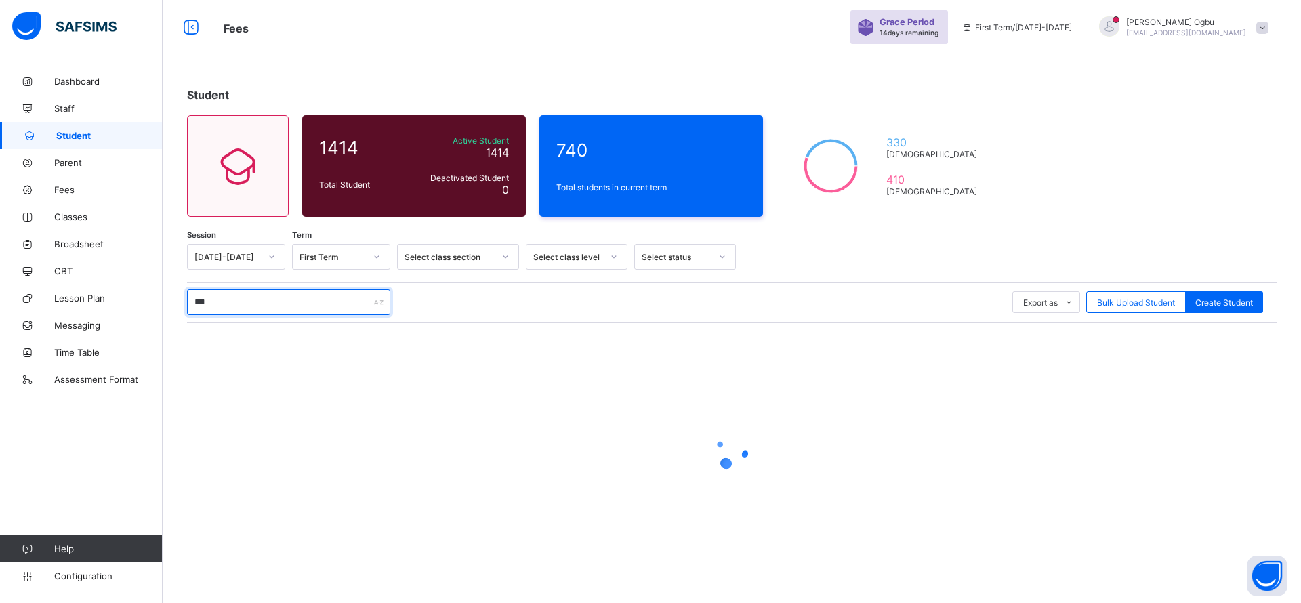
type input "****"
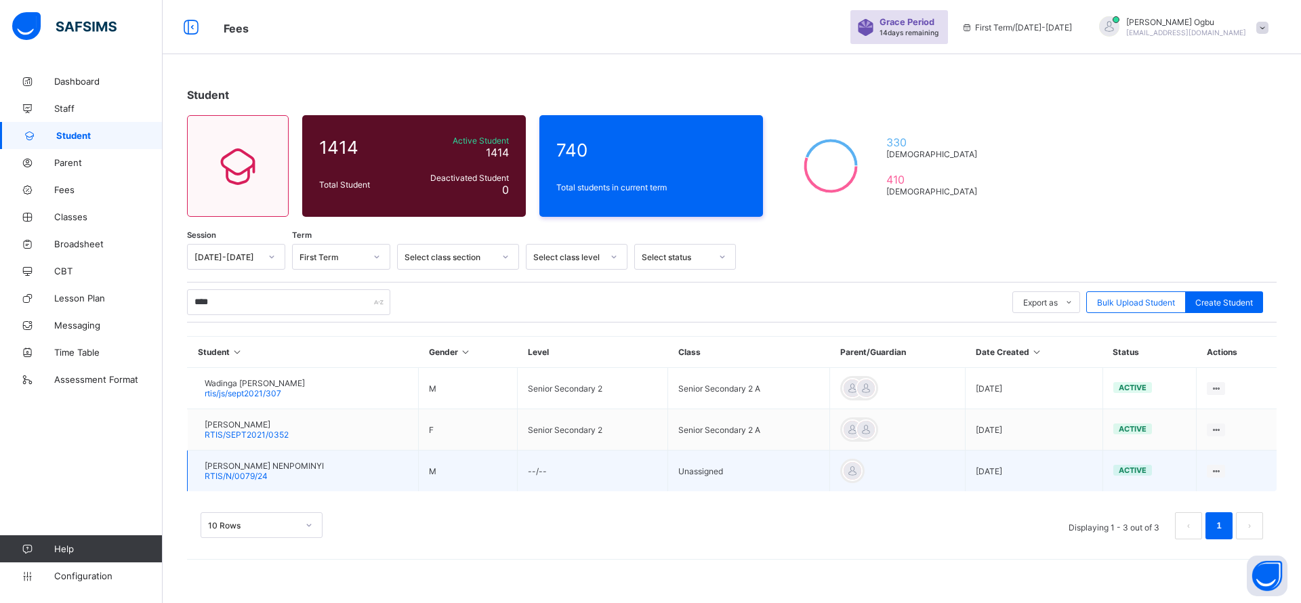
click at [244, 468] on span "SAMUEL WADAK NENPOMINYI" at bounding box center [264, 466] width 119 height 10
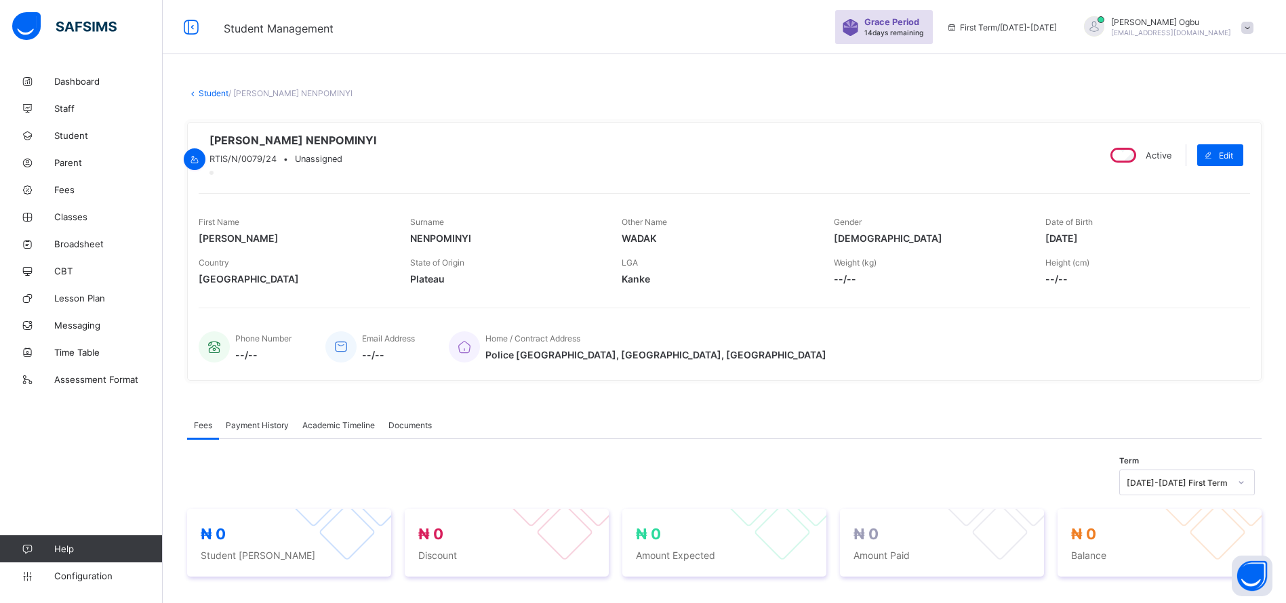
click at [254, 430] on span "Payment History" at bounding box center [257, 425] width 63 height 10
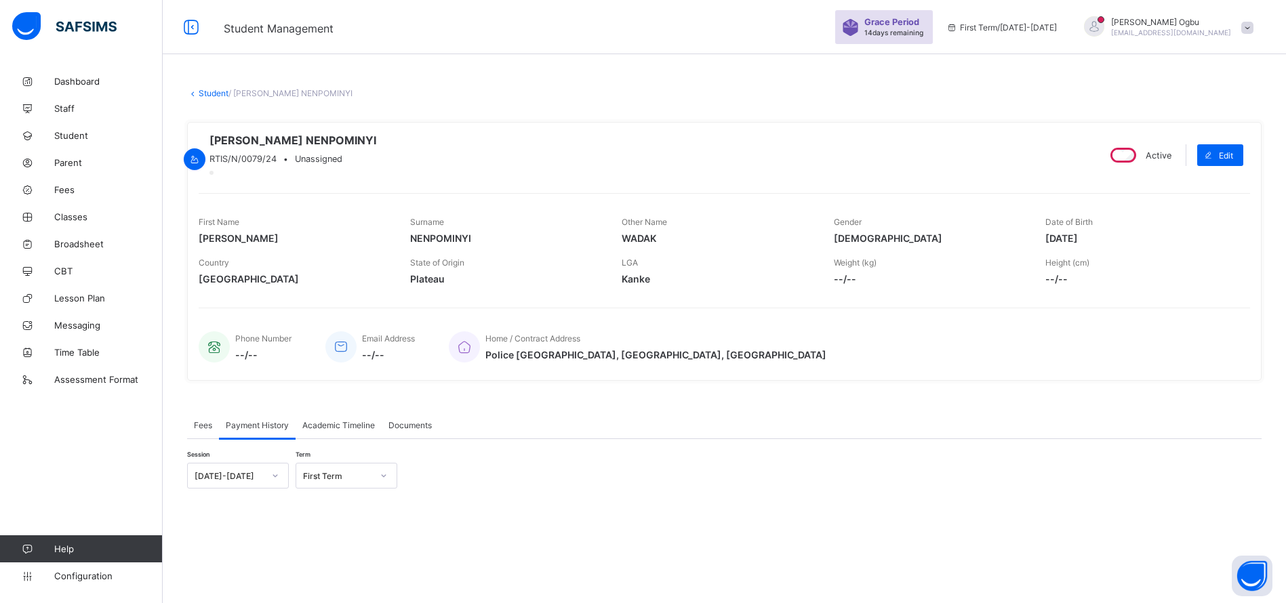
click at [209, 430] on span "Fees" at bounding box center [203, 425] width 18 height 10
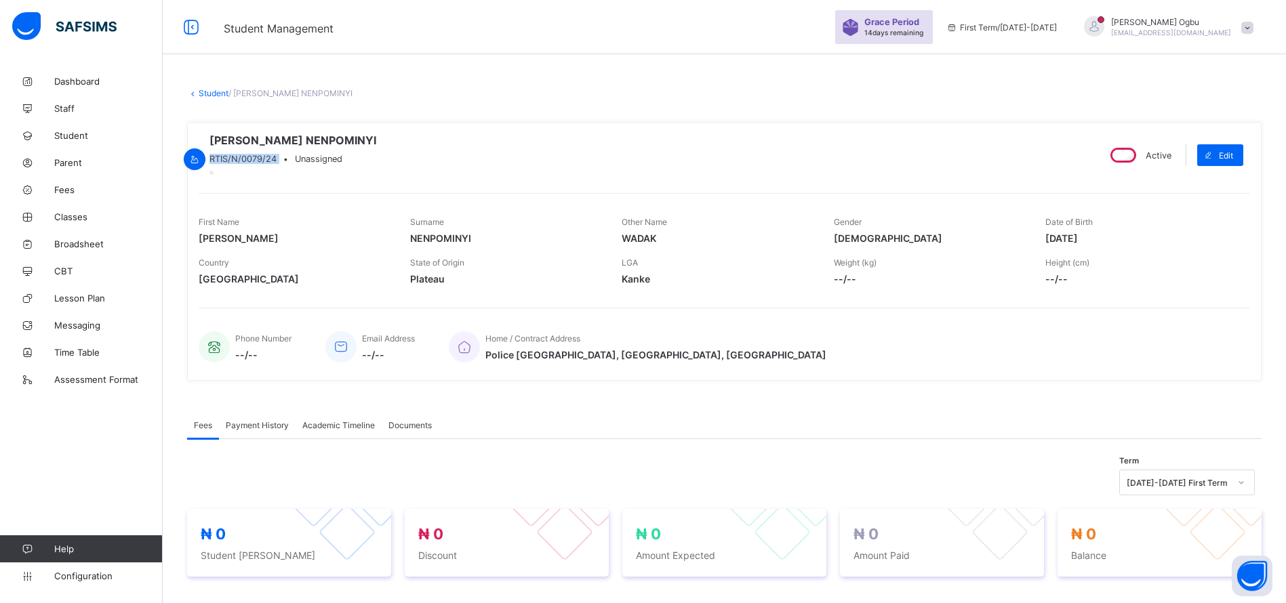
drag, startPoint x: 340, startPoint y: 166, endPoint x: 270, endPoint y: 167, distance: 70.5
click at [270, 164] on div "RTIS/N/0079/24 • Unassigned" at bounding box center [292, 159] width 167 height 10
copy span "RTIS/N/0079/24"
